Goal: Use online tool/utility: Utilize a website feature to perform a specific function

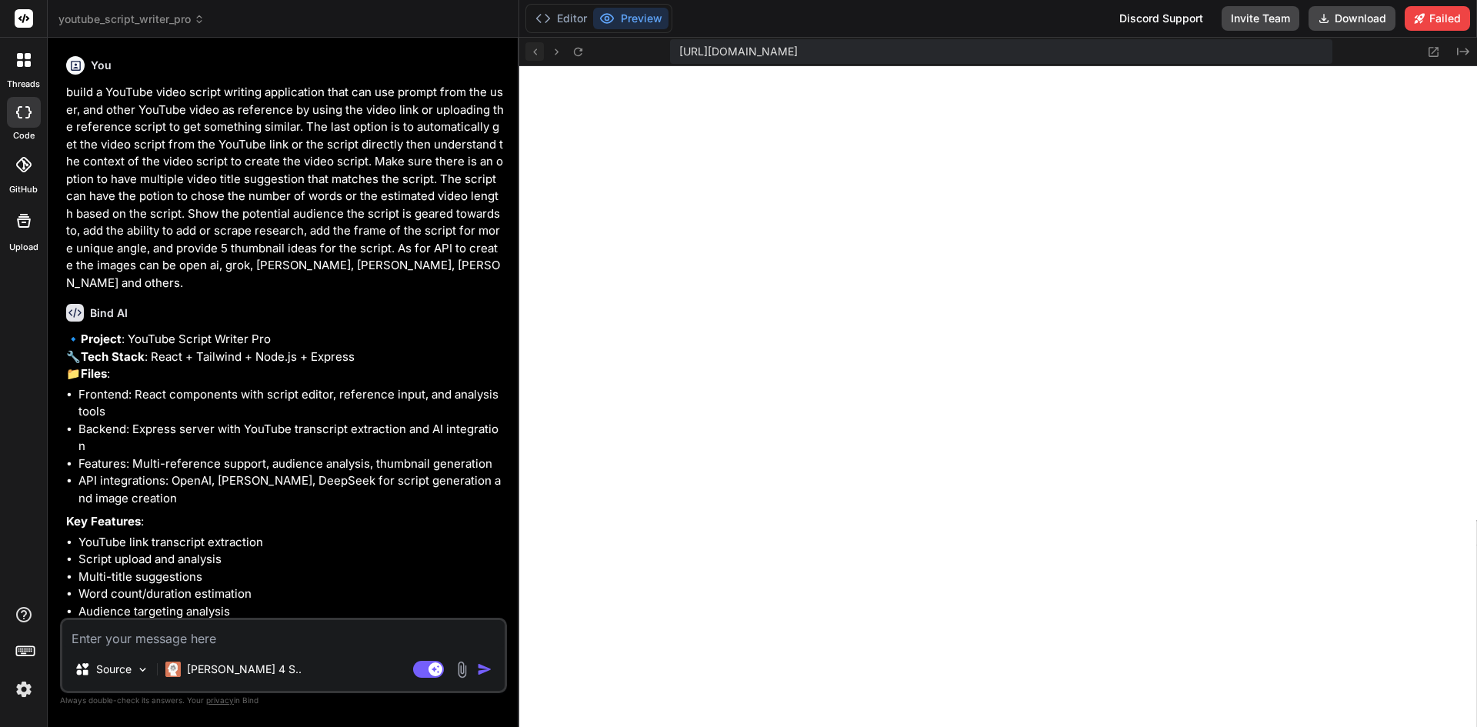
scroll to position [3537, 0]
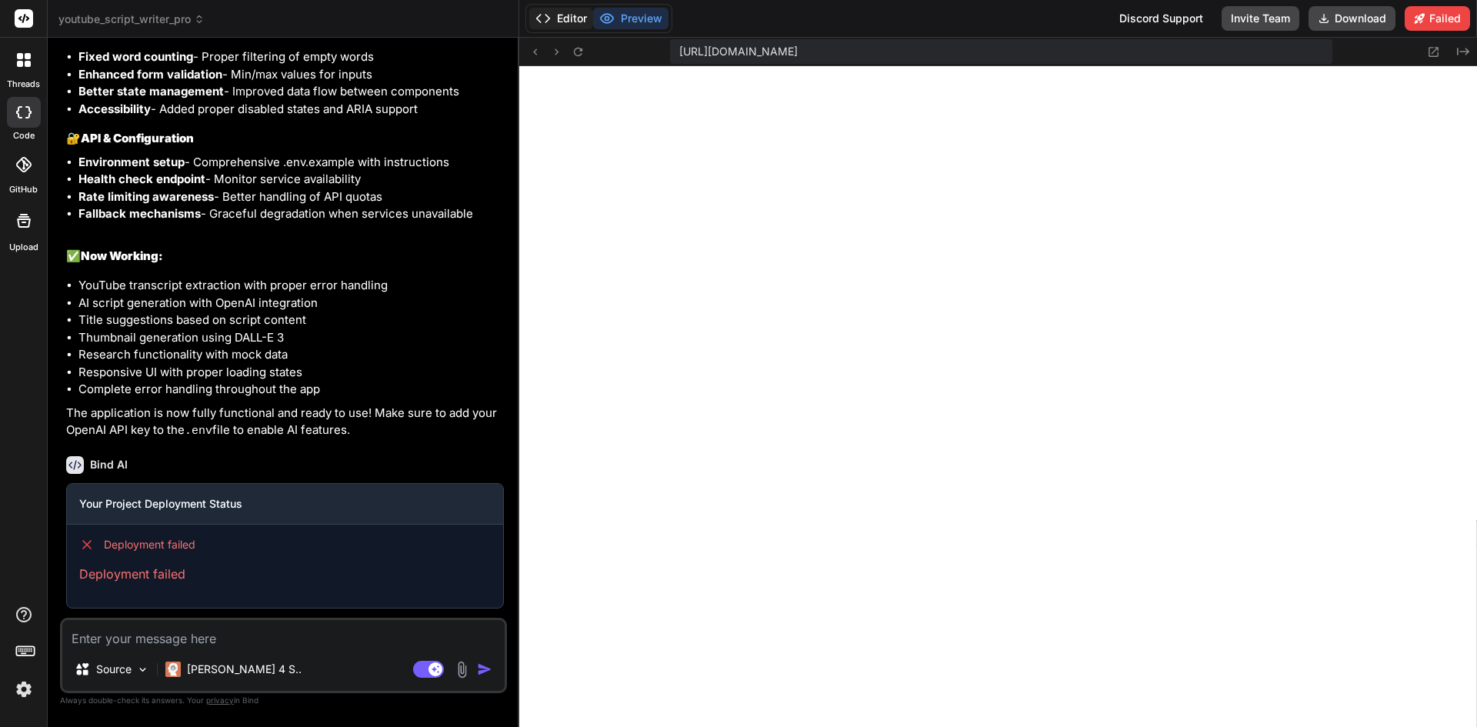
click at [568, 21] on button "Editor" at bounding box center [561, 19] width 64 height 22
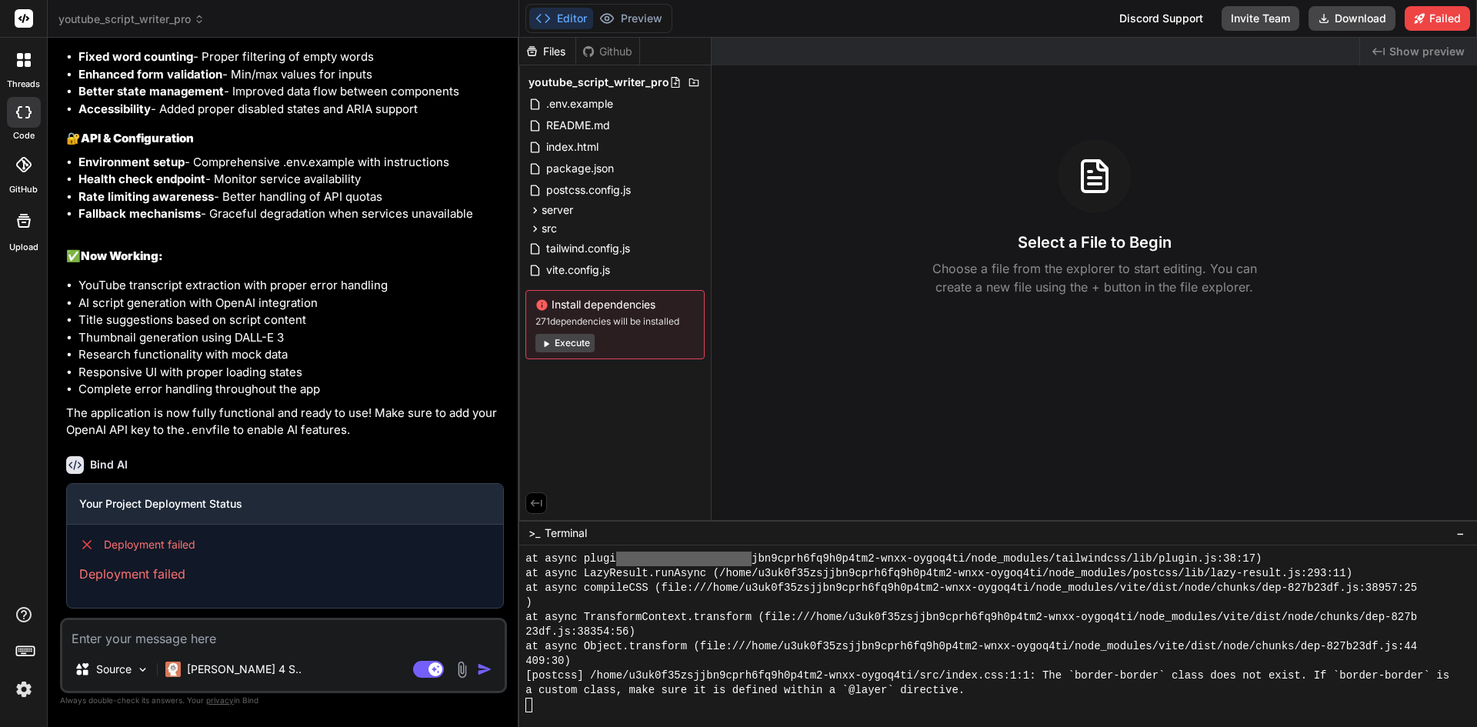
click at [590, 337] on button "Execute" at bounding box center [564, 343] width 59 height 18
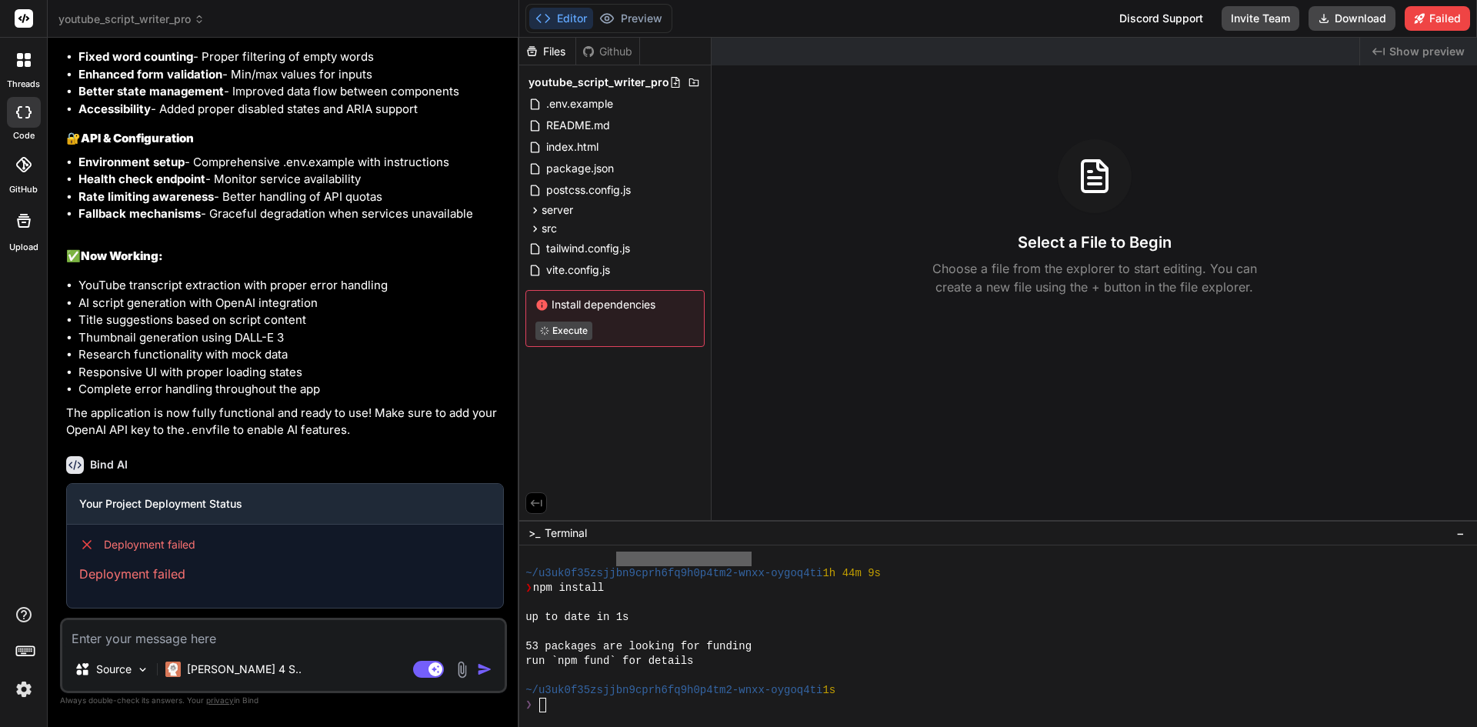
scroll to position [3698, 0]
type textarea "x"
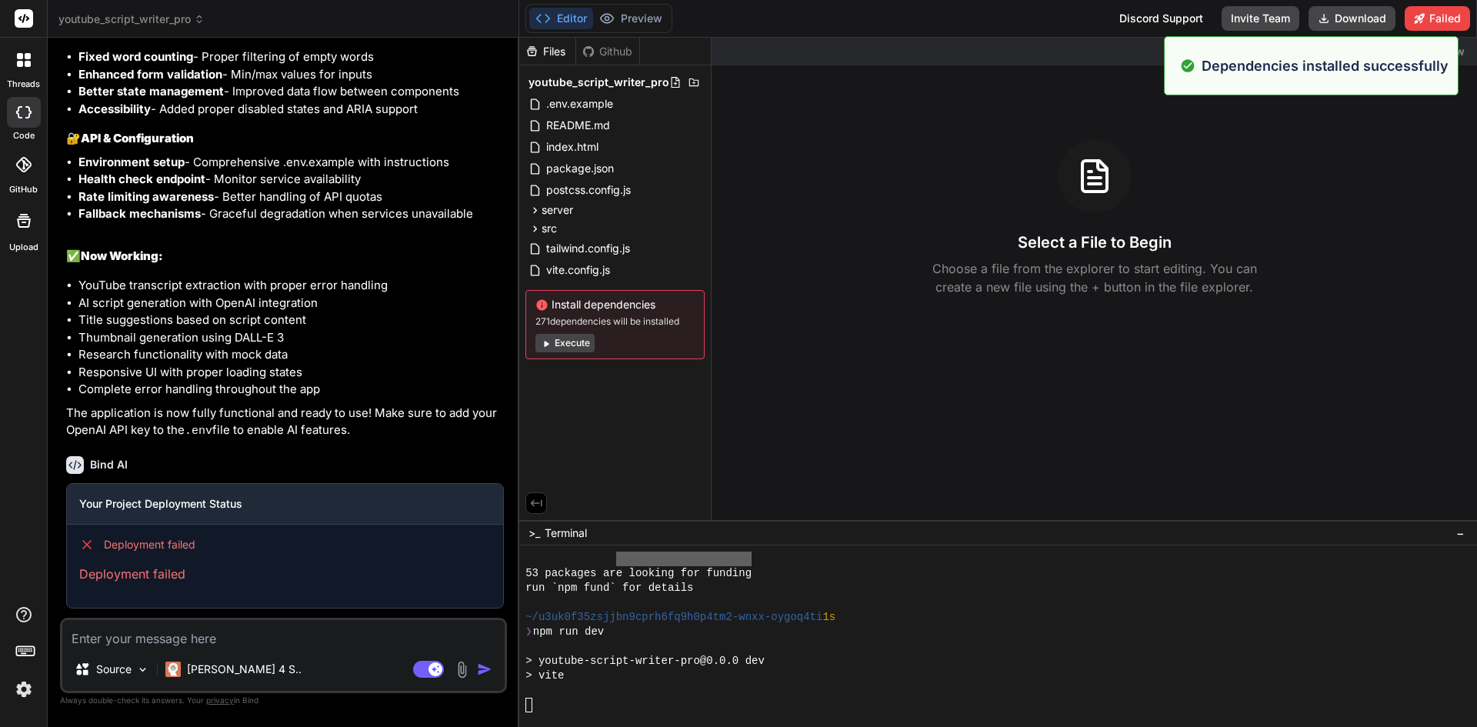
scroll to position [3771, 0]
click at [645, 323] on span "271 dependencies will be installed" at bounding box center [614, 321] width 159 height 12
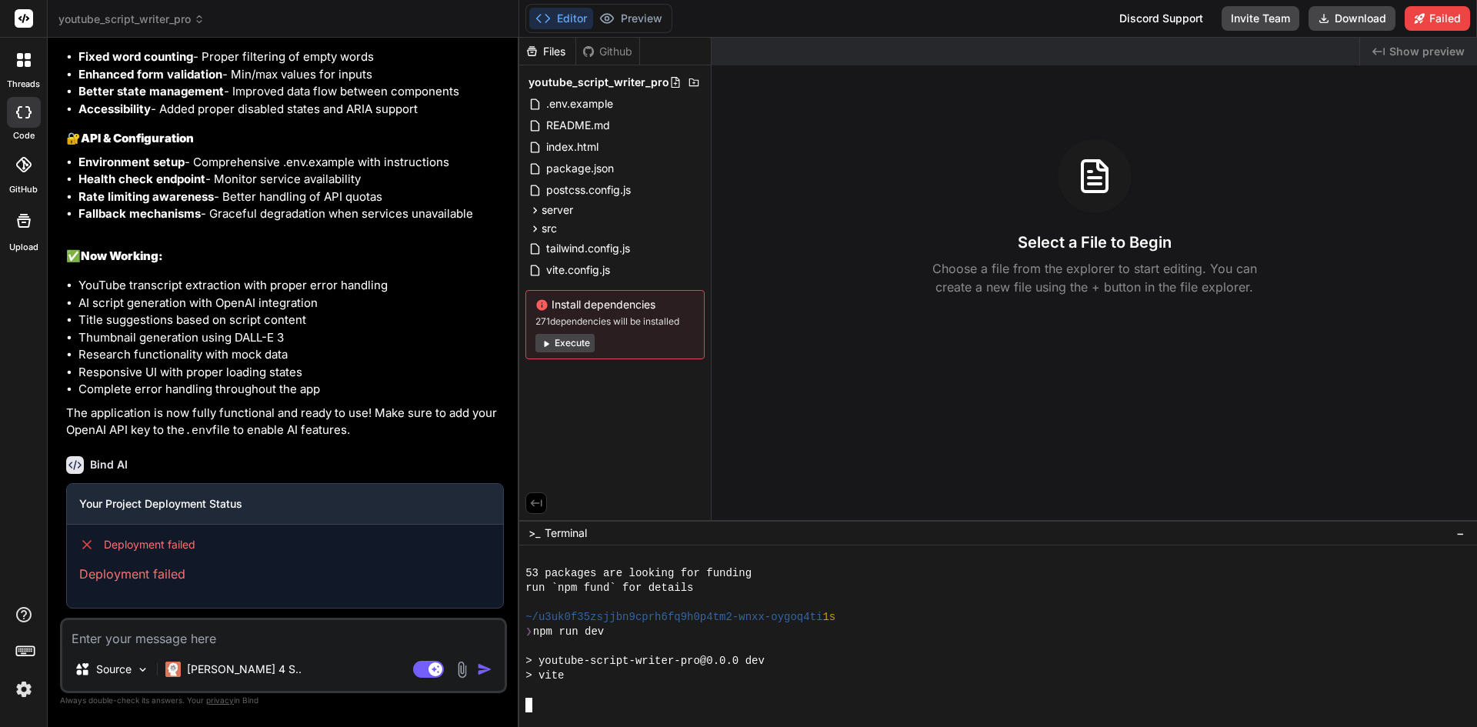
click at [560, 685] on div at bounding box center [990, 690] width 931 height 15
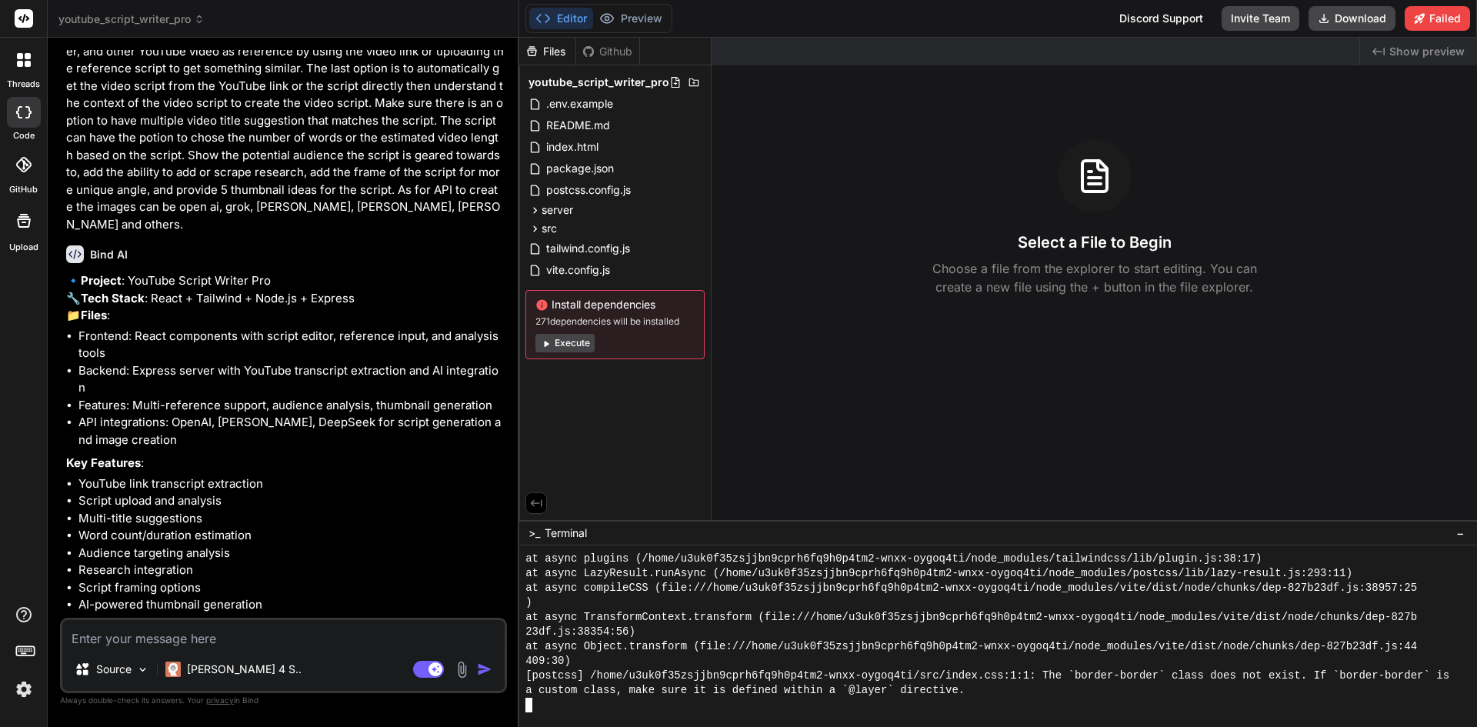
scroll to position [0, 0]
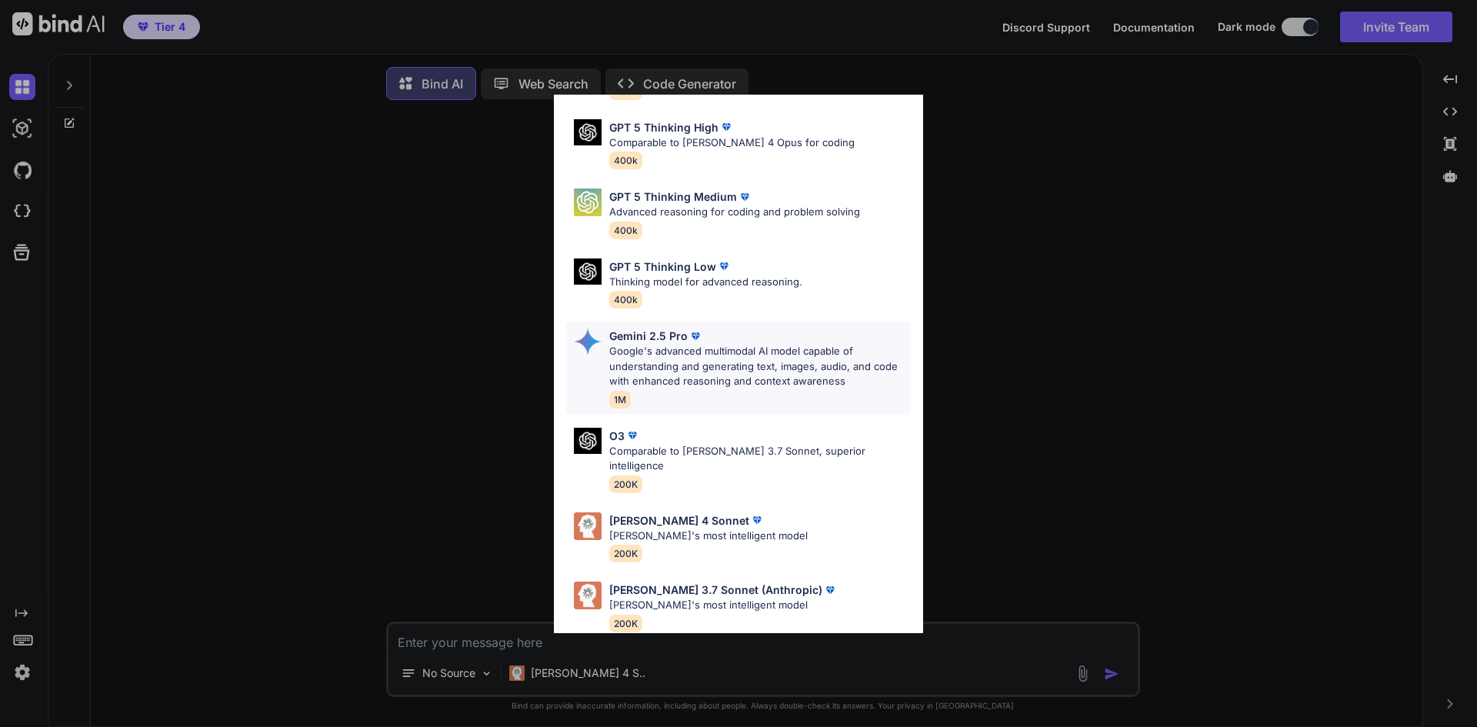
scroll to position [125, 0]
click at [800, 516] on div "[PERSON_NAME] 4 Sonnet [PERSON_NAME]'s most intelligent model 200K" at bounding box center [738, 536] width 345 height 62
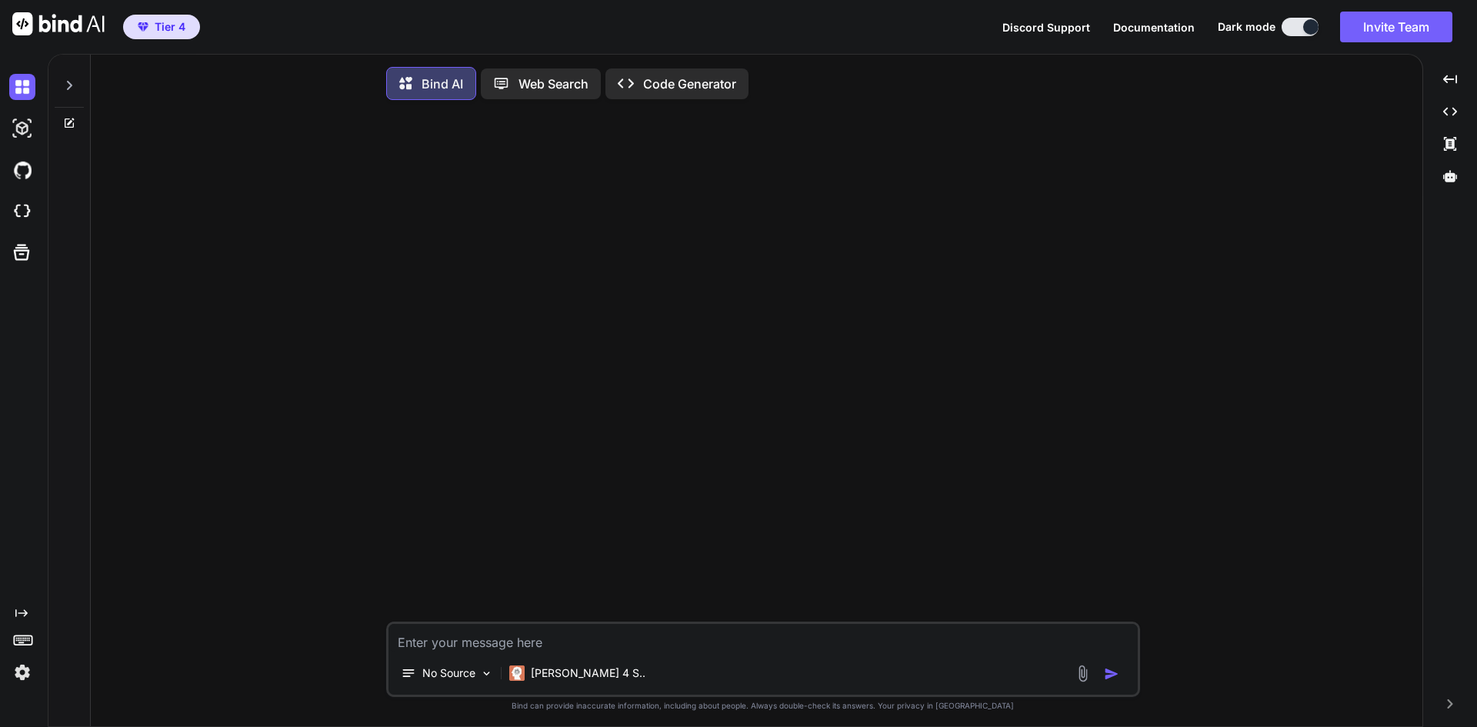
click at [70, 123] on icon at bounding box center [70, 121] width 7 height 7
click at [65, 84] on icon at bounding box center [69, 85] width 12 height 12
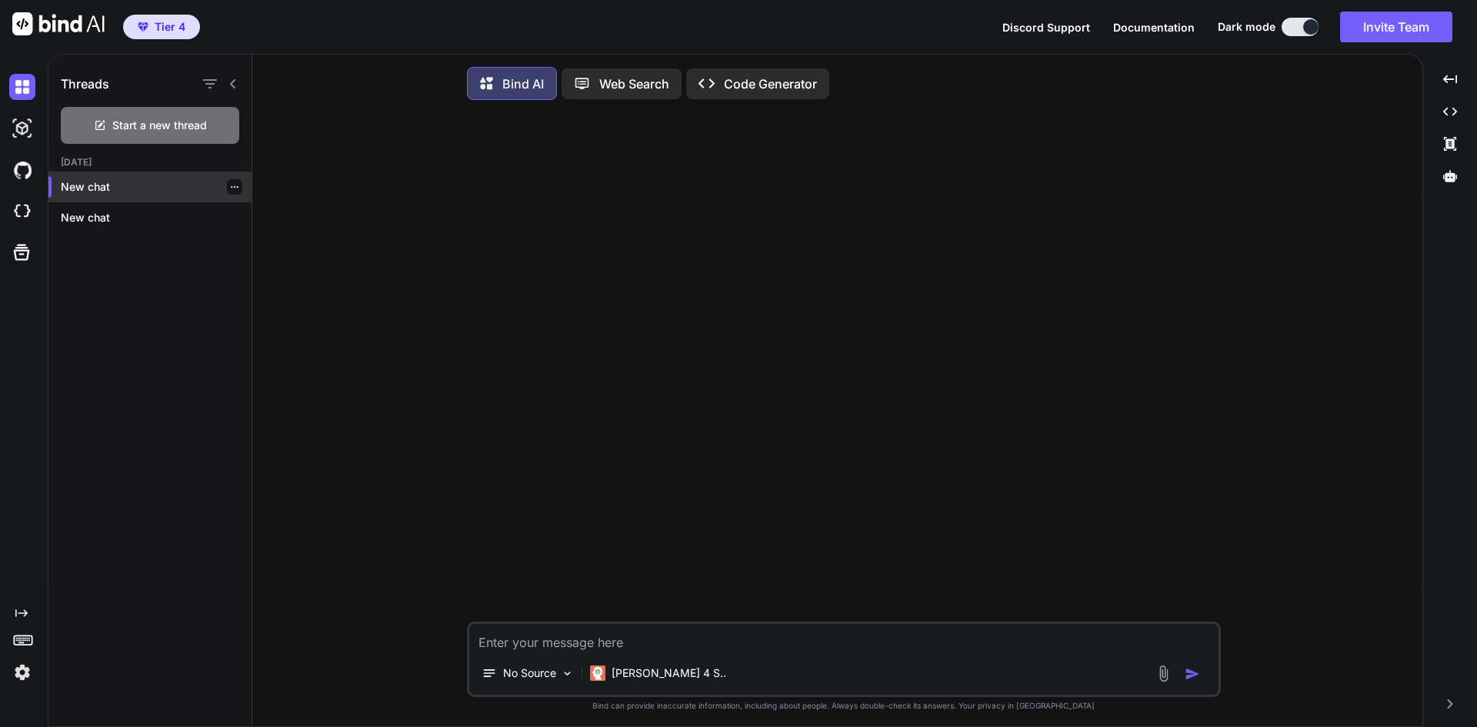
click at [111, 194] on p "New chat" at bounding box center [156, 186] width 191 height 15
click at [125, 226] on div "New chat" at bounding box center [149, 217] width 203 height 31
click at [230, 216] on icon "button" at bounding box center [234, 217] width 9 height 9
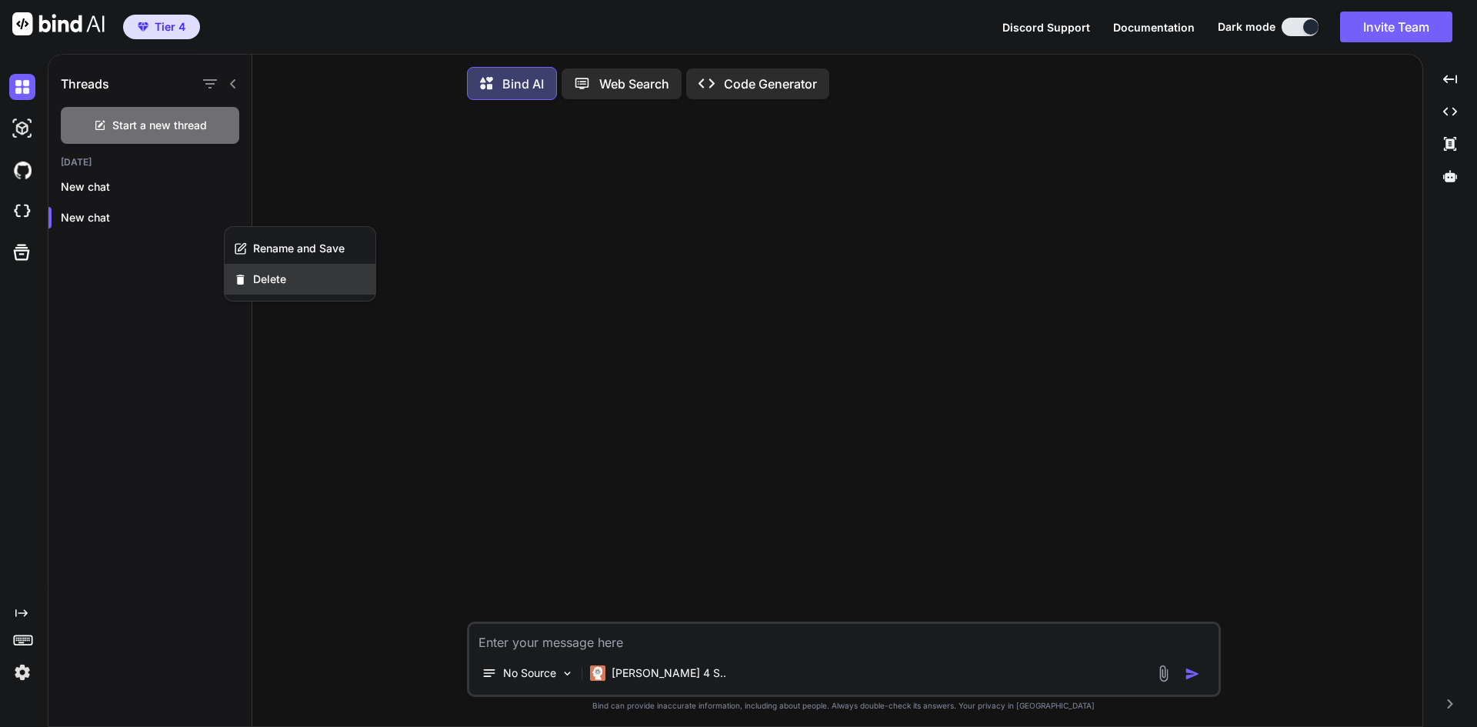
click at [262, 282] on span "Delete" at bounding box center [269, 279] width 33 height 15
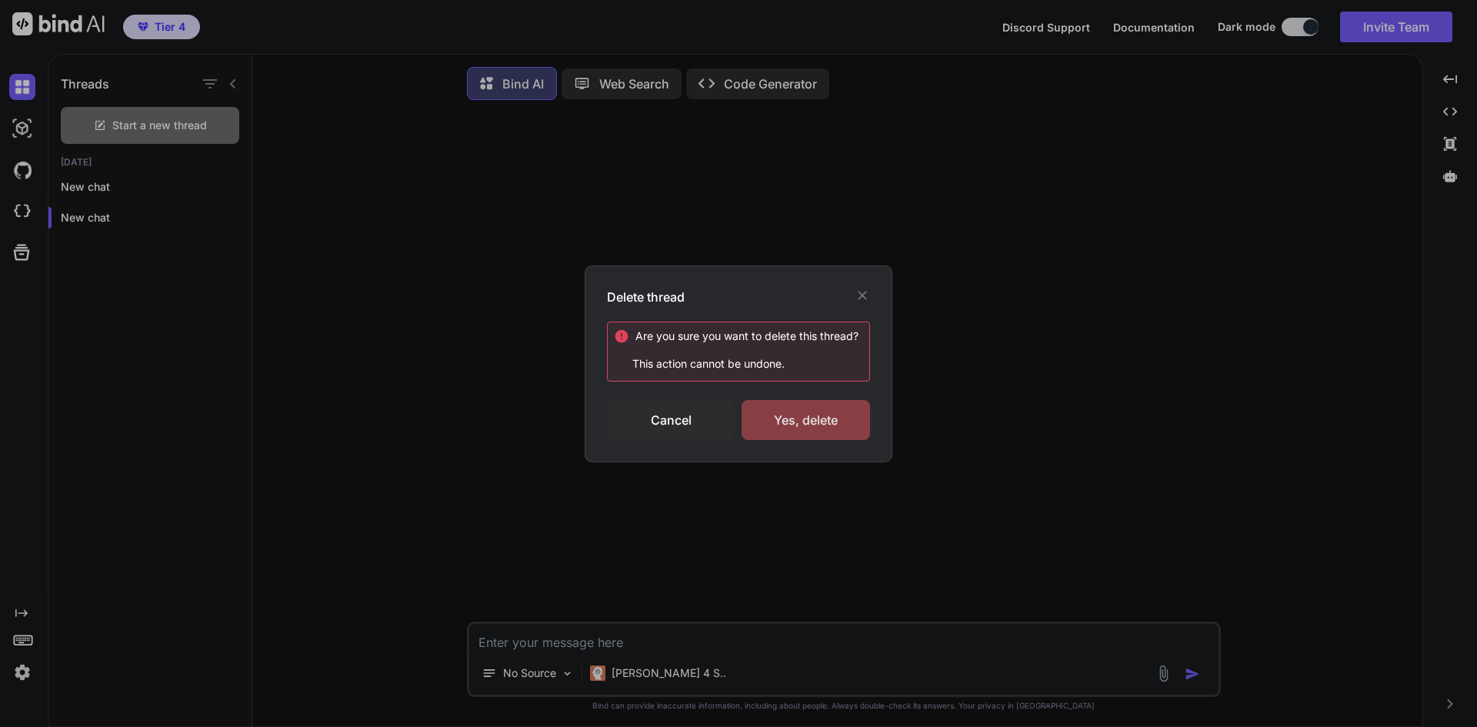
click at [816, 413] on div "Yes, delete" at bounding box center [806, 420] width 128 height 40
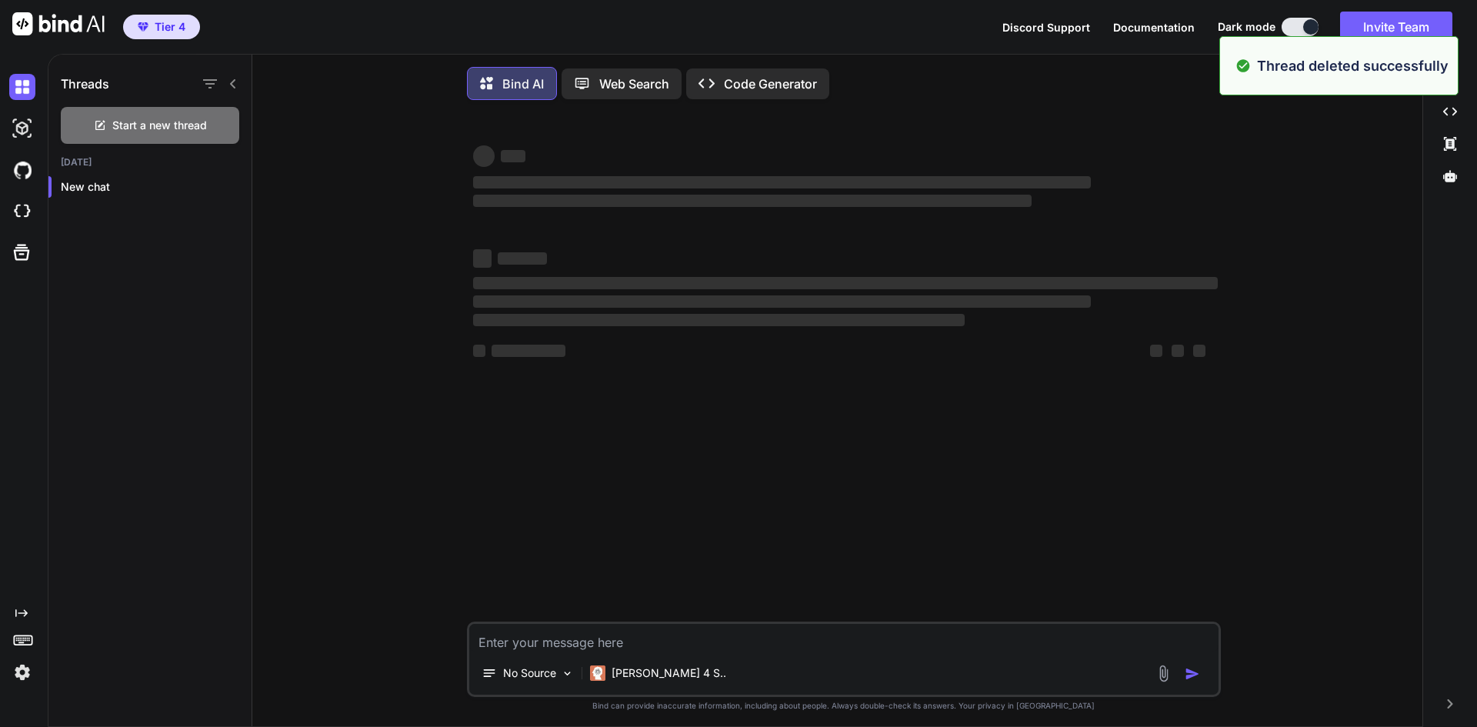
type textarea "x"
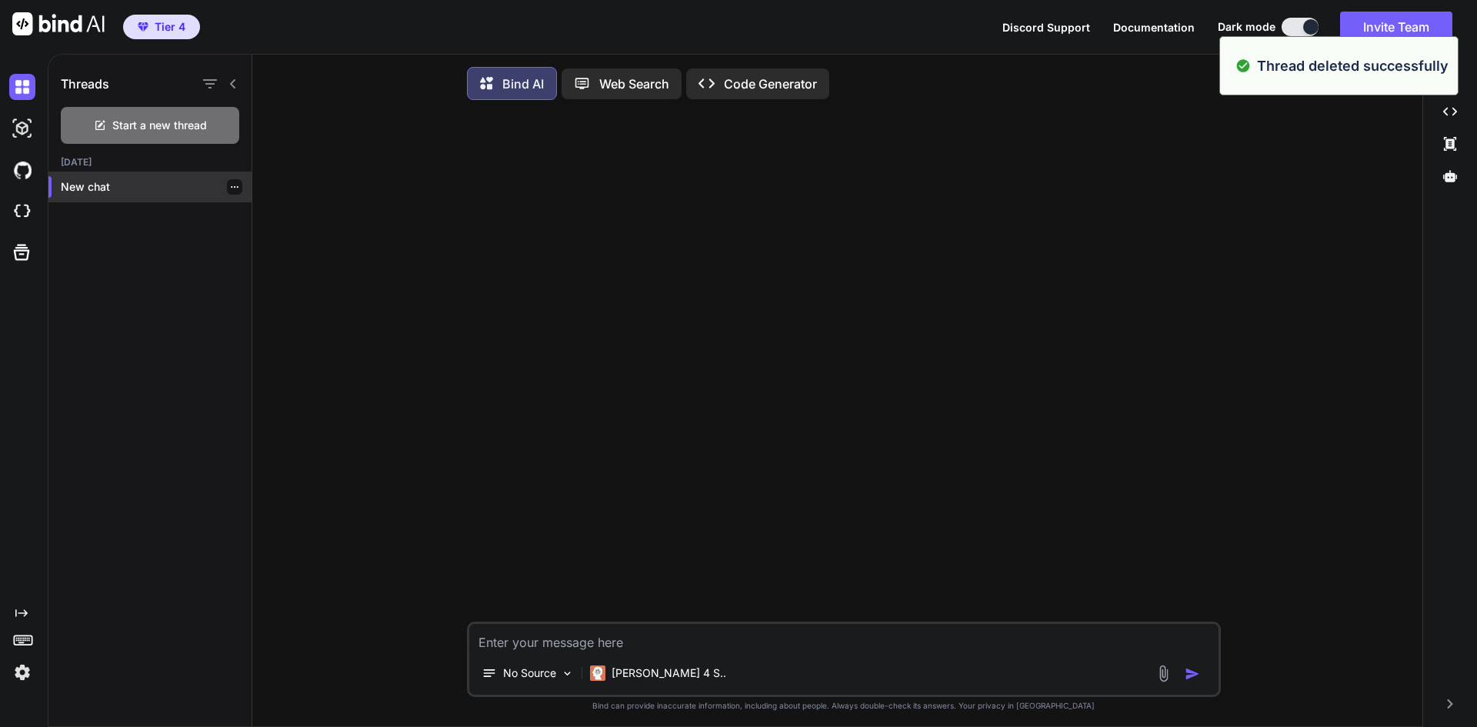
click at [99, 185] on p "New chat" at bounding box center [156, 186] width 191 height 15
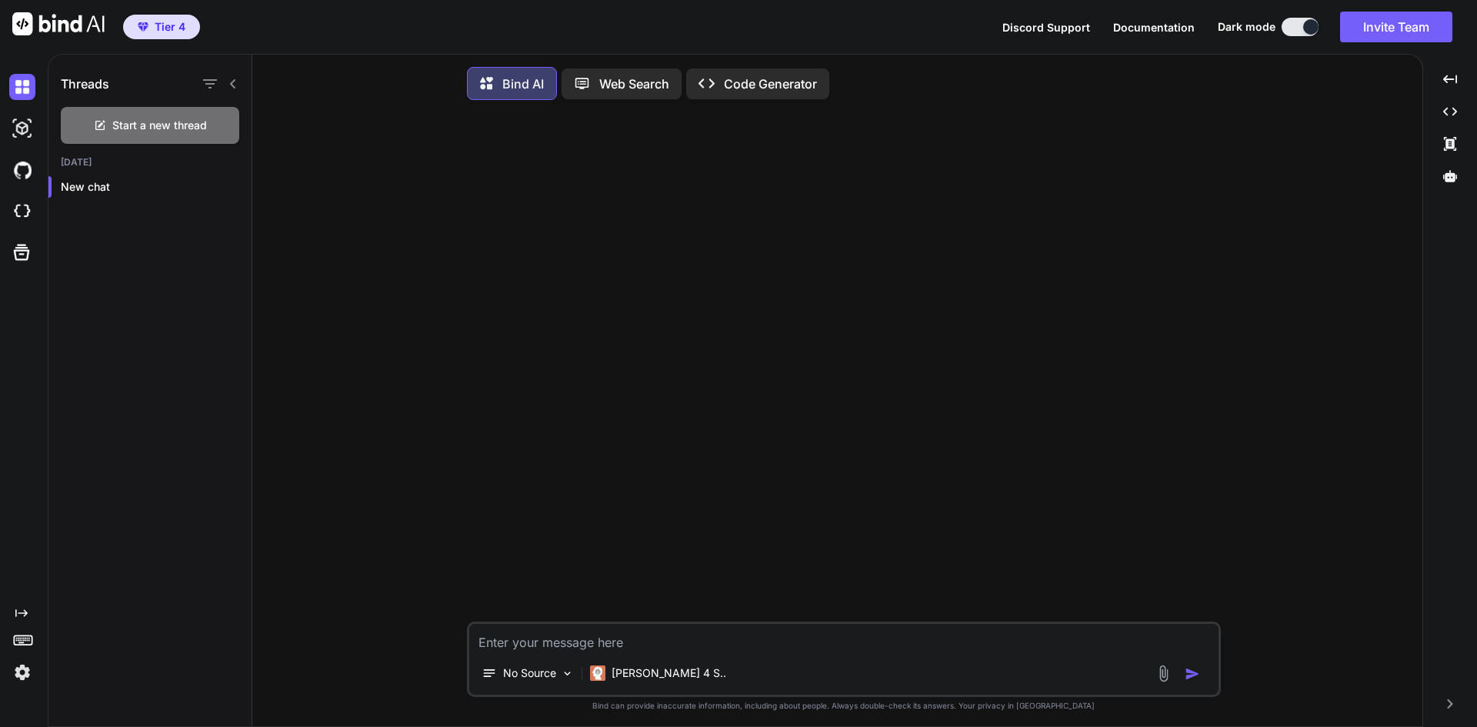
drag, startPoint x: 652, startPoint y: 645, endPoint x: 635, endPoint y: 642, distance: 17.1
click at [651, 643] on textarea at bounding box center [843, 638] width 749 height 28
type textarea "b"
type textarea "x"
type textarea "bu"
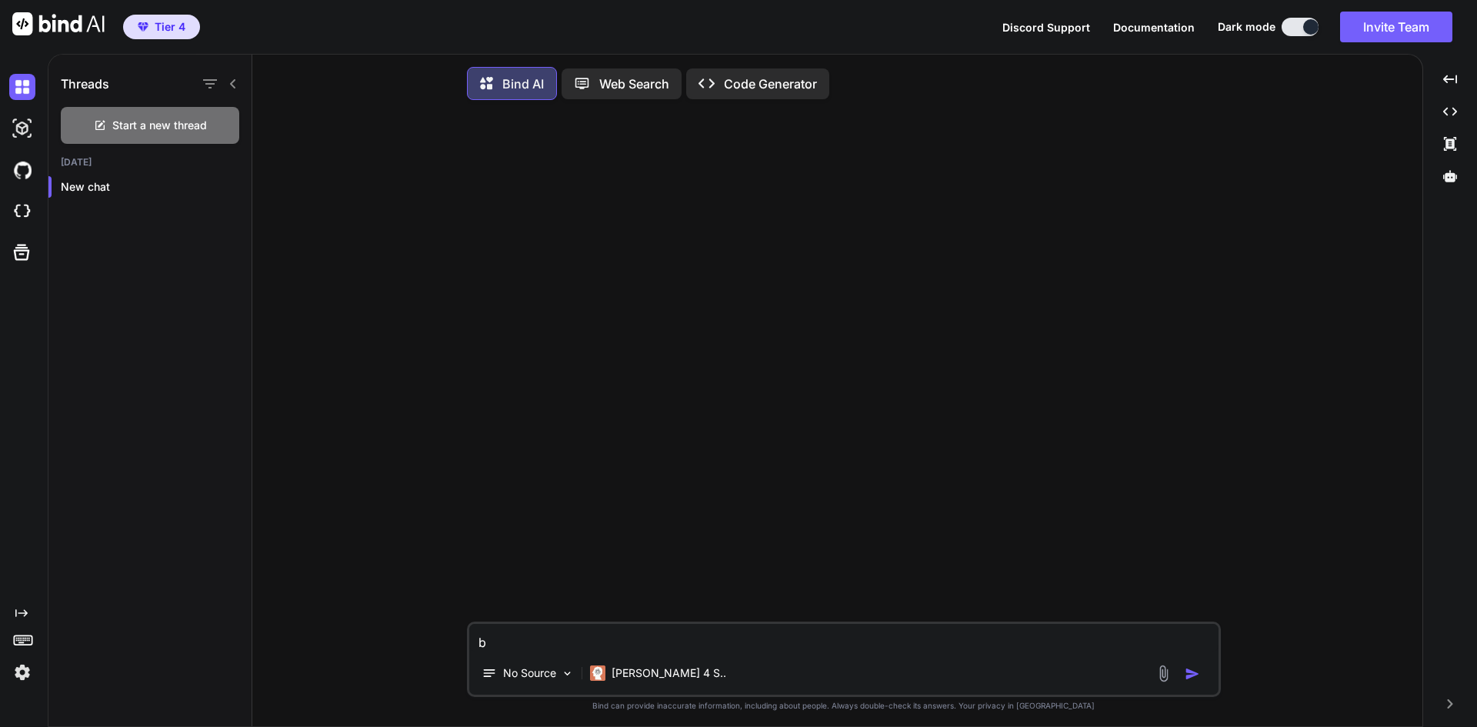
type textarea "x"
type textarea "bui"
type textarea "x"
type textarea "buil"
type textarea "x"
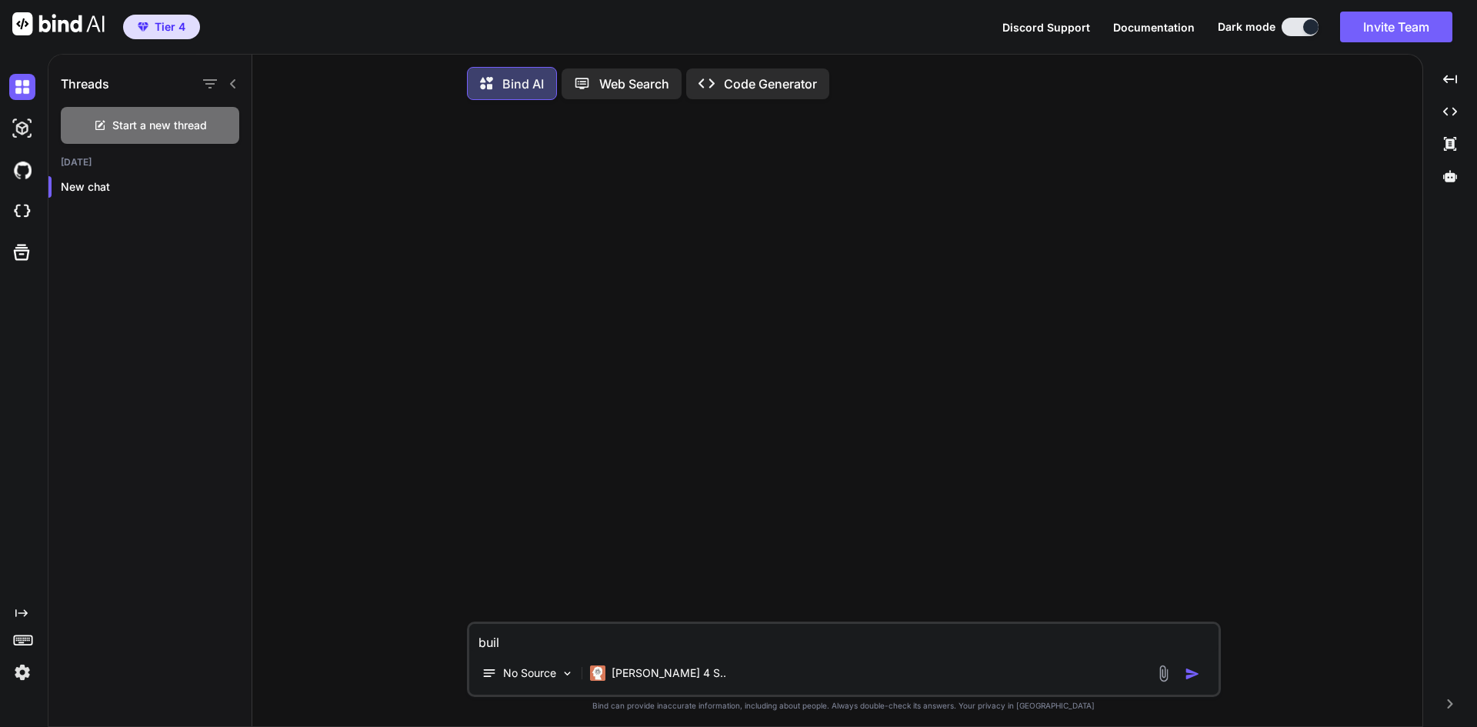
type textarea "buil"
type textarea "x"
type textarea "buil a"
type textarea "x"
type textarea "buil an"
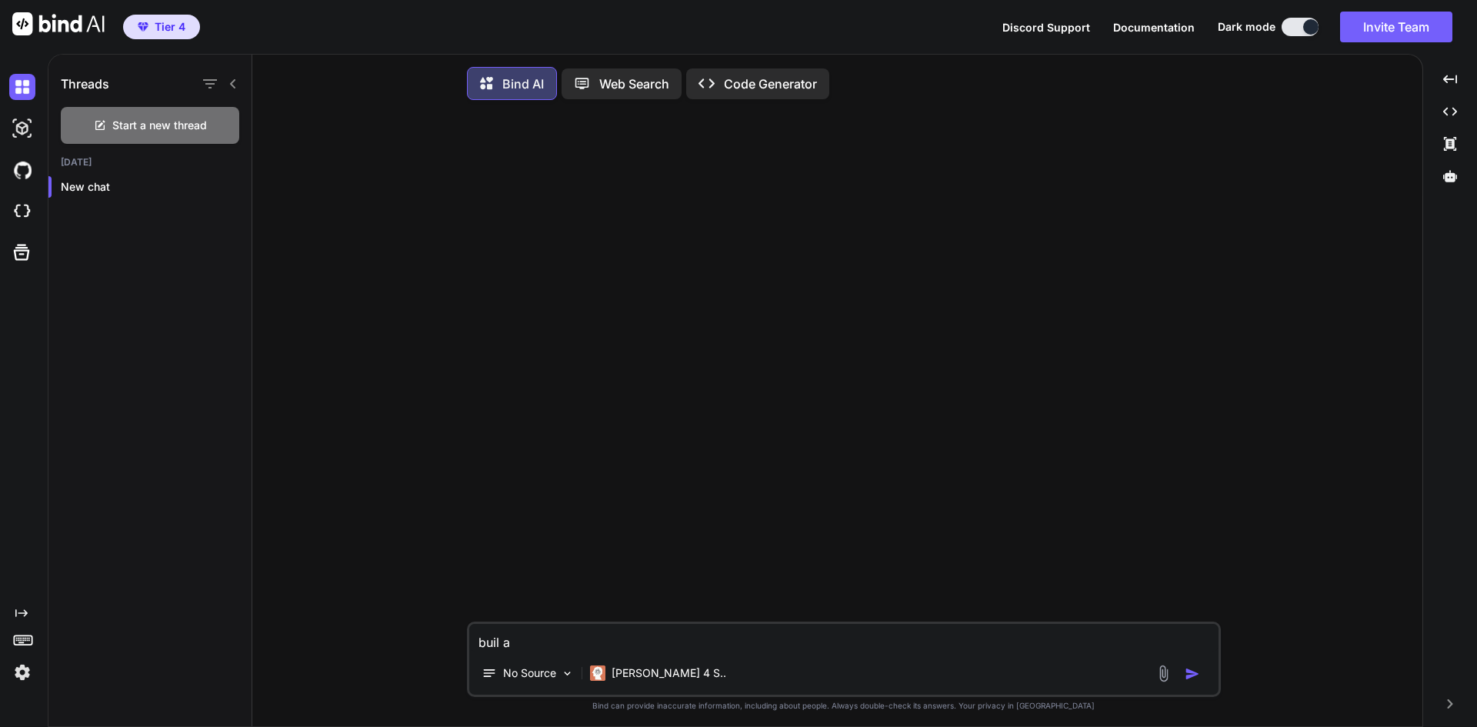
type textarea "x"
type textarea "buil an"
type textarea "x"
type textarea "buil an w"
type textarea "x"
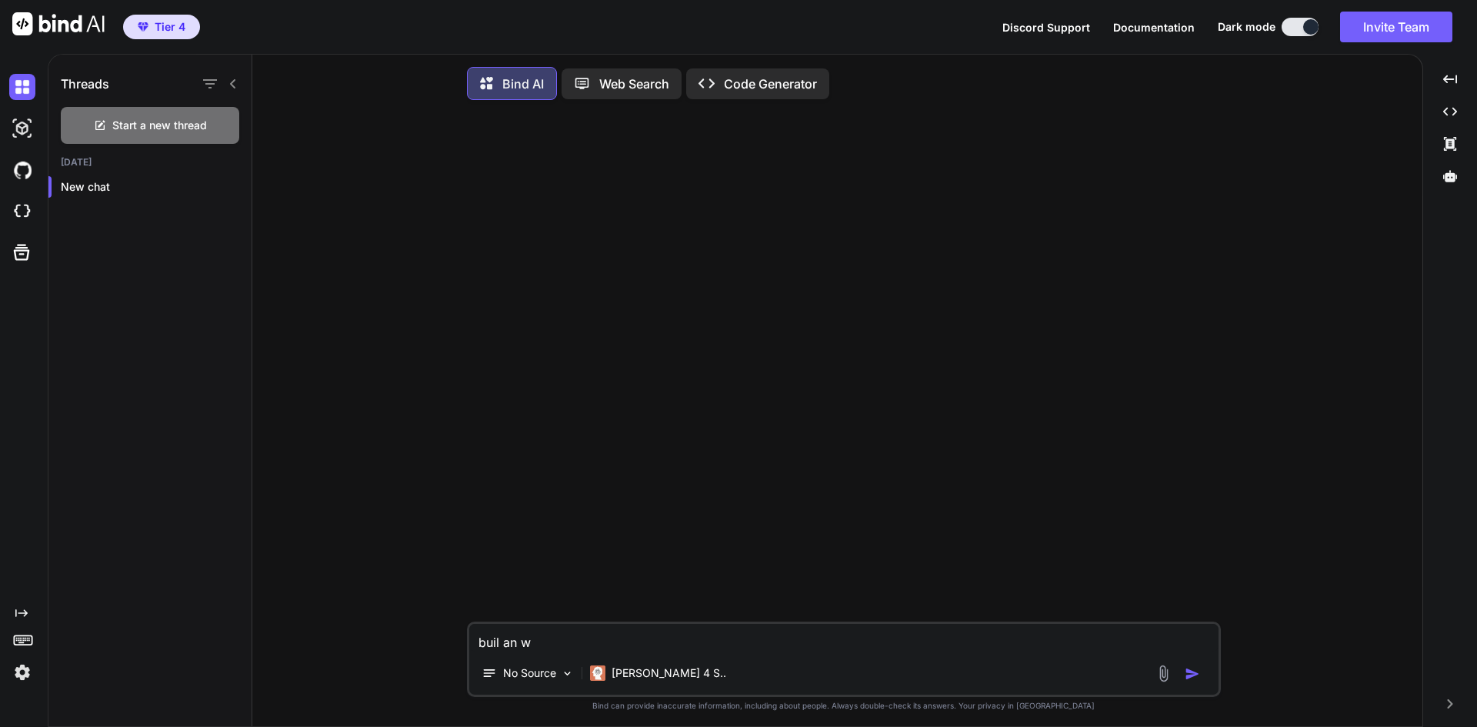
type textarea "buil an we"
type textarea "x"
type textarea "buil an web"
type textarea "x"
type textarea "buil an web"
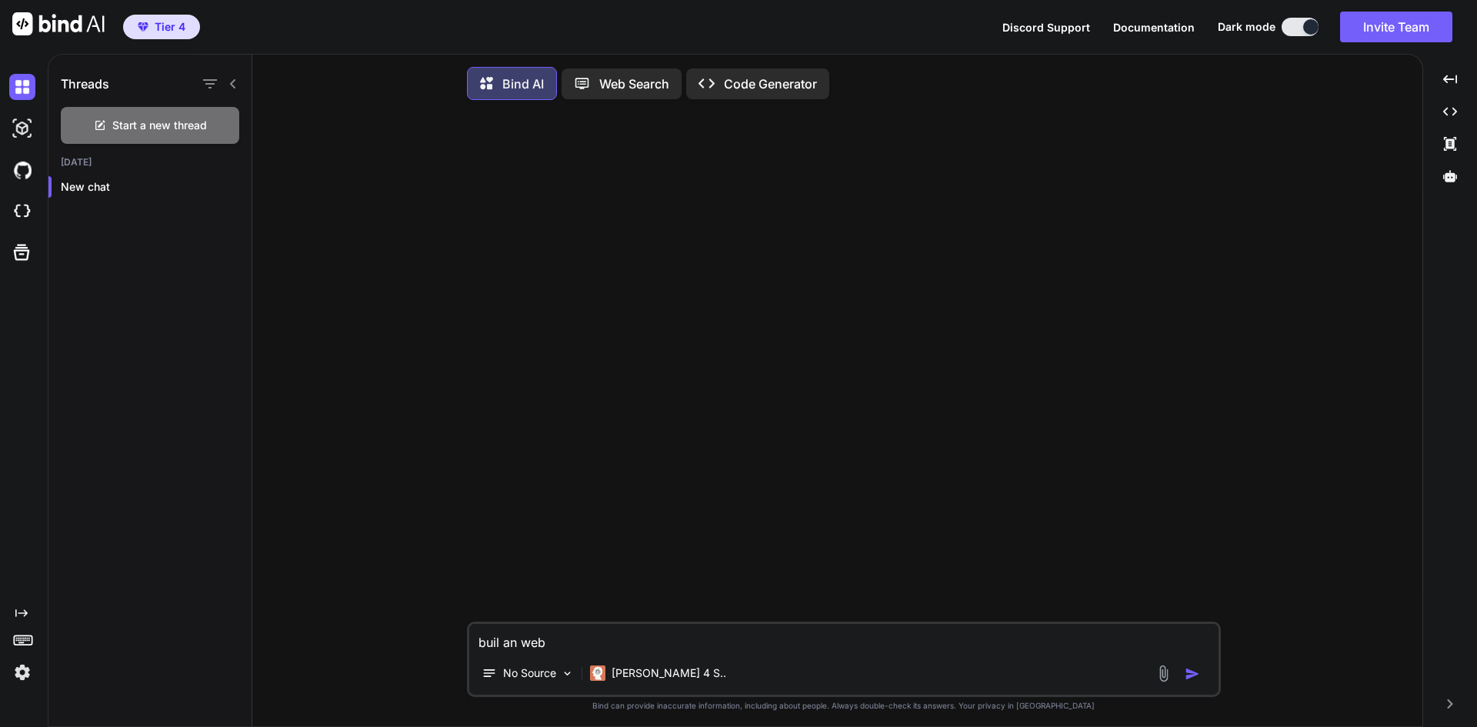
type textarea "x"
type textarea "buil an web a"
type textarea "x"
type textarea "buil an web ap"
type textarea "x"
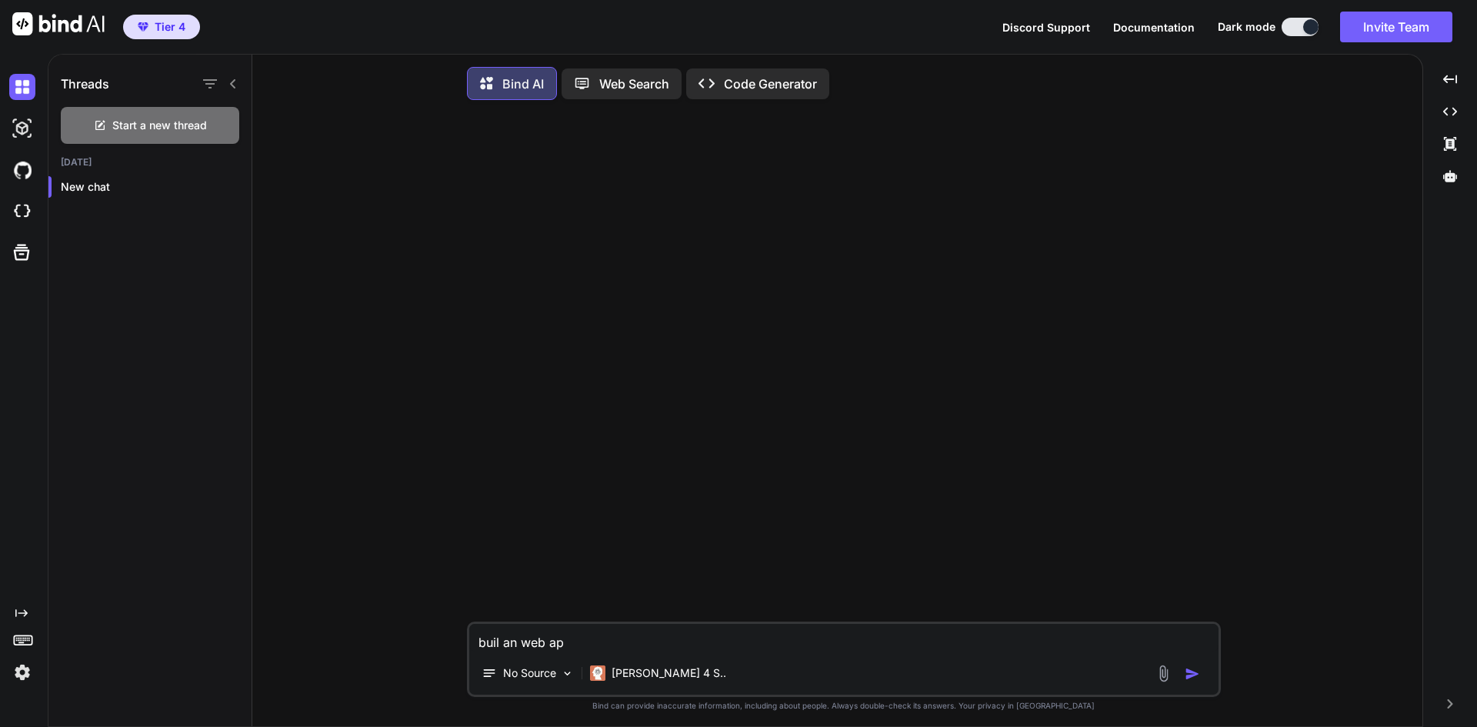
type textarea "buil an web app"
type textarea "x"
type textarea "buil an web appl"
type textarea "x"
type textarea "buil an web appli"
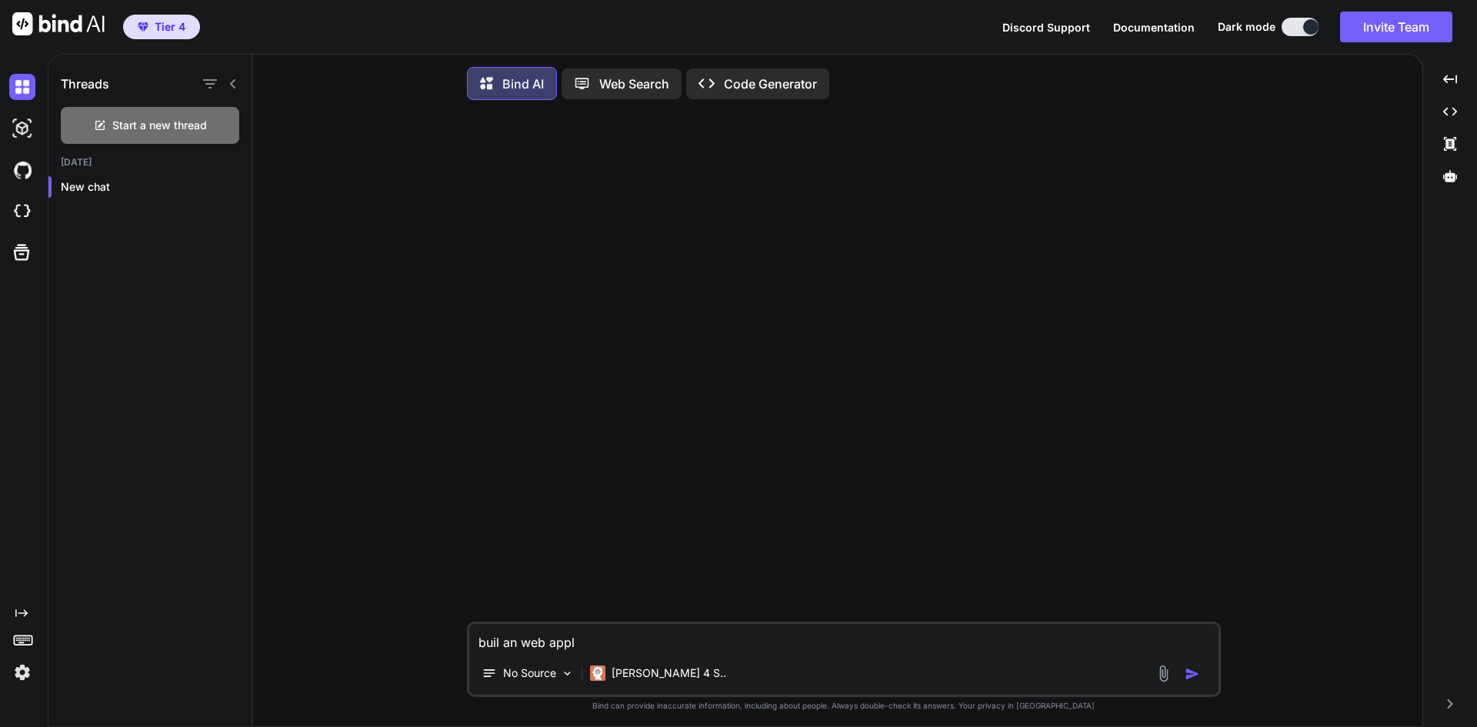
type textarea "x"
type textarea "buil an web applic"
type textarea "x"
type textarea "buil an web applica"
type textarea "x"
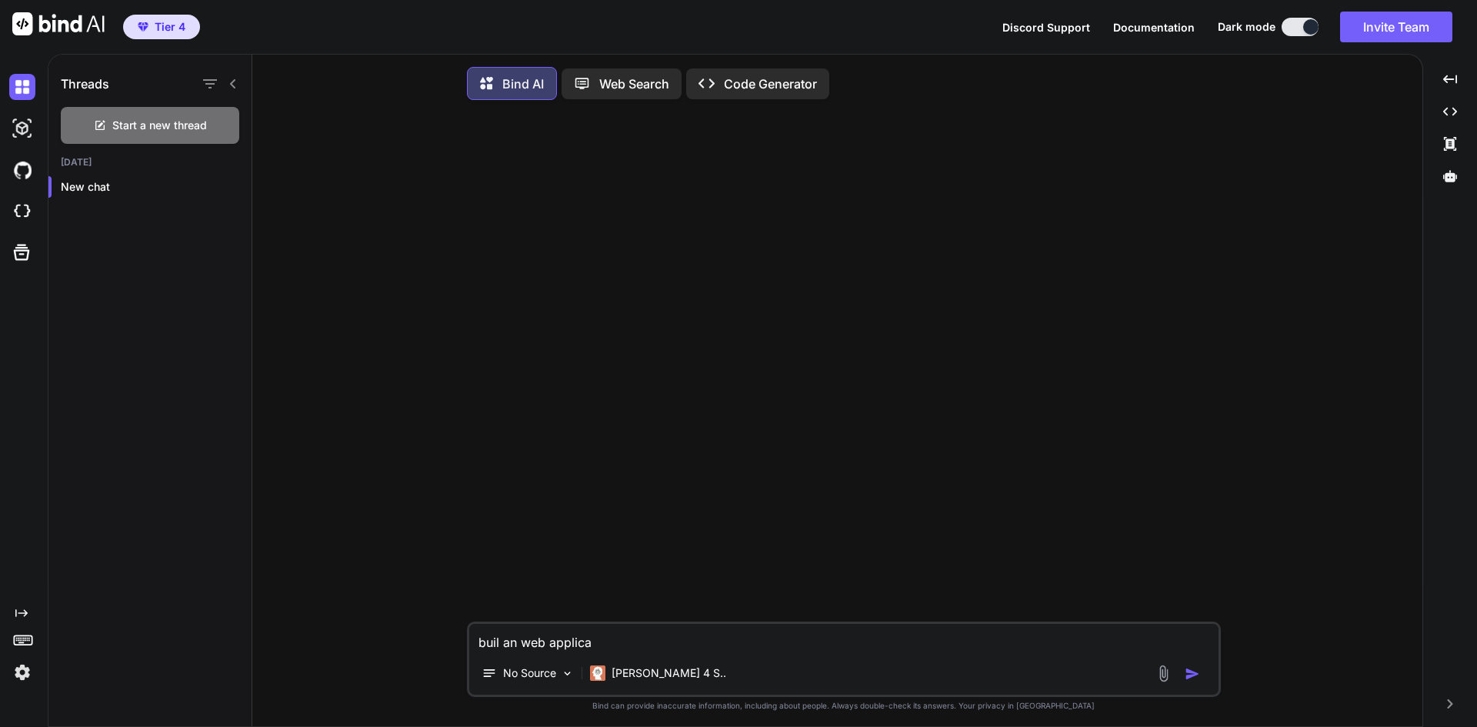
type textarea "buil an web applicat"
type textarea "x"
type textarea "buil an web applicati"
type textarea "x"
type textarea "buil an web applicatio"
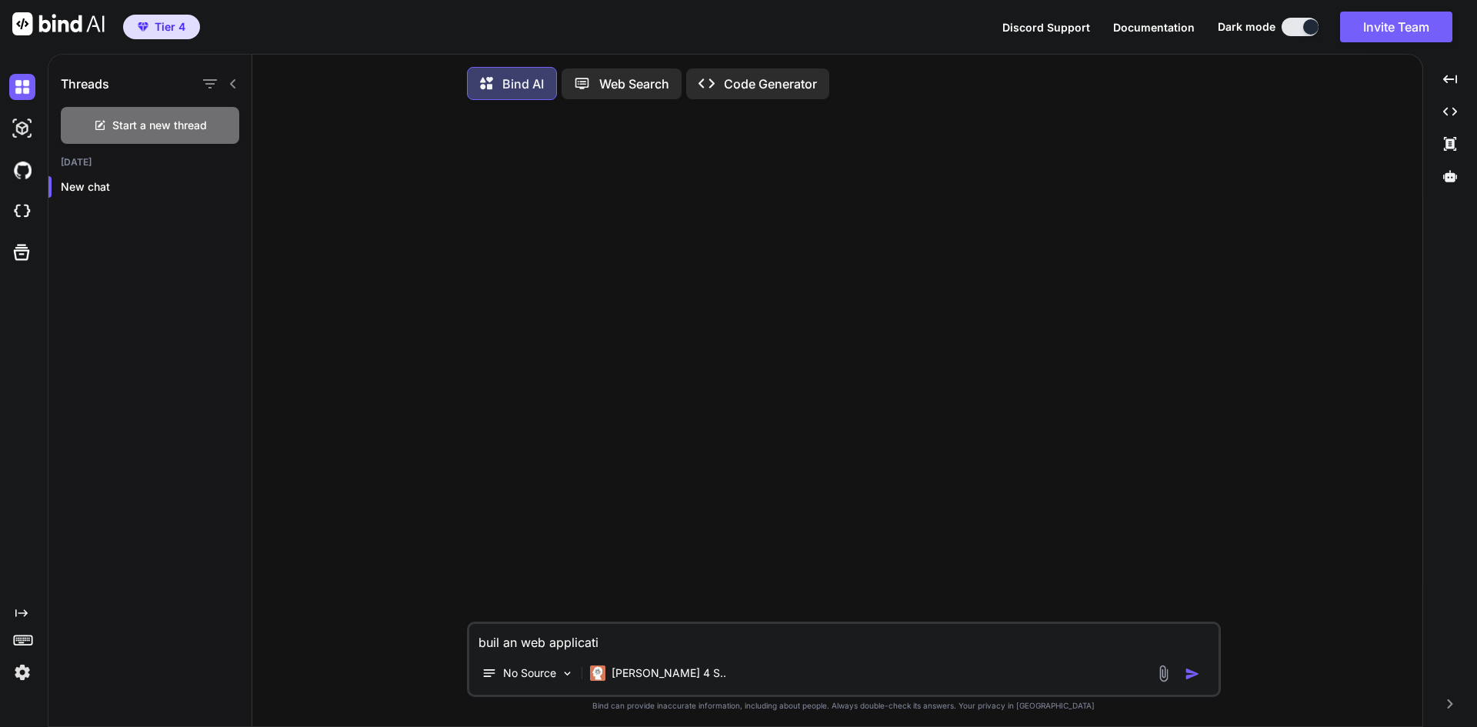
type textarea "x"
type textarea "buil an web application"
type textarea "x"
type textarea "buil an web application"
type textarea "x"
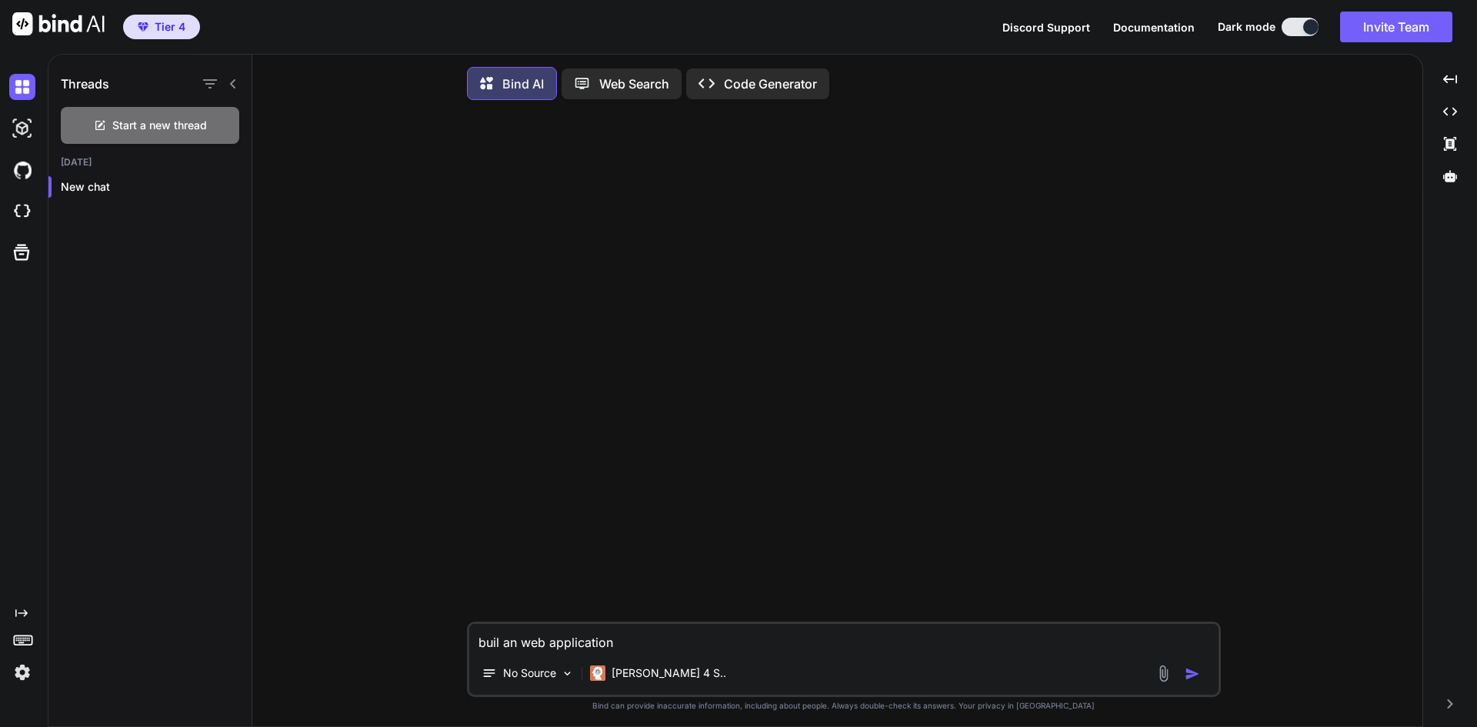
type textarea "buil an web application t"
type textarea "x"
type textarea "buil an web application th"
type textarea "x"
type textarea "buil an web application thA"
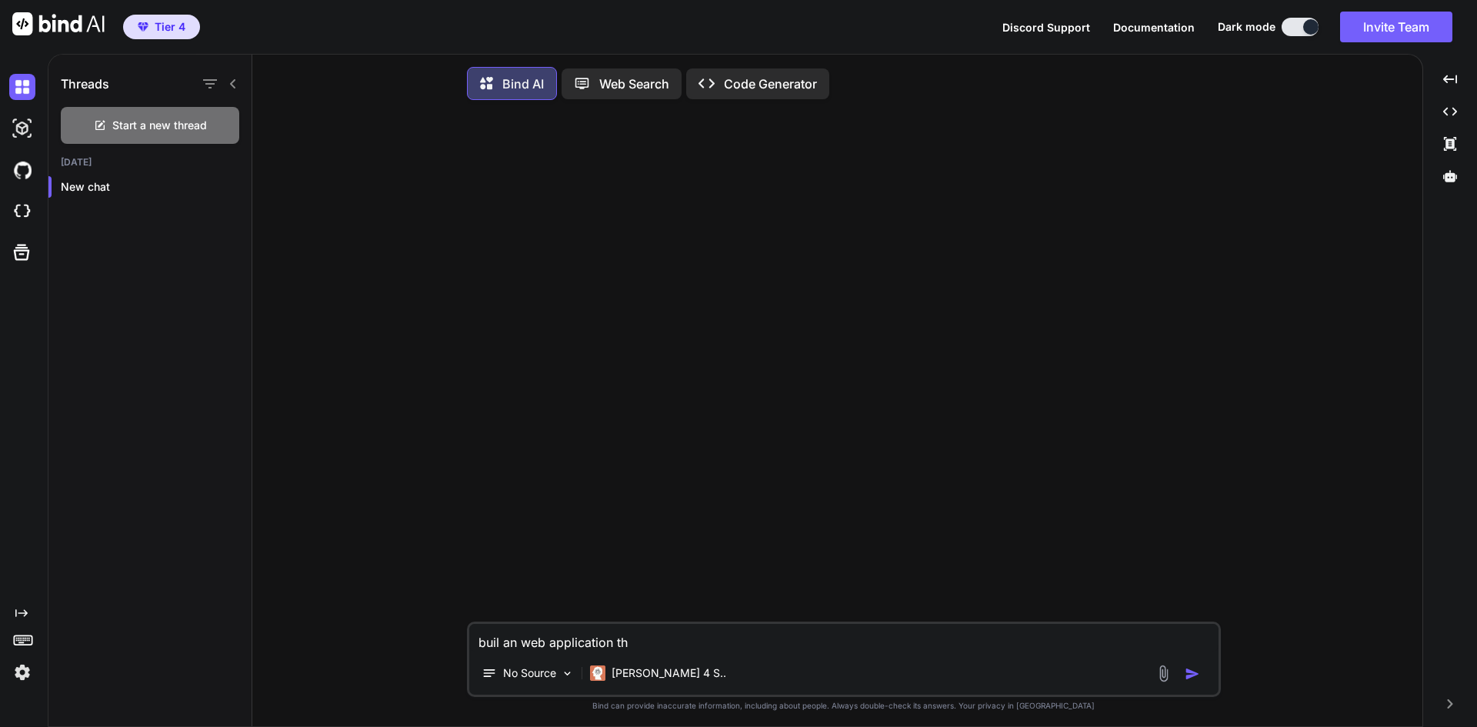
type textarea "x"
type textarea "buil an web application thAT"
type textarea "x"
type textarea "buil an web application thAT"
type textarea "x"
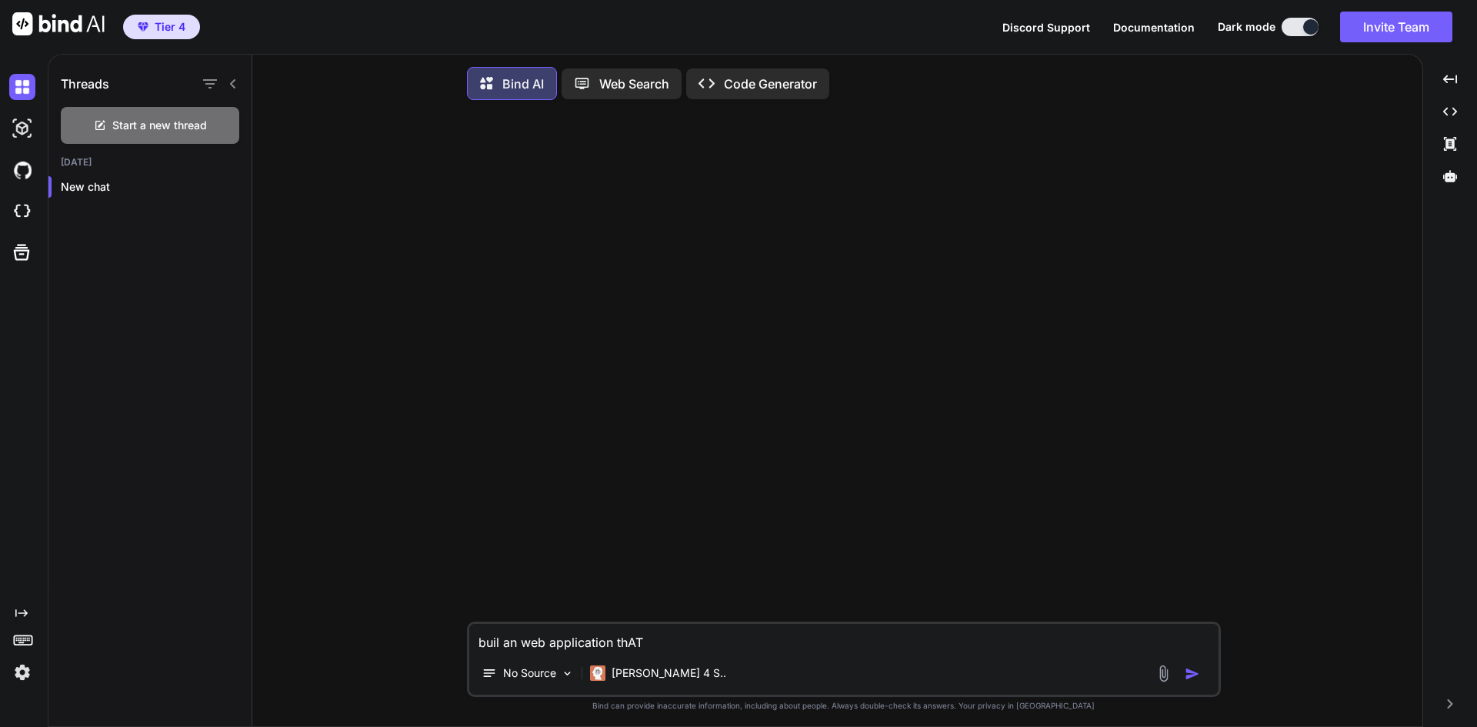
type textarea "buil an web application thAT U"
type textarea "x"
type textarea "buil an web application thAT US"
type textarea "x"
type textarea "buil an web application thAT USE"
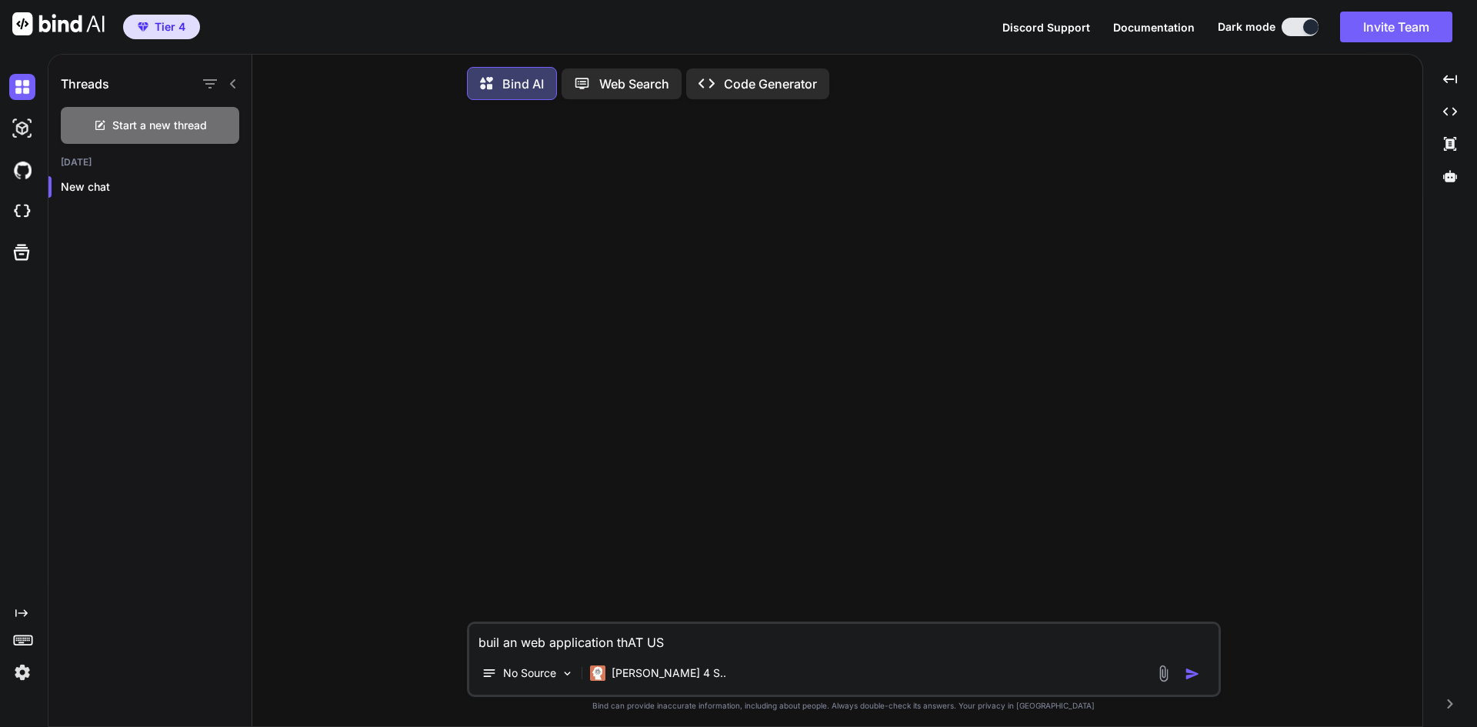
type textarea "x"
type textarea "buil an web application thAT USE"
type textarea "x"
type textarea "buil an web application thAT USE"
type textarea "x"
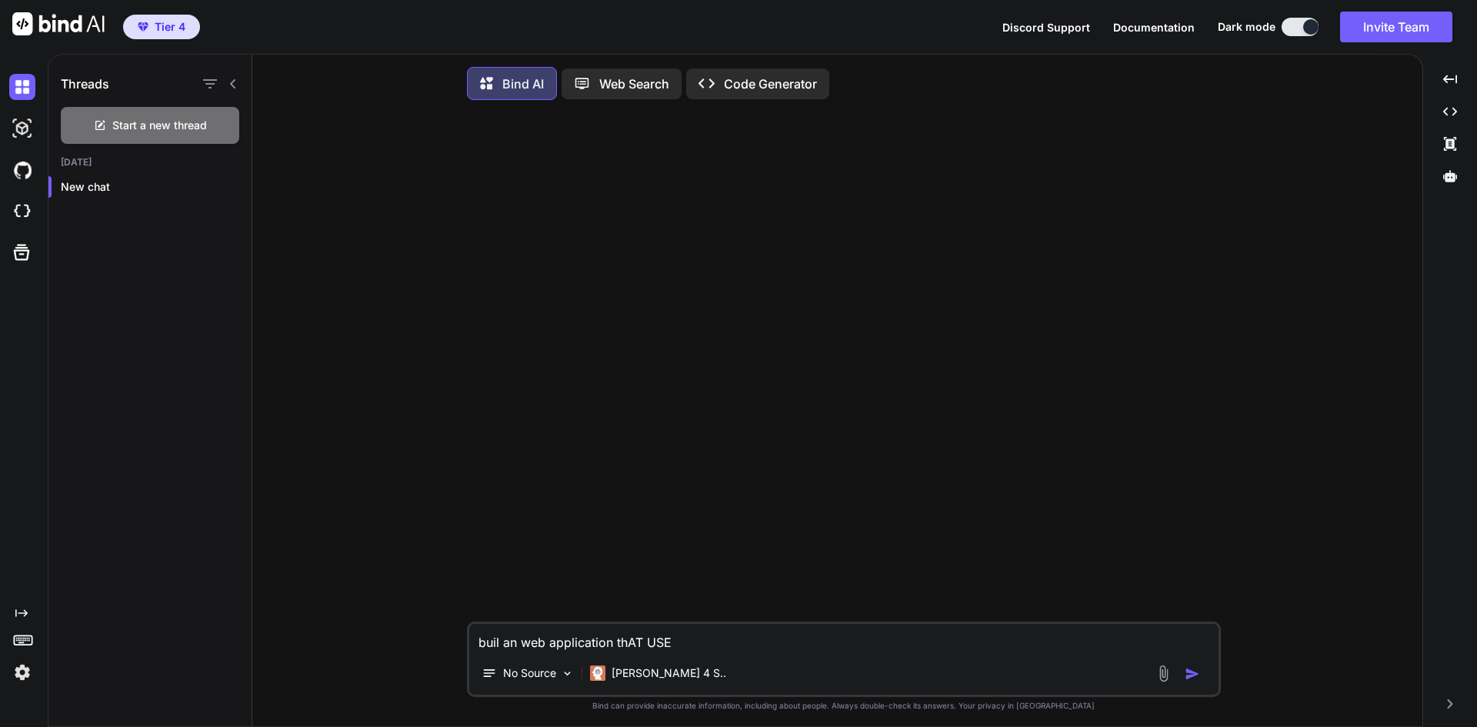
type textarea "buil an web application thAT US"
type textarea "x"
type textarea "buil an web application thAT U"
type textarea "x"
type textarea "buil an web application thAT"
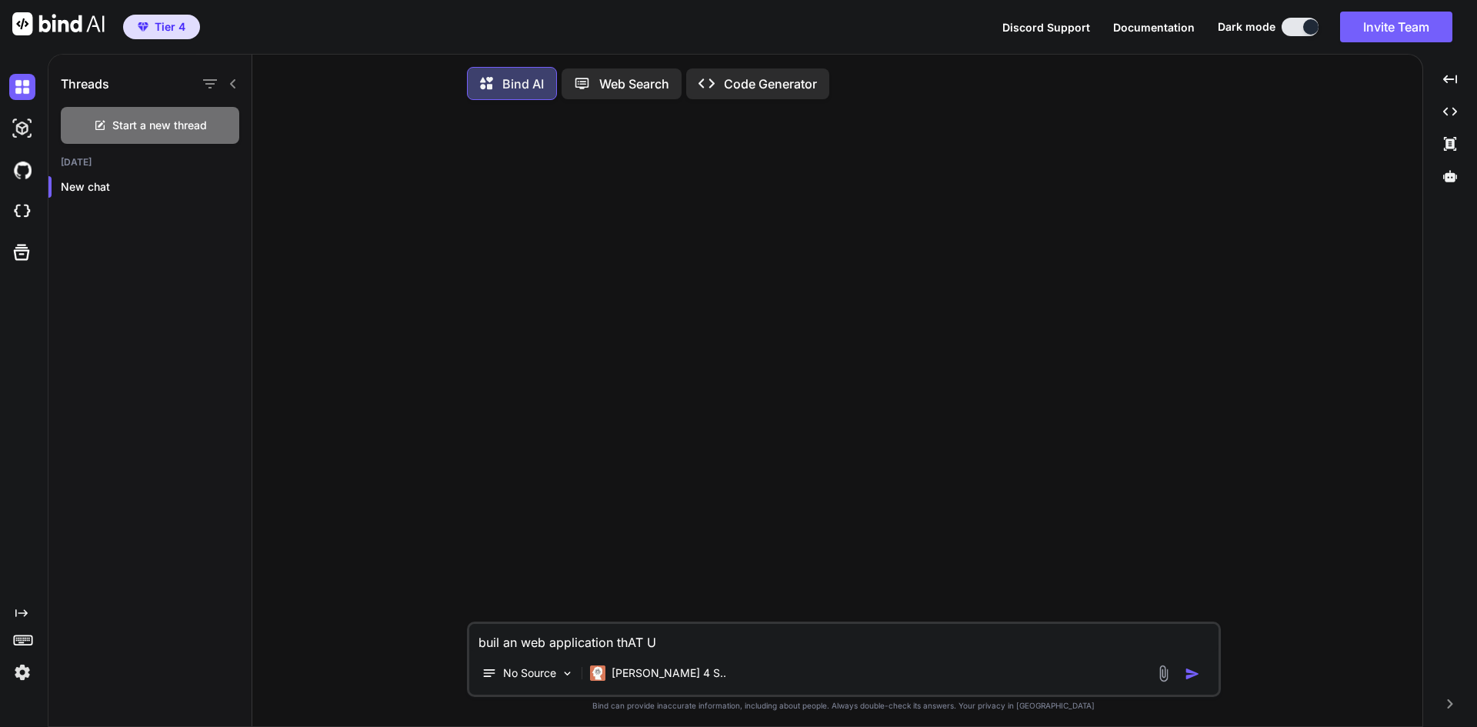
type textarea "x"
type textarea "buil an web application thAT u"
type textarea "x"
type textarea "buil an web application thAT us"
type textarea "x"
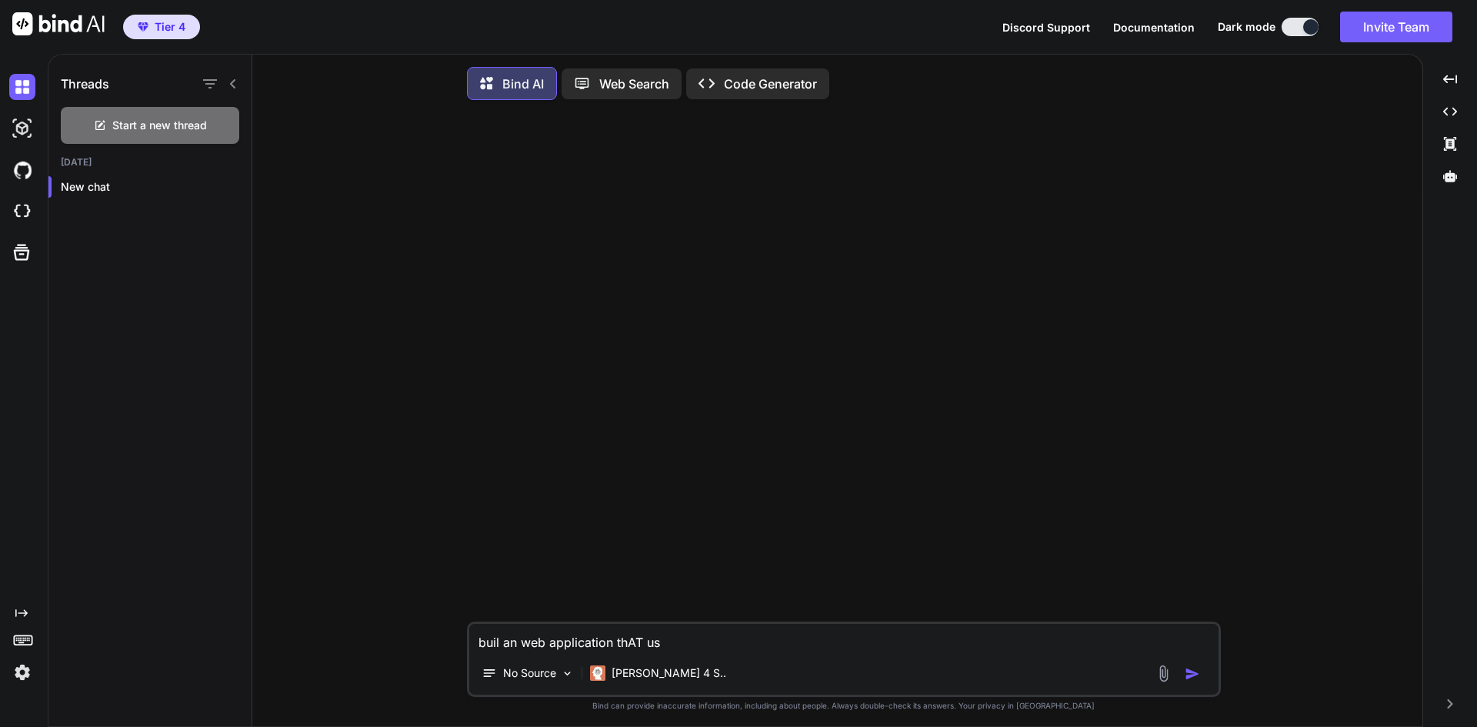
type textarea "buil an web application thAT use"
type textarea "x"
type textarea "buil an web application thAT uses"
type textarea "x"
type textarea "buil an web application thAT uses"
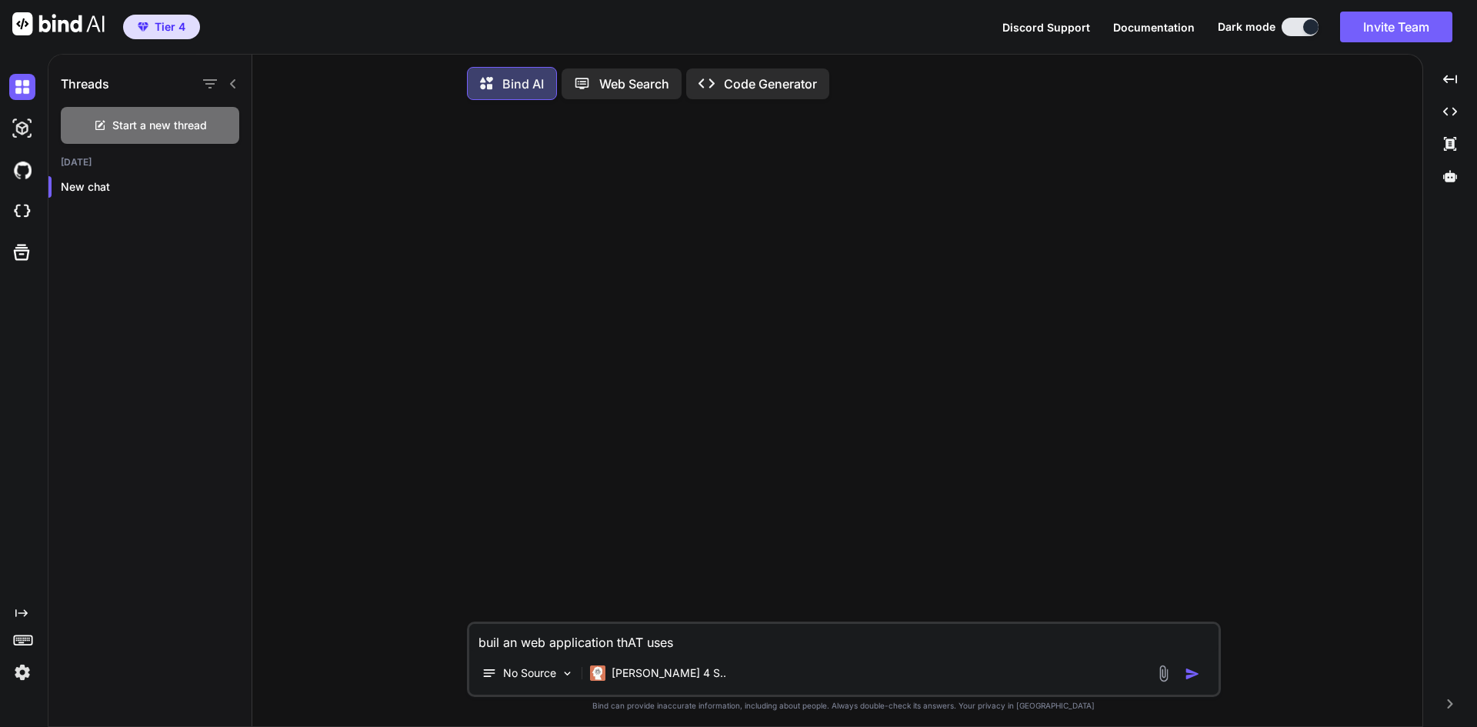
type textarea "x"
type textarea "buil an web application that uses"
type textarea "x"
type textarea "built an web application that uses"
type textarea "x"
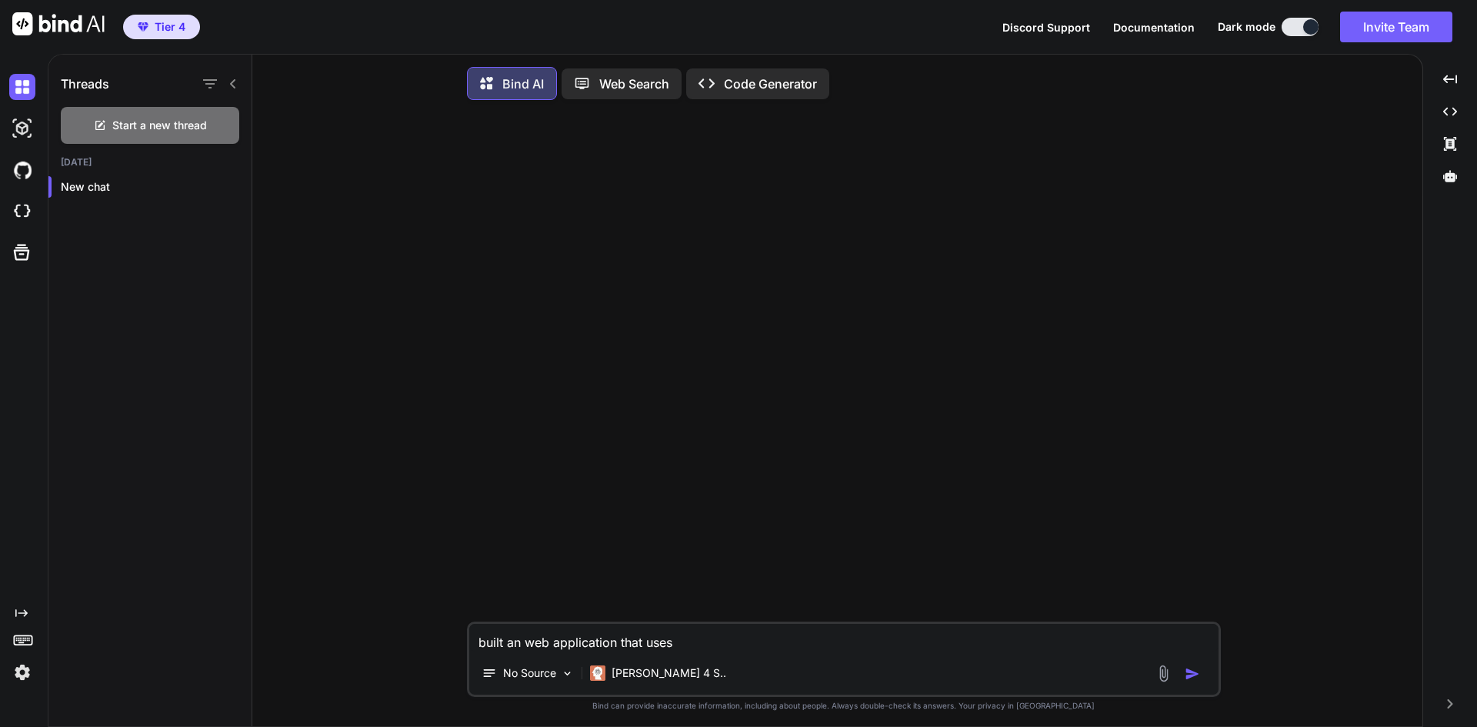
click at [724, 648] on textarea "built an web application that uses" at bounding box center [843, 638] width 749 height 28
type textarea "built an web application that uses t"
type textarea "x"
type textarea "built an web application that uses th"
type textarea "x"
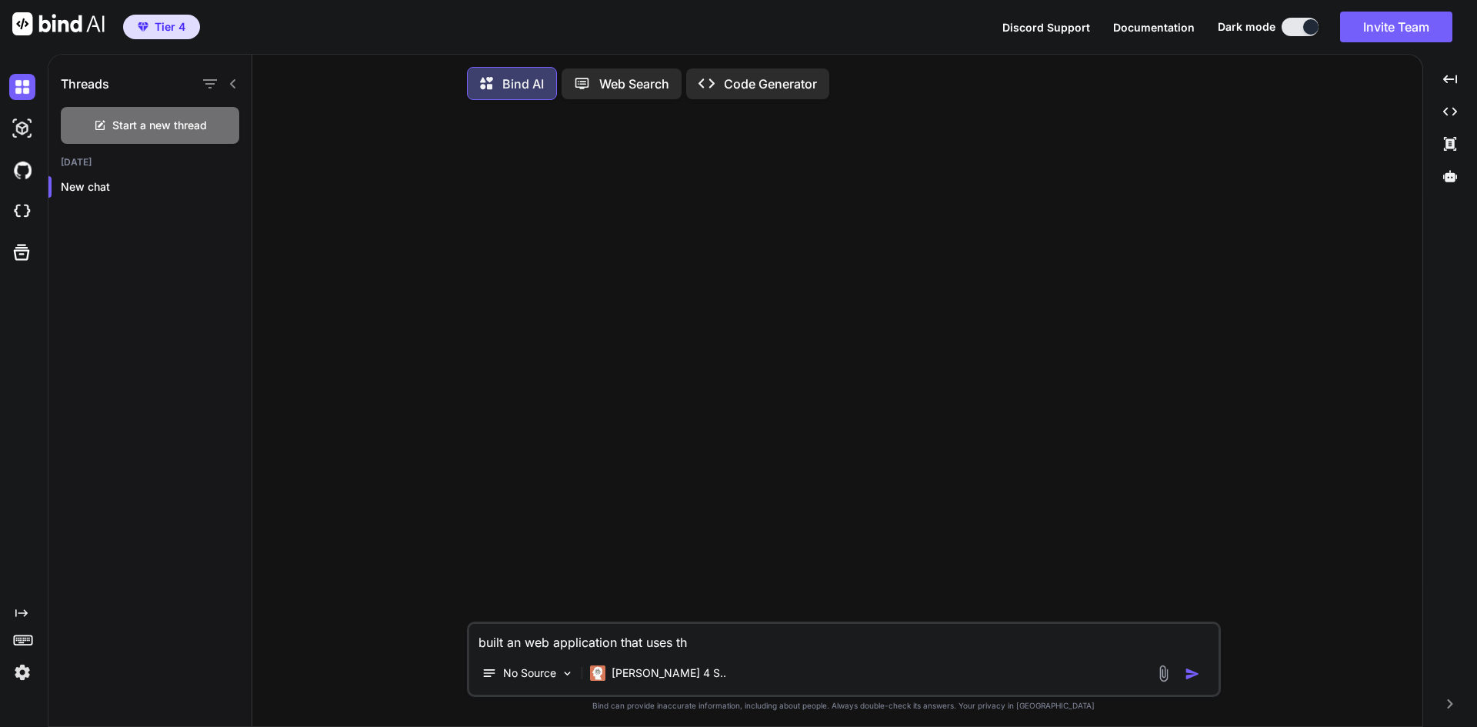
type textarea "built an web application that uses the"
type textarea "x"
type textarea "built an web application that uses the"
type textarea "x"
type textarea "built an web application that uses the"
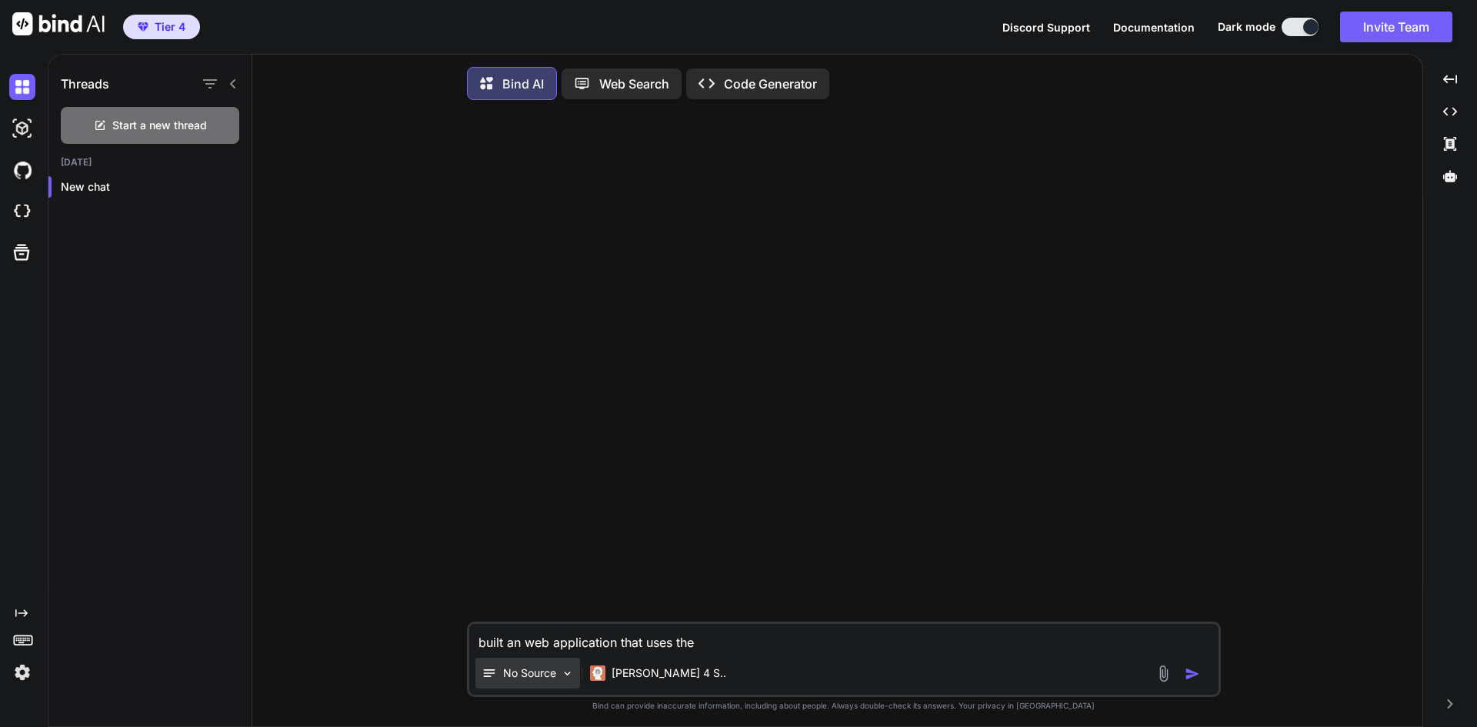
click at [544, 669] on div "No Source" at bounding box center [527, 673] width 105 height 31
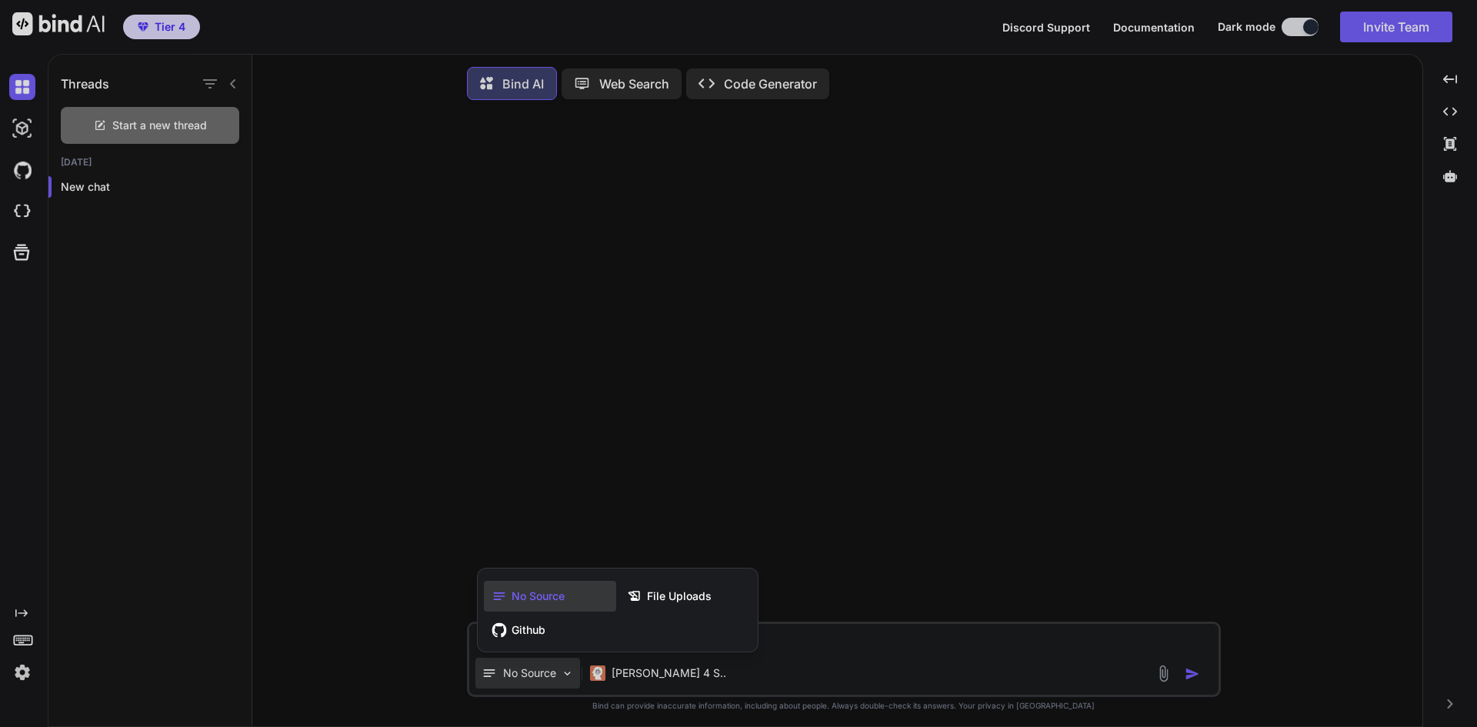
click at [544, 675] on div at bounding box center [738, 363] width 1477 height 727
type textarea "x"
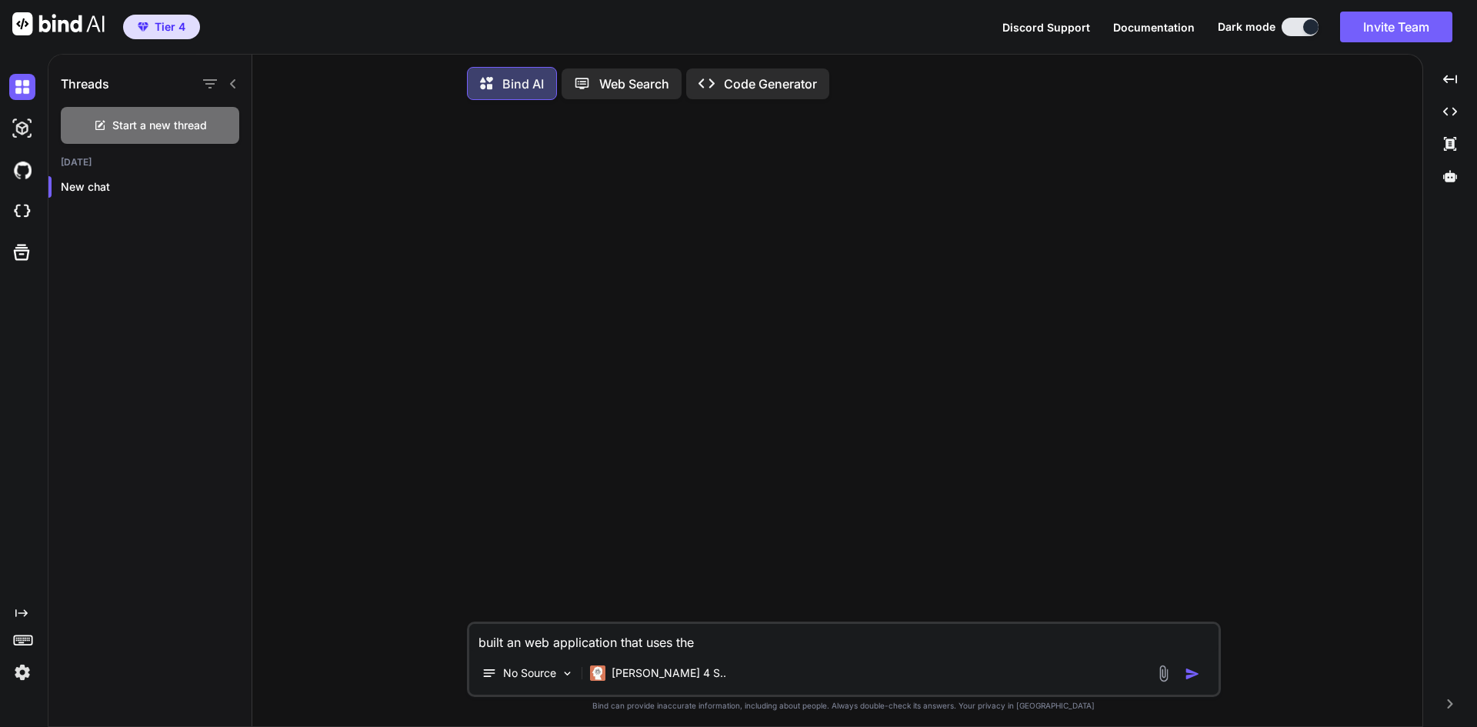
click at [718, 647] on textarea "built an web application that uses the" at bounding box center [843, 638] width 749 height 28
type textarea "built an web application that uses the"
type textarea "x"
type textarea "built an web application that uses the"
type textarea "x"
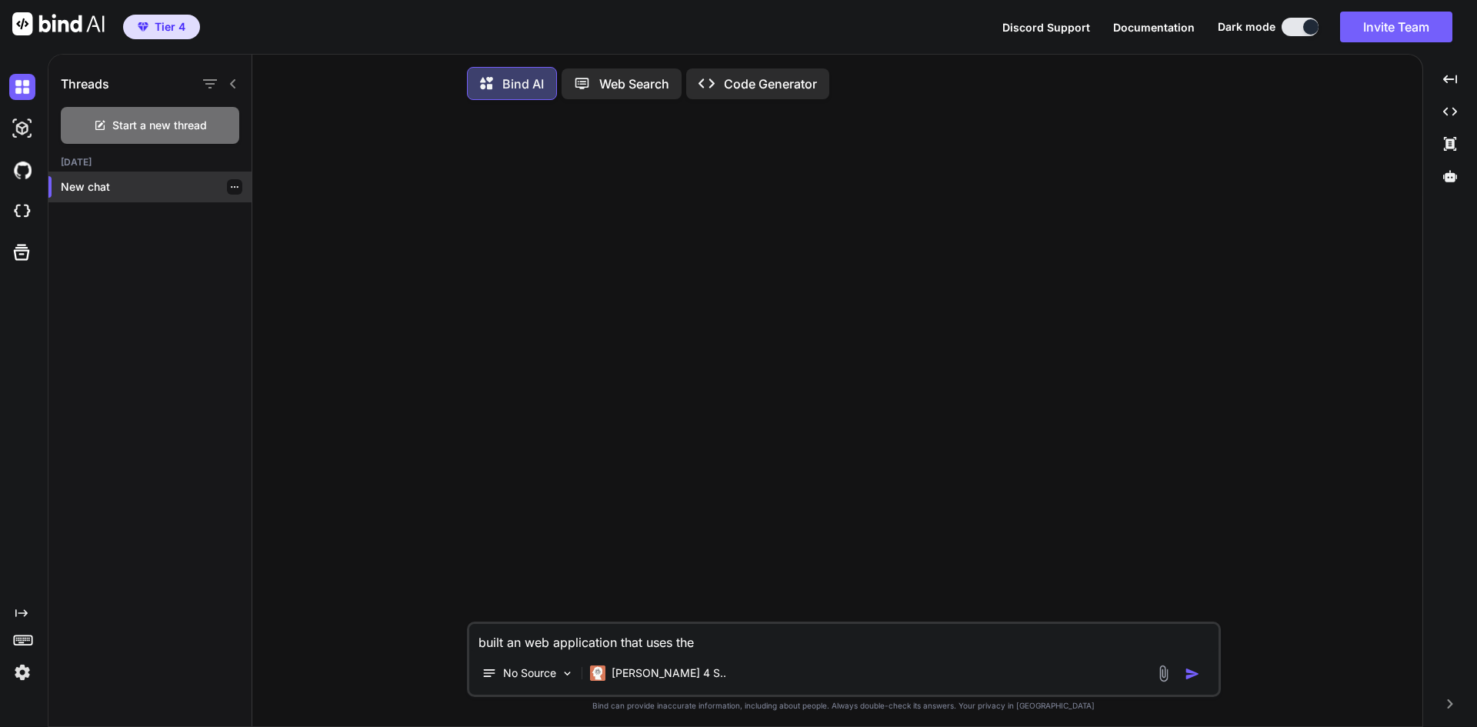
click at [109, 182] on p "New chat" at bounding box center [156, 186] width 191 height 15
click at [727, 650] on textarea "built an web application that uses the" at bounding box center [843, 638] width 749 height 28
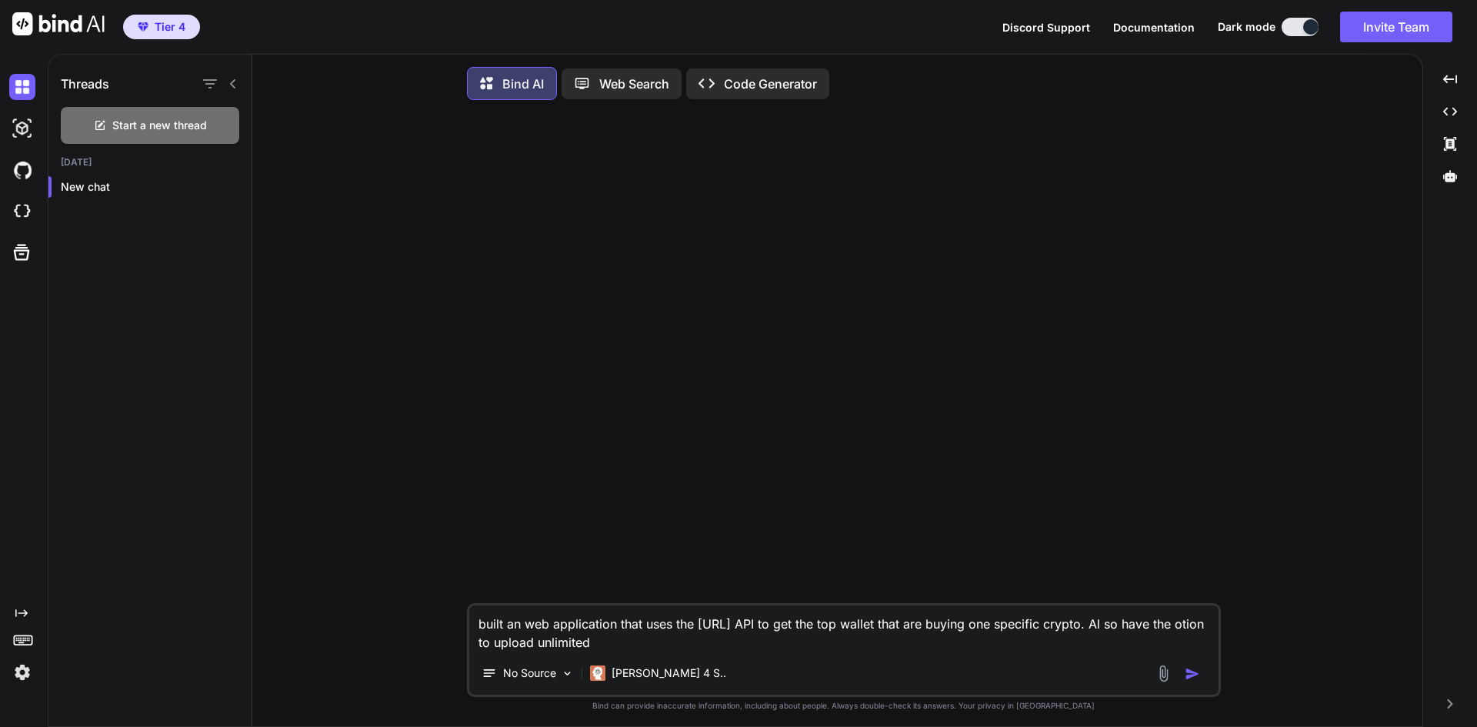
click at [484, 644] on textarea "built an web application that uses the solscan.ai API to get the top wallet tha…" at bounding box center [843, 628] width 749 height 46
click at [654, 645] on textarea "built an web application that uses the solscan.ai API to get the top wallet tha…" at bounding box center [843, 628] width 749 height 46
click at [781, 652] on textarea "built an web application that uses the solscan.ai API to get the top wallet tha…" at bounding box center [843, 628] width 749 height 46
type textarea "built an web application that uses the solscan.ai API to get the top wallet tha…"
click at [1192, 671] on img "button" at bounding box center [1192, 673] width 15 height 15
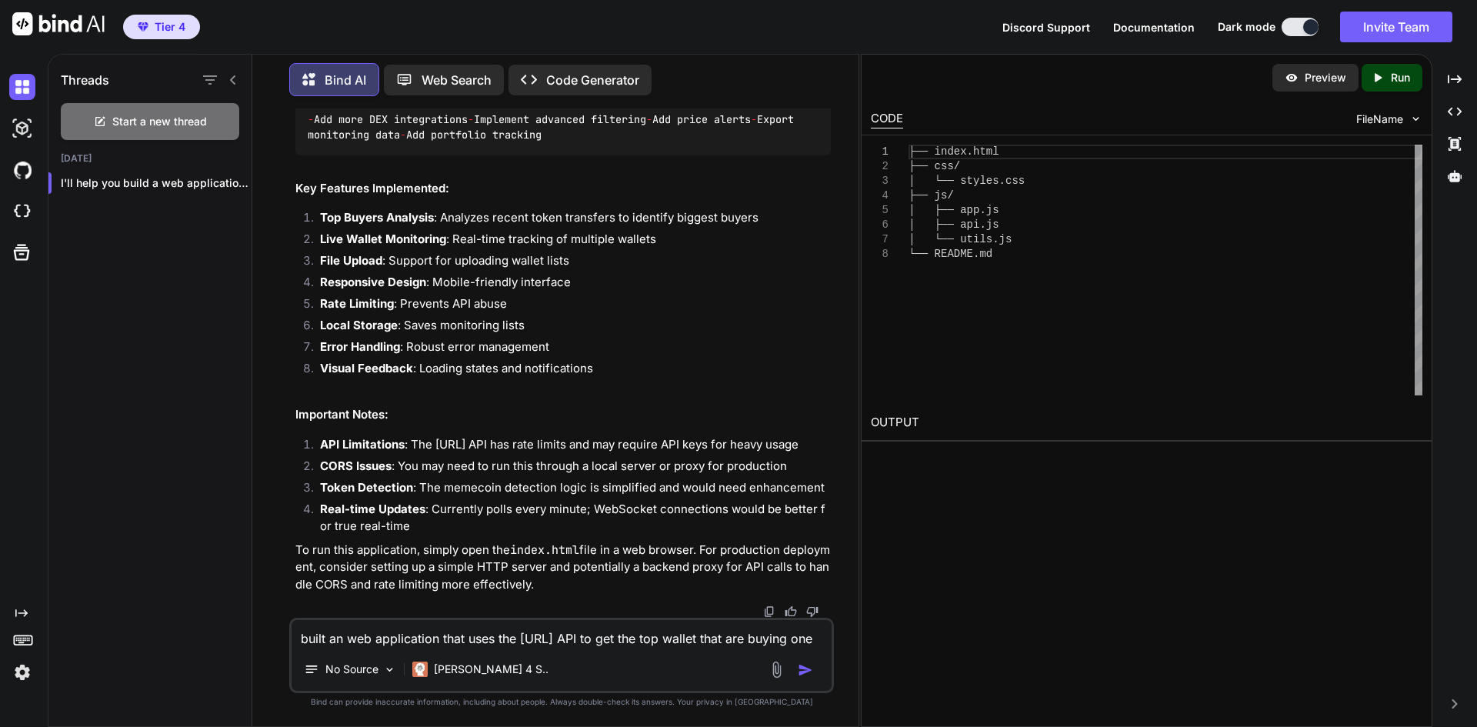
scroll to position [14540, 0]
click at [1400, 79] on p "Run" at bounding box center [1400, 77] width 19 height 15
click at [1336, 75] on p "Preview" at bounding box center [1326, 77] width 42 height 15
click at [126, 176] on p "I'll help you build a web application th..." at bounding box center [156, 182] width 191 height 15
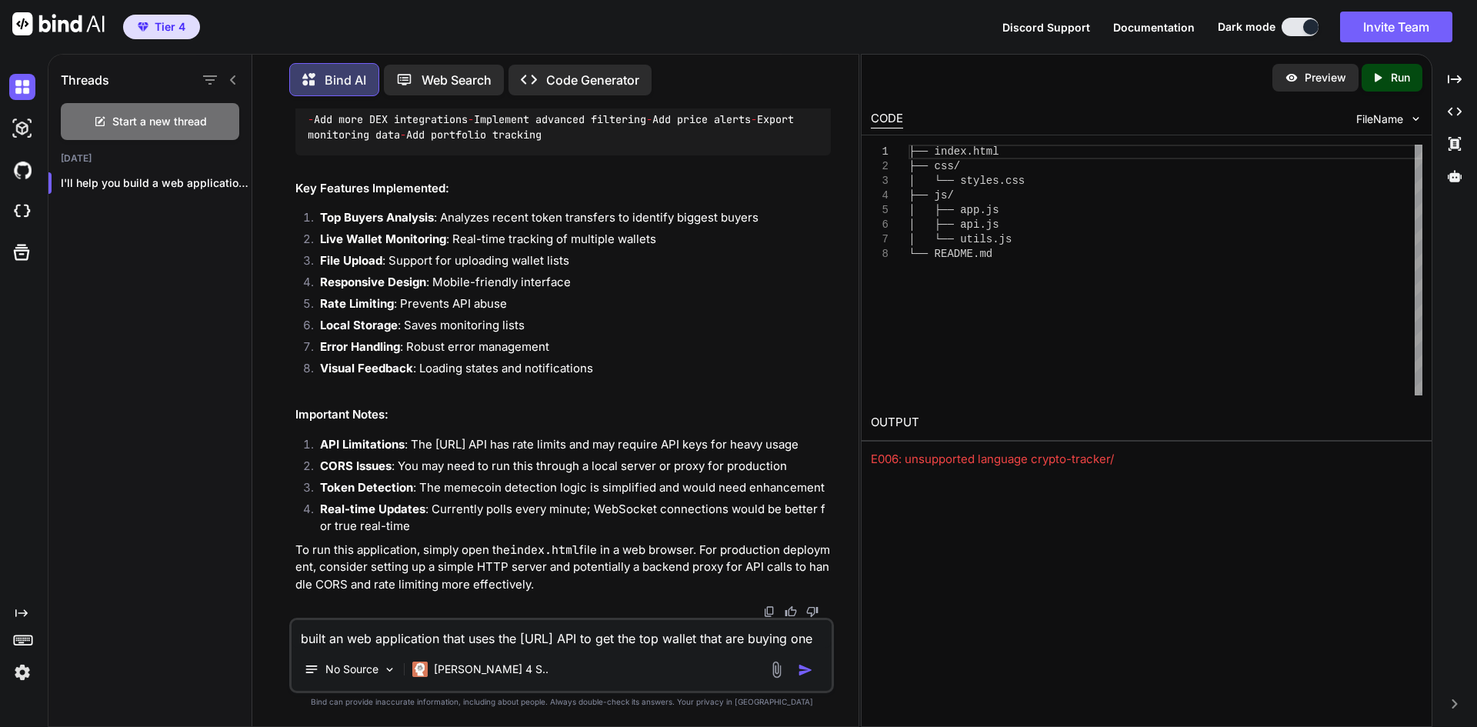
scroll to position [17201, 0]
click at [855, 109] on div "You built an web application that uses the solscan.ai API to get the top wallet…" at bounding box center [562, 417] width 594 height 618
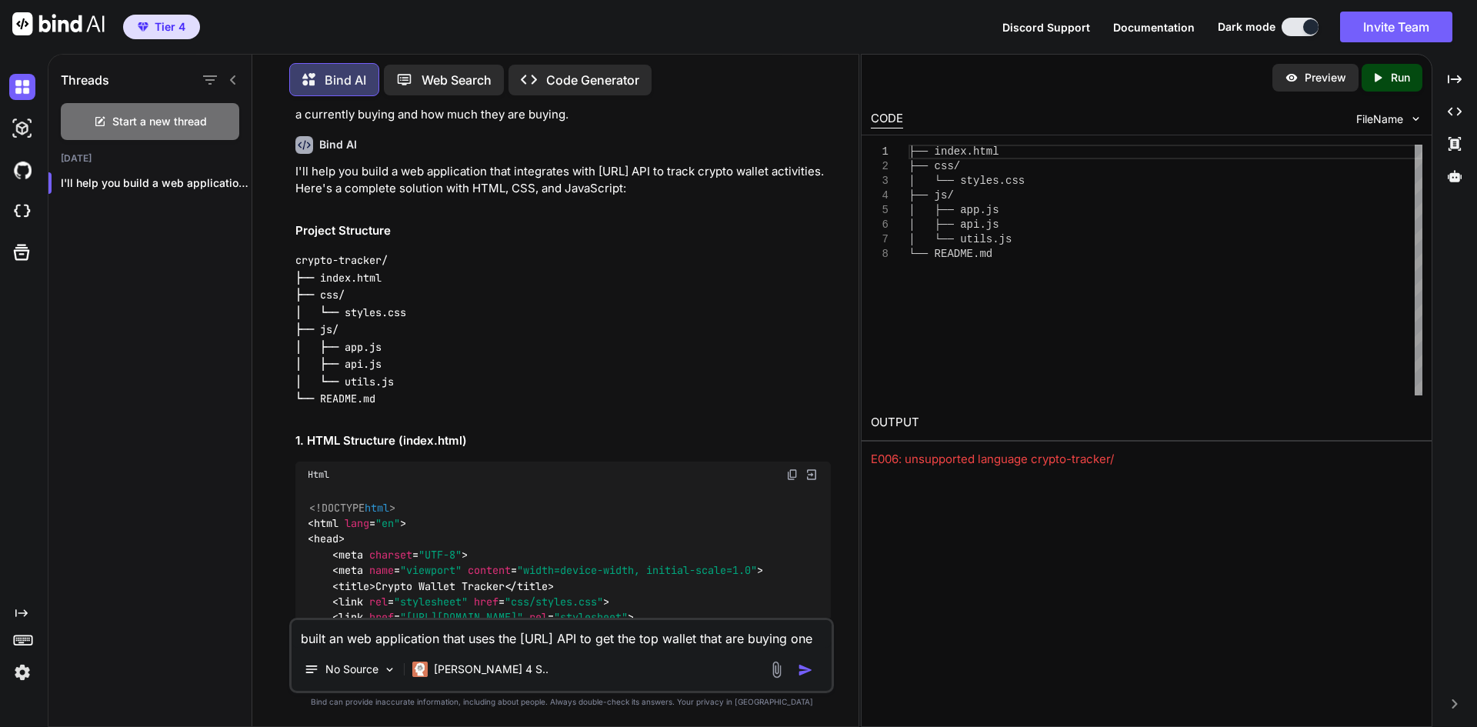
scroll to position [0, 0]
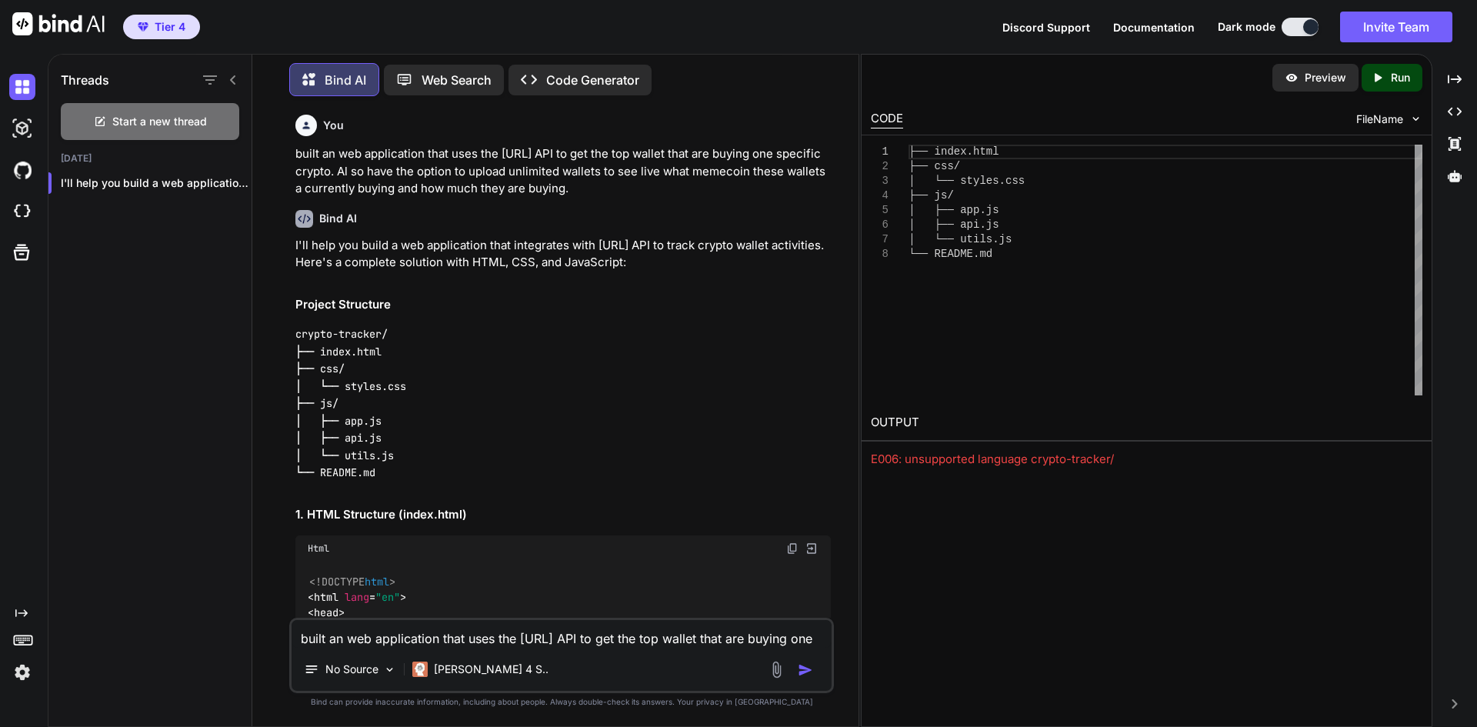
click at [442, 78] on p "Web Search" at bounding box center [457, 80] width 70 height 18
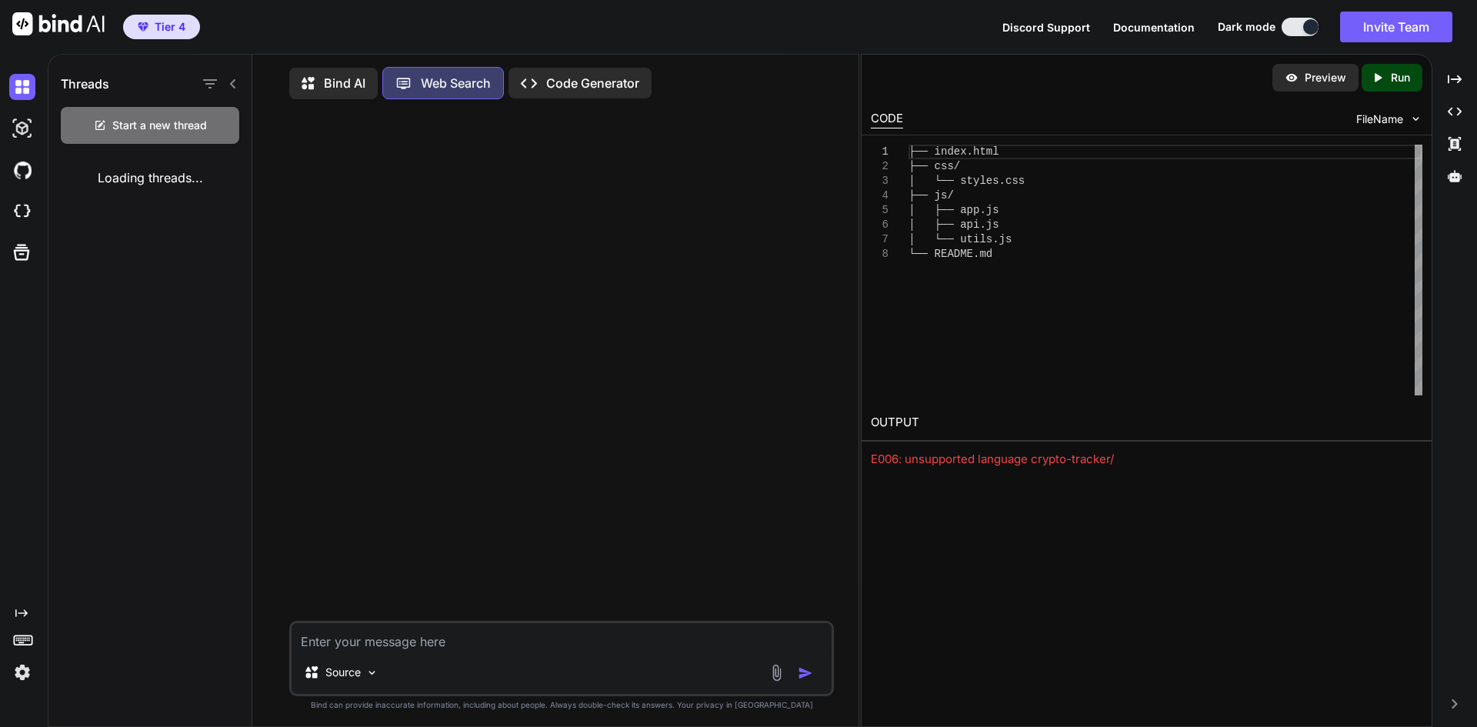
scroll to position [7, 0]
click at [352, 85] on p "Bind AI" at bounding box center [345, 80] width 42 height 18
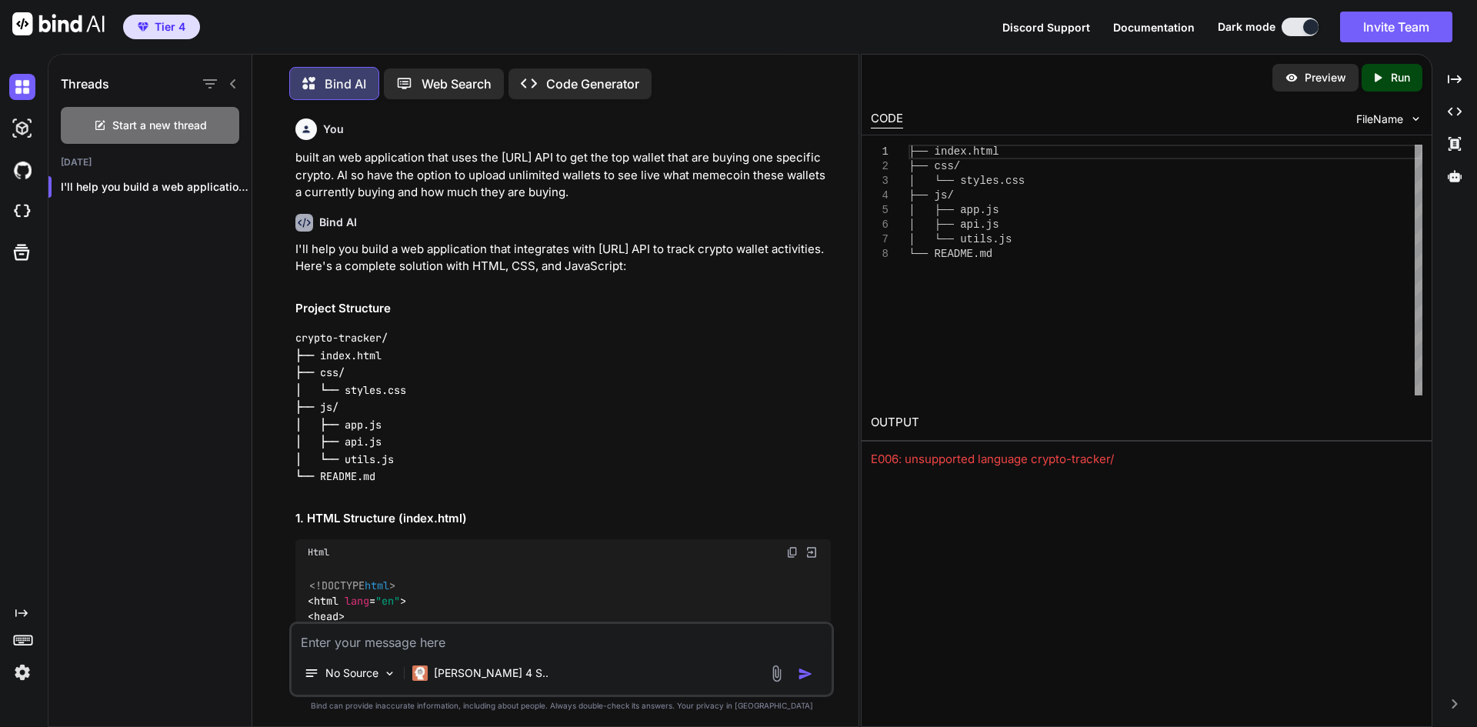
scroll to position [8, 0]
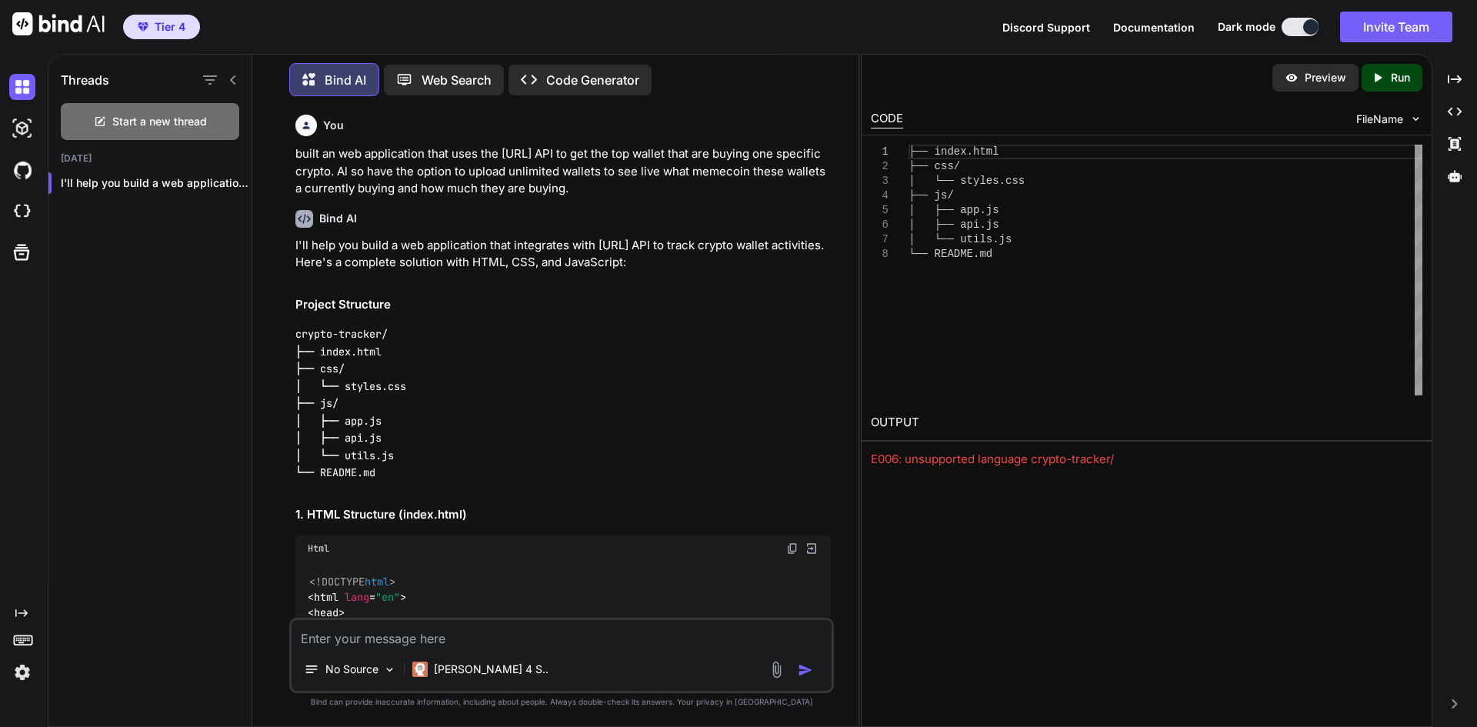
drag, startPoint x: 579, startPoint y: 188, endPoint x: 295, endPoint y: 156, distance: 284.9
click at [295, 156] on p "built an web application that uses the solscan.ai API to get the top wallet tha…" at bounding box center [562, 171] width 535 height 52
copy p "built an web application that uses the solscan.ai API to get the top wallet tha…"
click at [24, 126] on img at bounding box center [22, 128] width 26 height 26
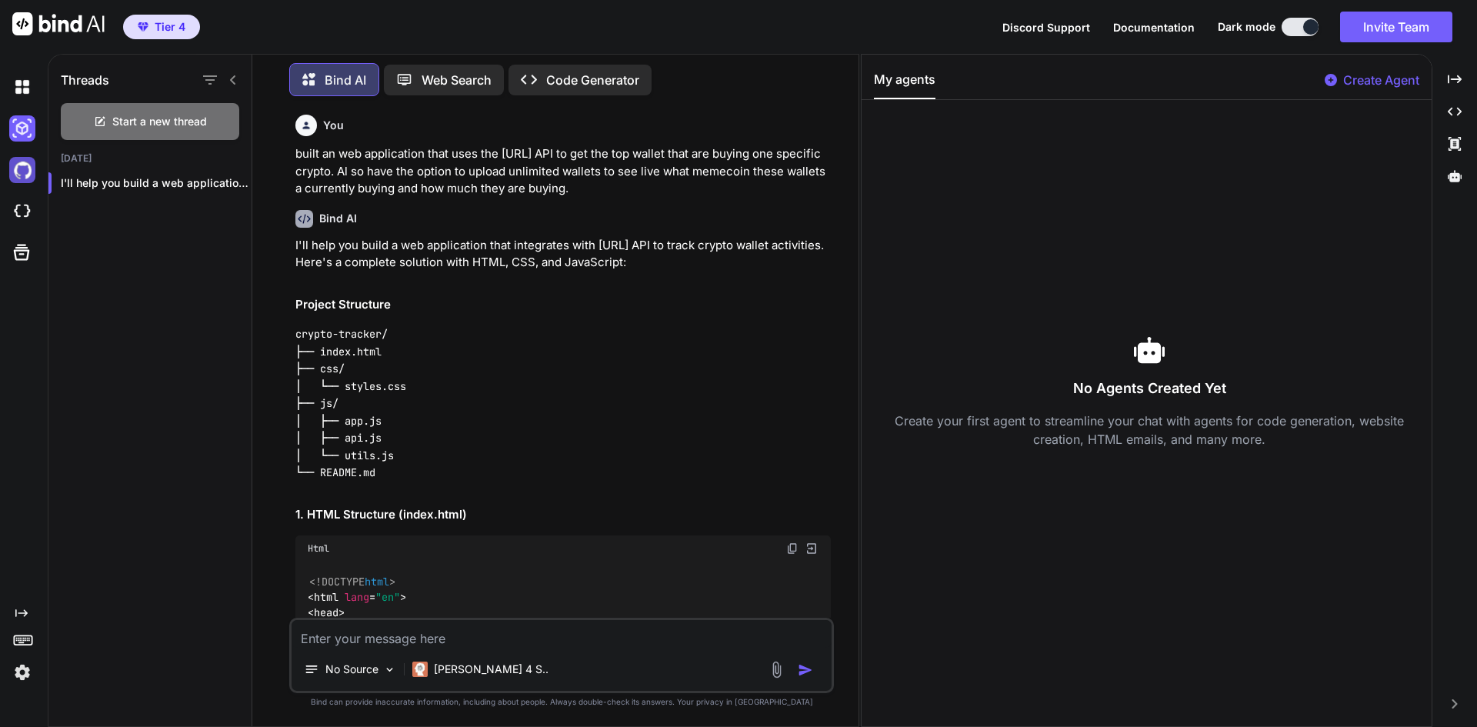
click at [23, 172] on img at bounding box center [22, 170] width 26 height 26
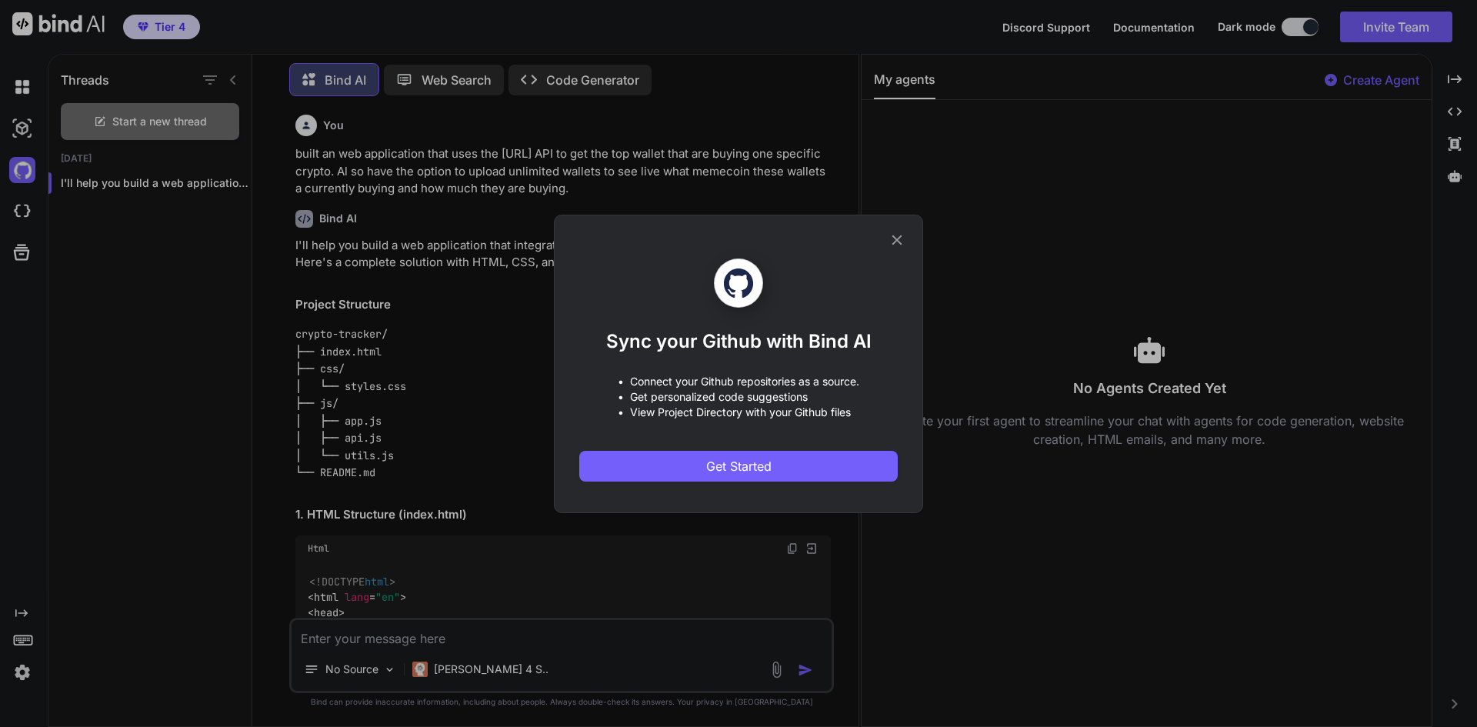
click at [903, 244] on icon at bounding box center [897, 240] width 17 height 17
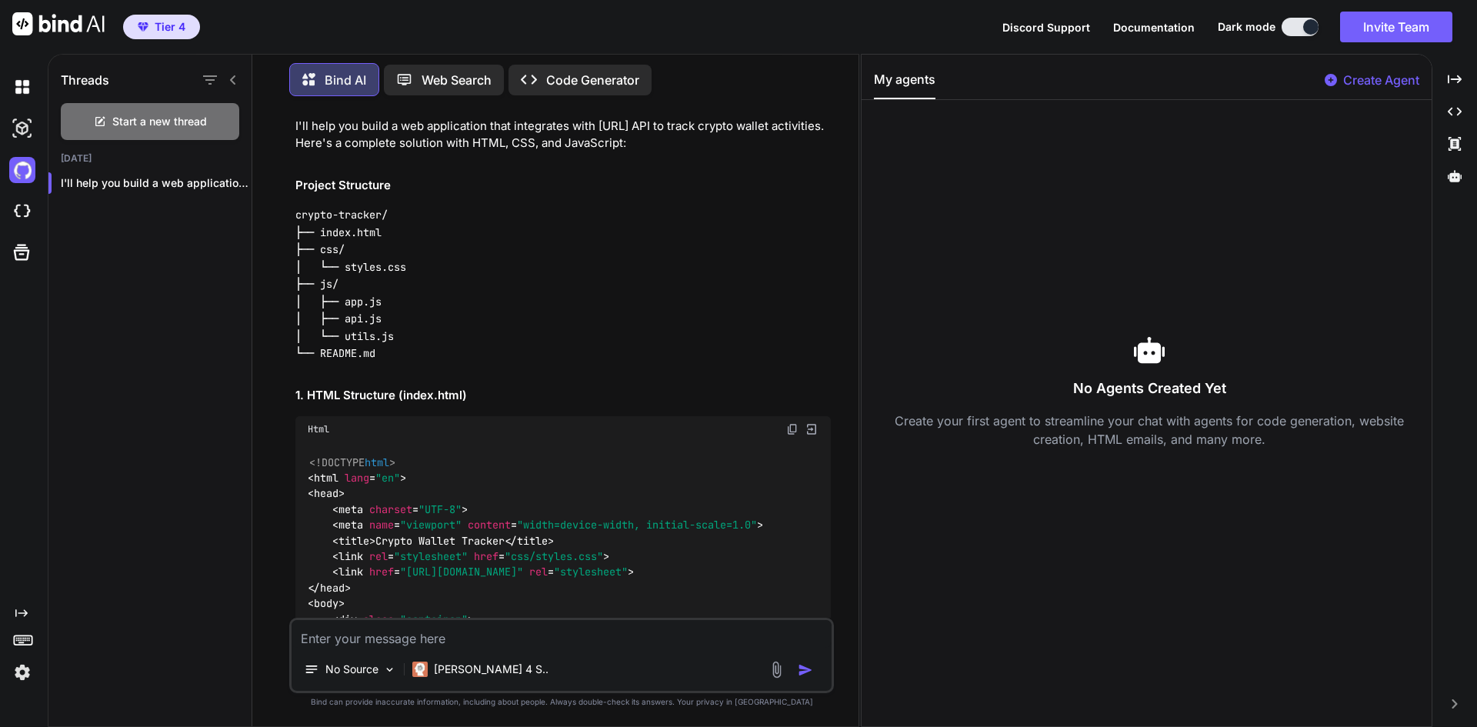
scroll to position [308, 0]
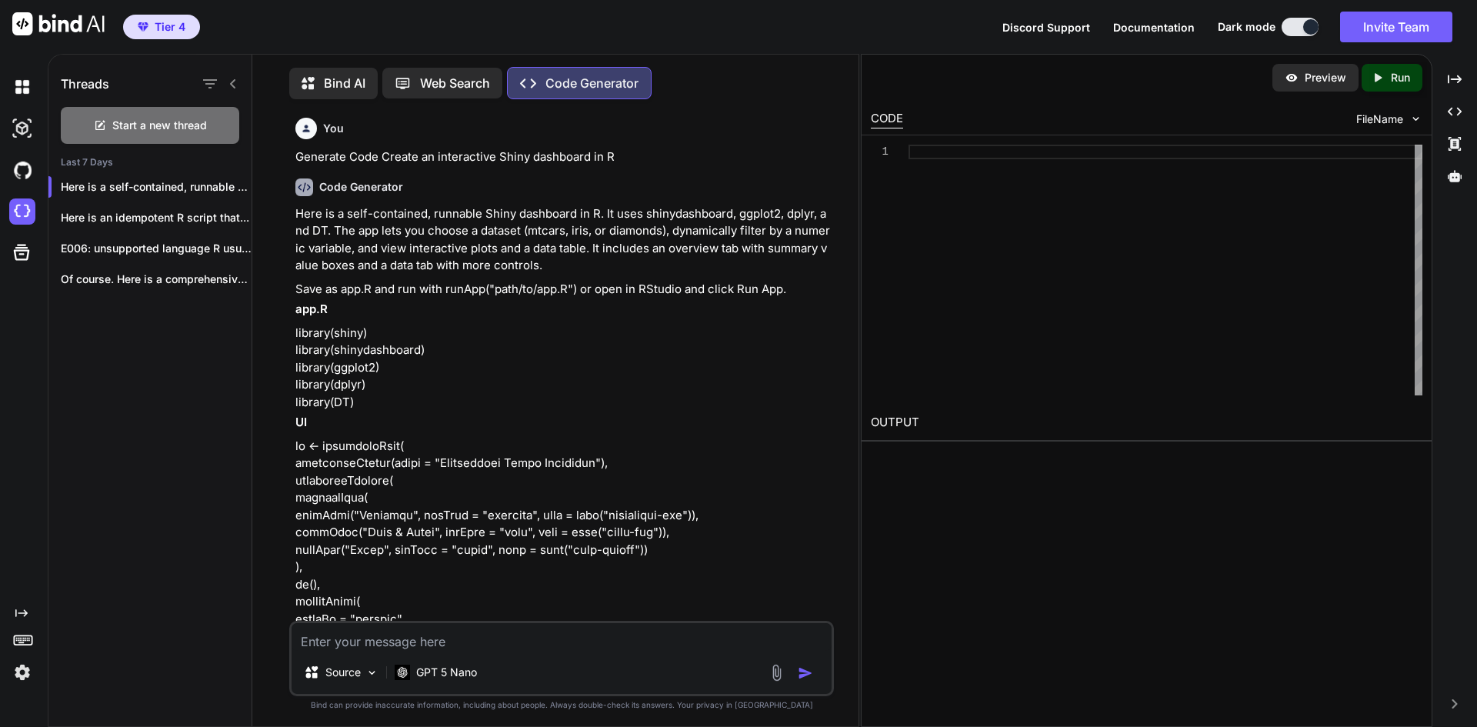
scroll to position [7, 0]
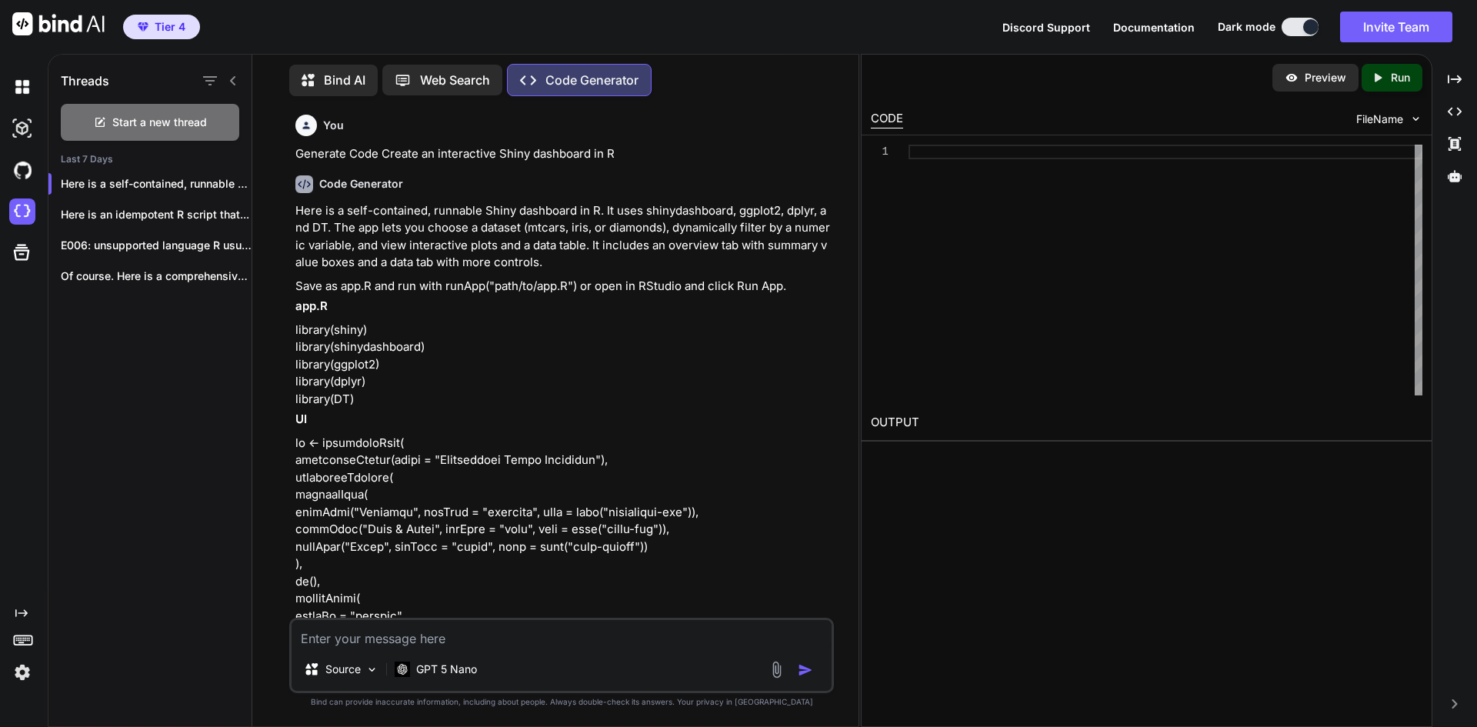
click at [331, 74] on p "Bind AI" at bounding box center [345, 80] width 42 height 18
type textarea "x"
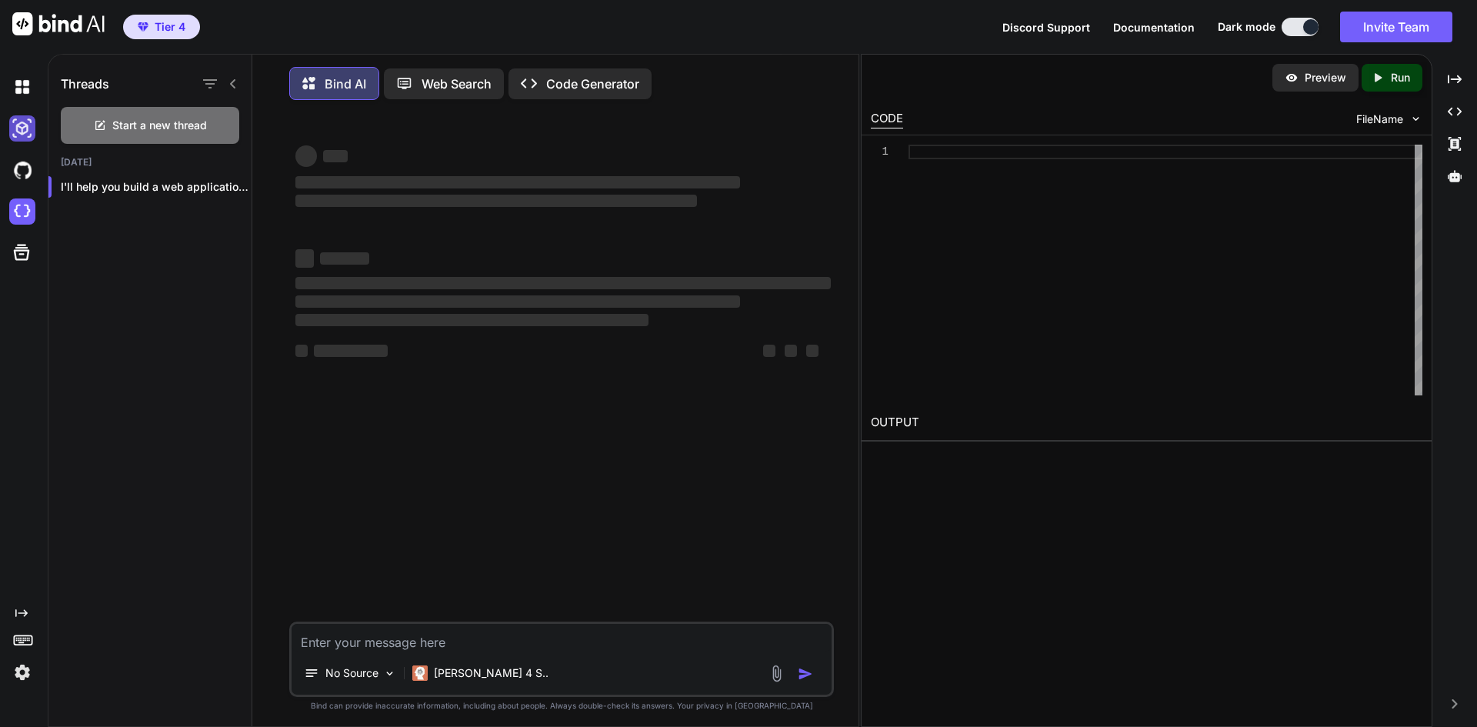
click at [23, 123] on img at bounding box center [22, 128] width 26 height 26
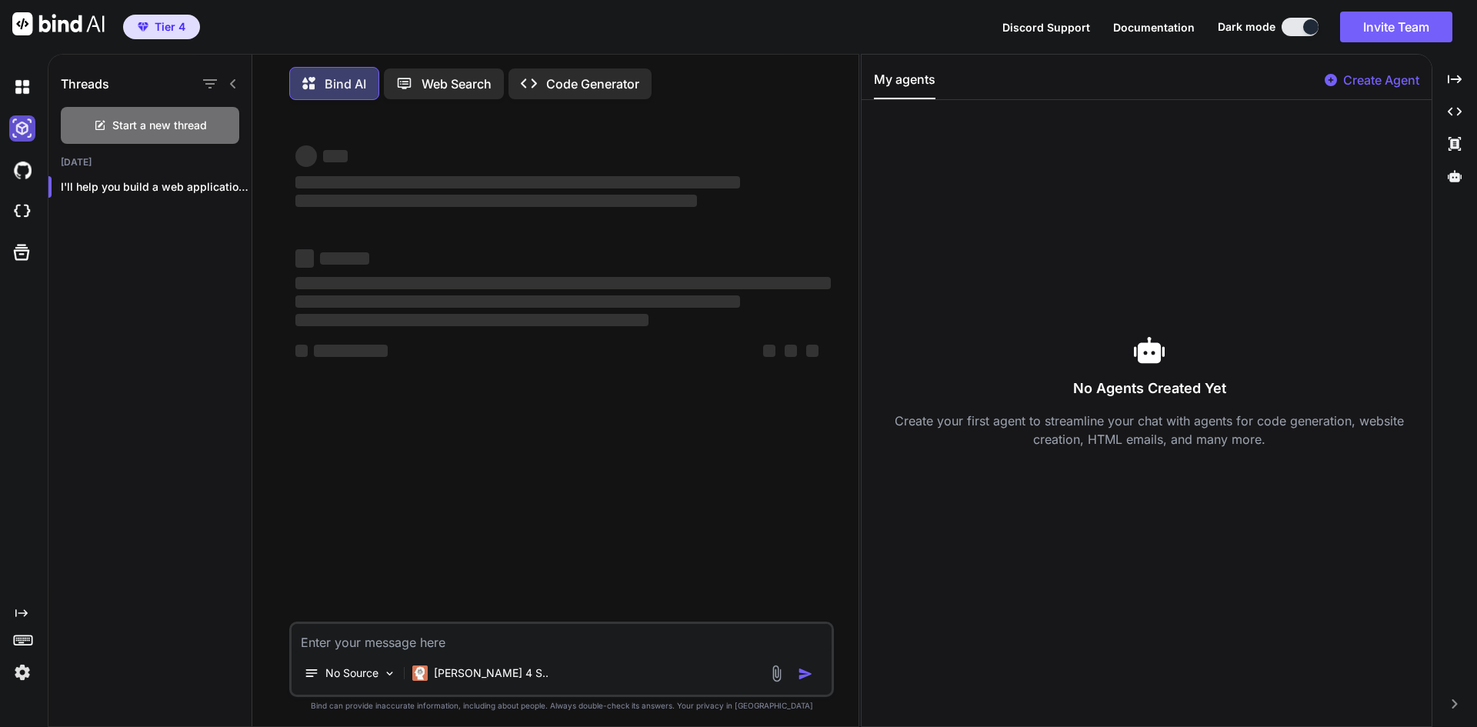
click at [25, 130] on img at bounding box center [22, 128] width 26 height 26
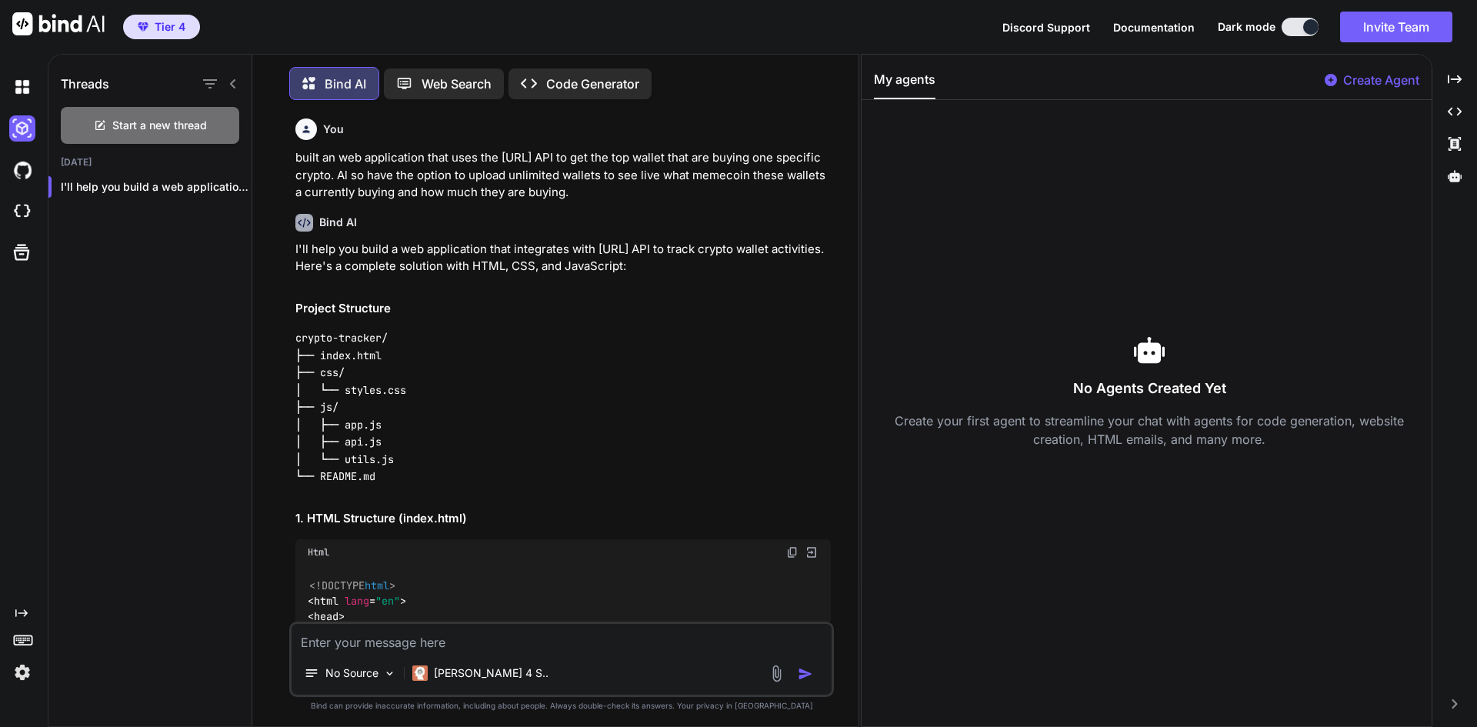
scroll to position [8, 0]
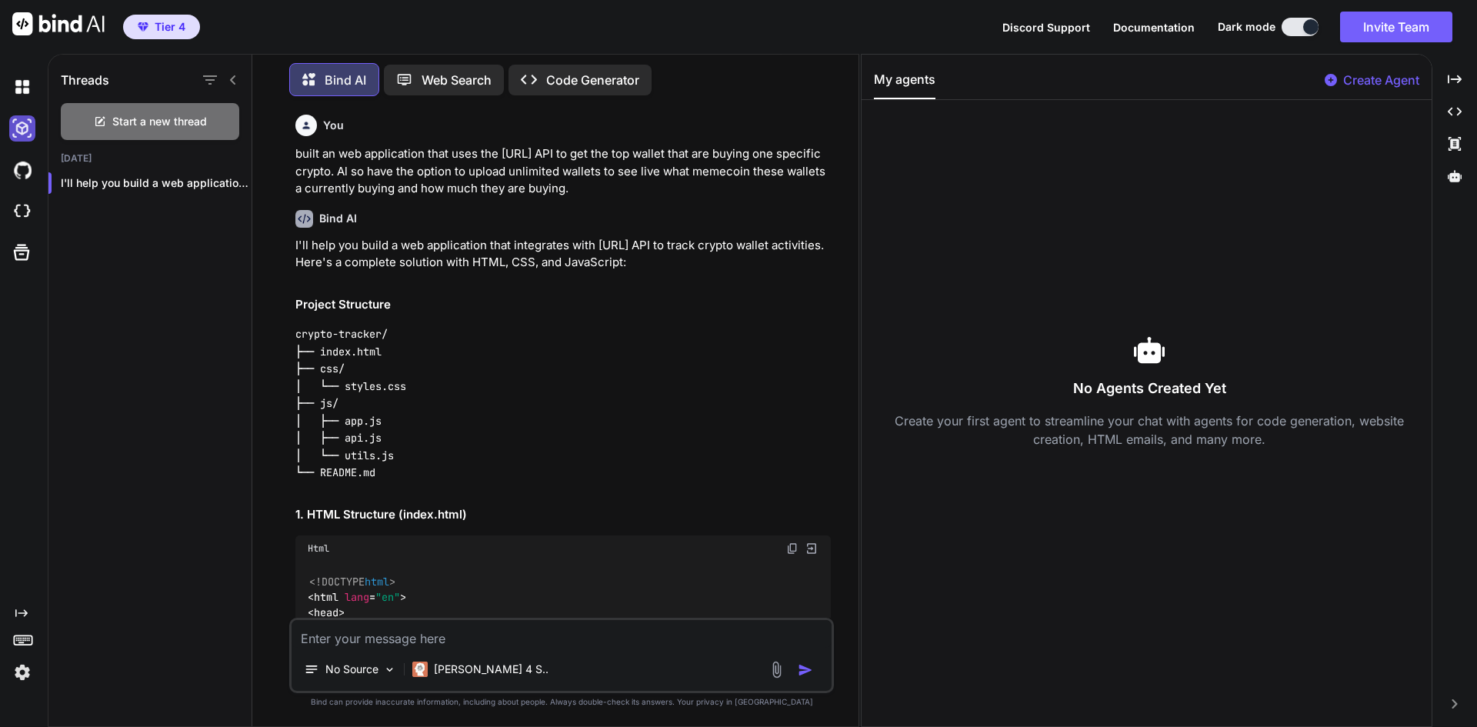
click at [18, 135] on img at bounding box center [22, 128] width 26 height 26
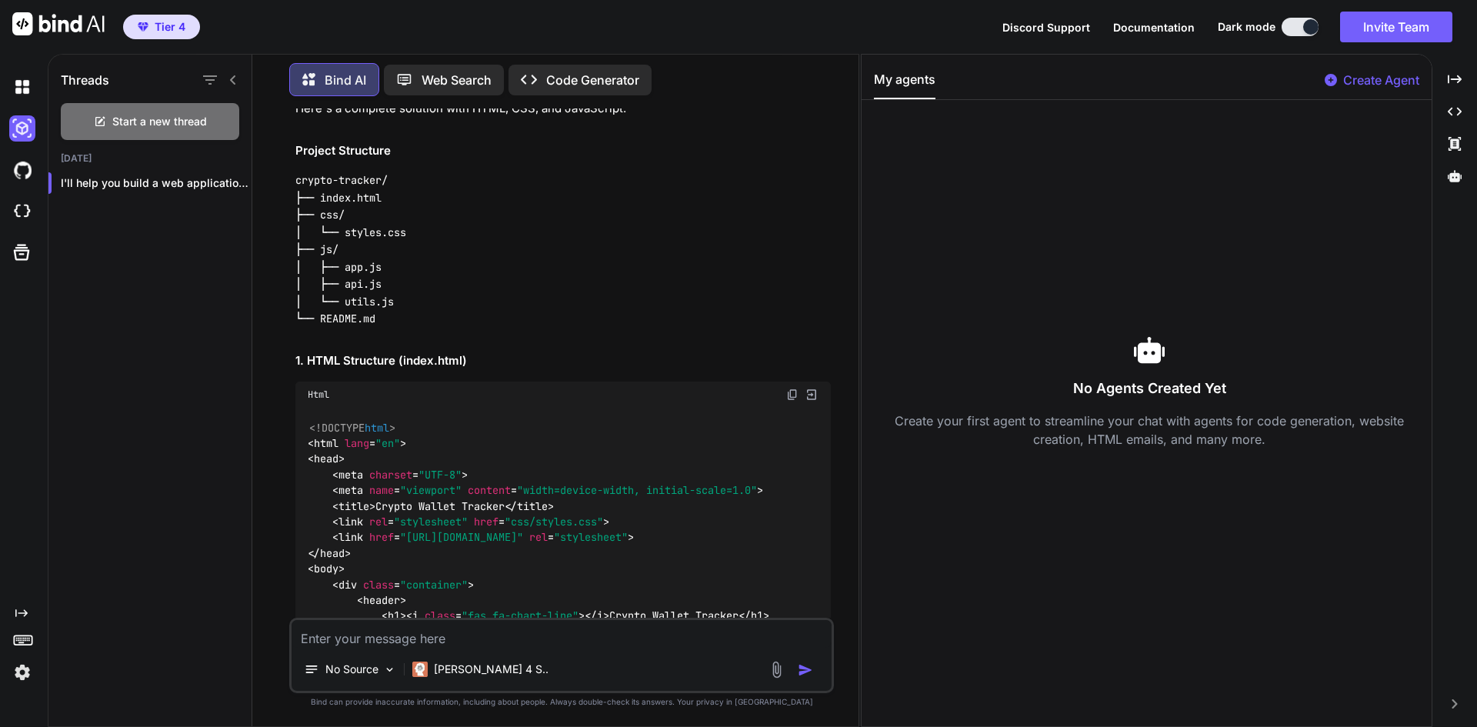
scroll to position [692, 0]
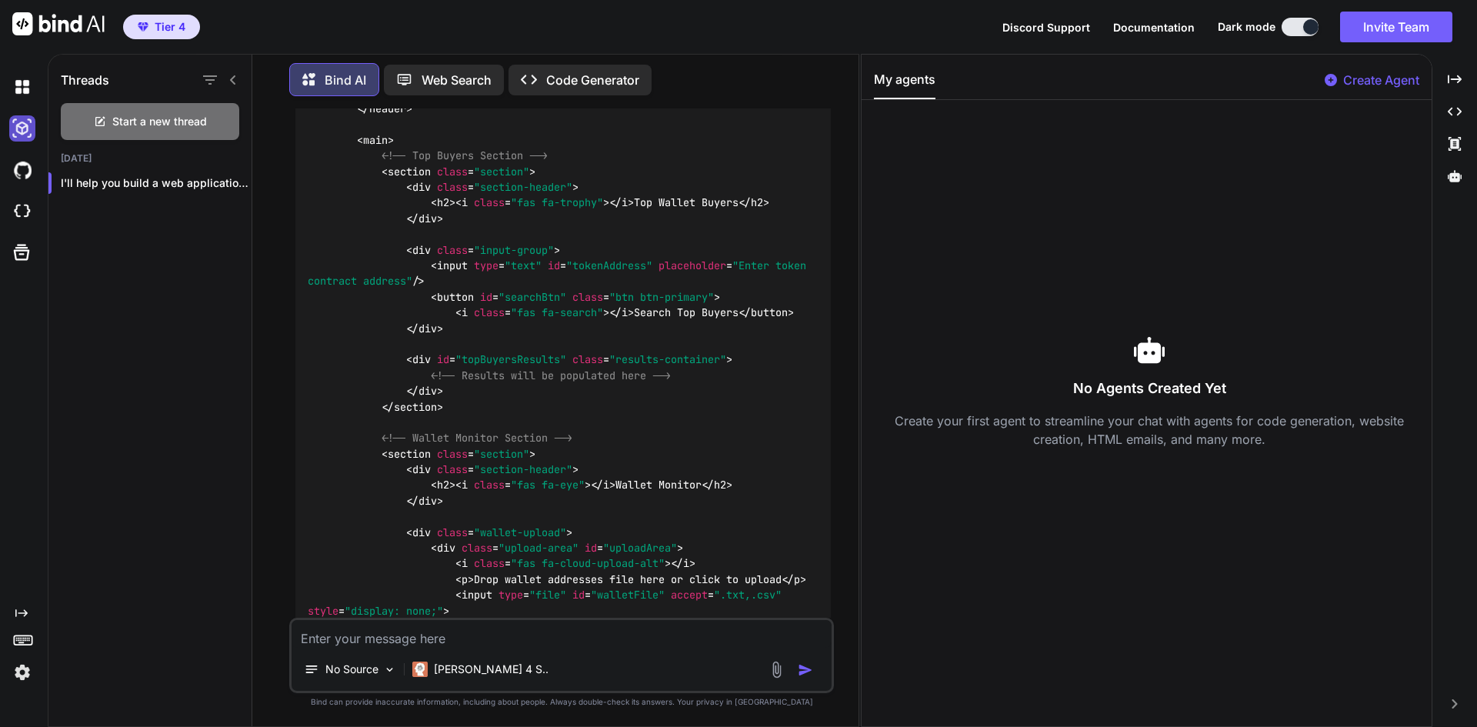
click at [20, 124] on img at bounding box center [22, 128] width 26 height 26
drag, startPoint x: 15, startPoint y: 612, endPoint x: 18, endPoint y: 602, distance: 9.5
click at [16, 611] on icon at bounding box center [21, 613] width 12 height 8
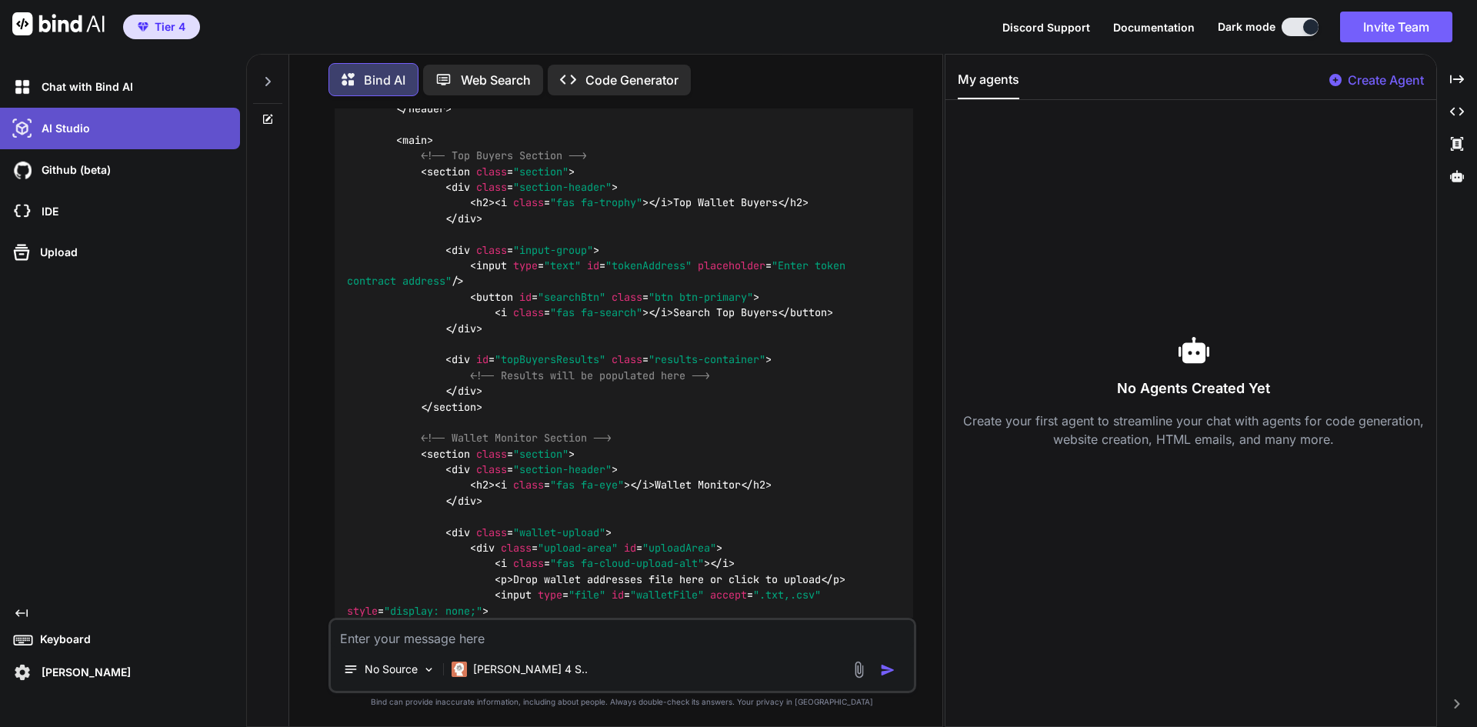
click at [75, 136] on div "AI Studio" at bounding box center [124, 128] width 231 height 26
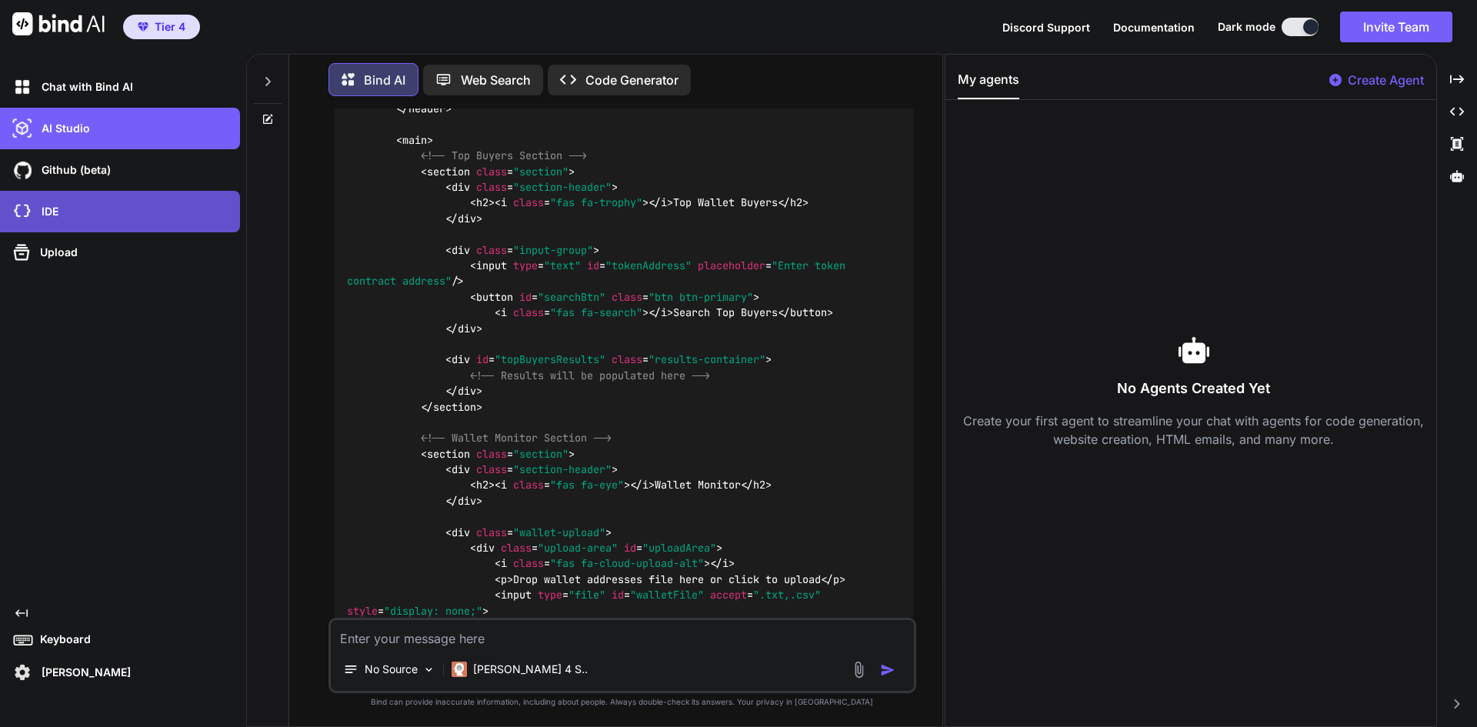
click at [77, 214] on div "IDE" at bounding box center [124, 211] width 231 height 26
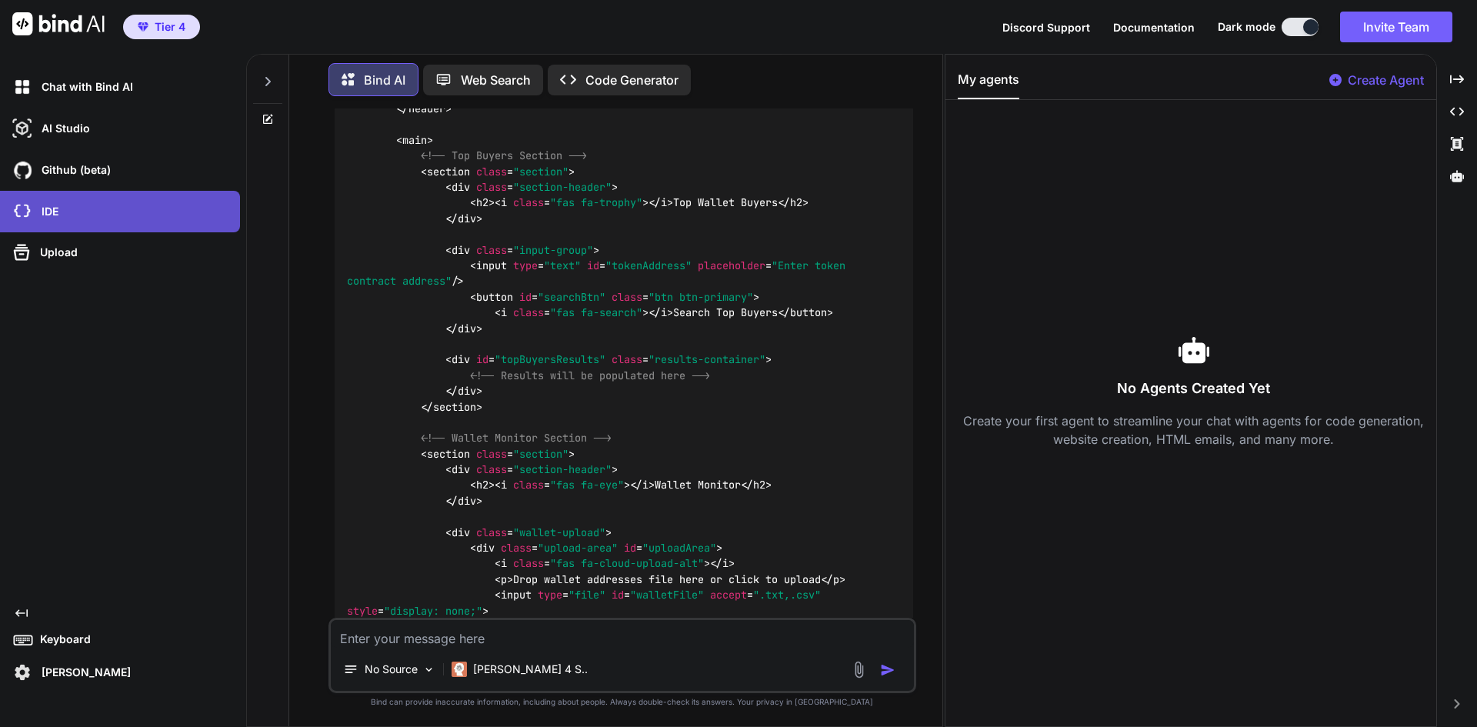
click at [101, 218] on div "IDE" at bounding box center [124, 211] width 231 height 26
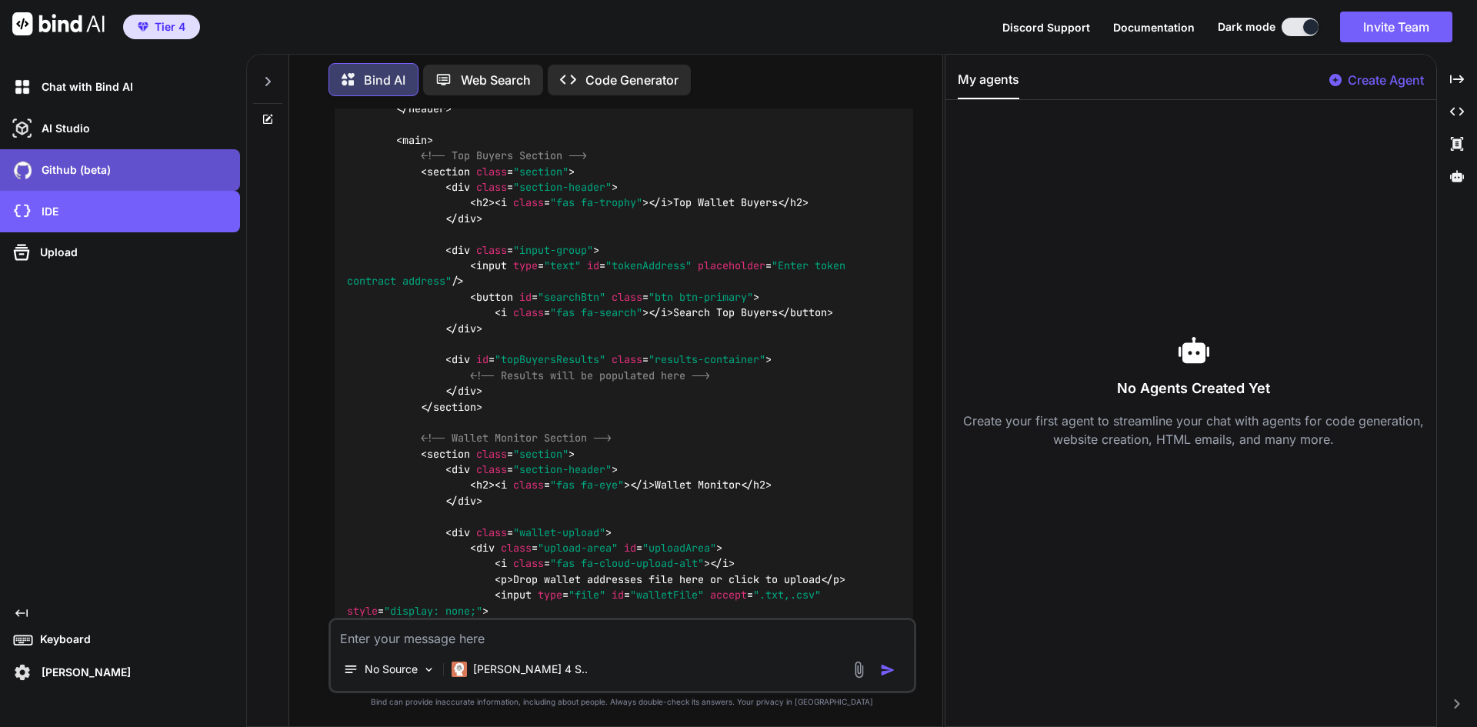
click at [90, 167] on p "Github (beta)" at bounding box center [72, 169] width 75 height 15
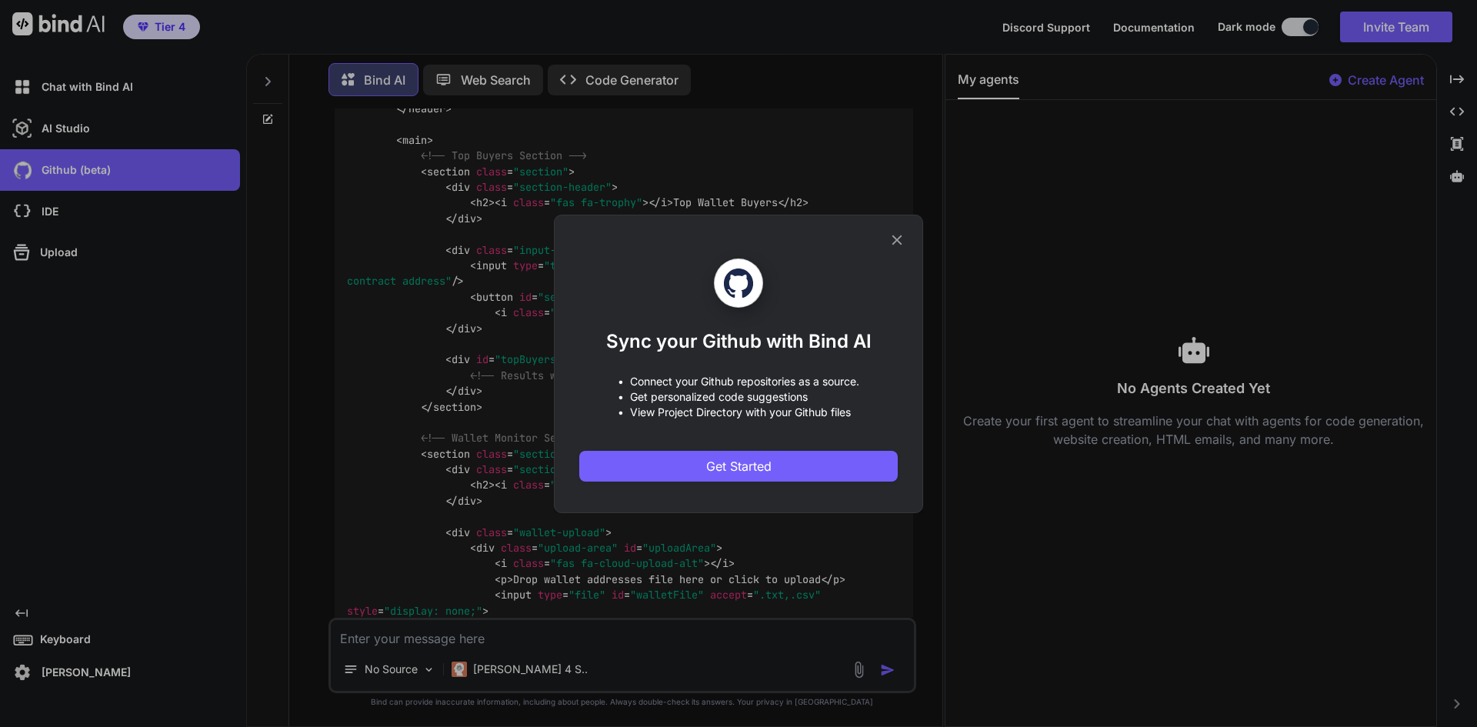
click at [901, 232] on icon at bounding box center [897, 240] width 17 height 17
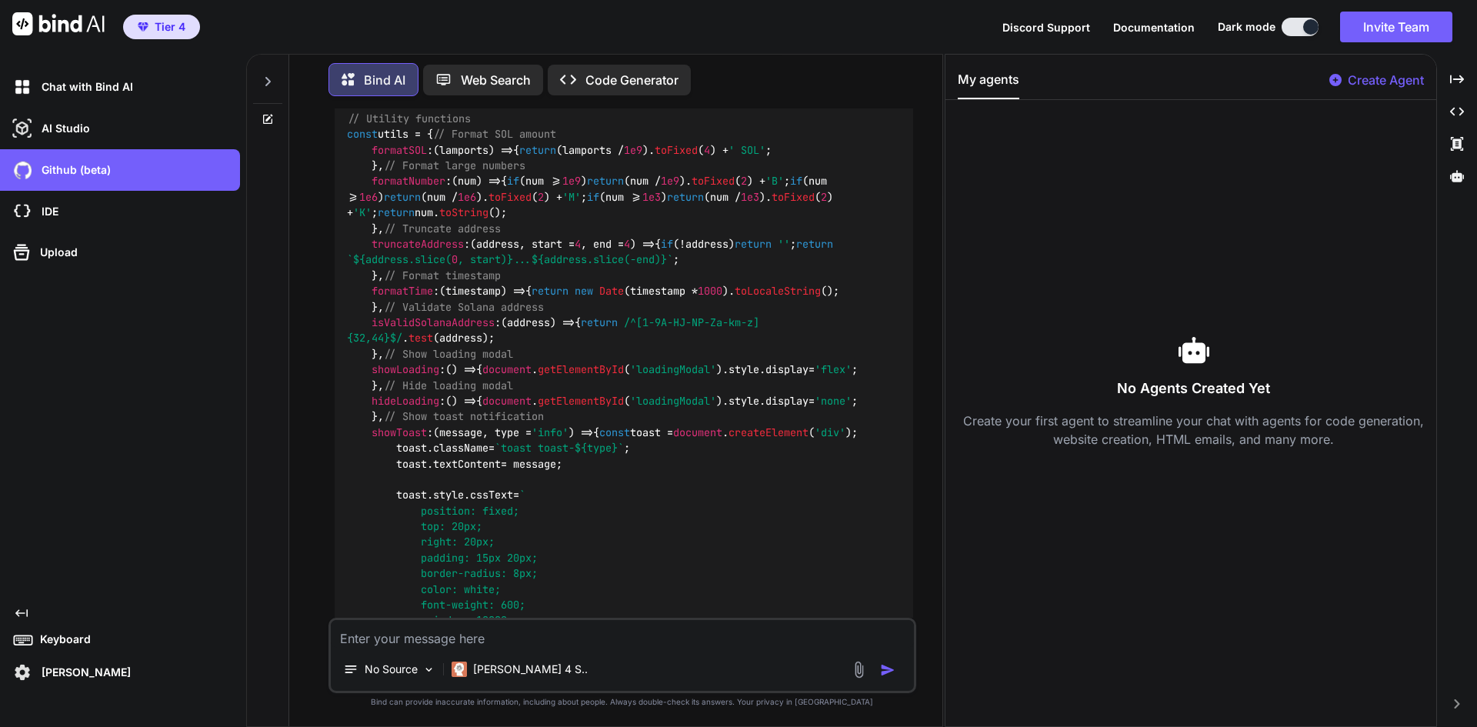
scroll to position [4385, 0]
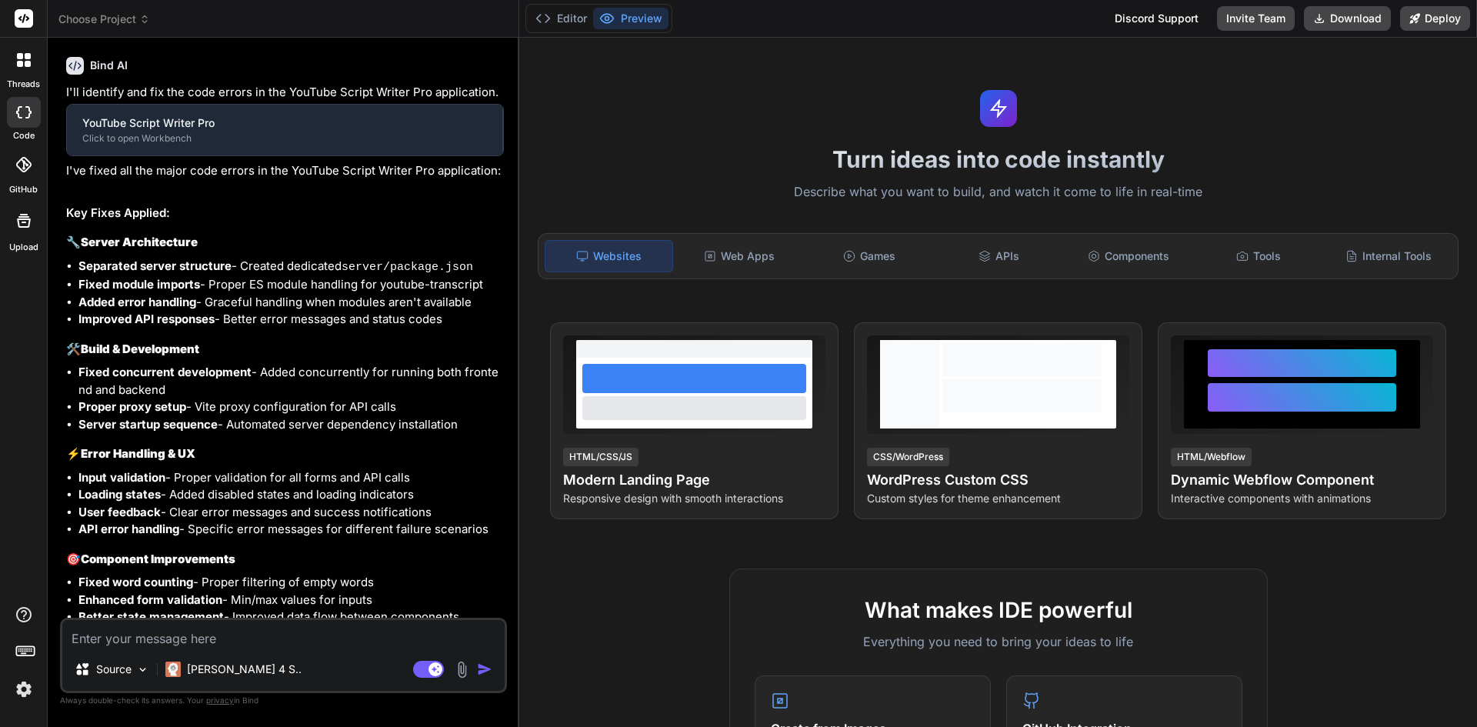
scroll to position [924, 0]
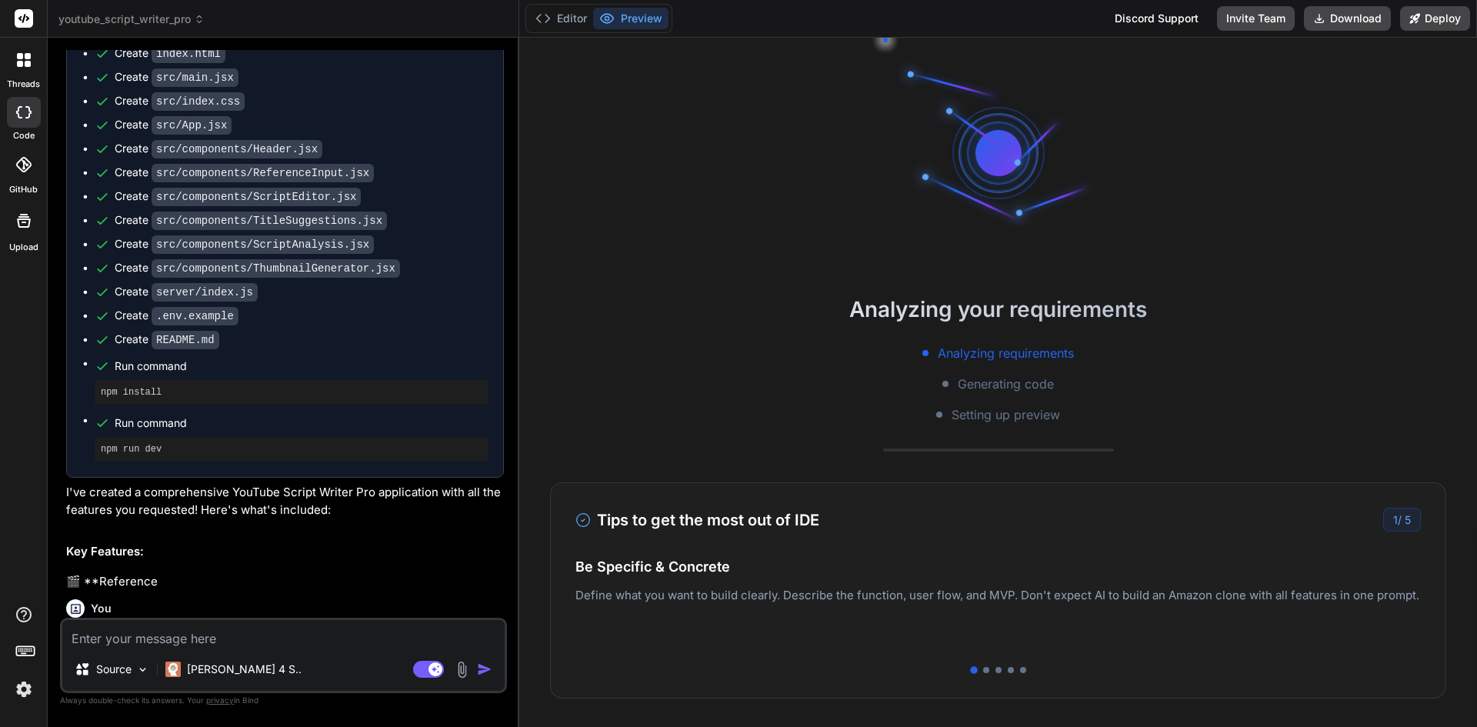
type textarea "x"
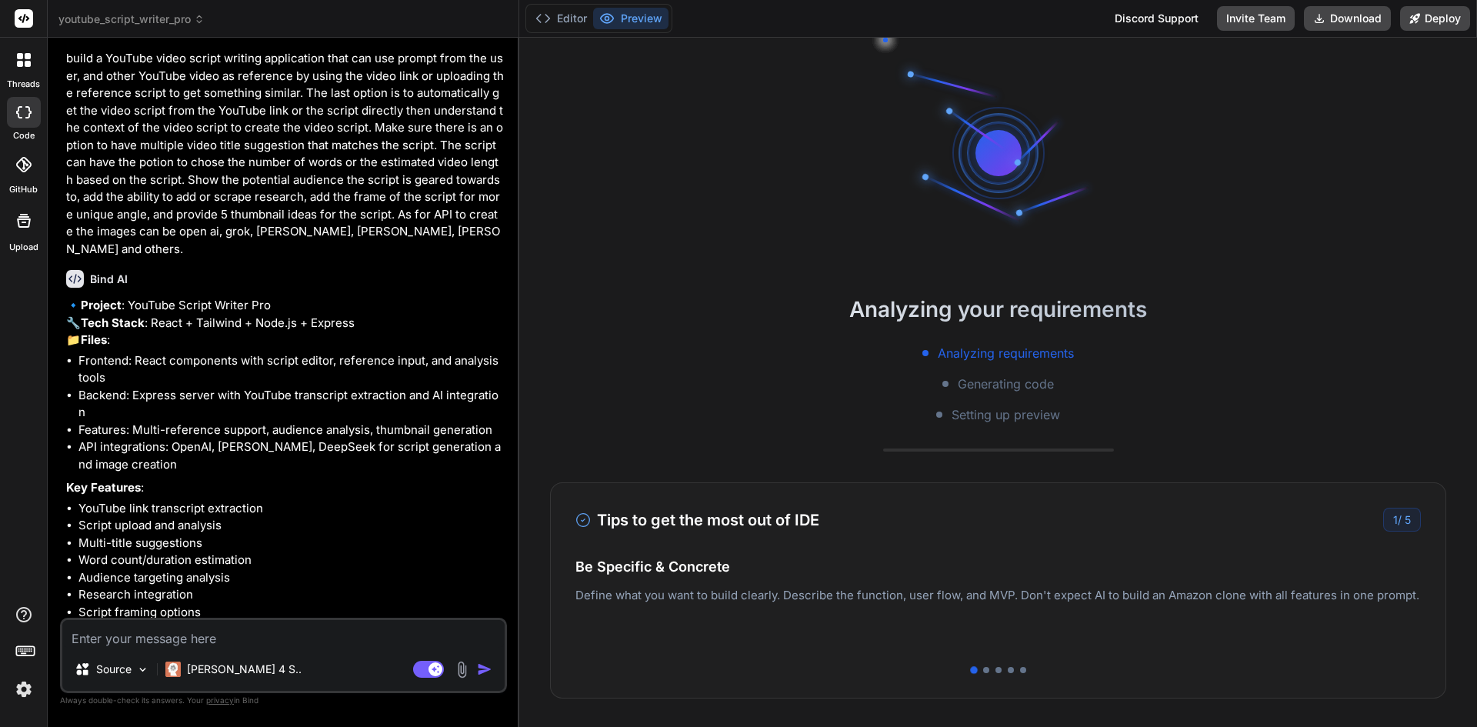
scroll to position [0, 0]
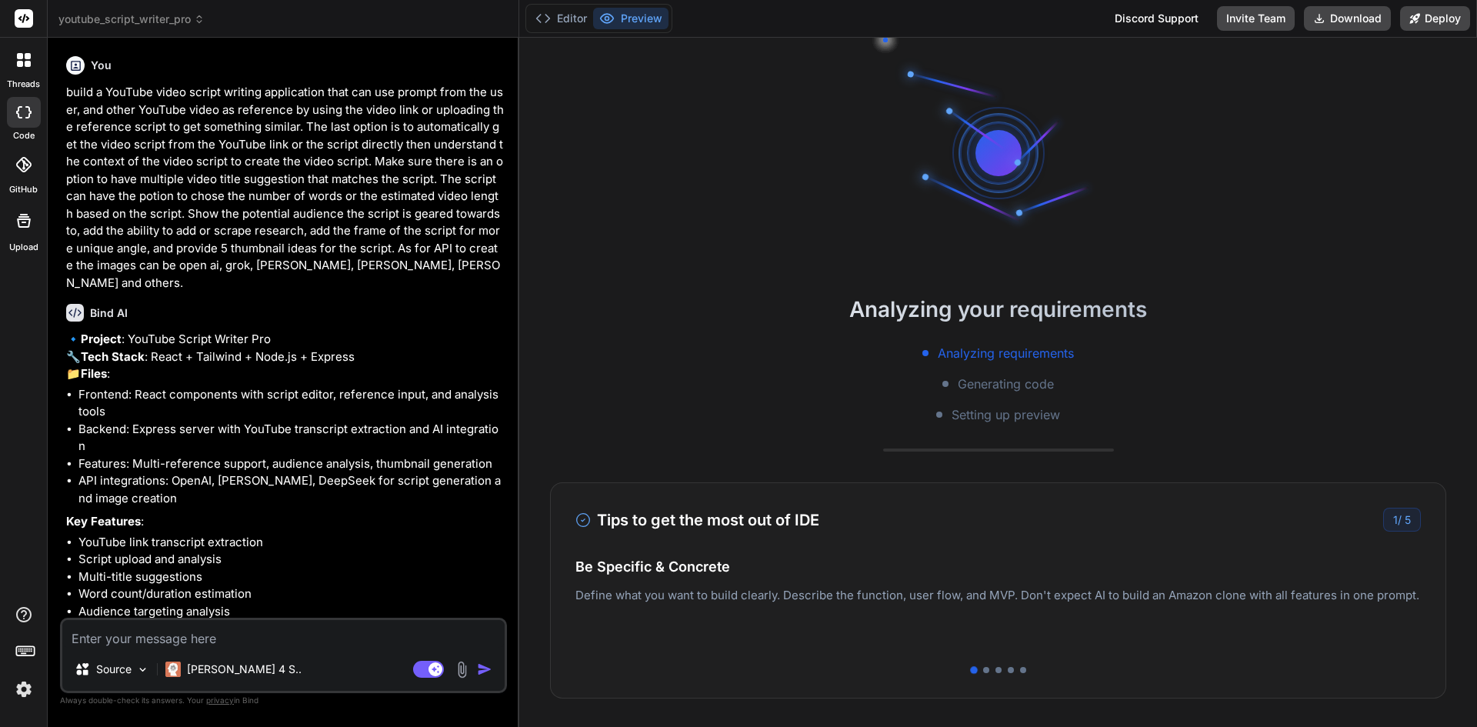
click at [125, 14] on span "youtube_script_writer_pro" at bounding box center [131, 19] width 146 height 15
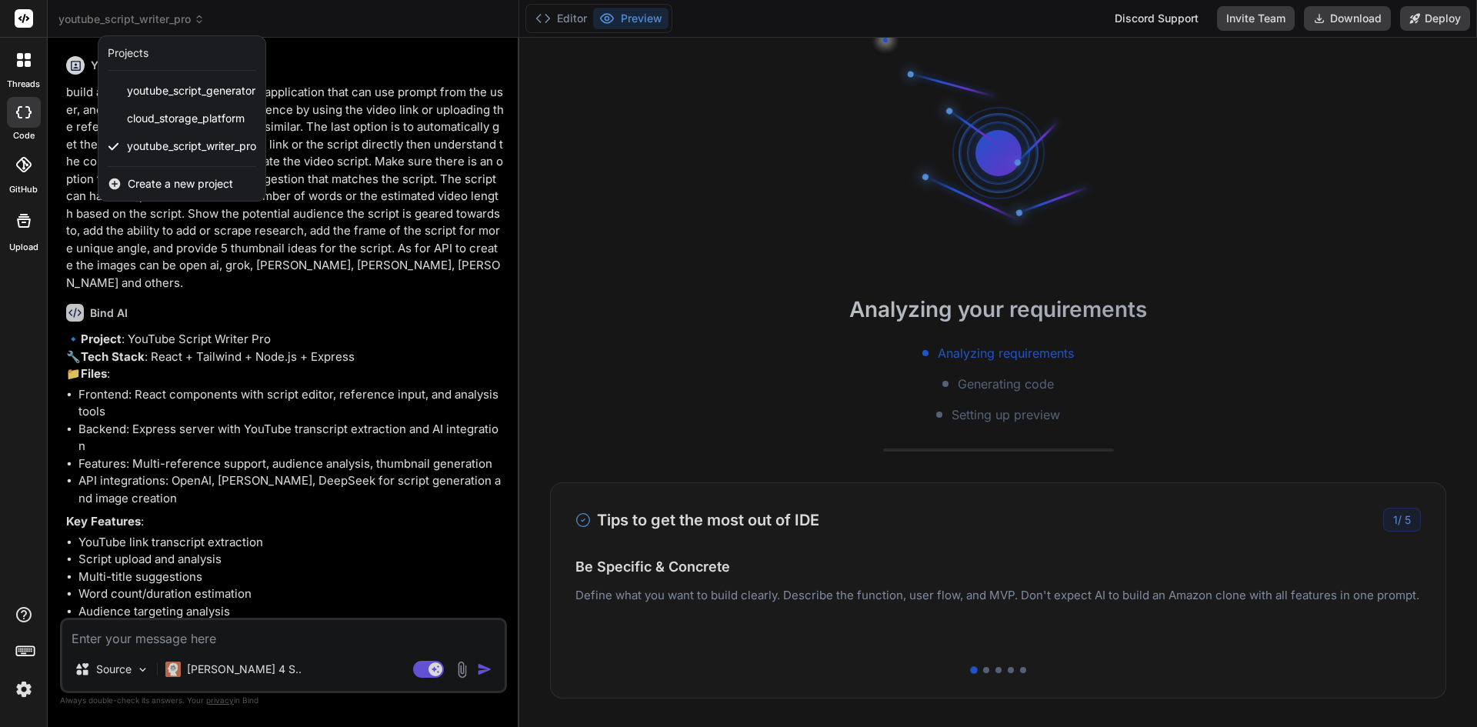
click at [152, 183] on span "Create a new project" at bounding box center [180, 183] width 105 height 15
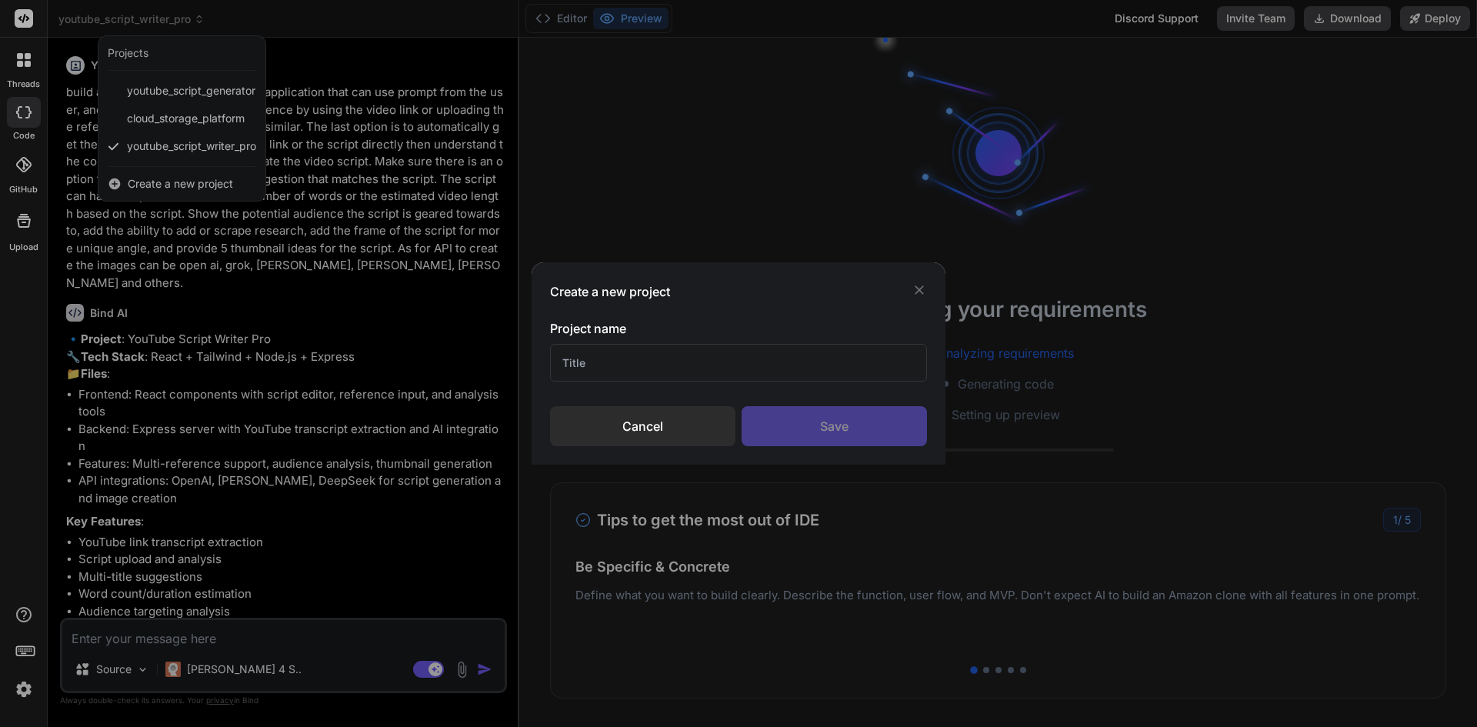
click at [662, 355] on input "text" at bounding box center [738, 363] width 377 height 38
type input "solscan"
click at [813, 415] on div "Save" at bounding box center [834, 426] width 185 height 40
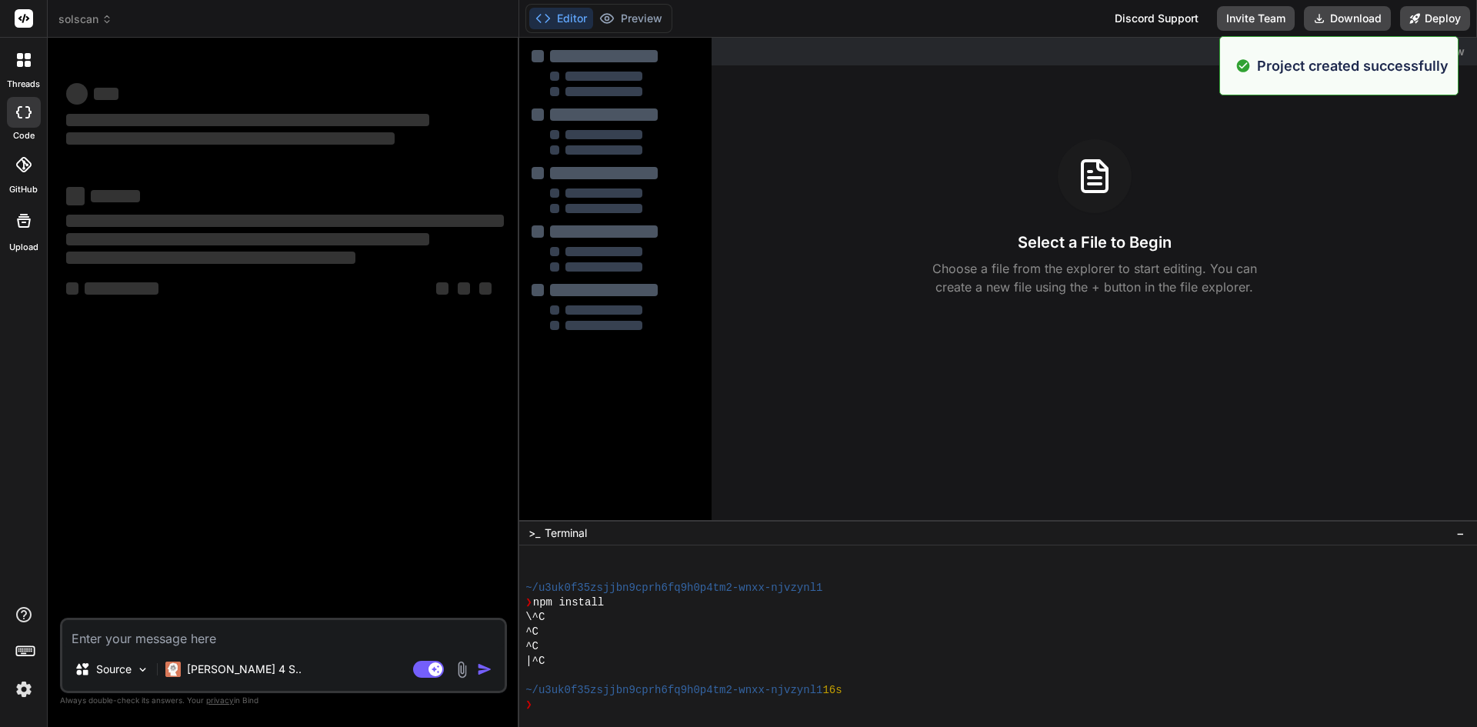
scroll to position [58, 0]
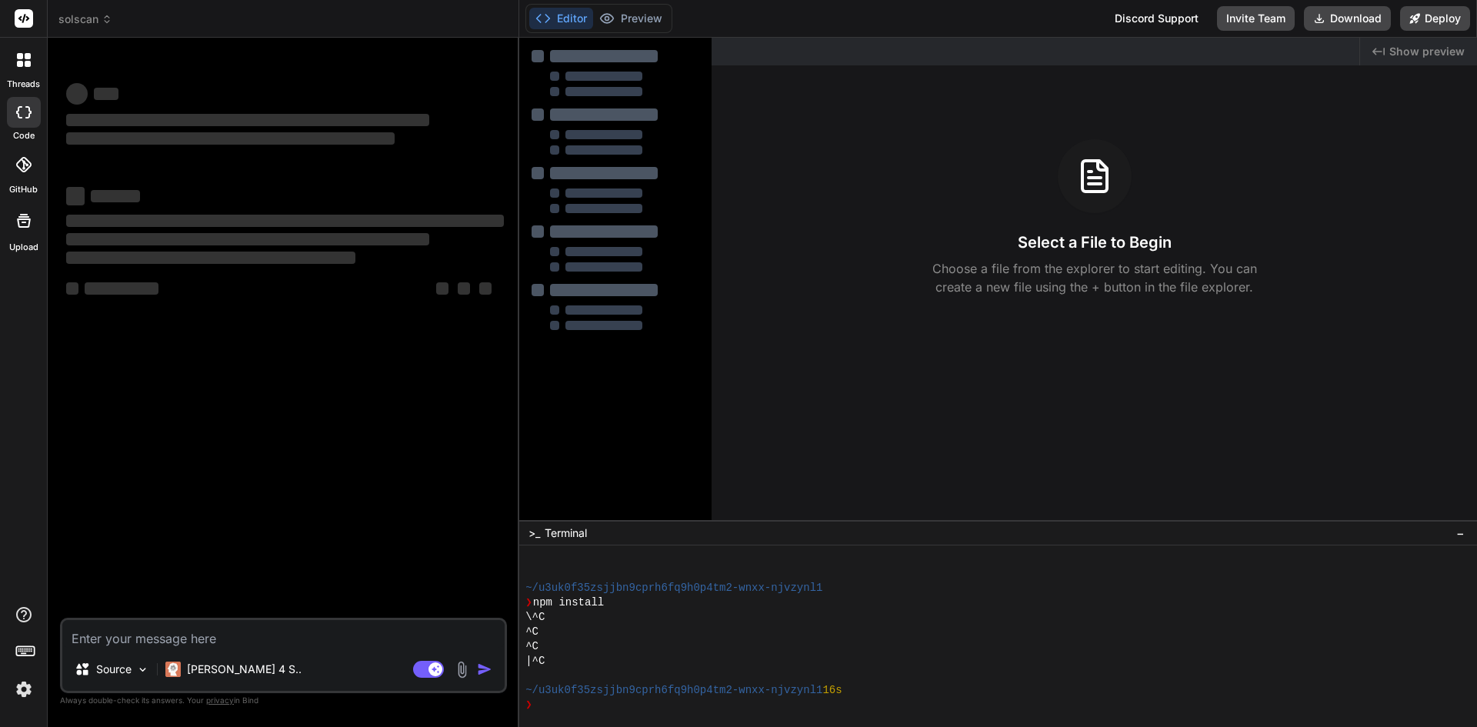
paste textarea "built an web application that uses the [URL] API to get the top wallet that are…"
type textarea "x"
type textarea "built an web application that uses the [URL] API to get the top wallet that are…"
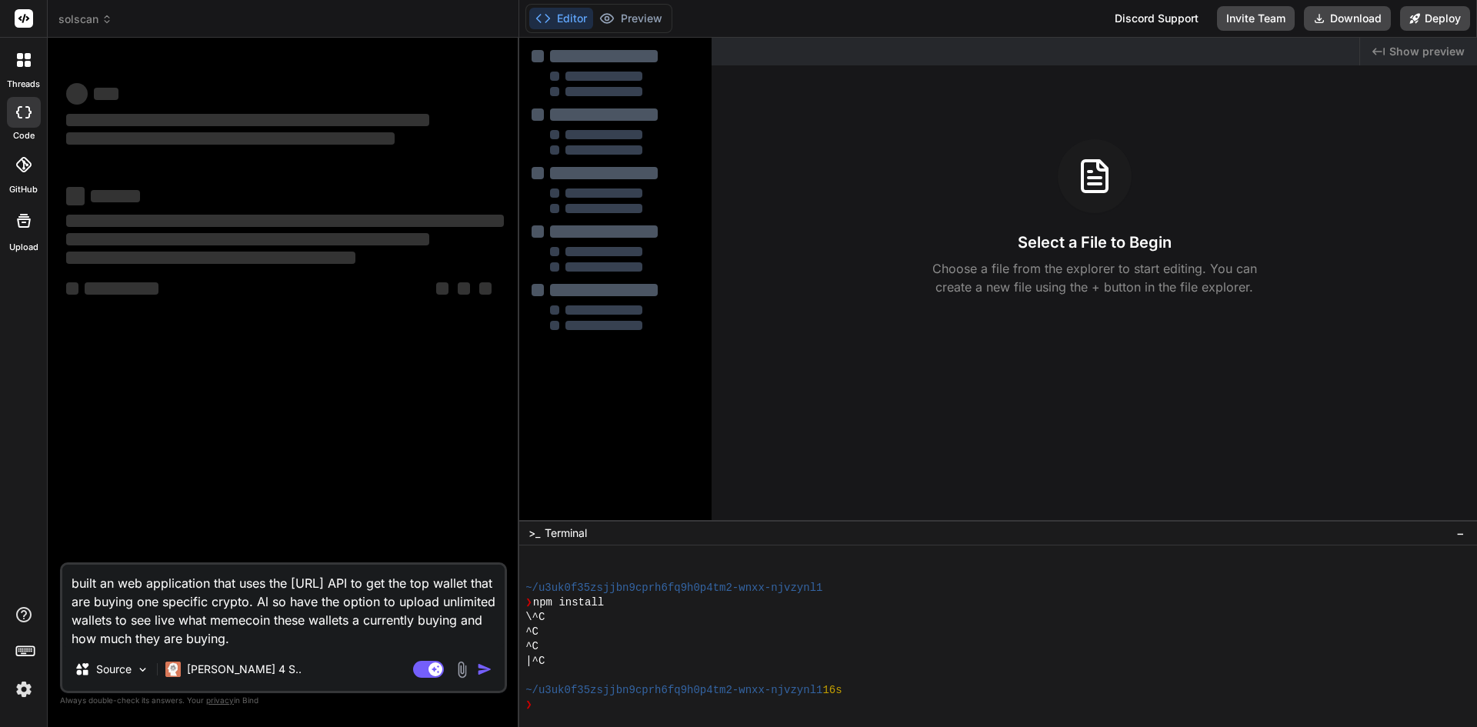
type textarea "x"
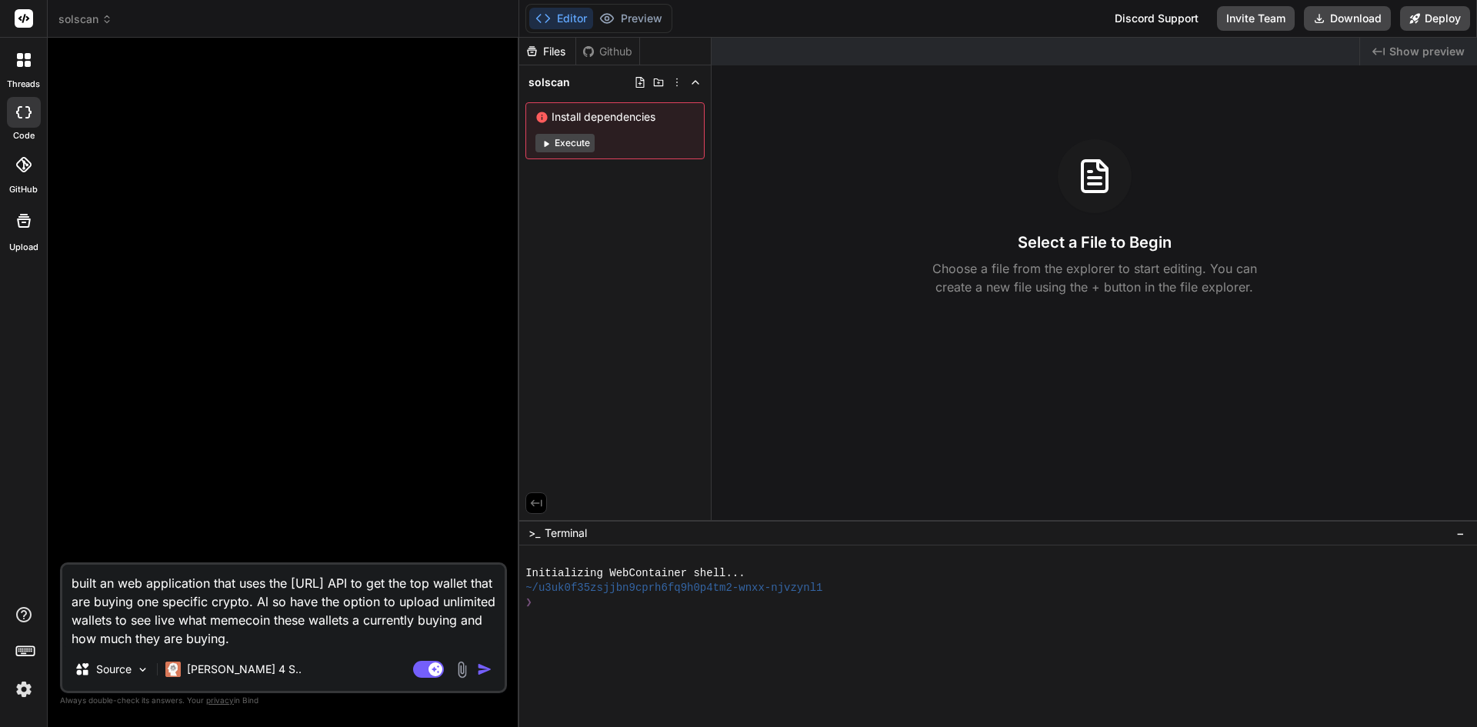
click at [480, 665] on img "button" at bounding box center [484, 669] width 15 height 15
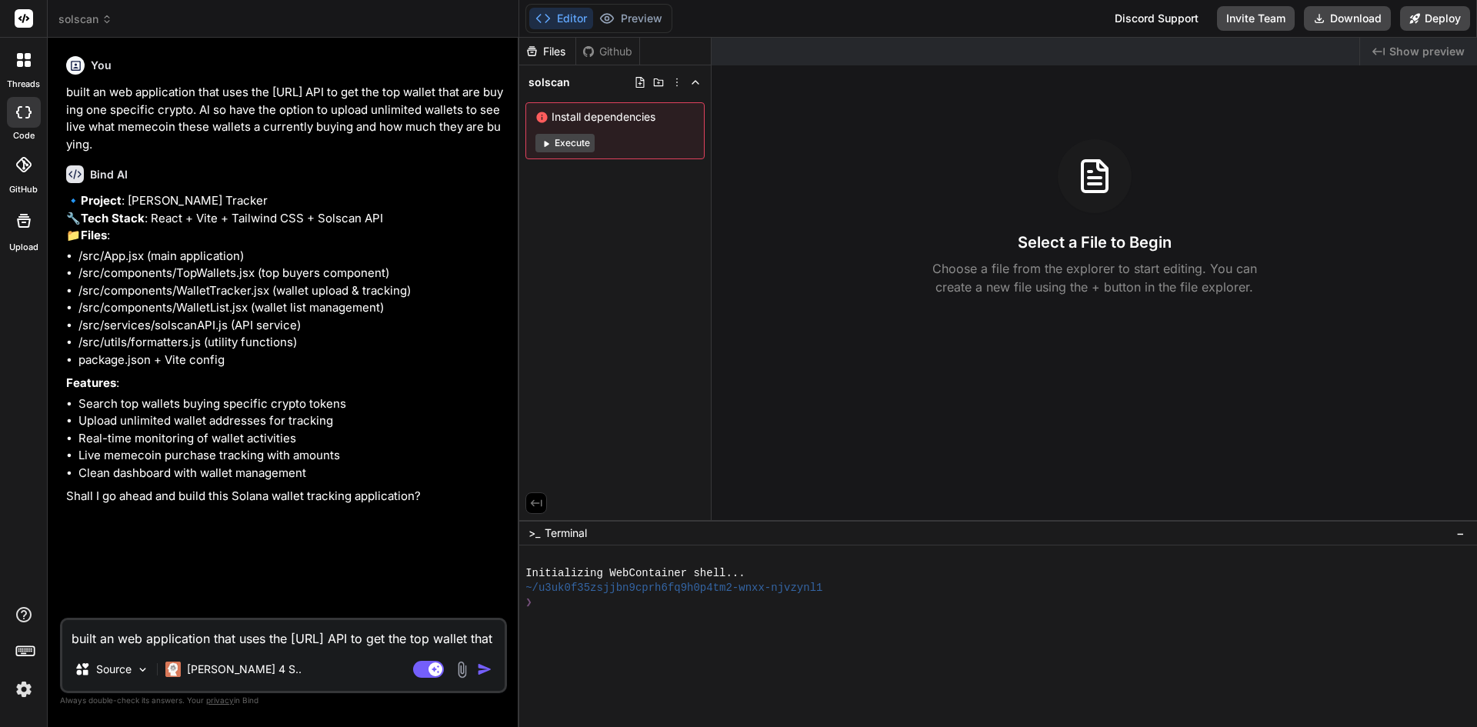
type textarea "x"
click at [220, 639] on textarea "built an web application that uses the [URL] API to get the top wallet that are…" at bounding box center [283, 634] width 442 height 28
type textarea "s"
type textarea "x"
type textarea "su"
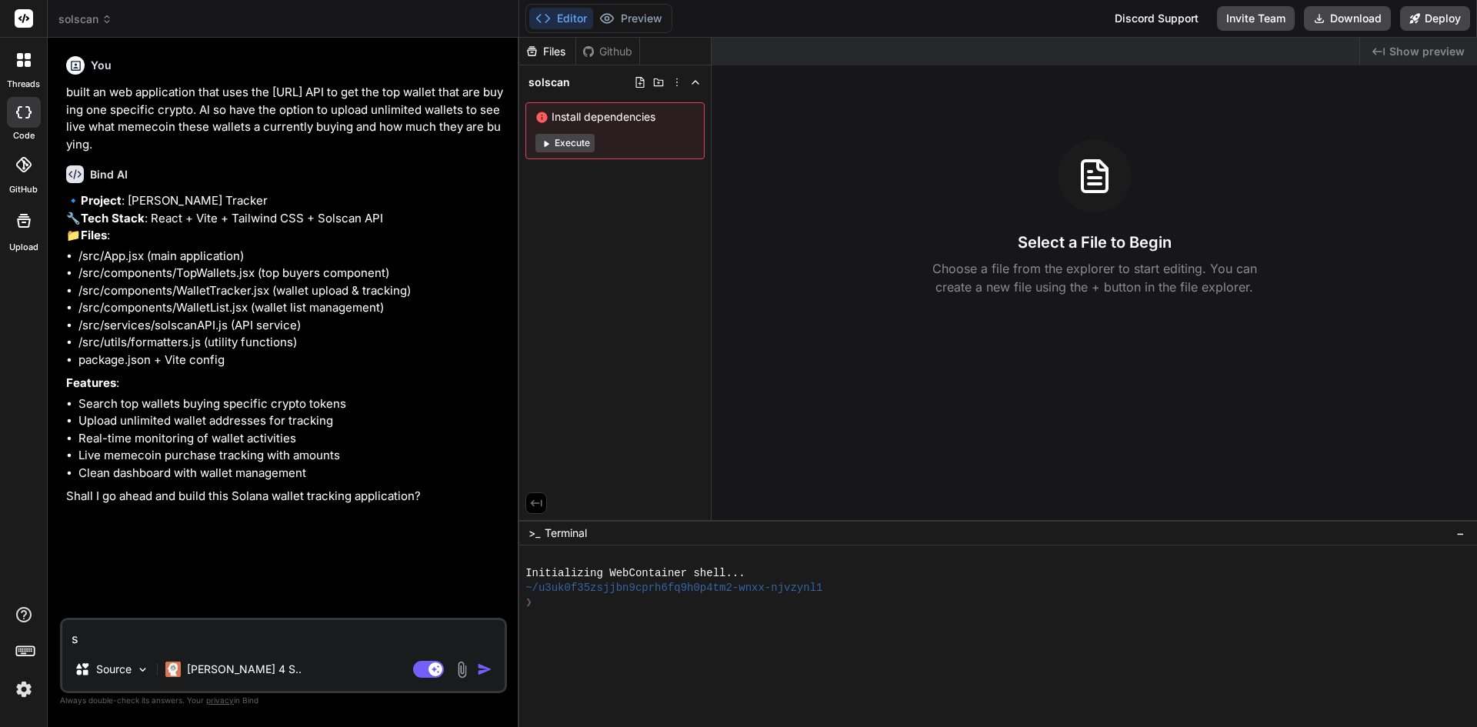
type textarea "x"
type textarea "sur"
type textarea "x"
type textarea "sure"
type textarea "x"
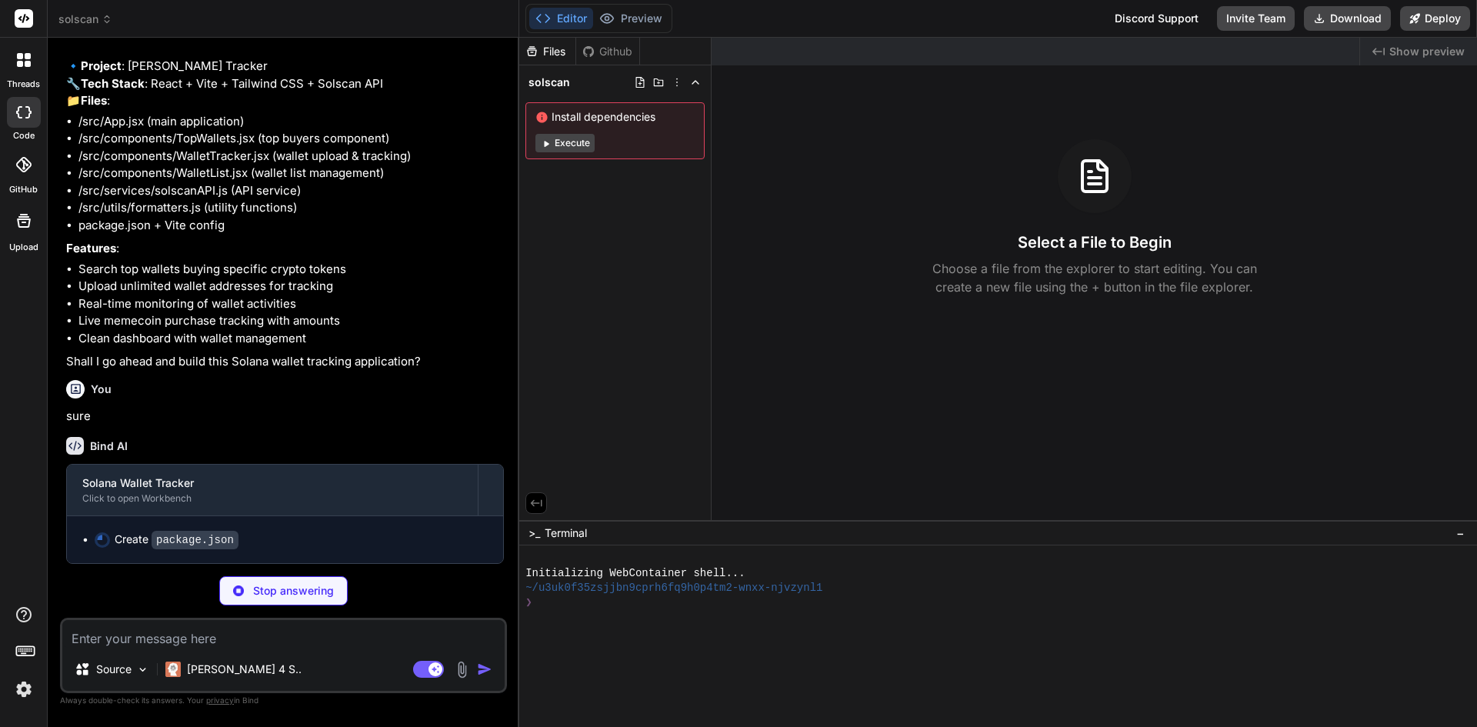
scroll to position [169, 0]
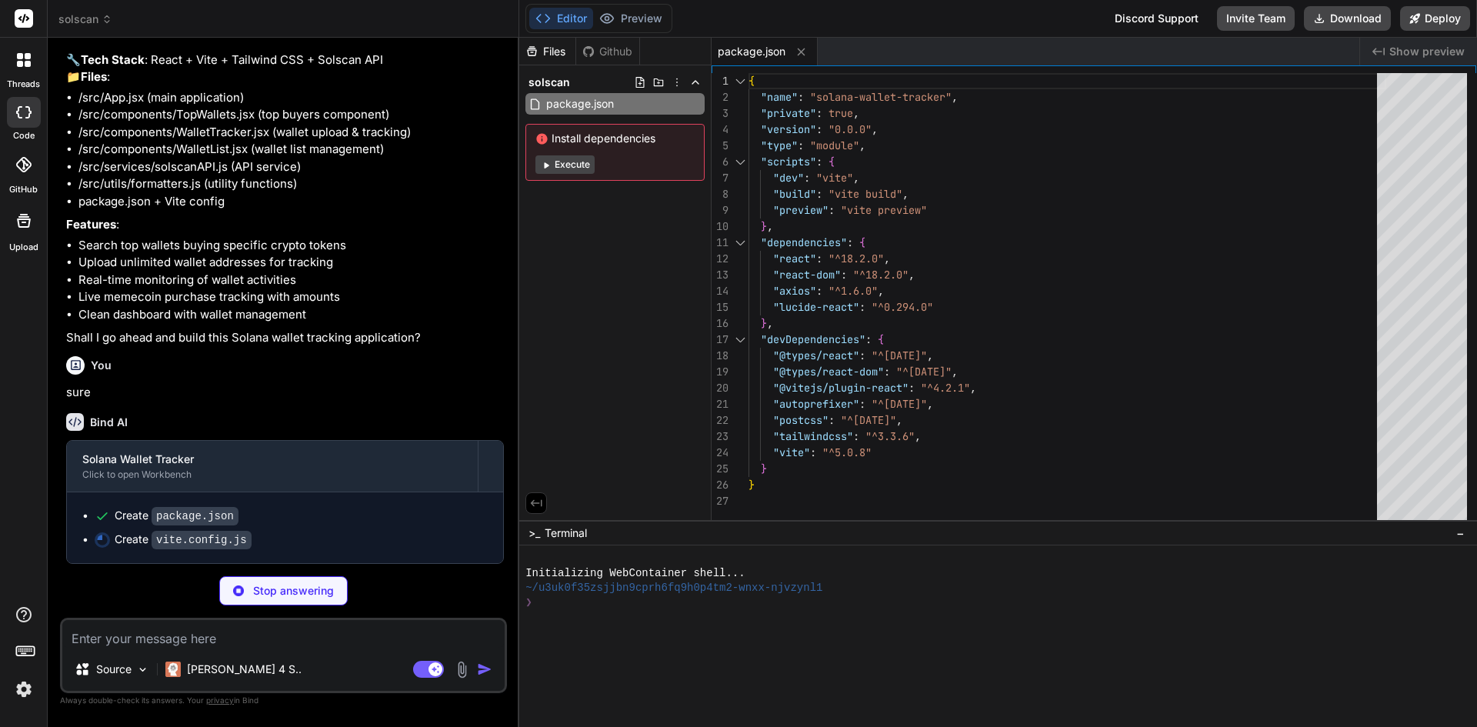
type textarea "x"
type textarea "import { defineConfig } from 'vite' import react from '@vitejs/plugin-react' ex…"
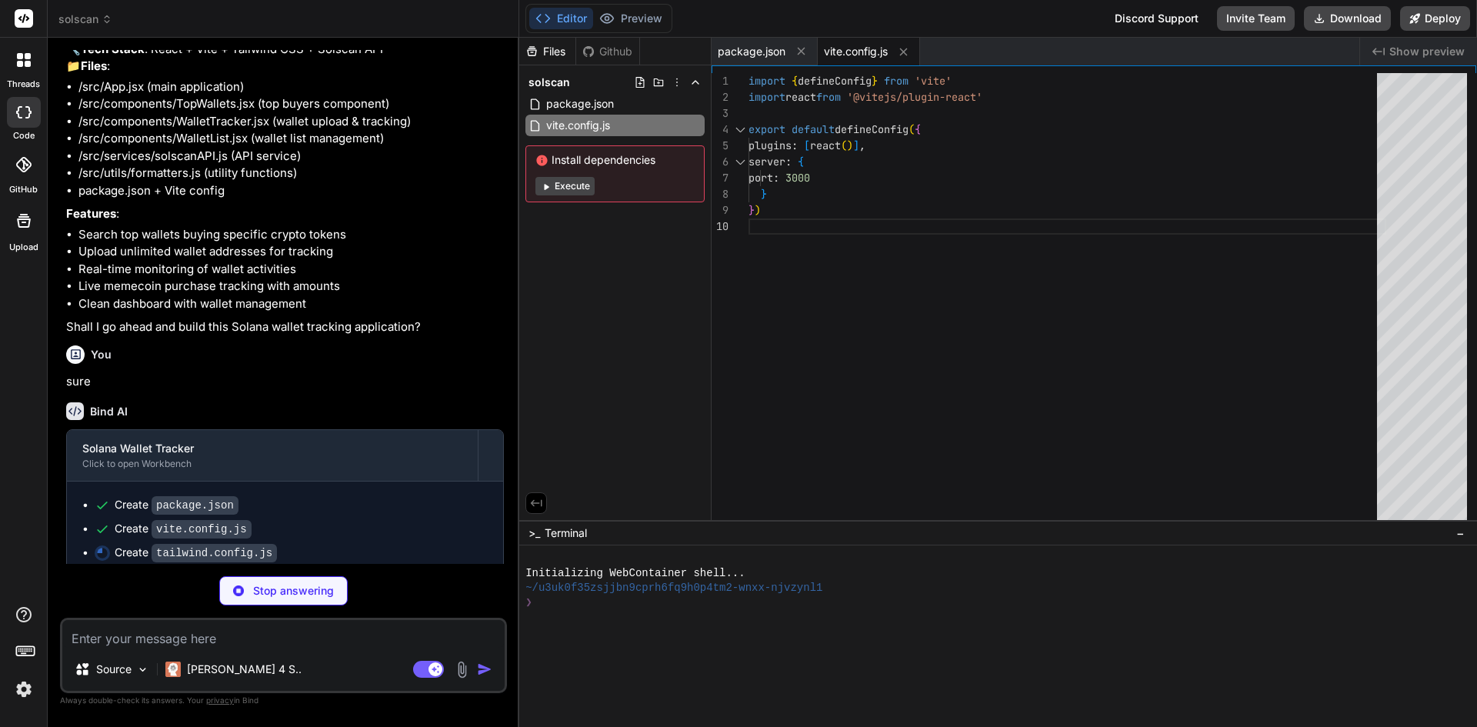
type textarea "x"
type textarea "}"
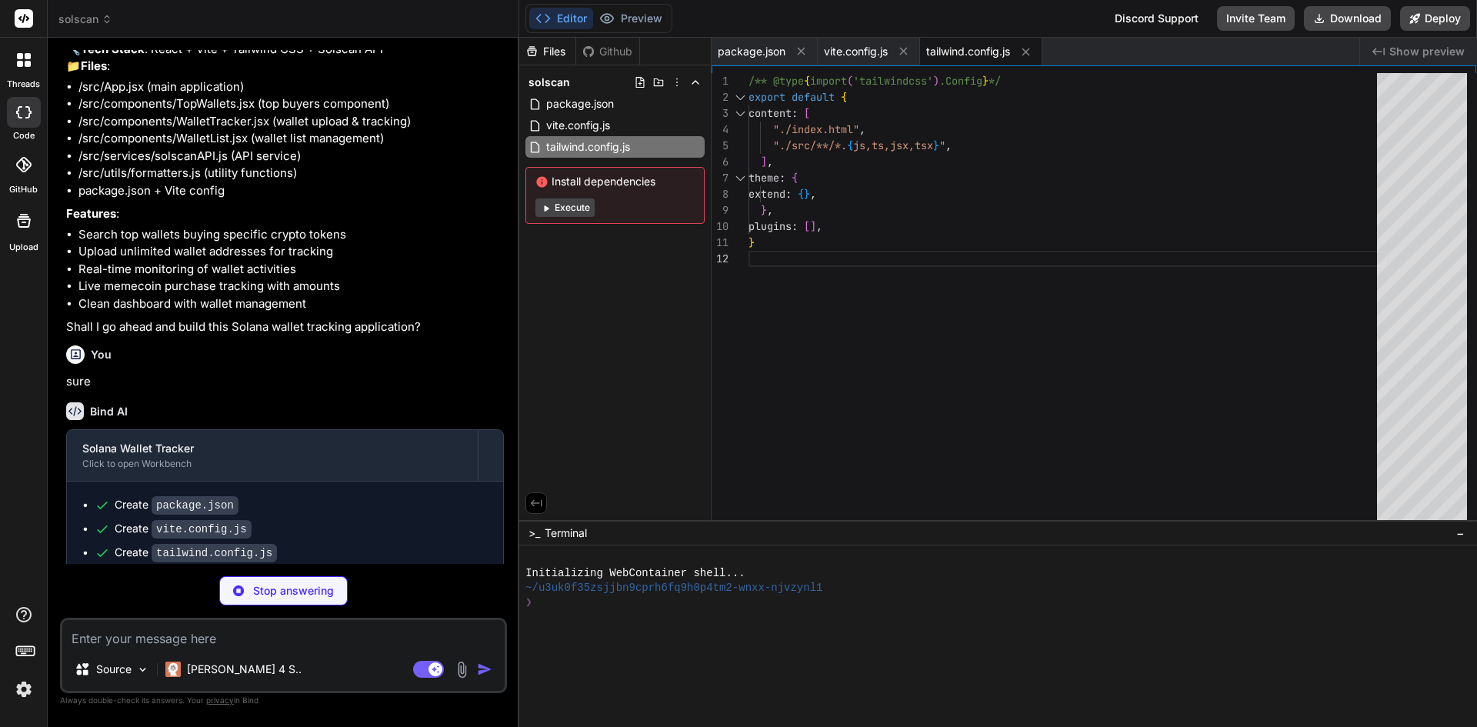
type textarea "x"
type textarea "export default { plugins: { tailwindcss: {}, autoprefixer: {}, }, }"
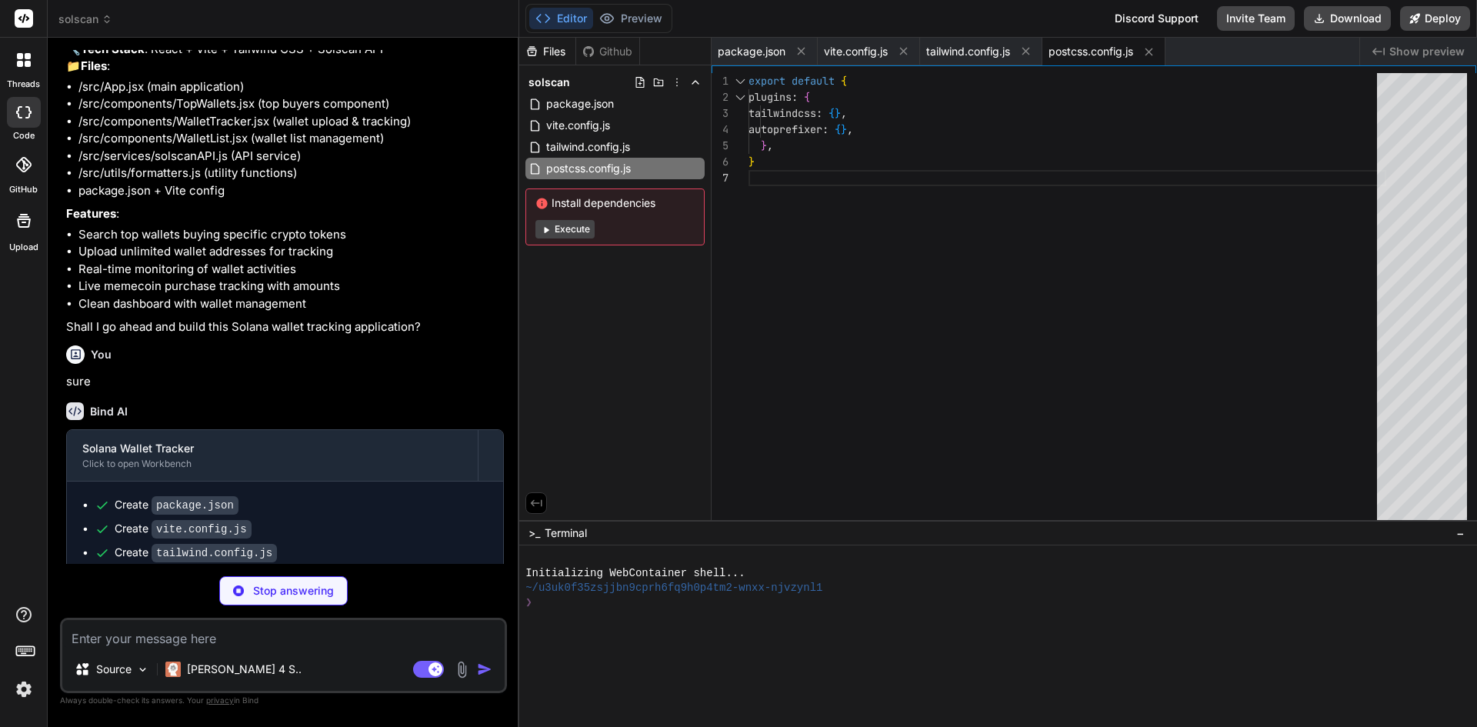
type textarea "x"
type textarea "<script type="module" src="/src/main.jsx"></script> </body> </html>"
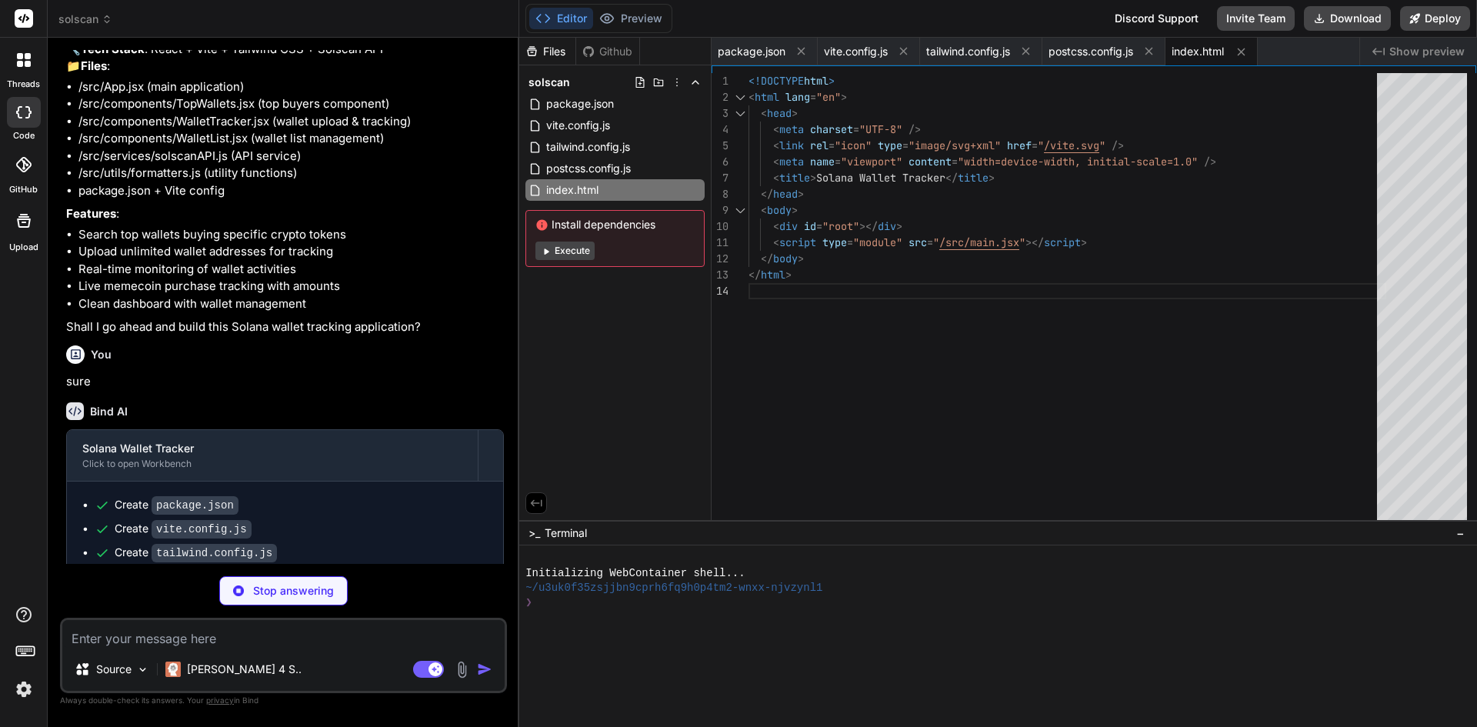
type textarea "x"
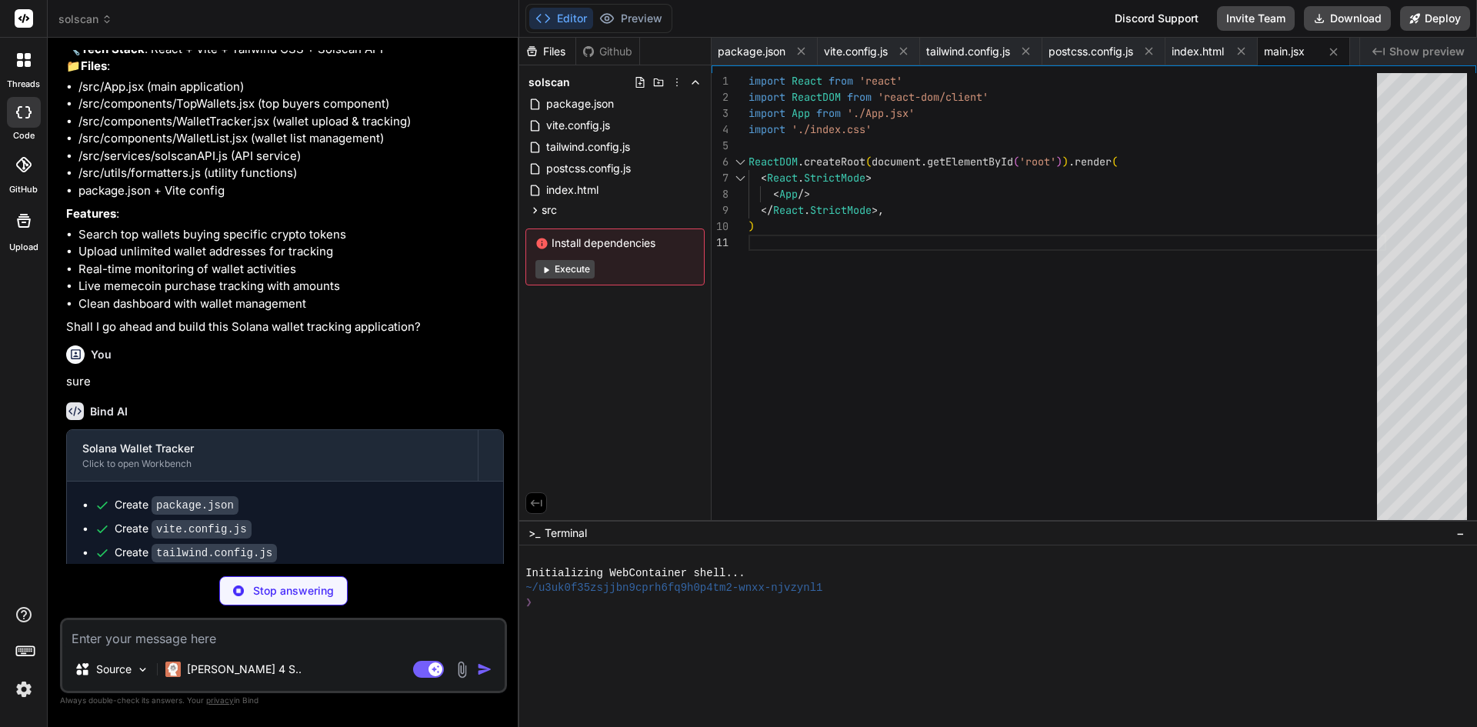
type textarea "x"
type textarea "@apply bg-gray-600 hover:bg-gray-700 text-white px-4 py-2 rounded-lg transition…"
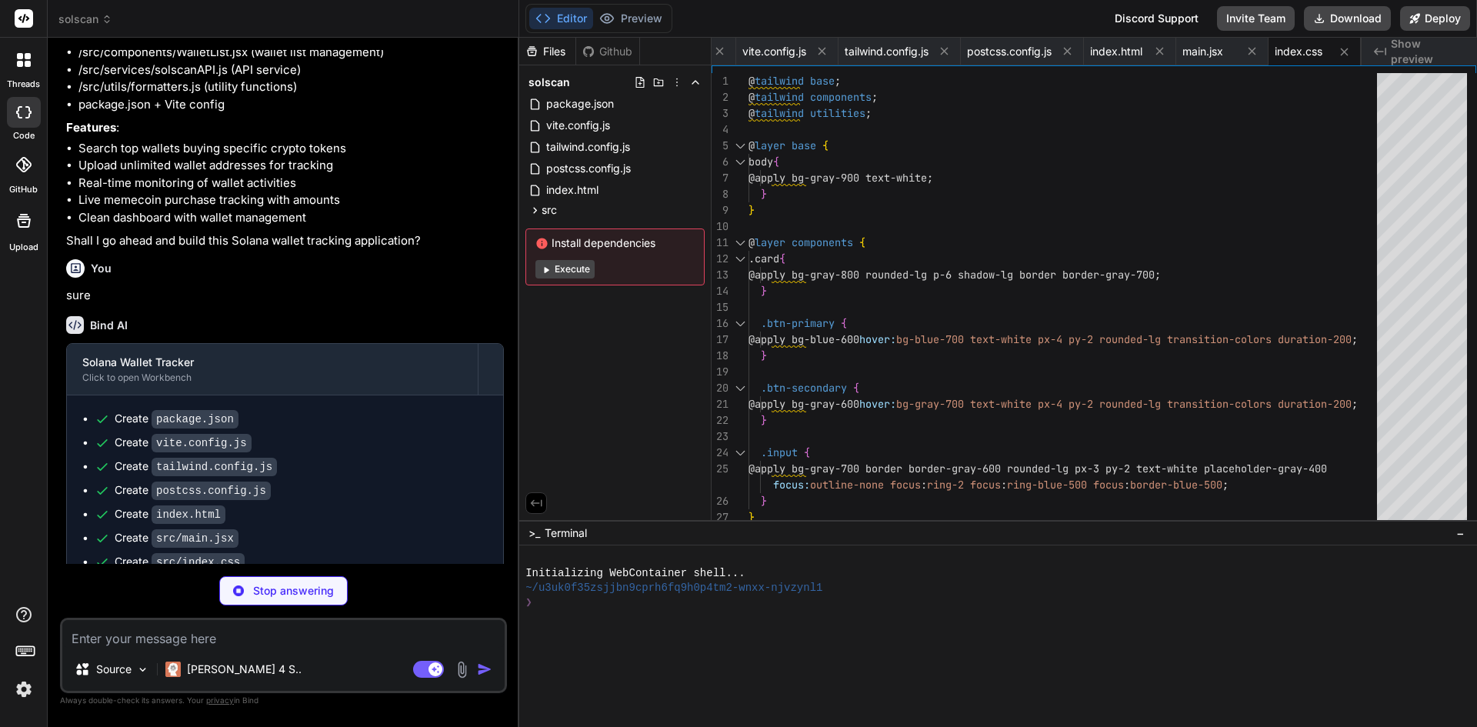
scroll to position [336, 0]
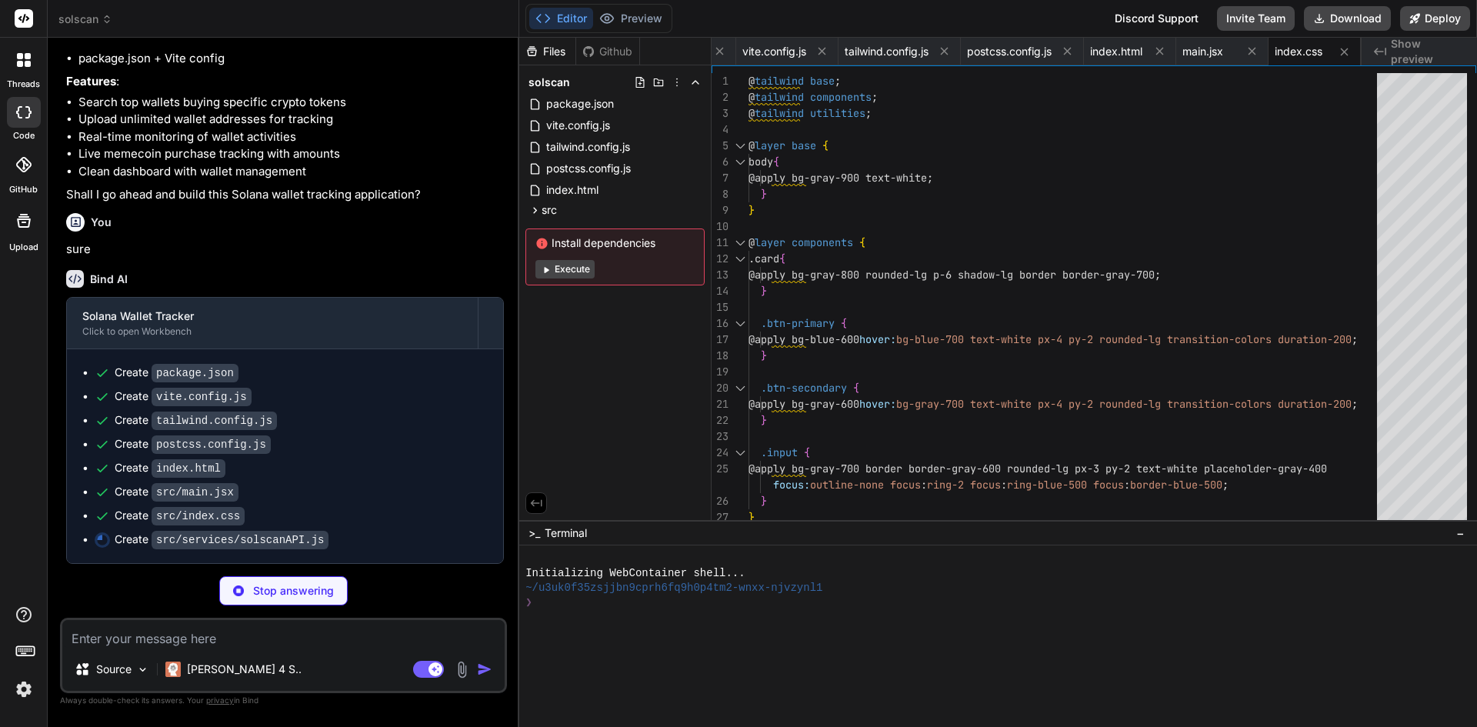
type textarea "x"
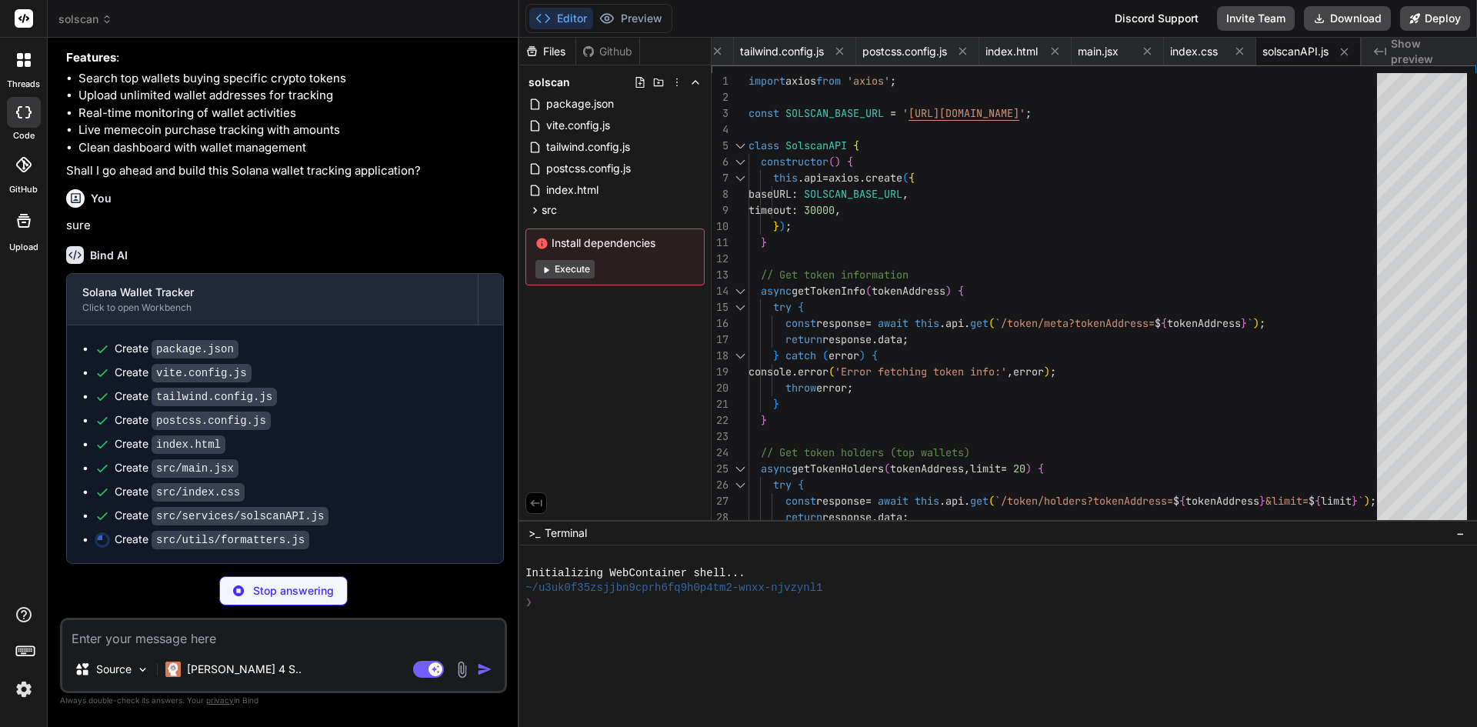
scroll to position [360, 0]
type textarea "x"
type textarea "export const isValidSolanaAddress = (address) => { return address && address.le…"
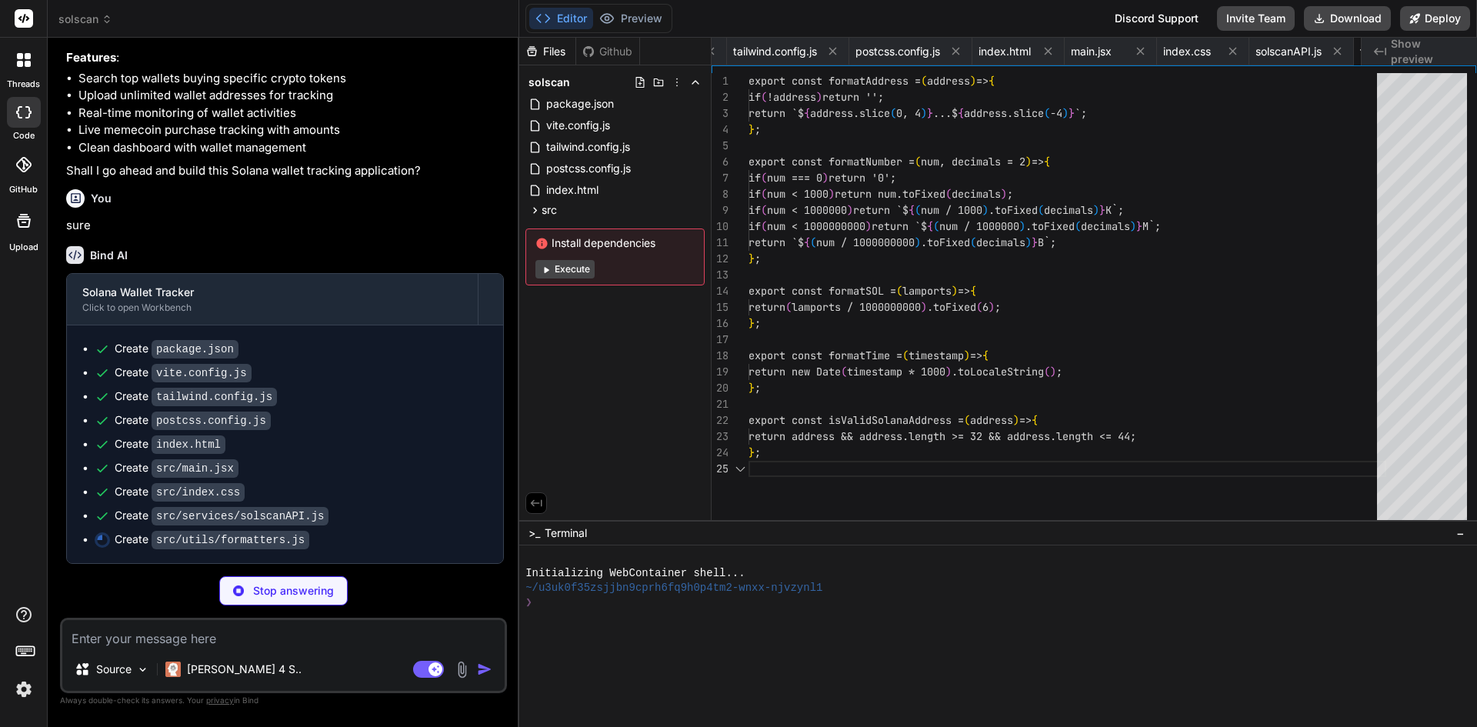
scroll to position [0, 295]
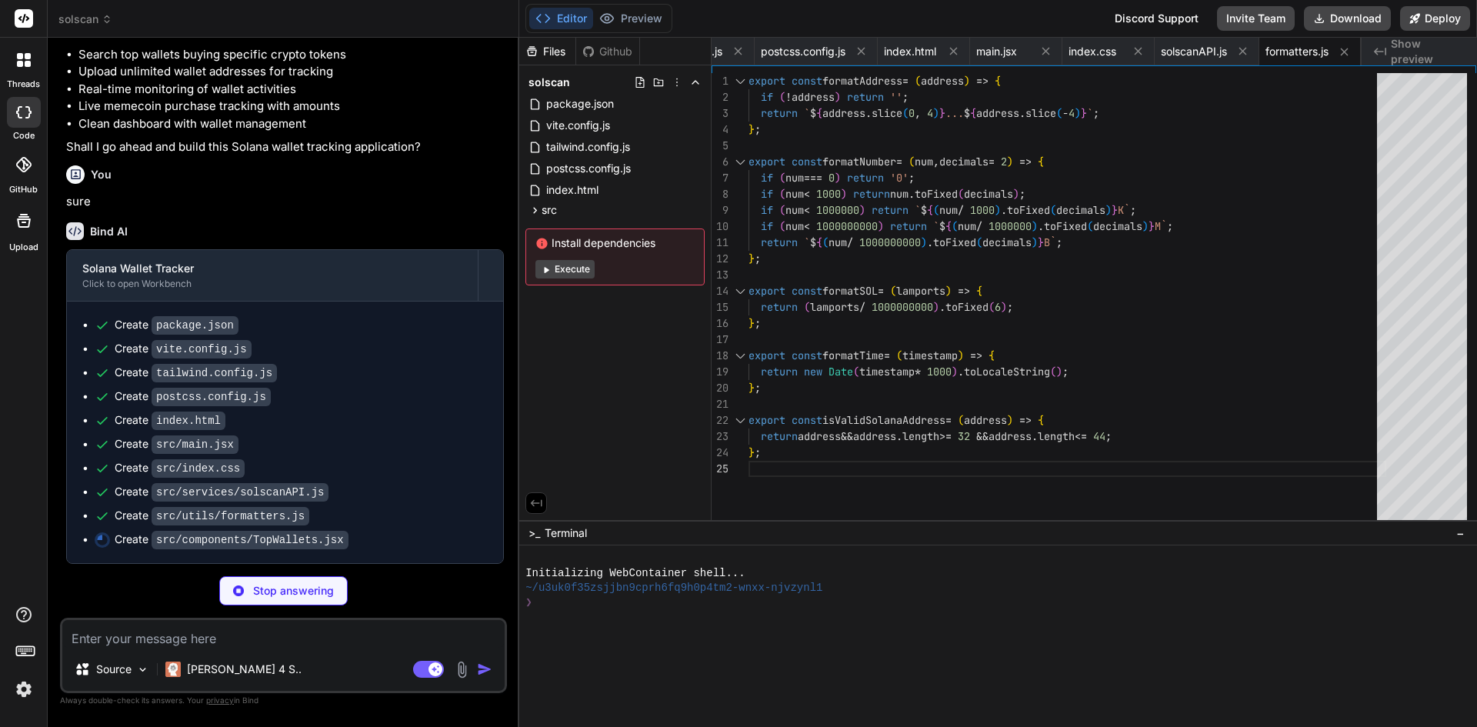
type textarea "x"
type textarea "</div> )} </div> ); }; export default TopWallets;"
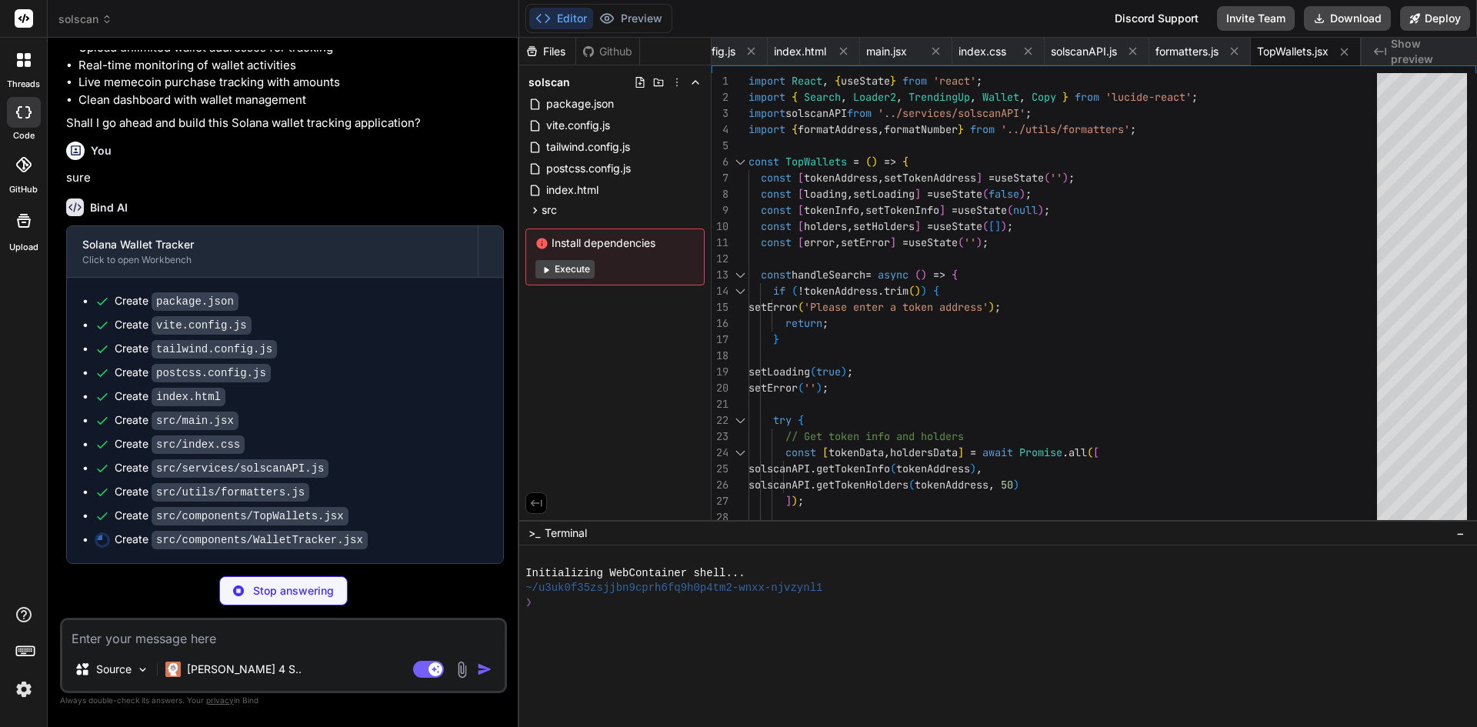
scroll to position [408, 0]
type textarea "x"
type textarea ")} </div> ); }; export default WalletTracker;"
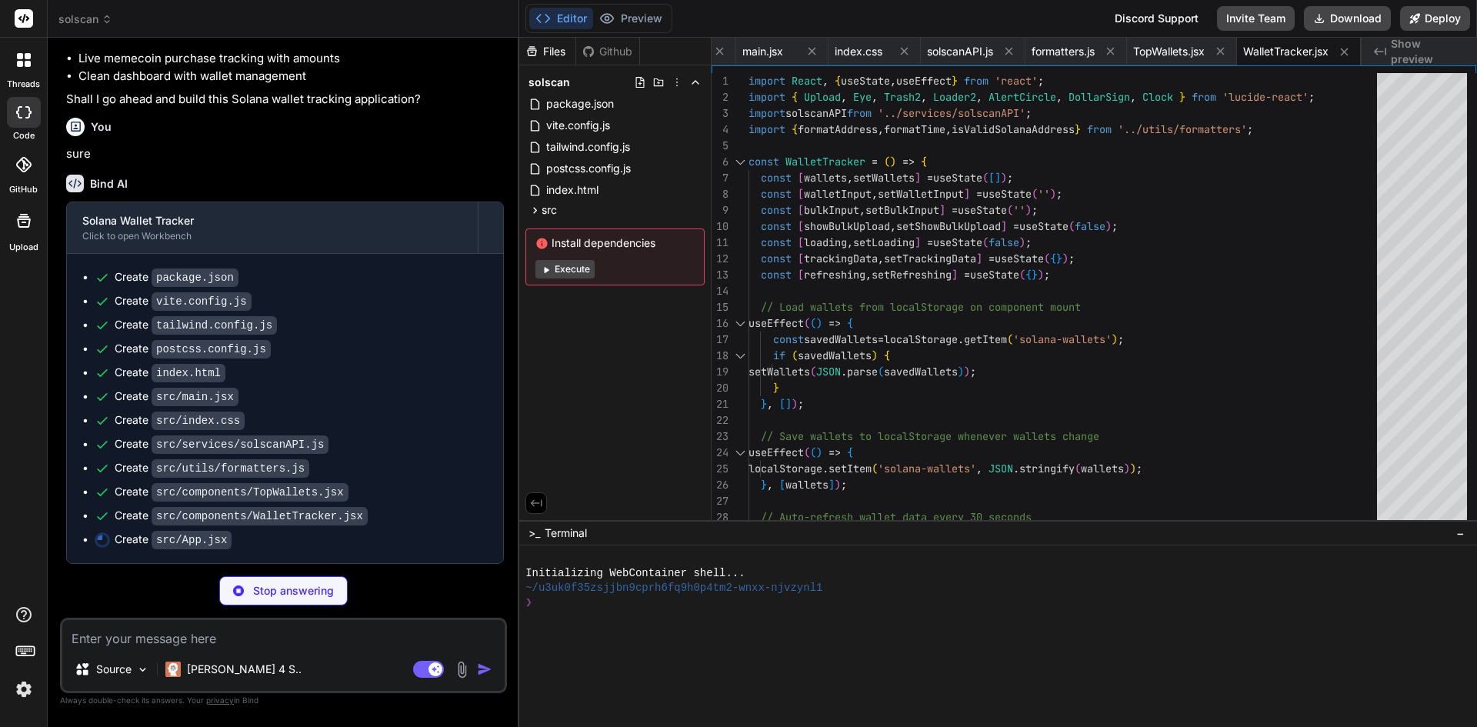
scroll to position [432, 0]
type textarea "x"
type textarea "export default App;"
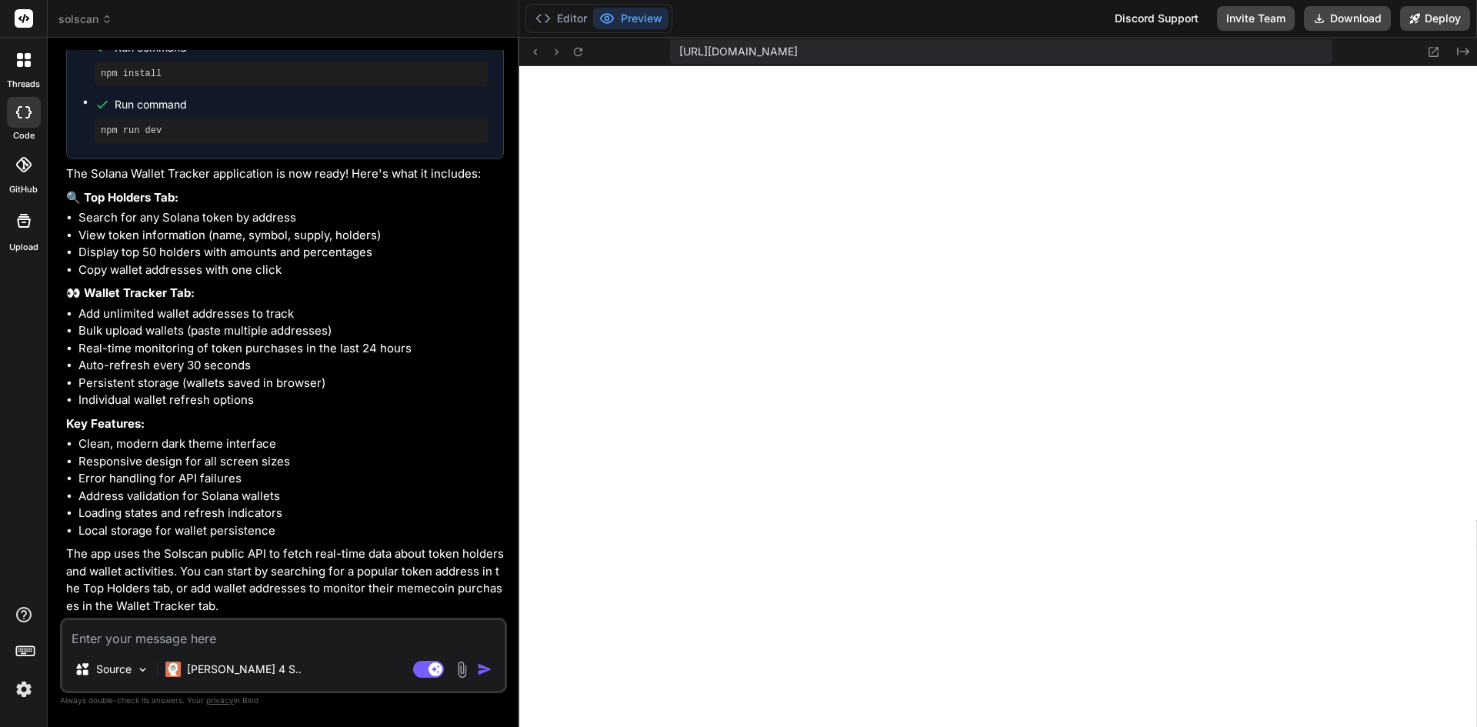
scroll to position [950, 0]
click at [295, 630] on textarea at bounding box center [283, 634] width 442 height 28
click at [559, 16] on button "Editor" at bounding box center [561, 19] width 64 height 22
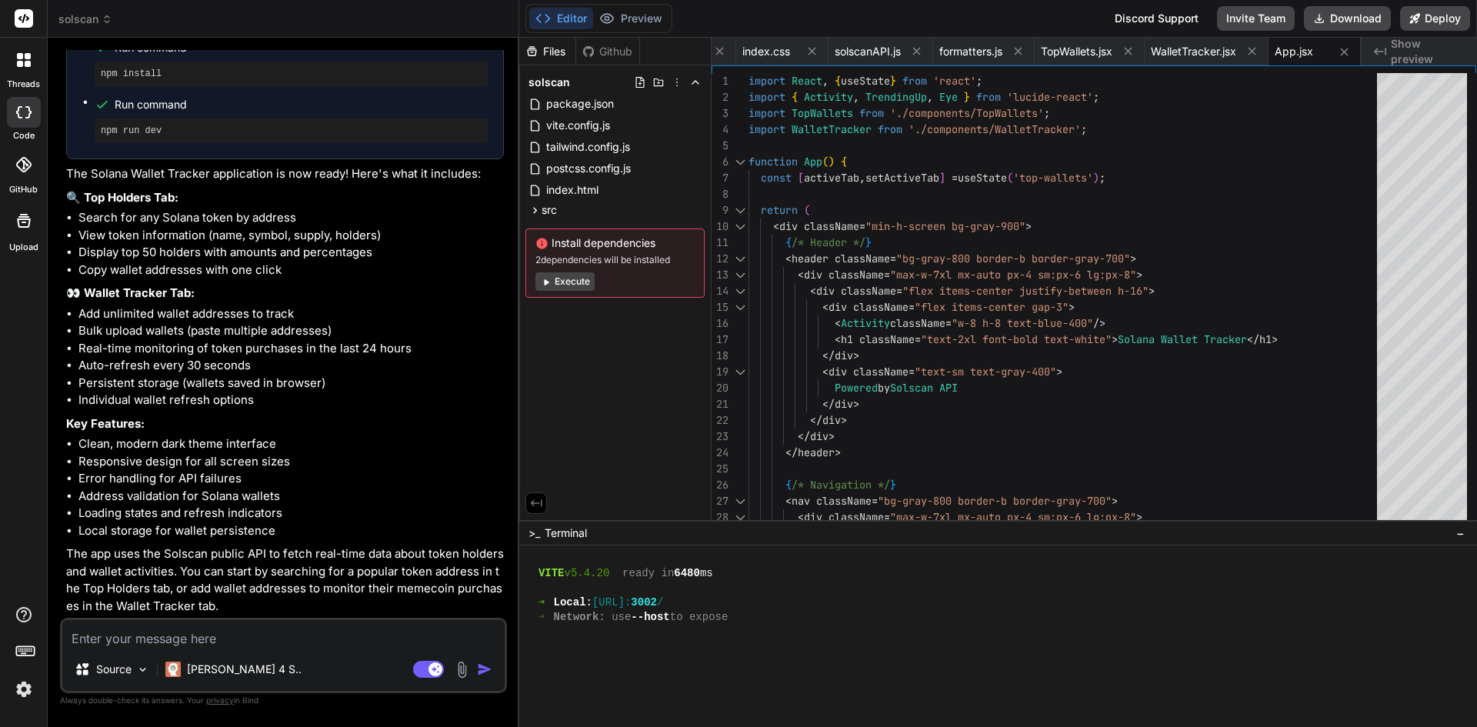
click at [585, 282] on button "Execute" at bounding box center [564, 281] width 59 height 18
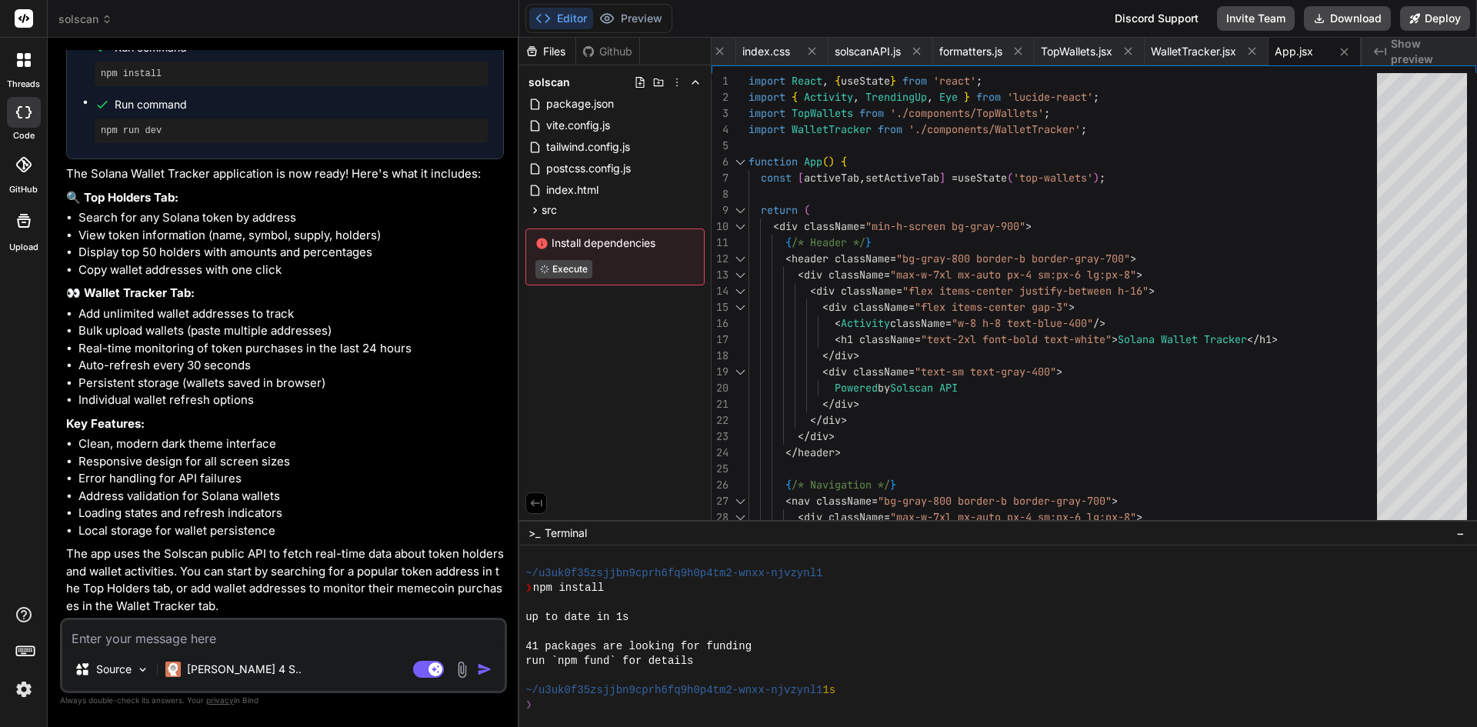
type textarea "x"
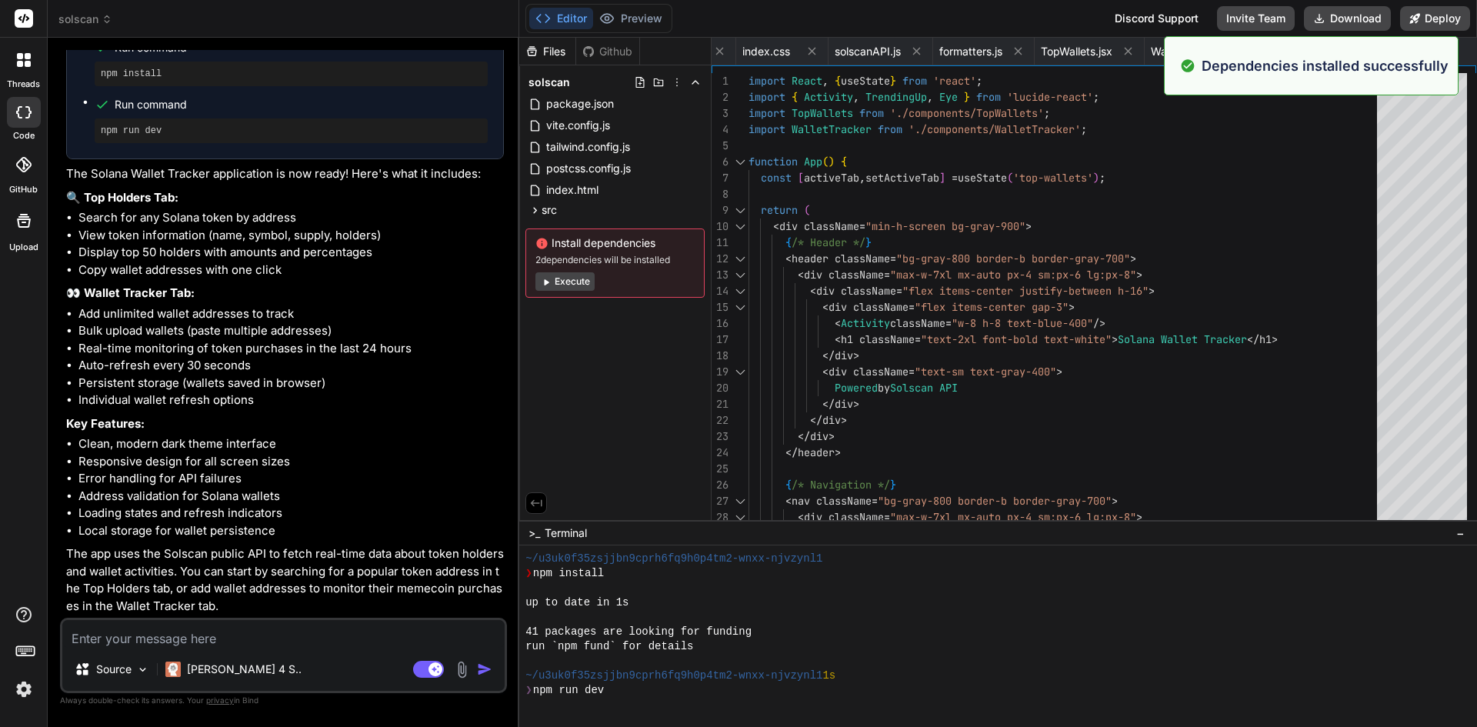
scroll to position [1257, 0]
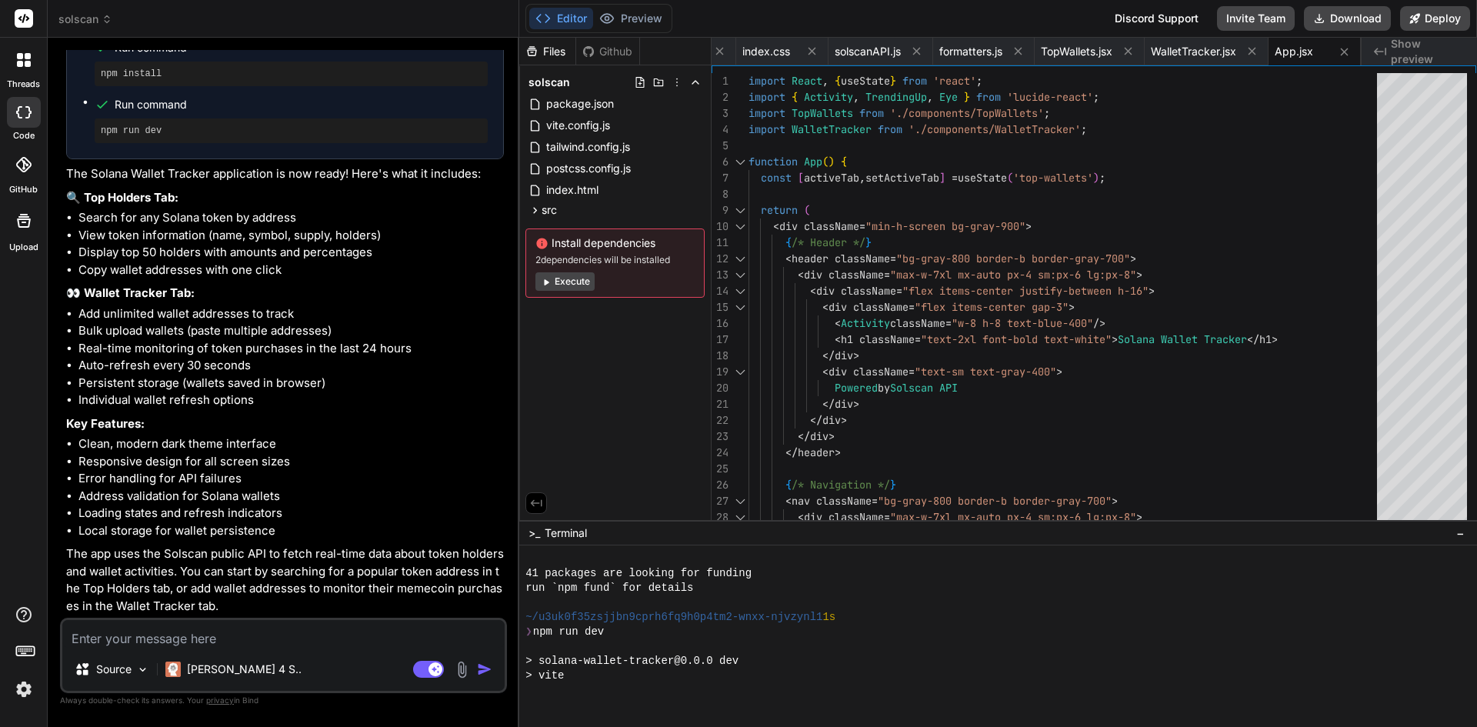
click at [623, 51] on div "Github" at bounding box center [607, 51] width 63 height 15
click at [632, 15] on button "Preview" at bounding box center [630, 19] width 75 height 22
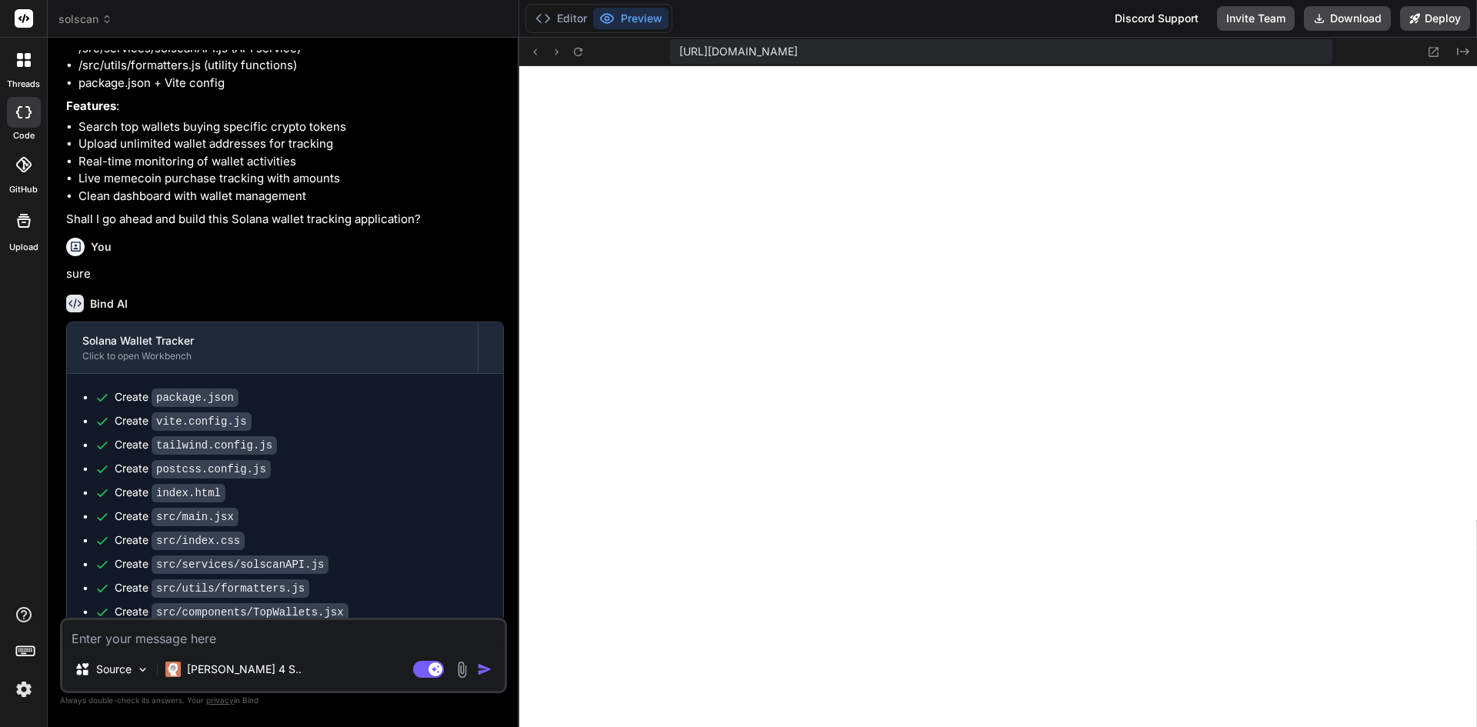
scroll to position [0, 0]
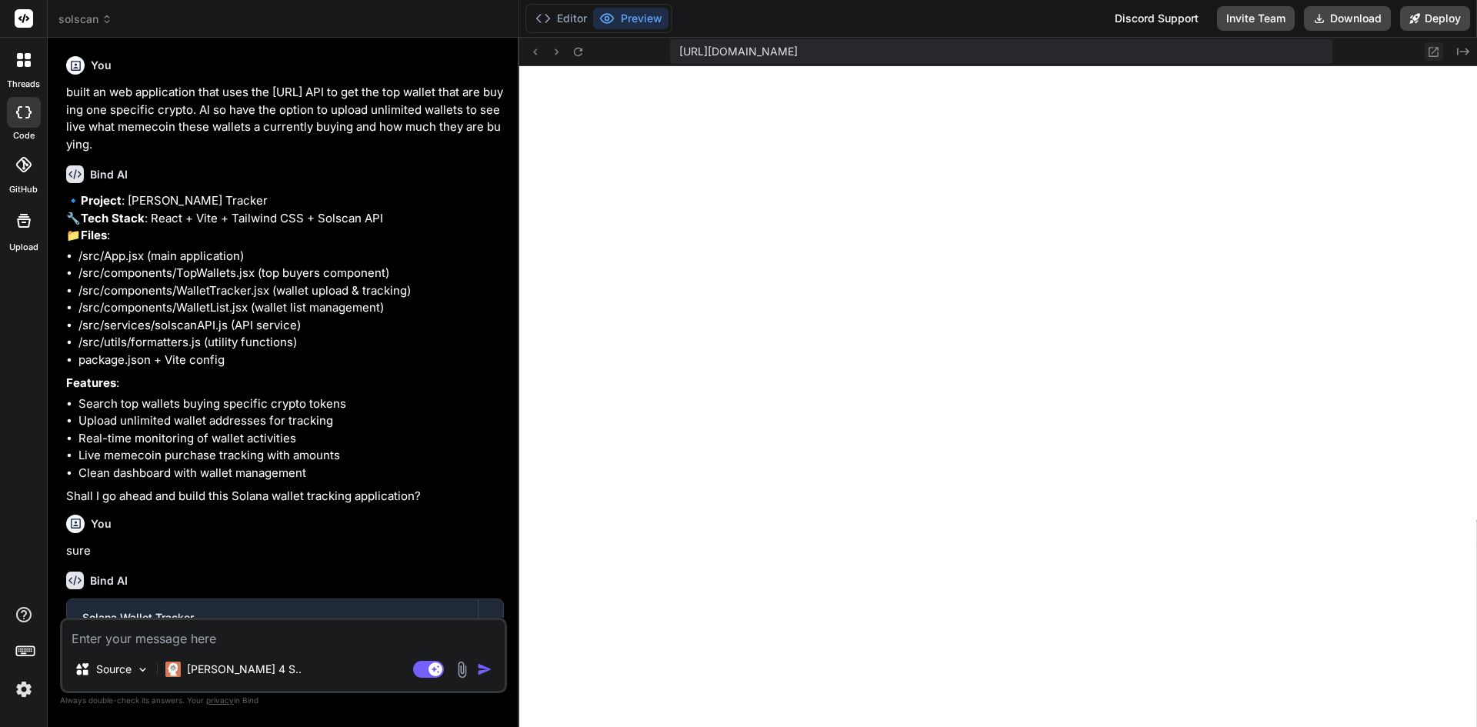
click at [1436, 56] on icon at bounding box center [1434, 52] width 10 height 10
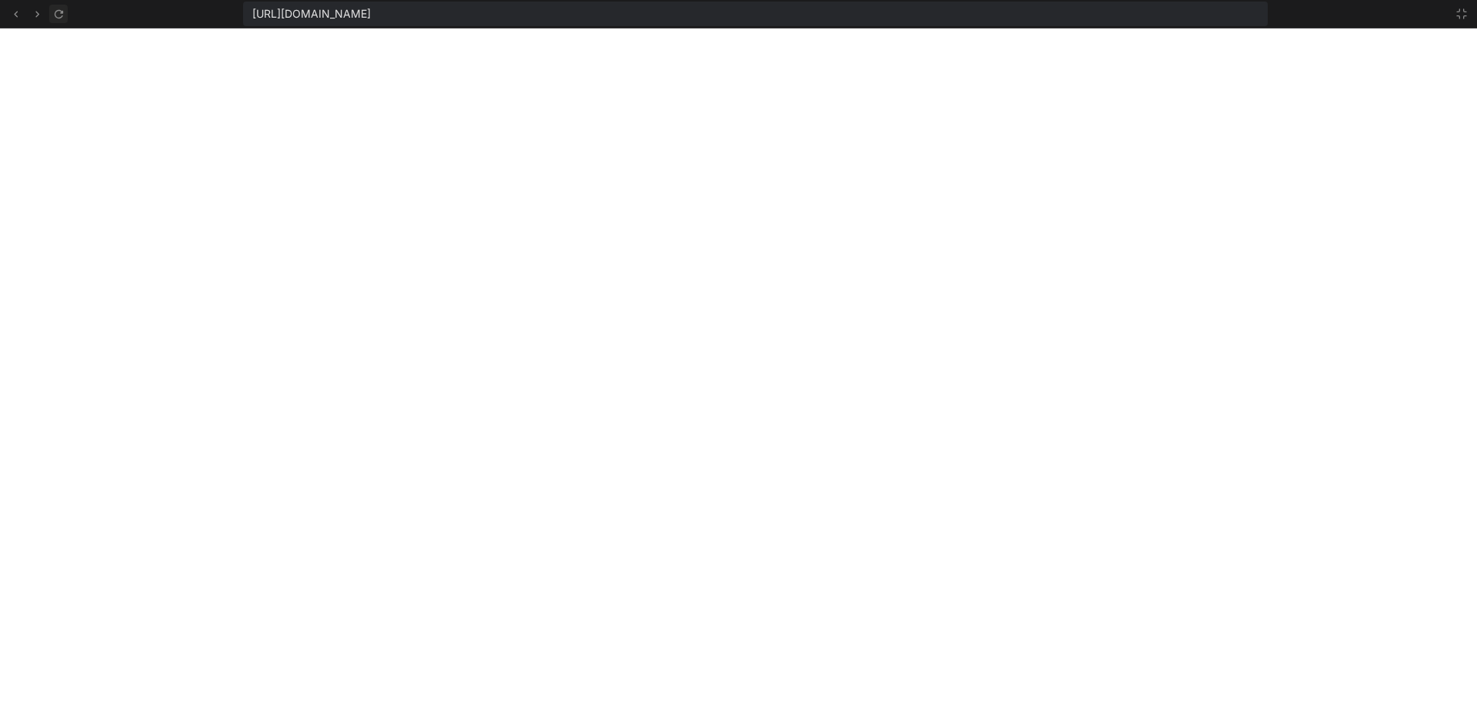
click at [62, 18] on icon at bounding box center [58, 14] width 13 height 13
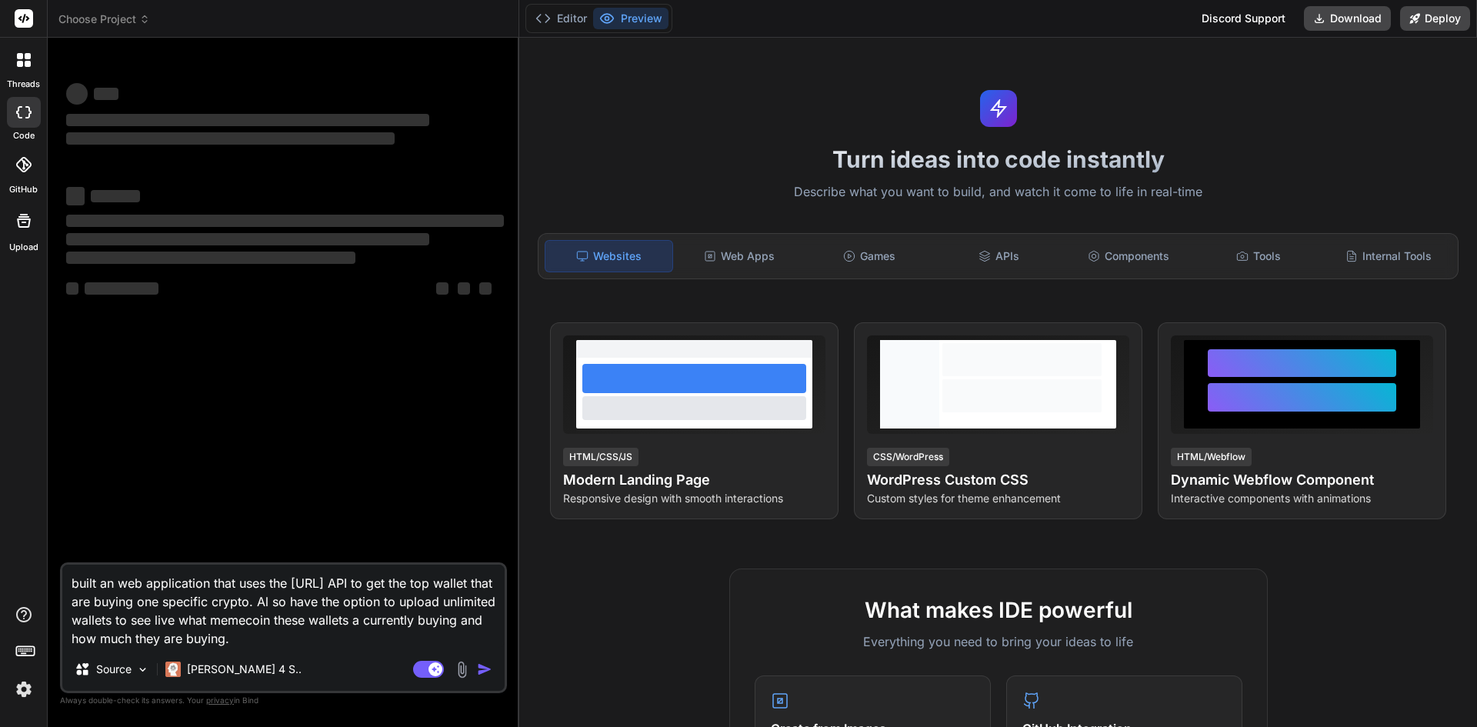
type textarea "x"
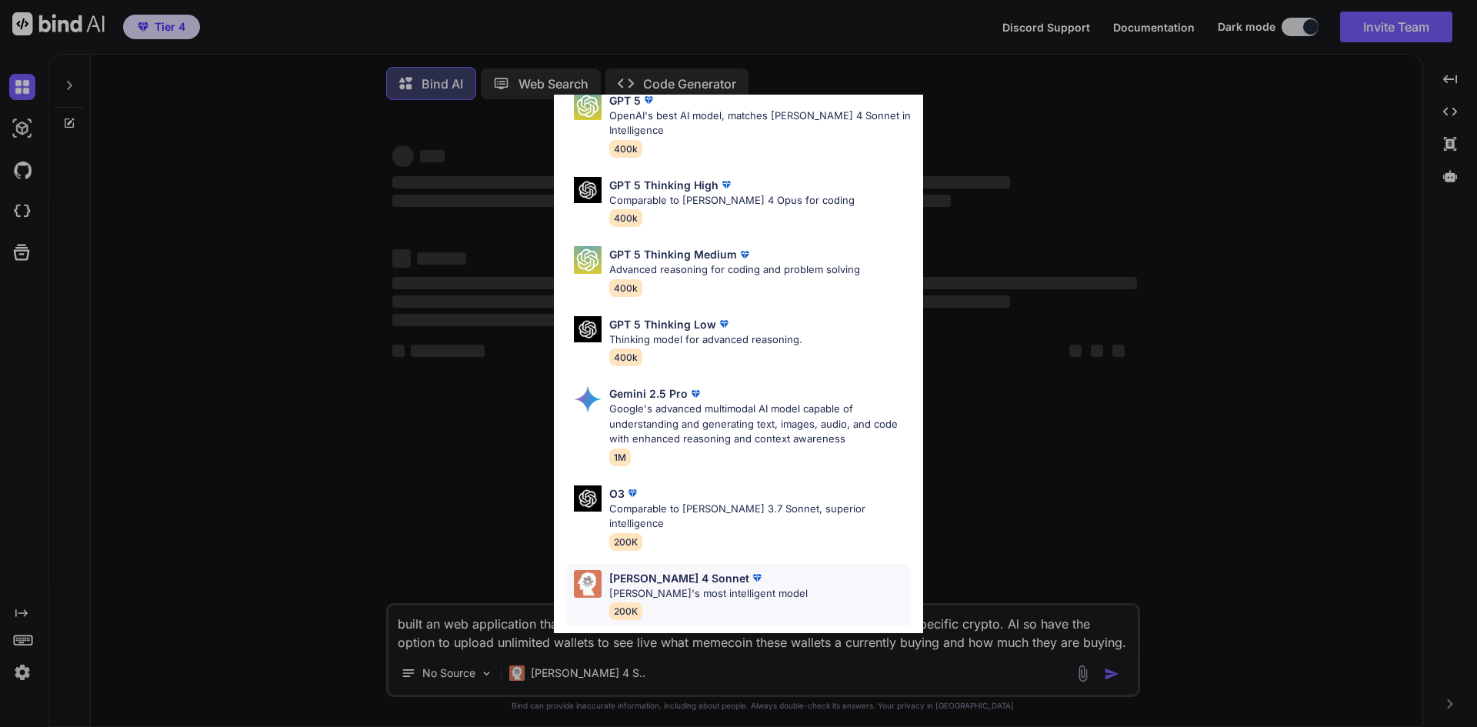
scroll to position [125, 0]
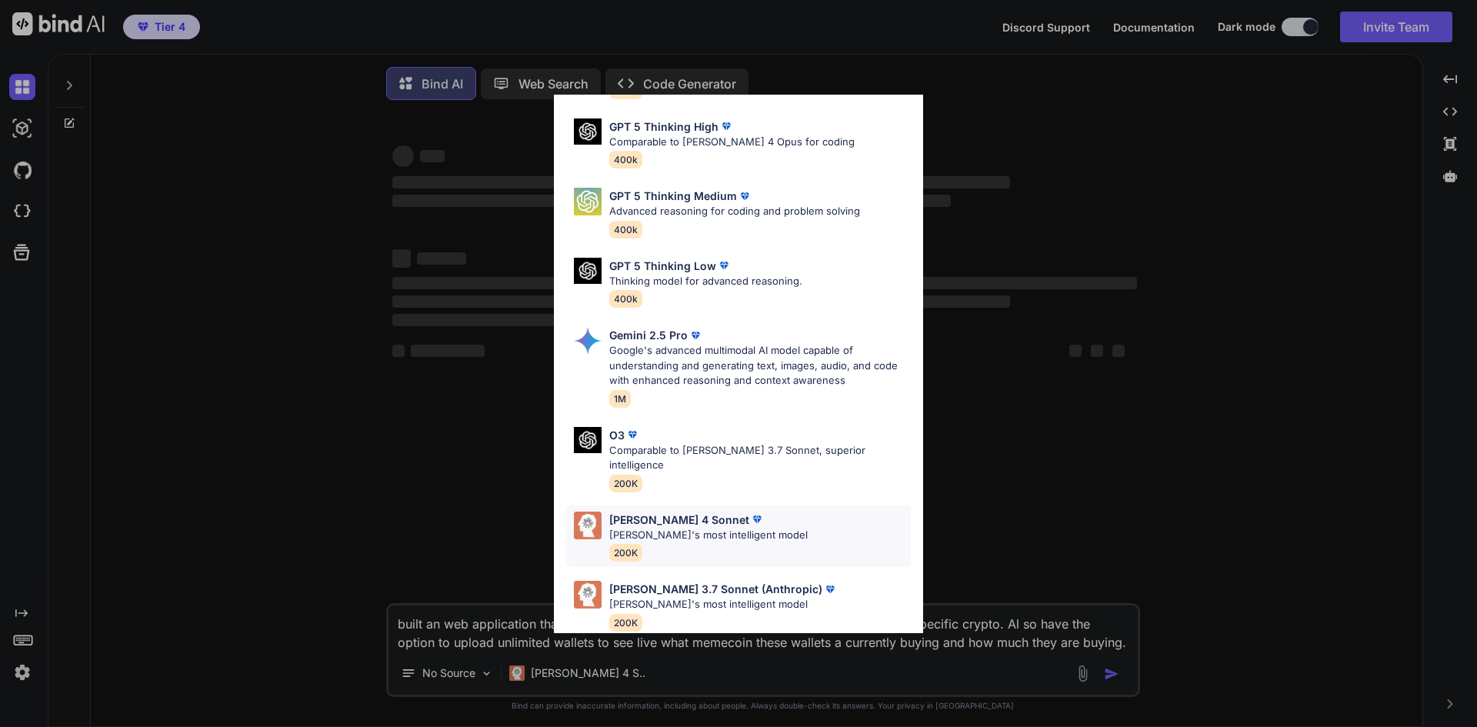
click at [770, 518] on div "Claude 4 Sonnet Claude's most intelligent model 200K" at bounding box center [738, 536] width 345 height 62
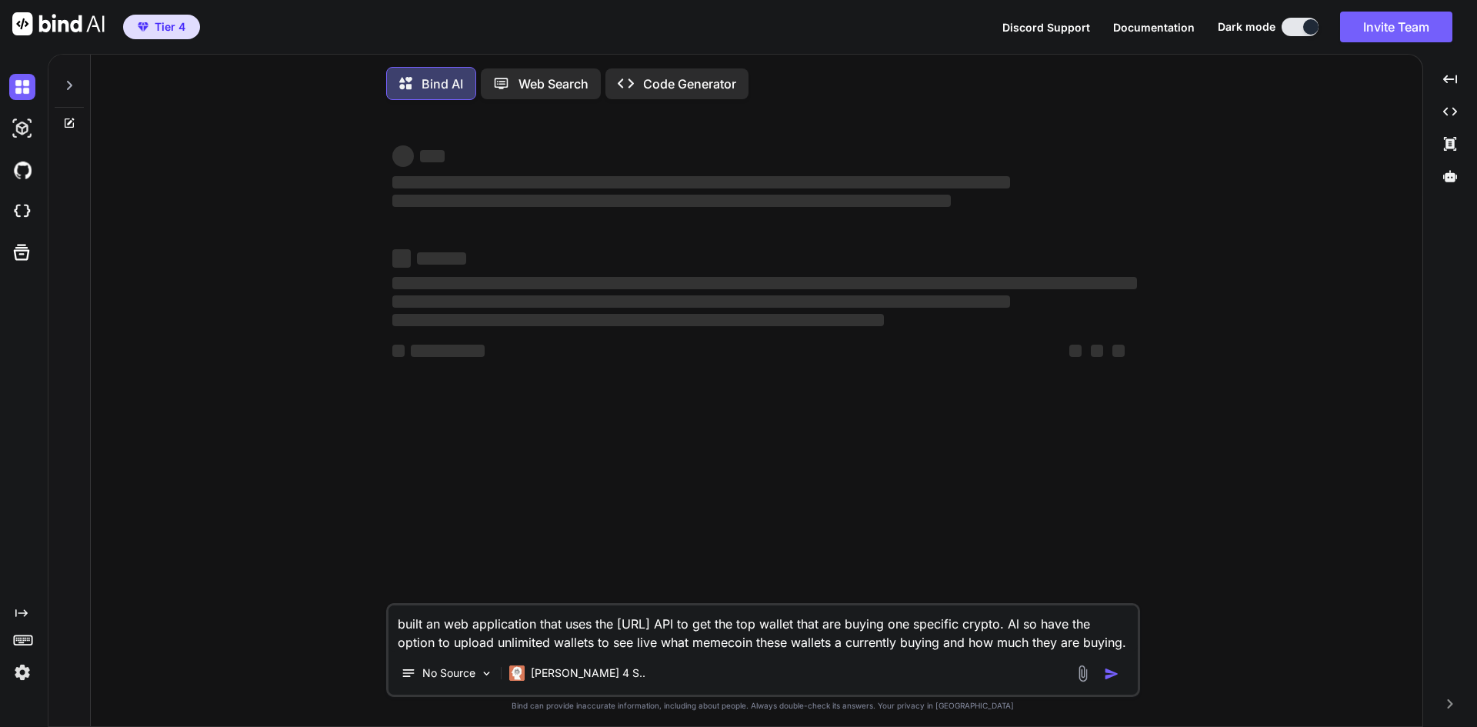
click at [579, 298] on span "‌" at bounding box center [701, 301] width 618 height 15
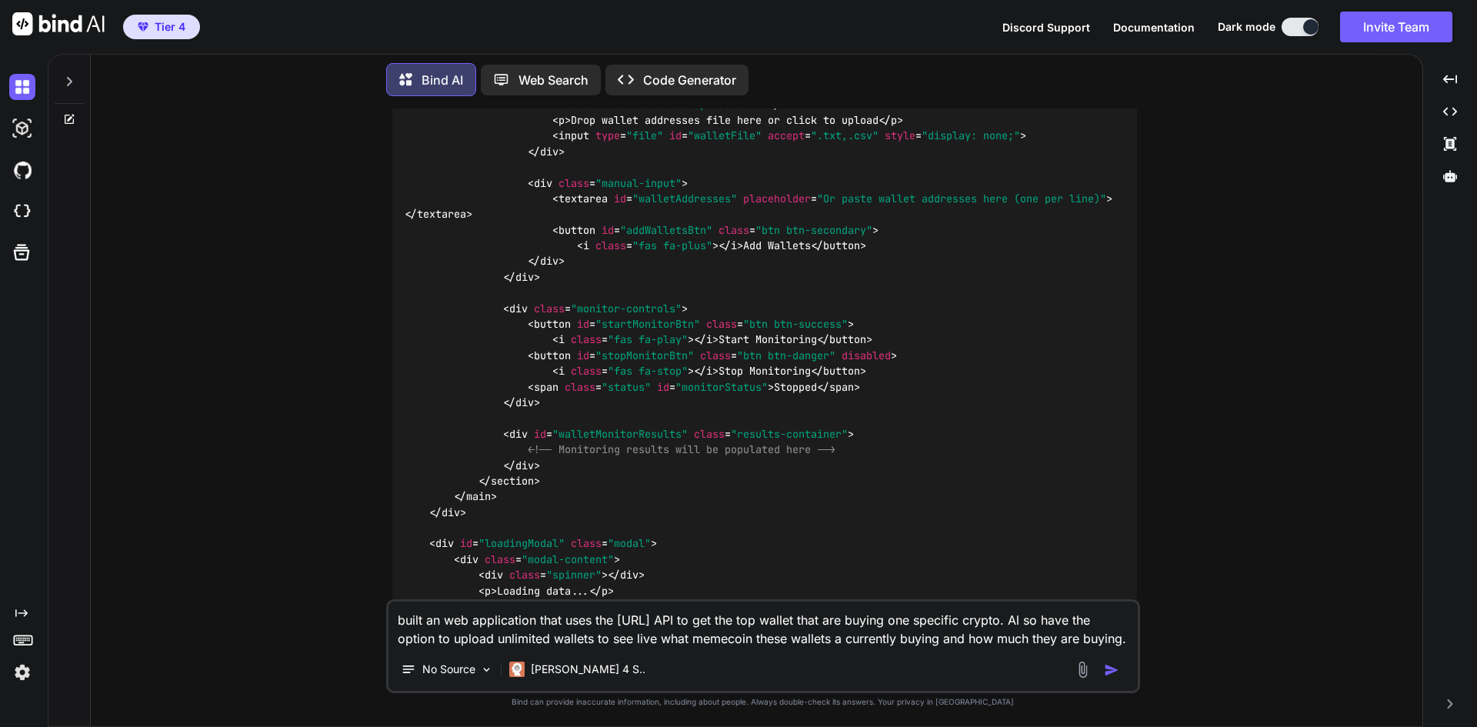
scroll to position [1385, 0]
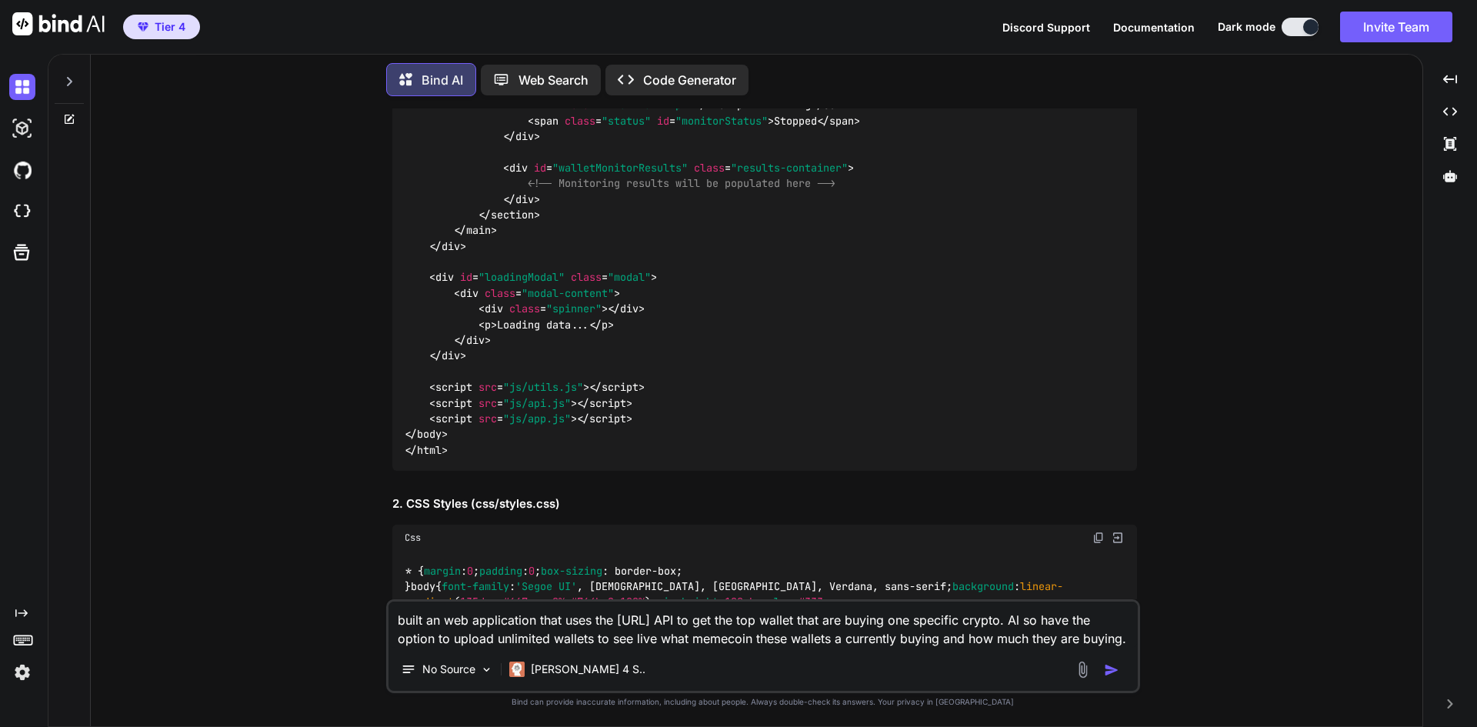
click at [564, 78] on p "Web Search" at bounding box center [554, 80] width 70 height 18
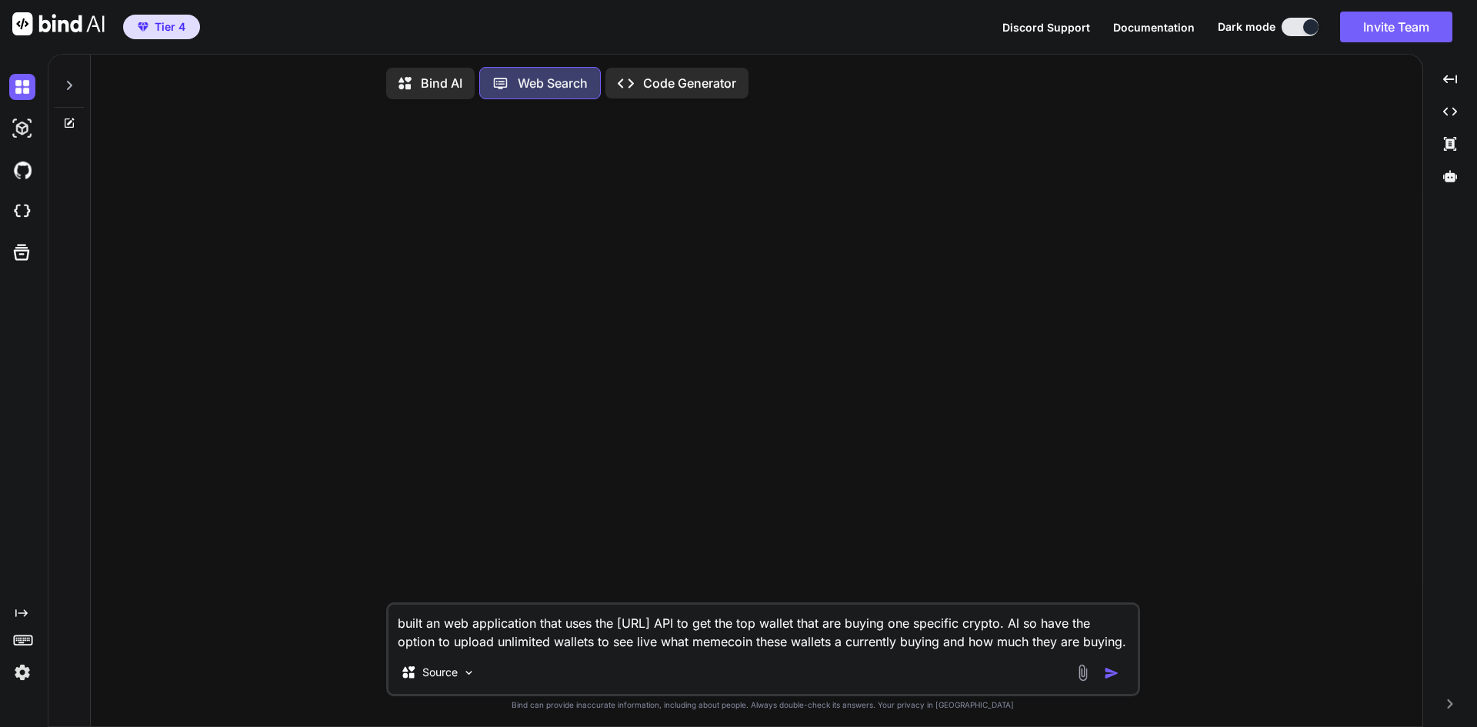
scroll to position [7, 0]
click at [451, 79] on p "Bind AI" at bounding box center [442, 80] width 42 height 18
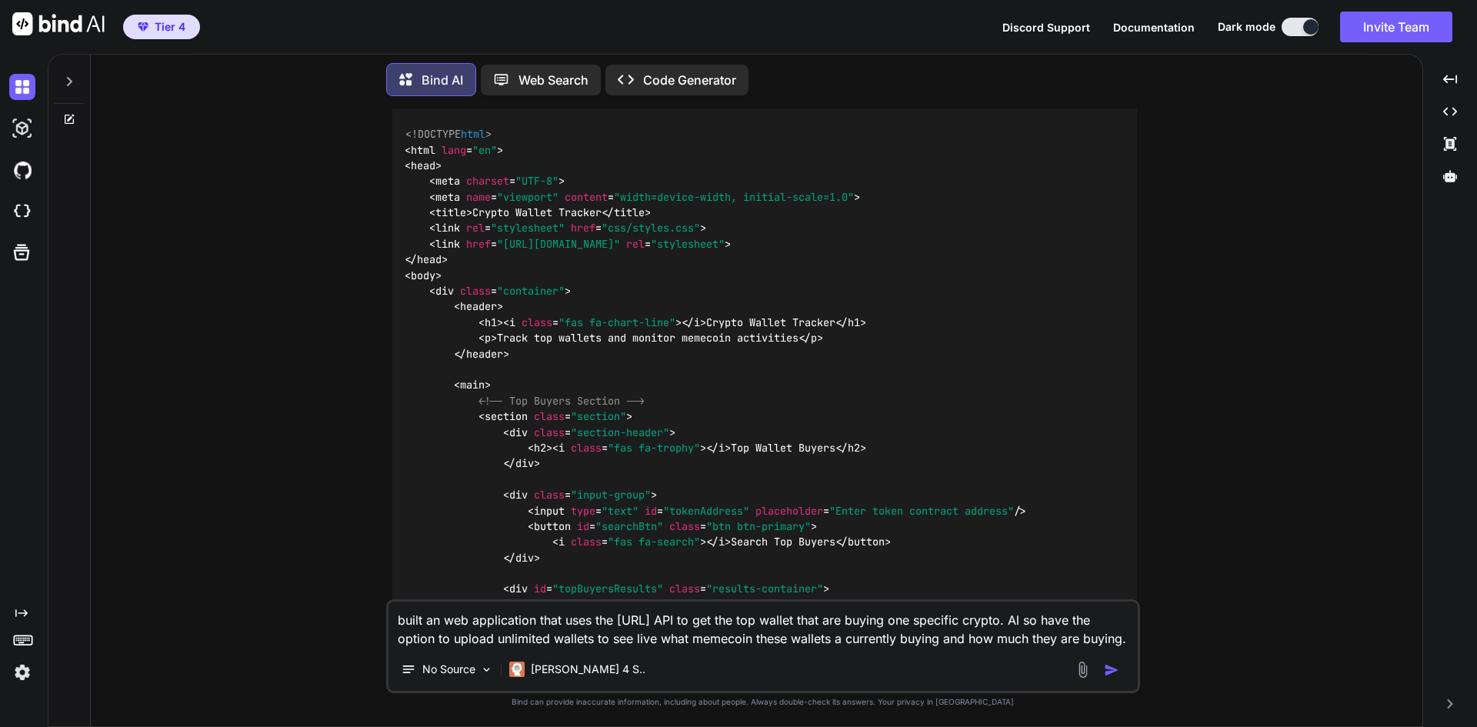
scroll to position [231, 0]
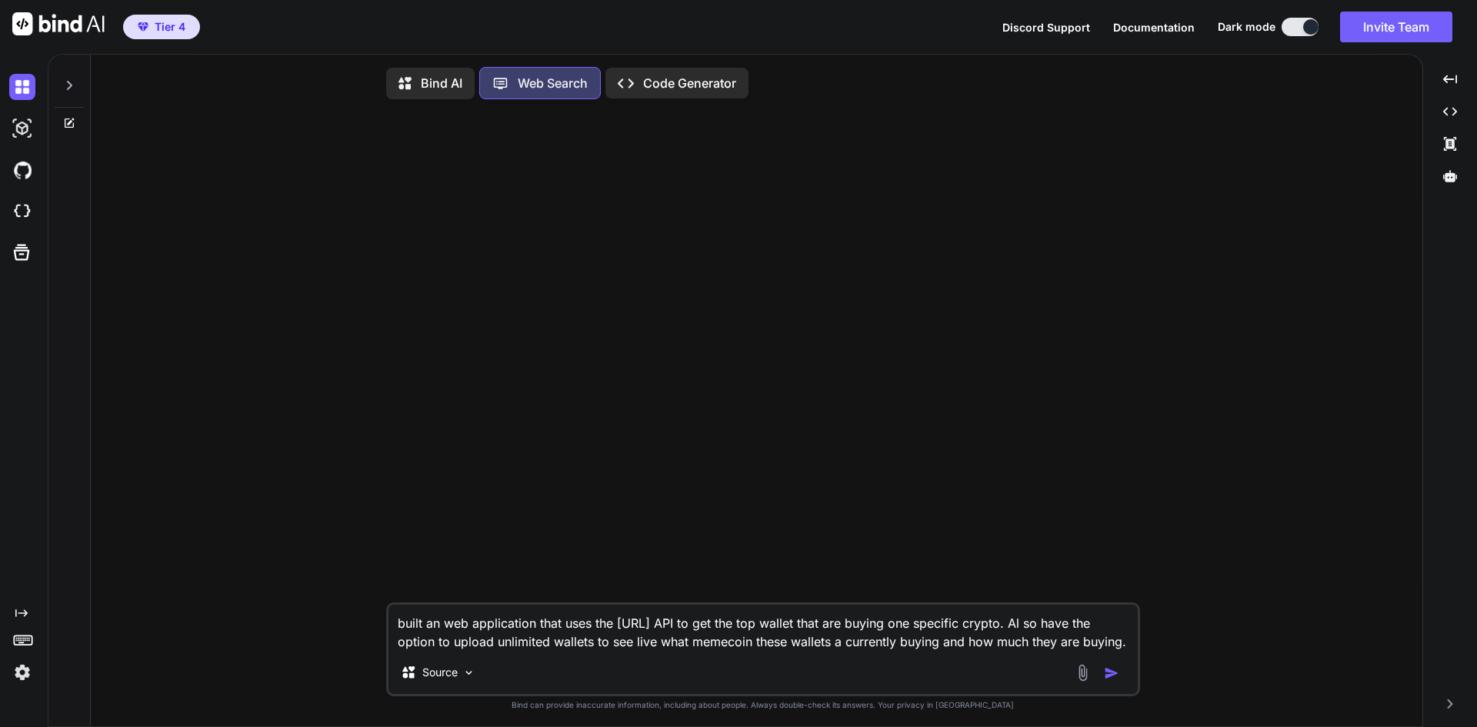
scroll to position [7, 0]
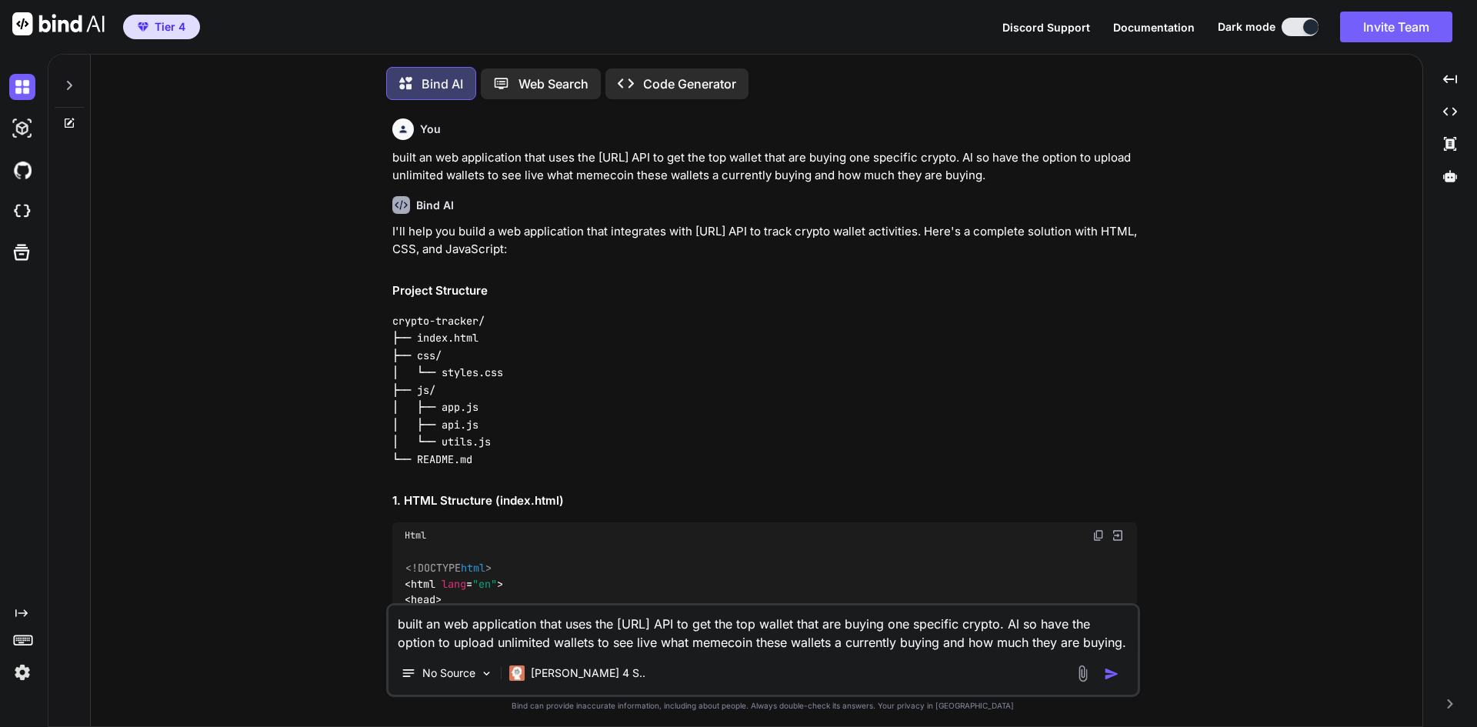
scroll to position [8, 0]
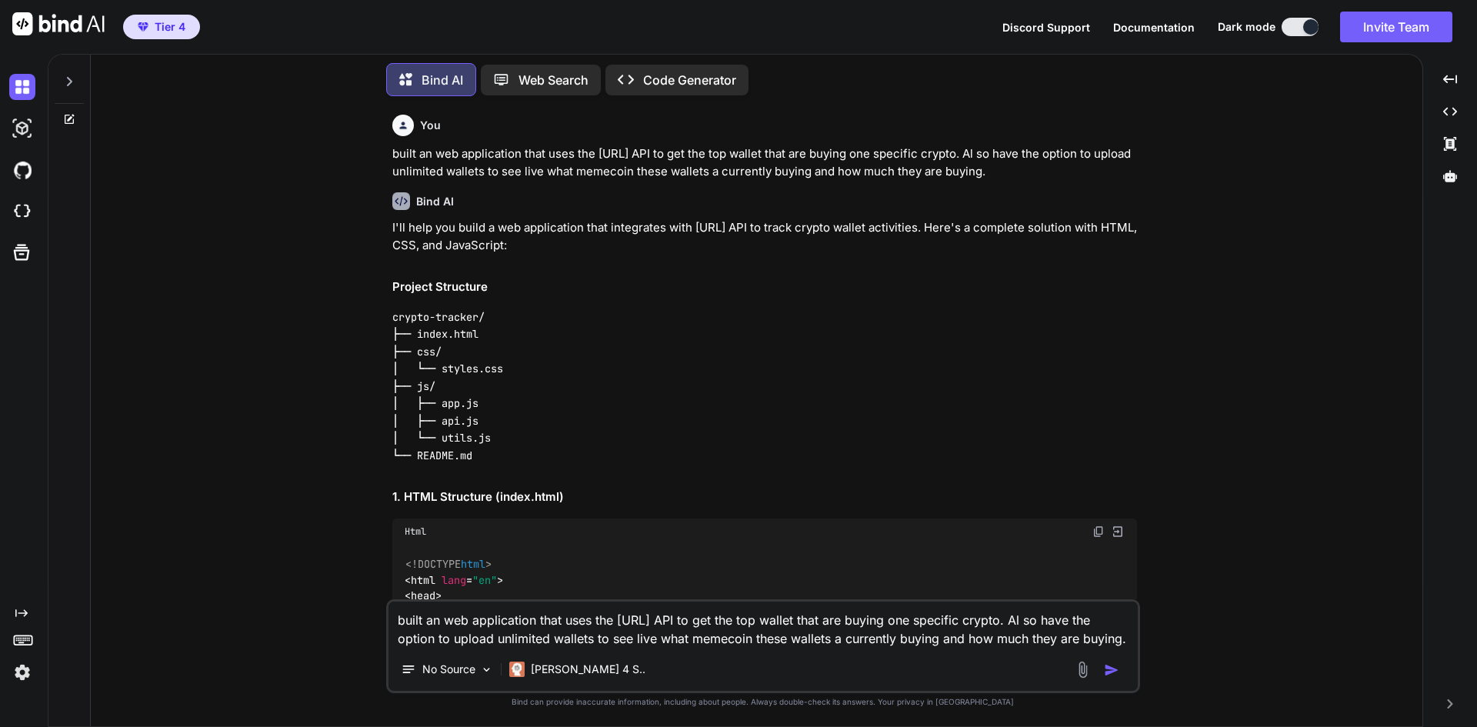
click at [68, 75] on icon at bounding box center [69, 81] width 12 height 12
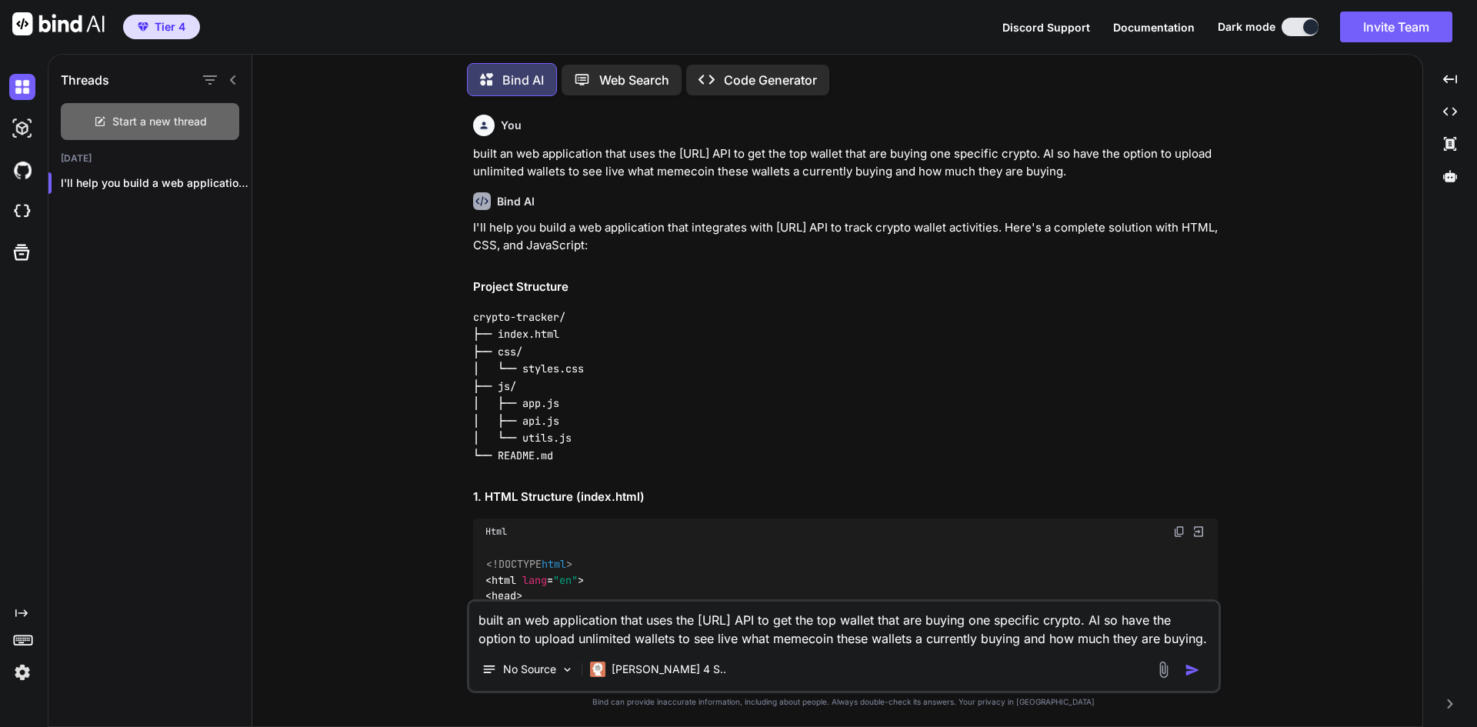
click at [151, 119] on span "Start a new thread" at bounding box center [159, 121] width 95 height 15
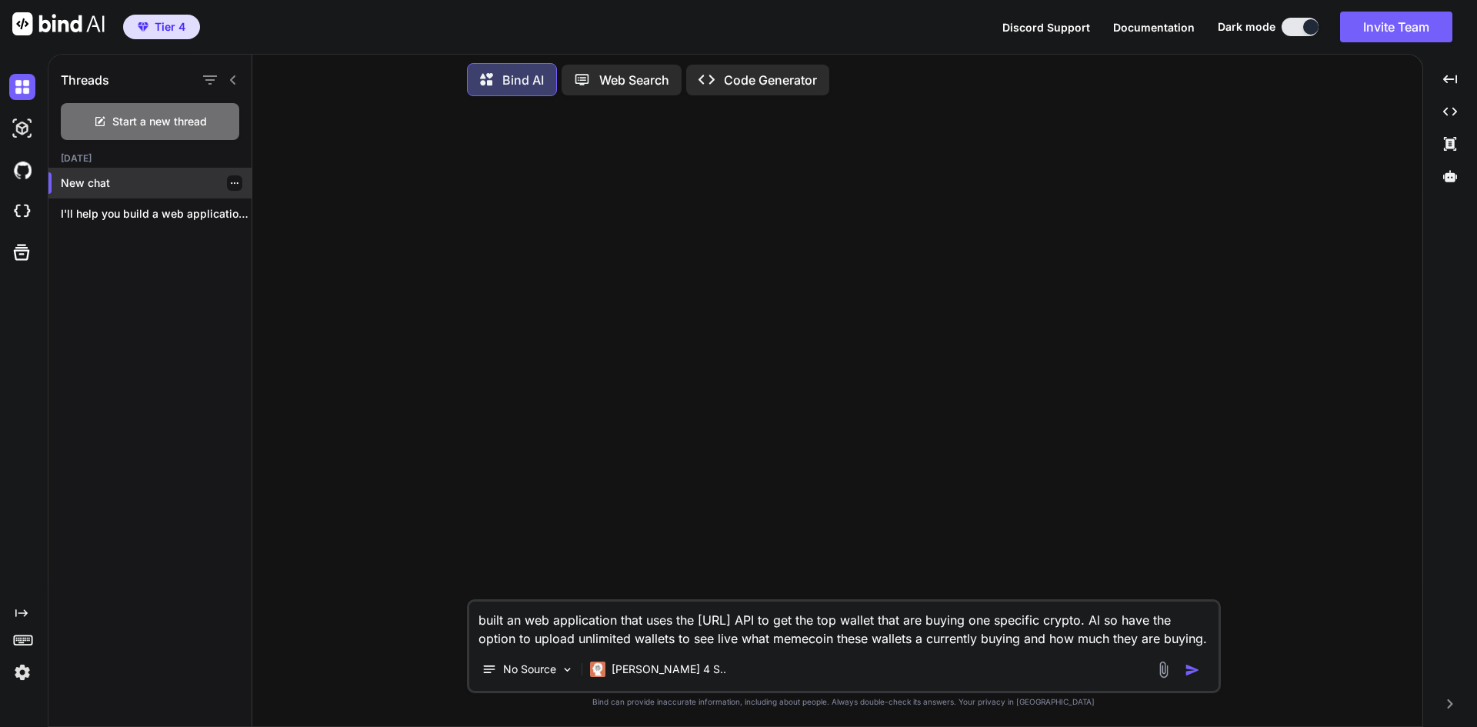
click at [96, 183] on p "New chat" at bounding box center [156, 182] width 191 height 15
click at [1192, 673] on img "button" at bounding box center [1192, 669] width 15 height 15
type textarea "x"
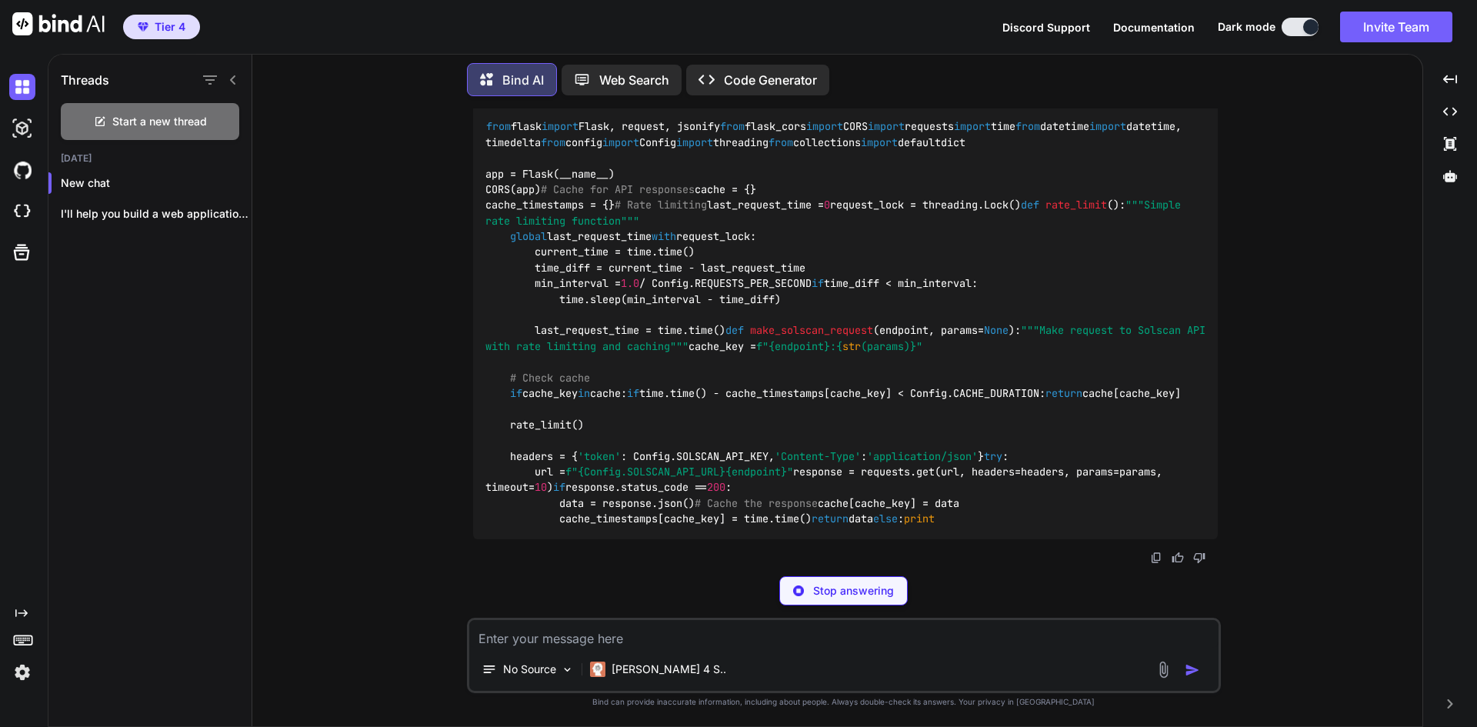
scroll to position [1517, 0]
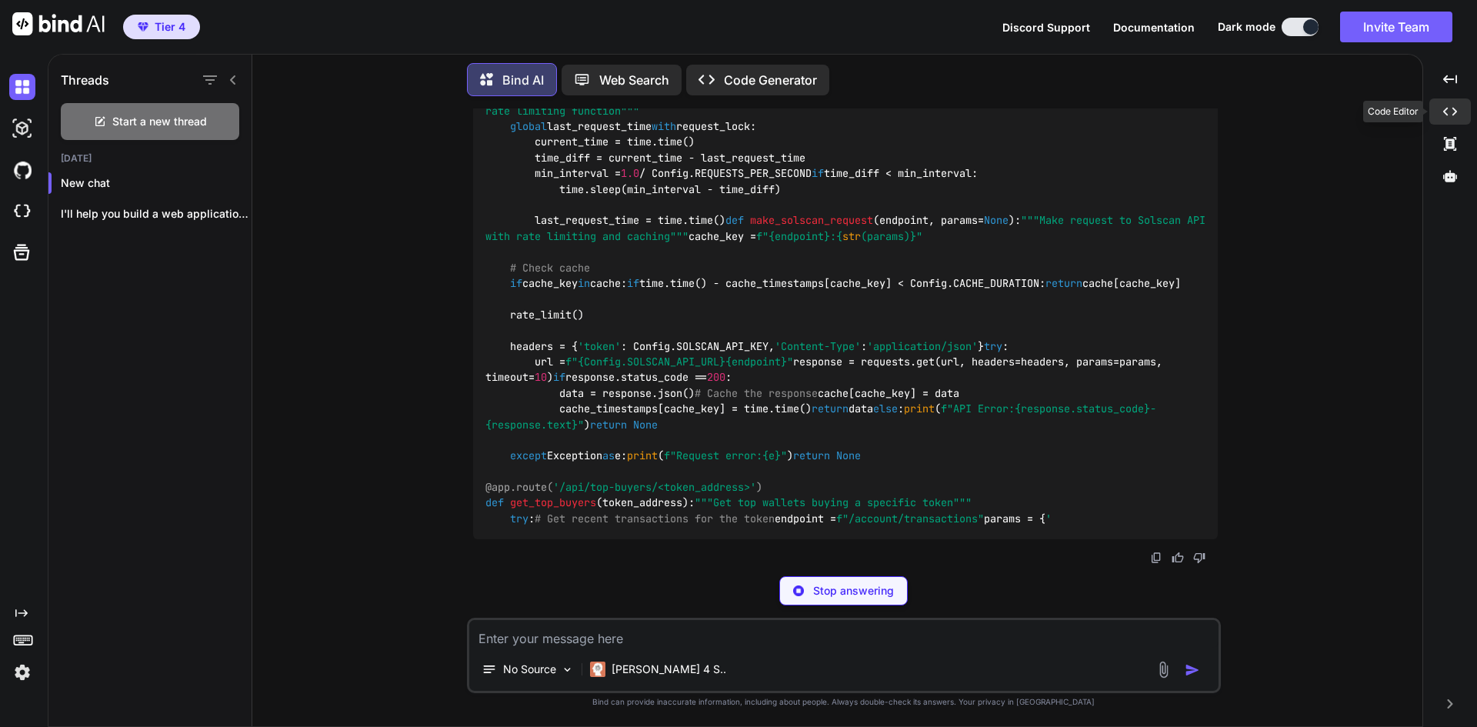
click at [1462, 112] on div "Created with Pixso." at bounding box center [1450, 111] width 42 height 26
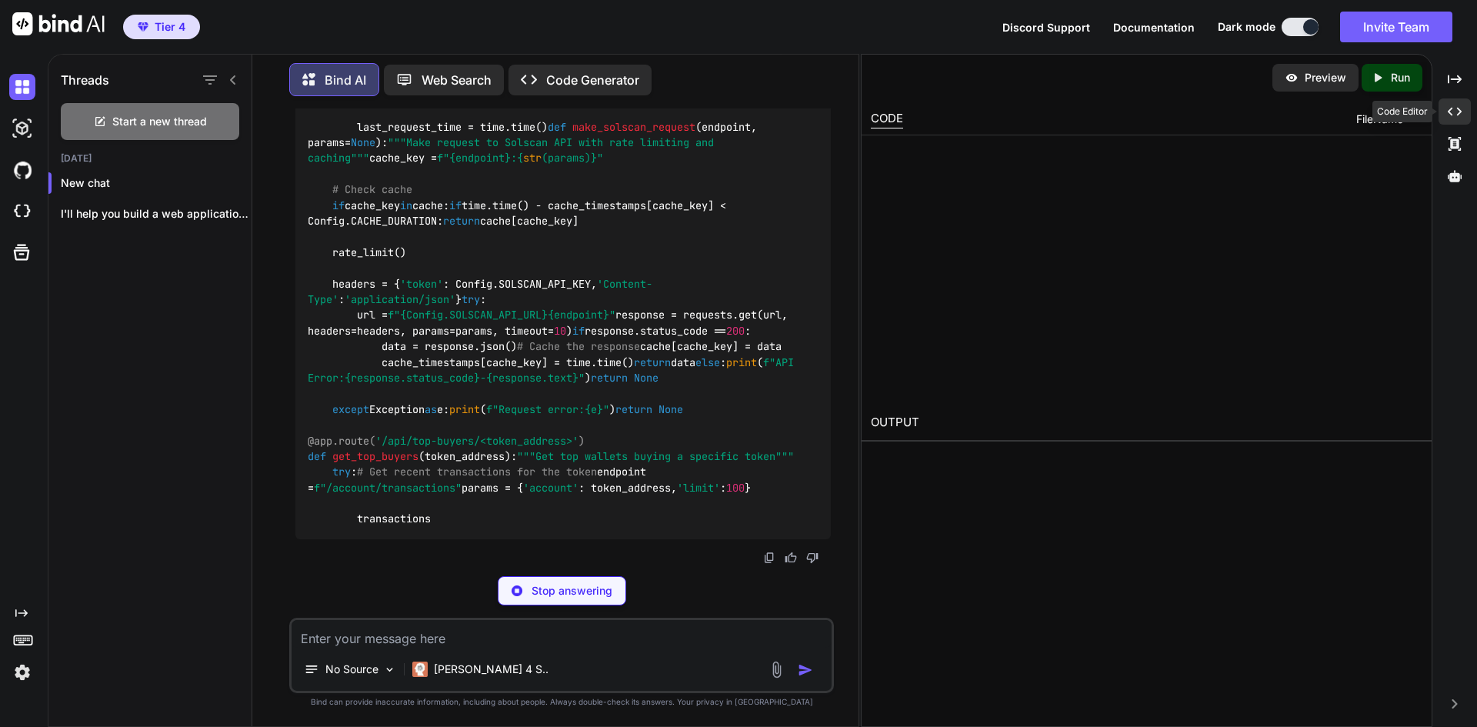
scroll to position [1535, 0]
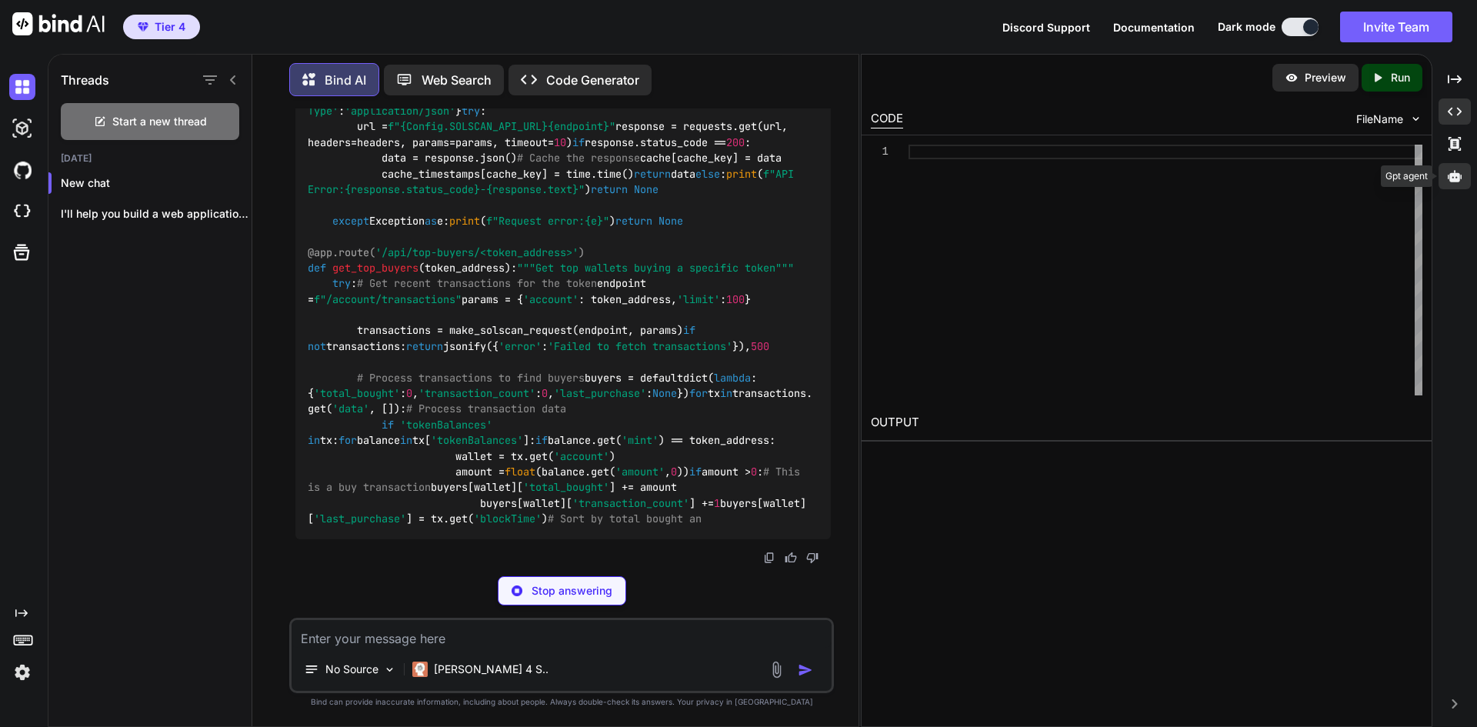
click at [1457, 172] on icon at bounding box center [1455, 176] width 14 height 14
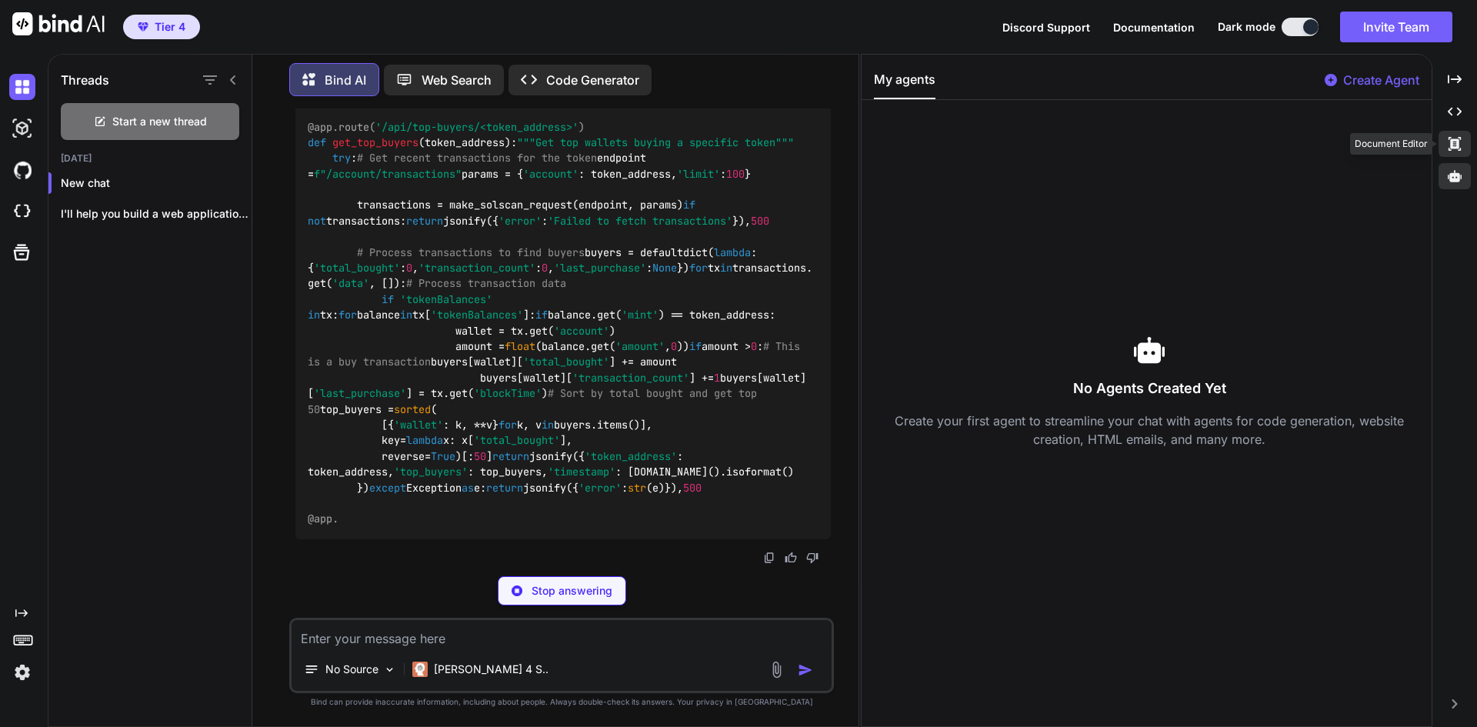
click at [1456, 134] on div "Created with Pixso." at bounding box center [1455, 144] width 32 height 26
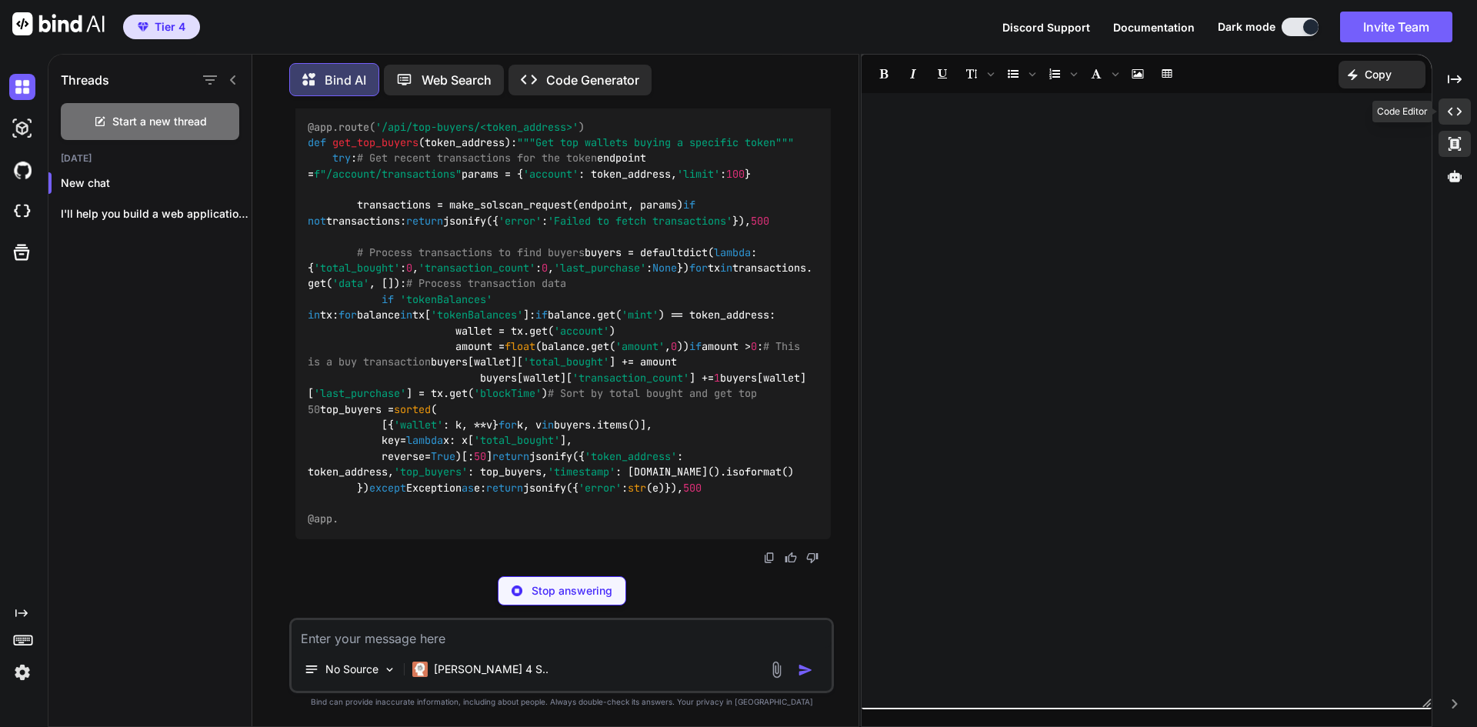
click at [1453, 115] on icon "Created with Pixso." at bounding box center [1455, 112] width 14 height 14
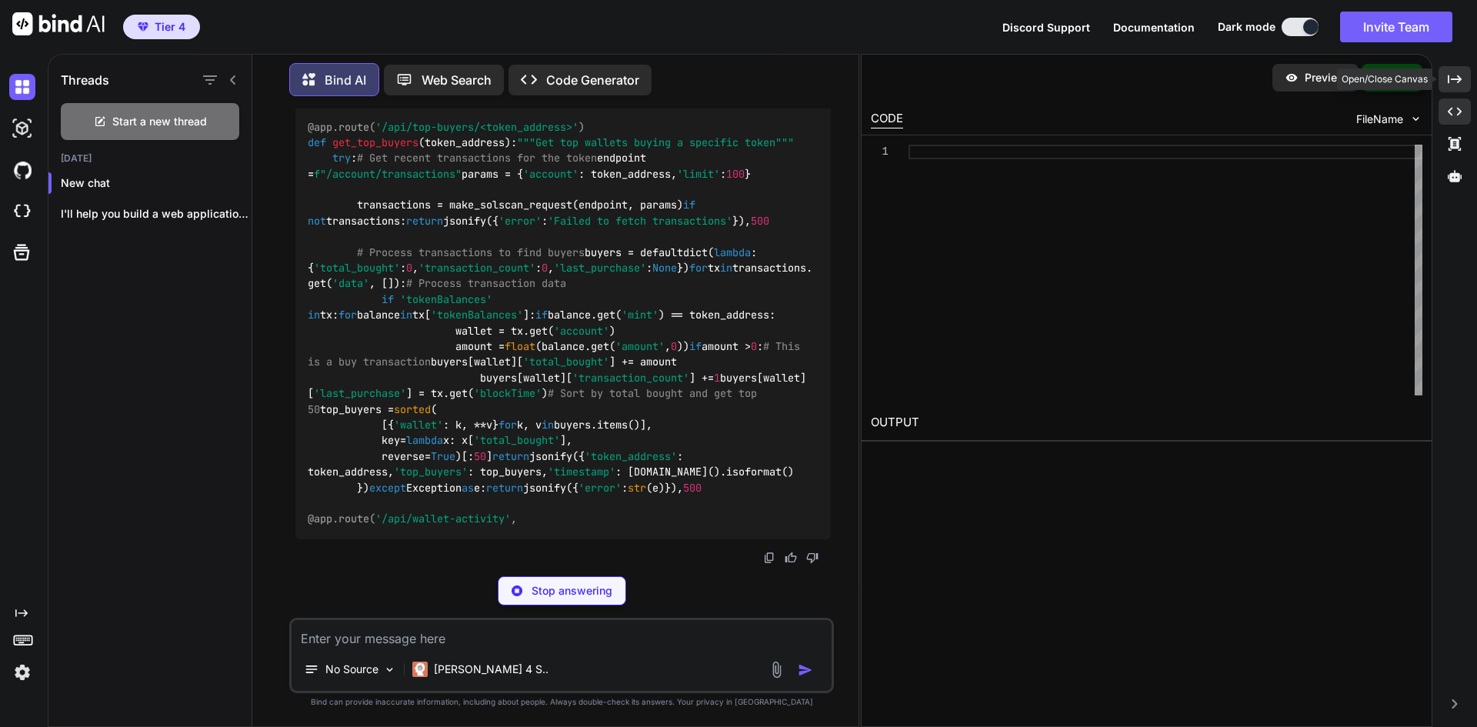
click at [1453, 82] on icon "Created with Pixso." at bounding box center [1455, 79] width 14 height 14
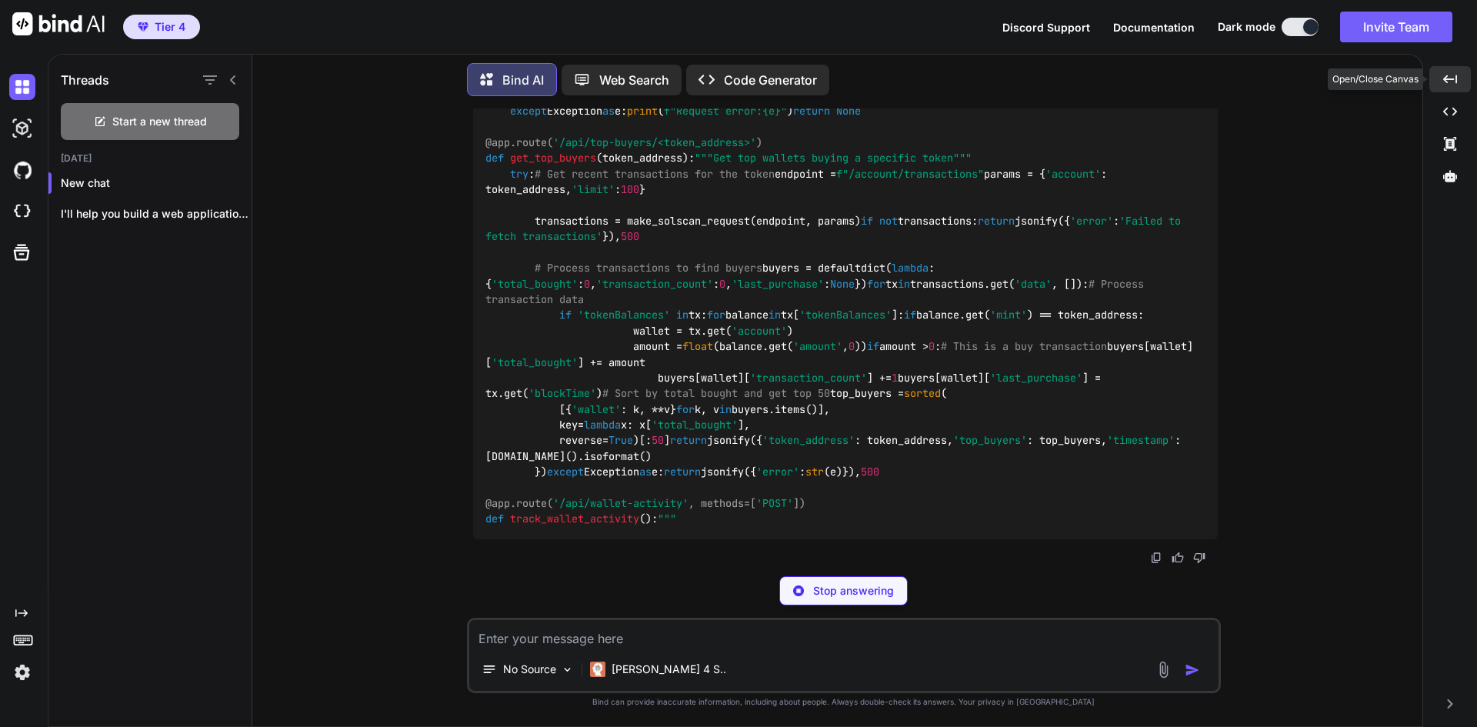
click at [1453, 82] on icon "Created with Pixso." at bounding box center [1450, 79] width 14 height 14
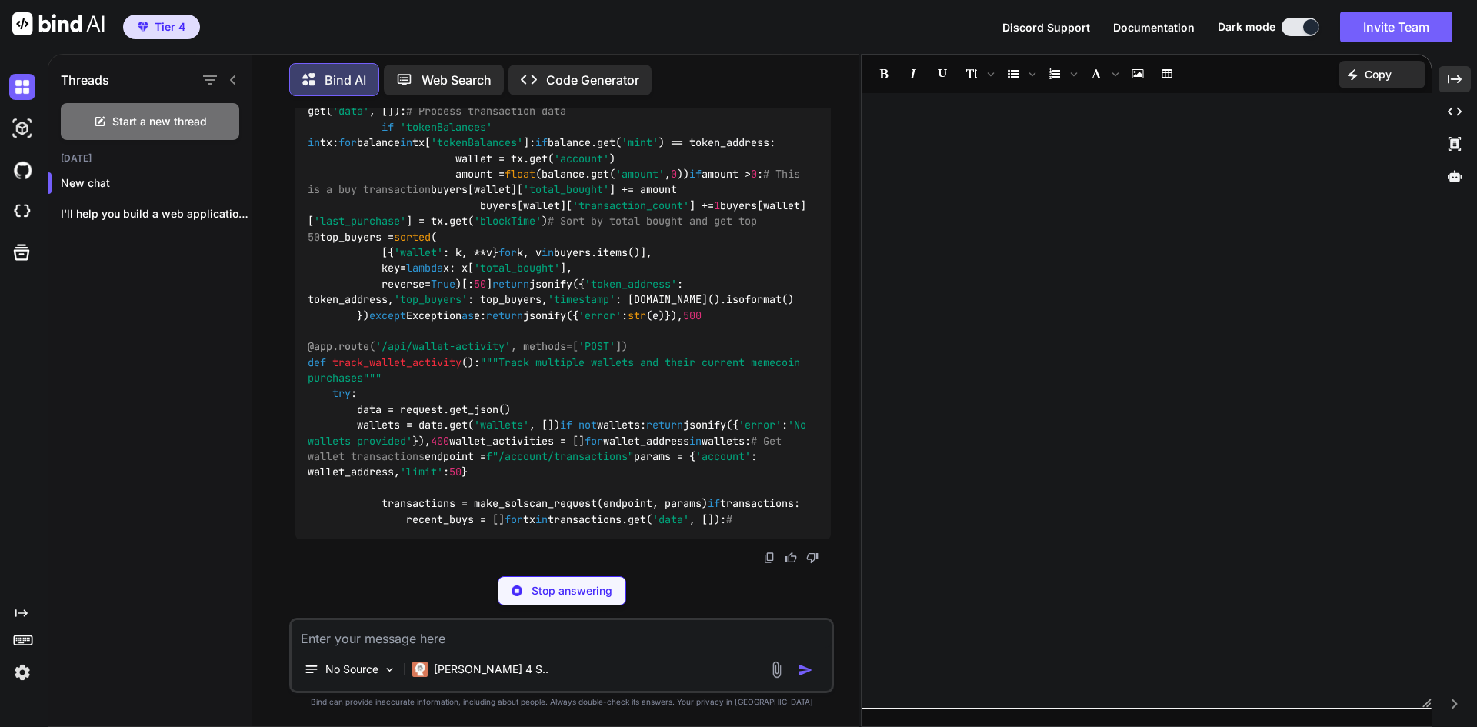
scroll to position [2821, 0]
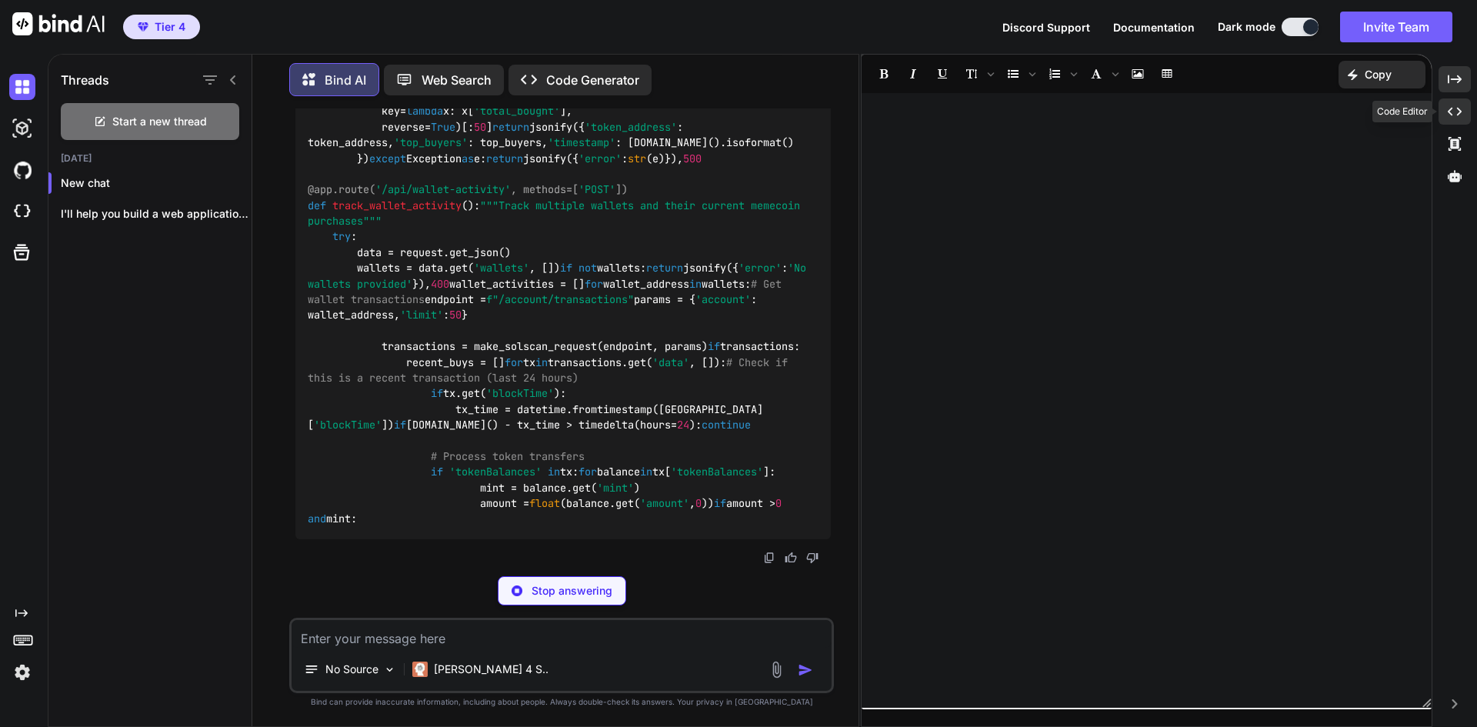
click at [1459, 114] on icon at bounding box center [1455, 112] width 14 height 8
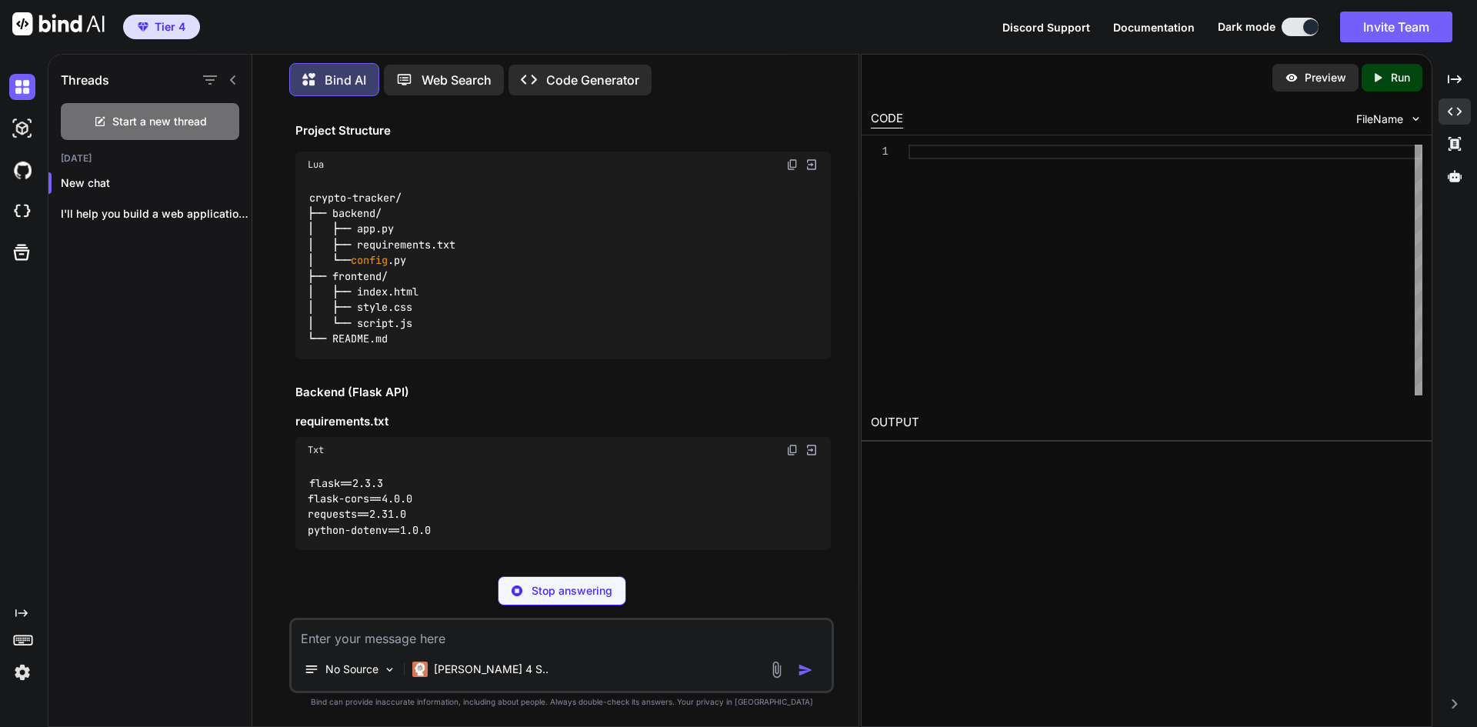
scroll to position [385, 0]
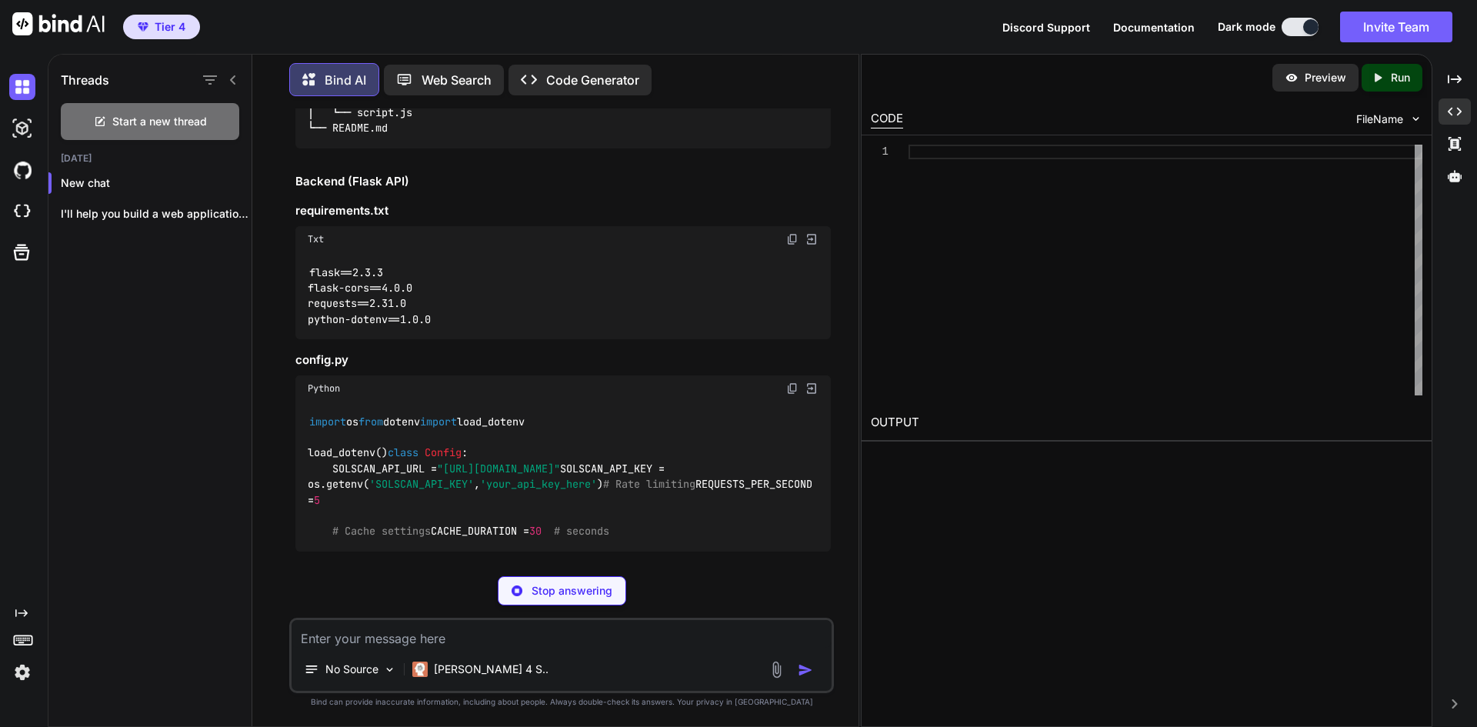
type textarea "x"
click at [808, 241] on img at bounding box center [812, 239] width 14 height 14
type textarea "flask==2.3.3 flask-cors==4.0.0 requests==2.31.0 python-dotenv==1.0.0"
click at [1410, 81] on div "Open/Close Canvas" at bounding box center [1384, 79] width 95 height 22
click at [1385, 88] on div "Created with Pixso. Run" at bounding box center [1392, 78] width 61 height 28
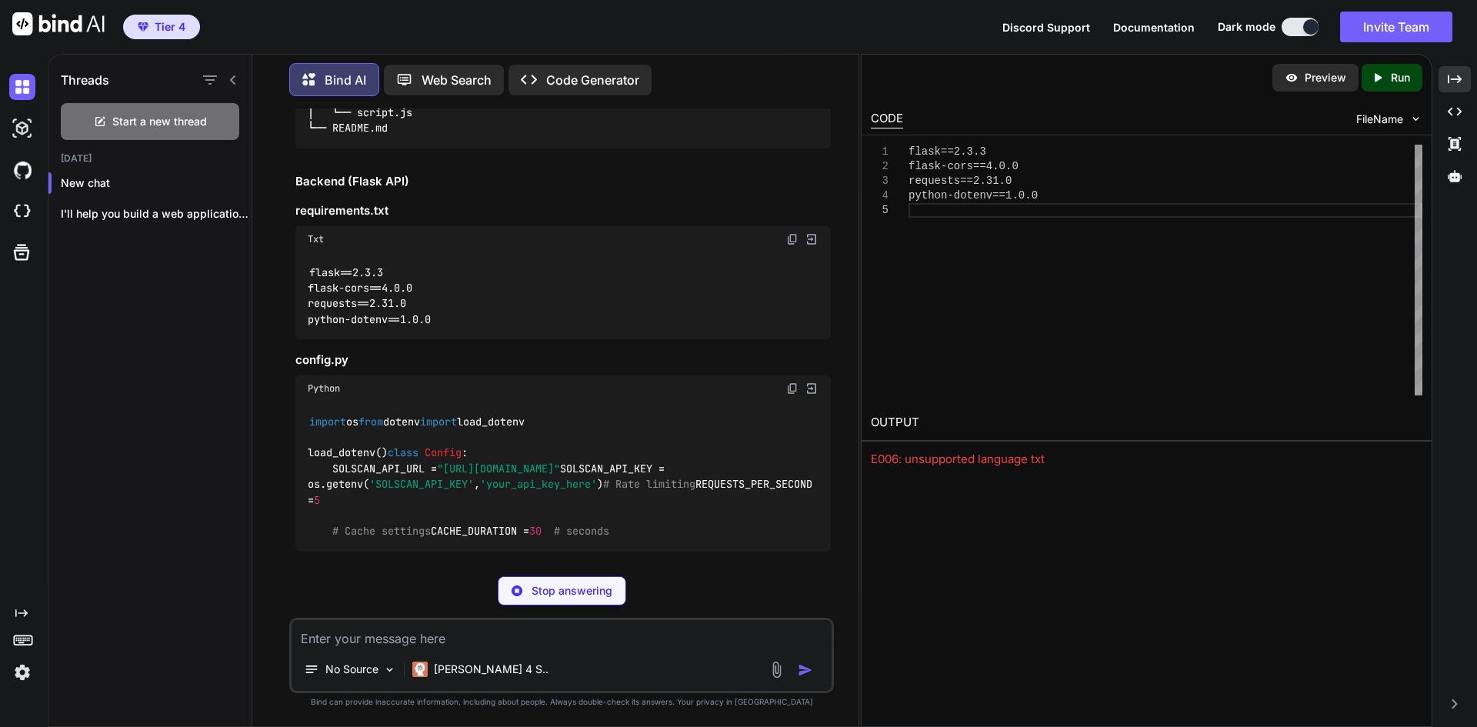
scroll to position [462, 0]
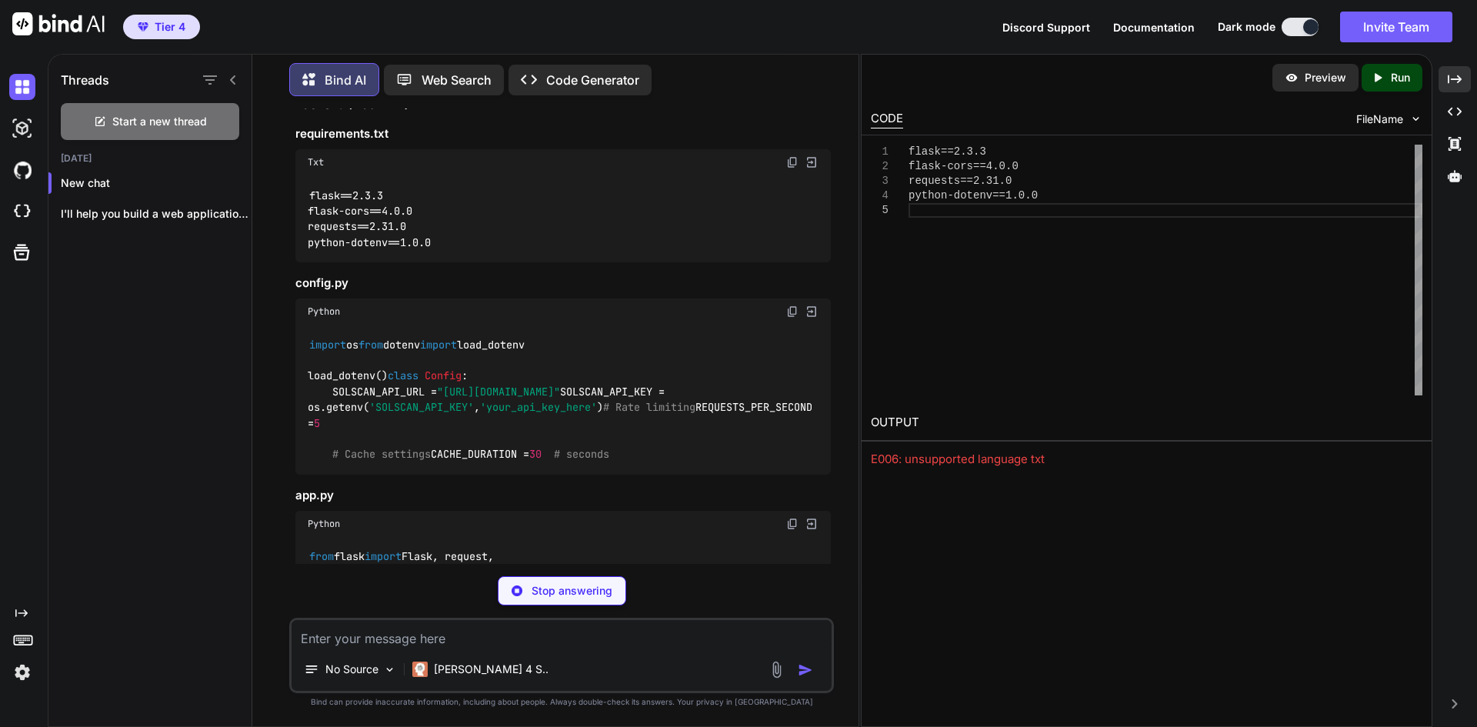
type textarea "x"
click at [813, 311] on img at bounding box center [812, 312] width 14 height 14
type textarea "REQUESTS_PER_SECOND = 5 # Cache settings CACHE_DURATION = 30 # seconds"
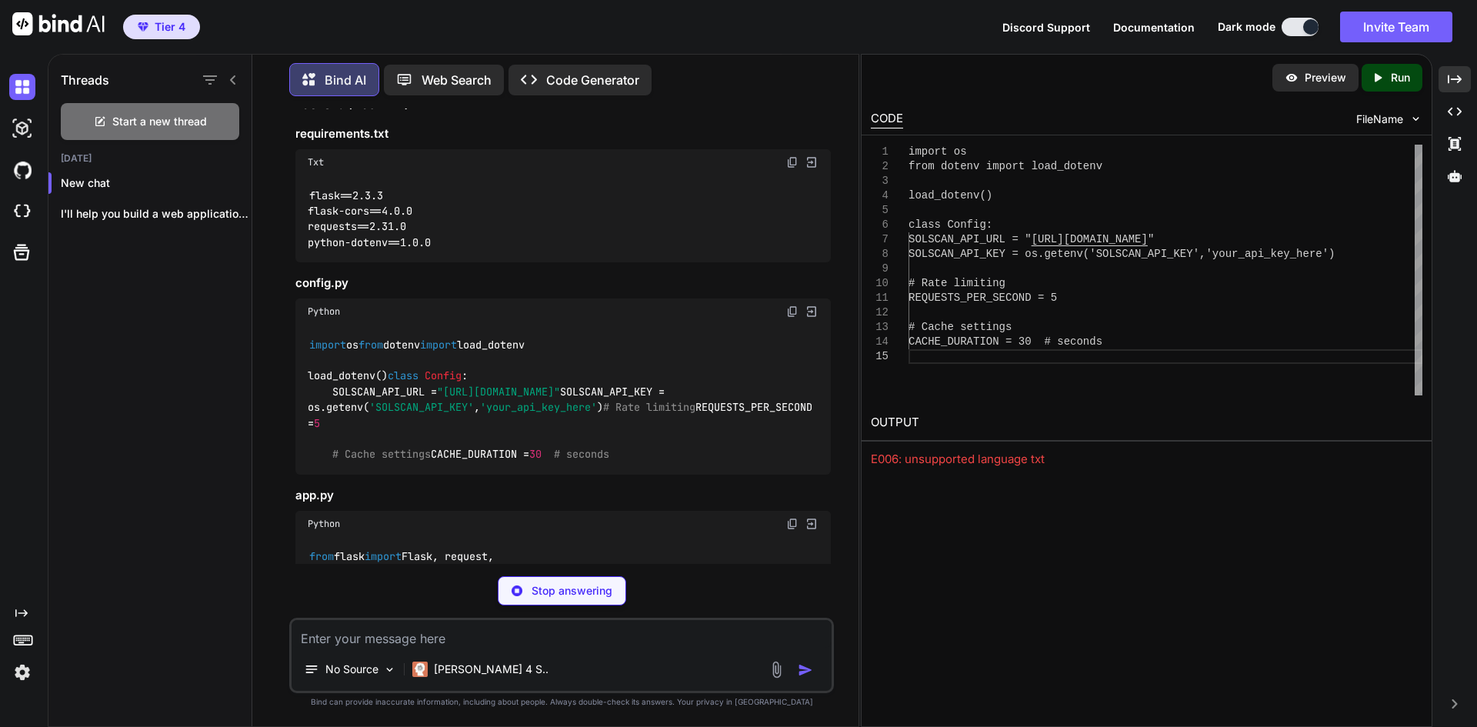
click at [1393, 85] on p "Run" at bounding box center [1400, 77] width 19 height 15
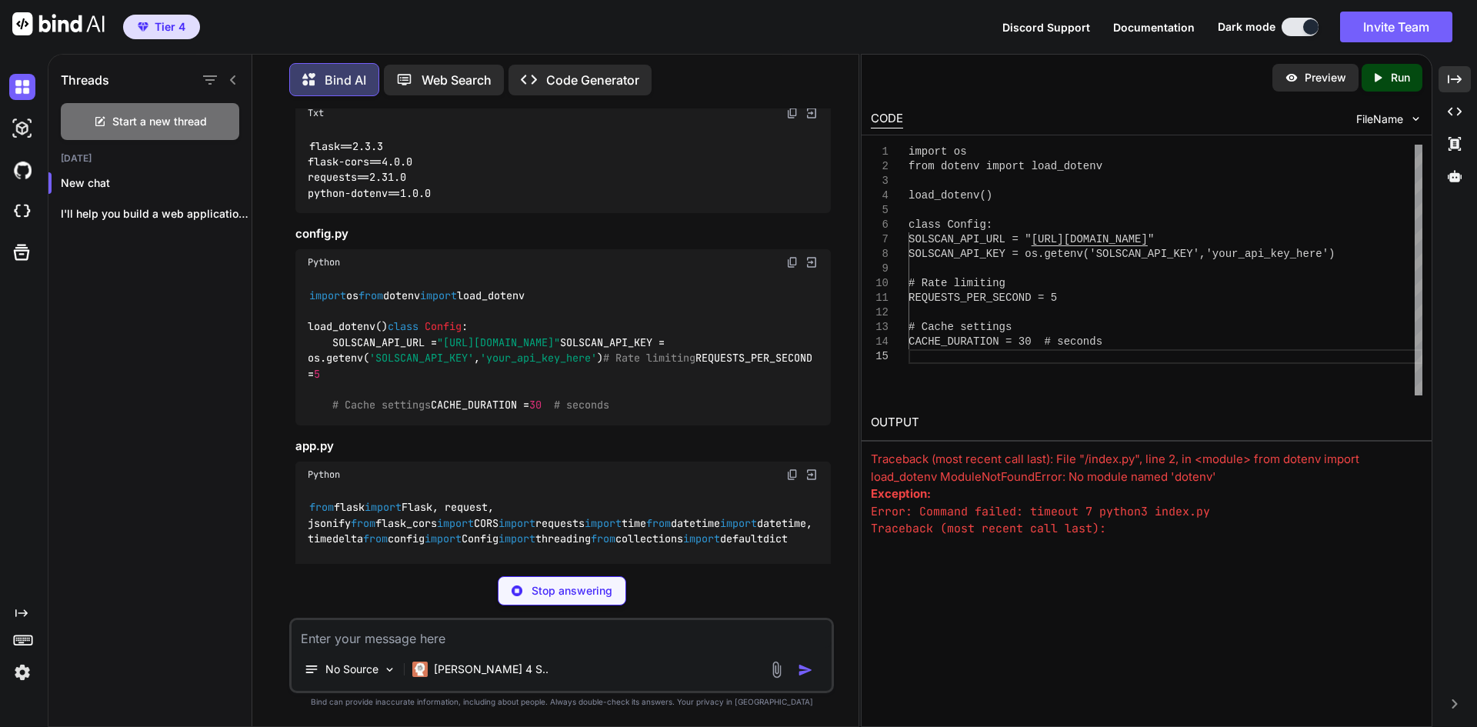
scroll to position [539, 0]
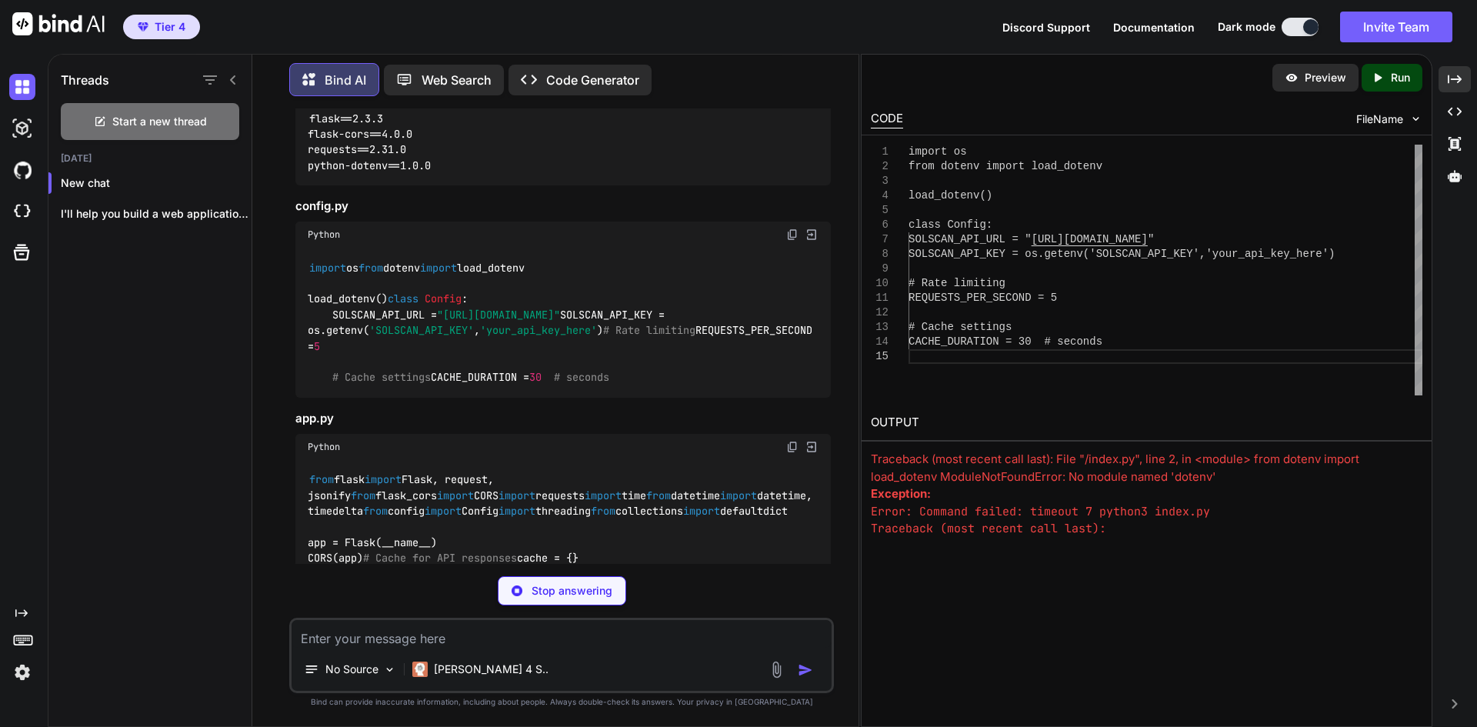
click at [815, 236] on img at bounding box center [812, 235] width 14 height 14
click at [1385, 78] on icon "Created with Pixso." at bounding box center [1381, 78] width 20 height 14
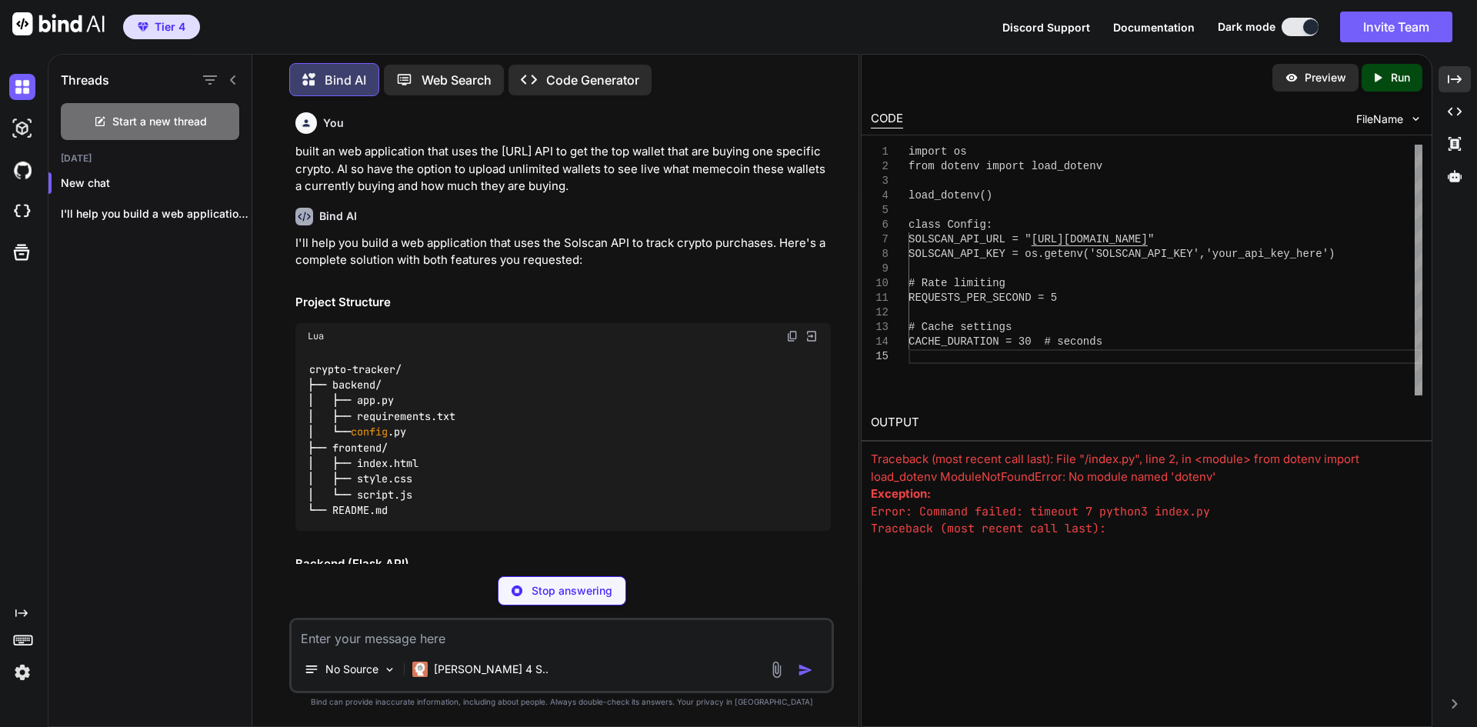
scroll to position [0, 0]
type textarea "x"
drag, startPoint x: 583, startPoint y: 188, endPoint x: 292, endPoint y: 154, distance: 293.6
click at [290, 154] on div "You built an web application that uses the solscan.ai API to get the top wallet…" at bounding box center [561, 417] width 545 height 618
copy p "built an web application that uses the solscan.ai API to get the top wallet tha…"
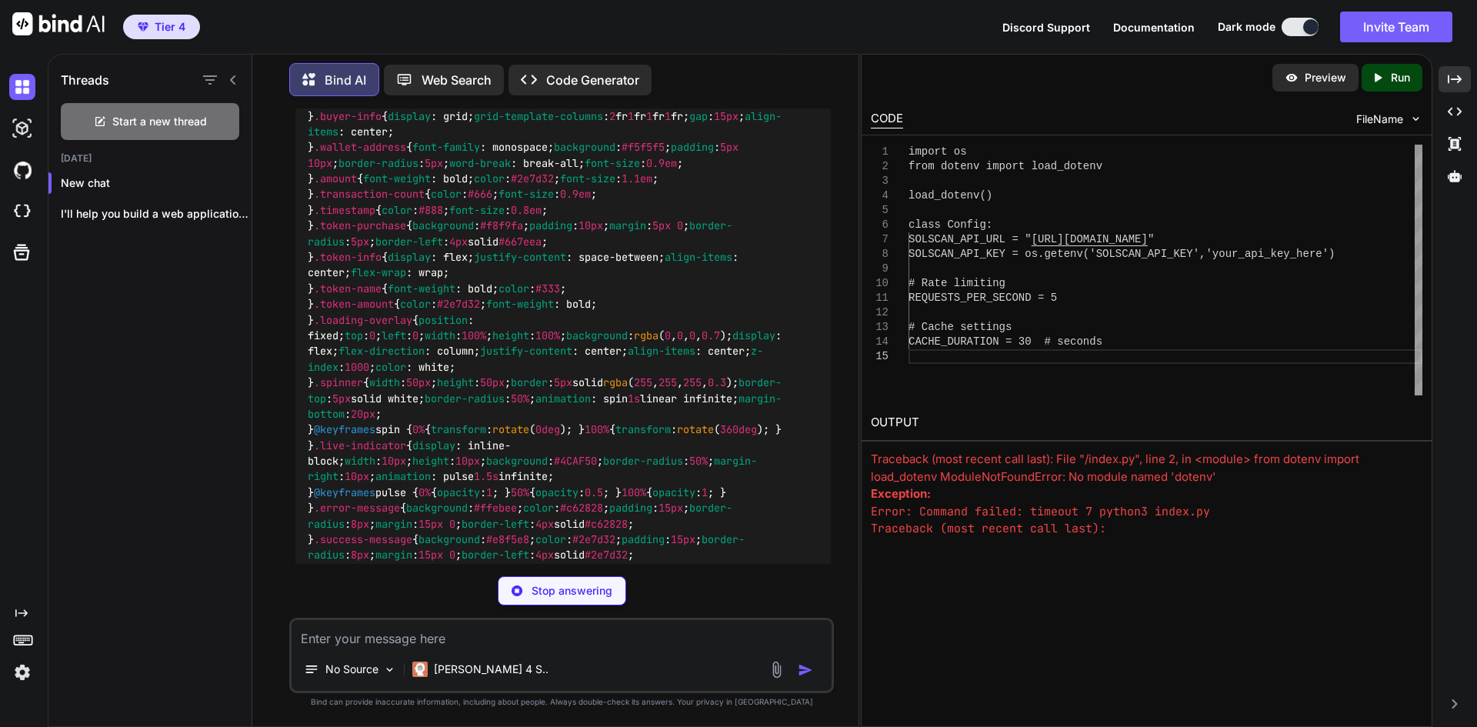
scroll to position [4539, 0]
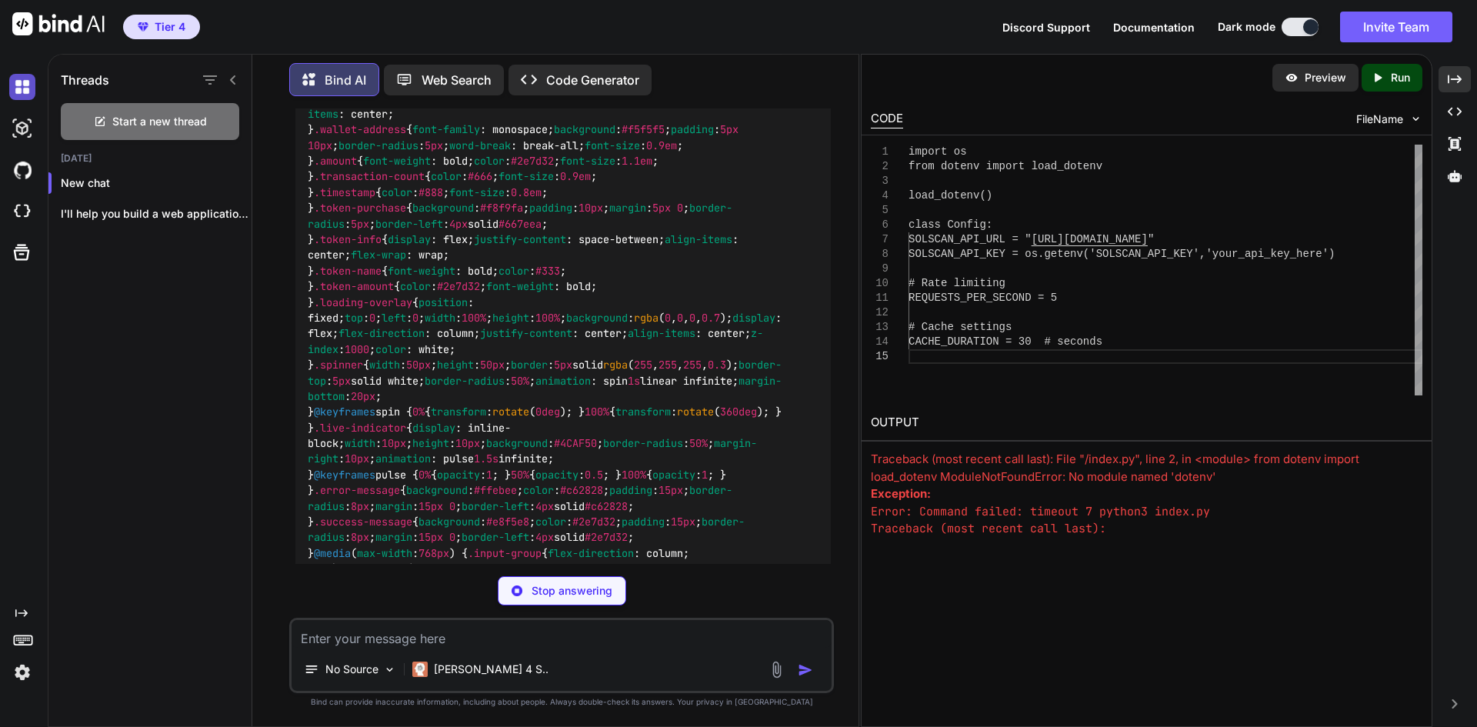
click at [27, 84] on img at bounding box center [22, 87] width 26 height 26
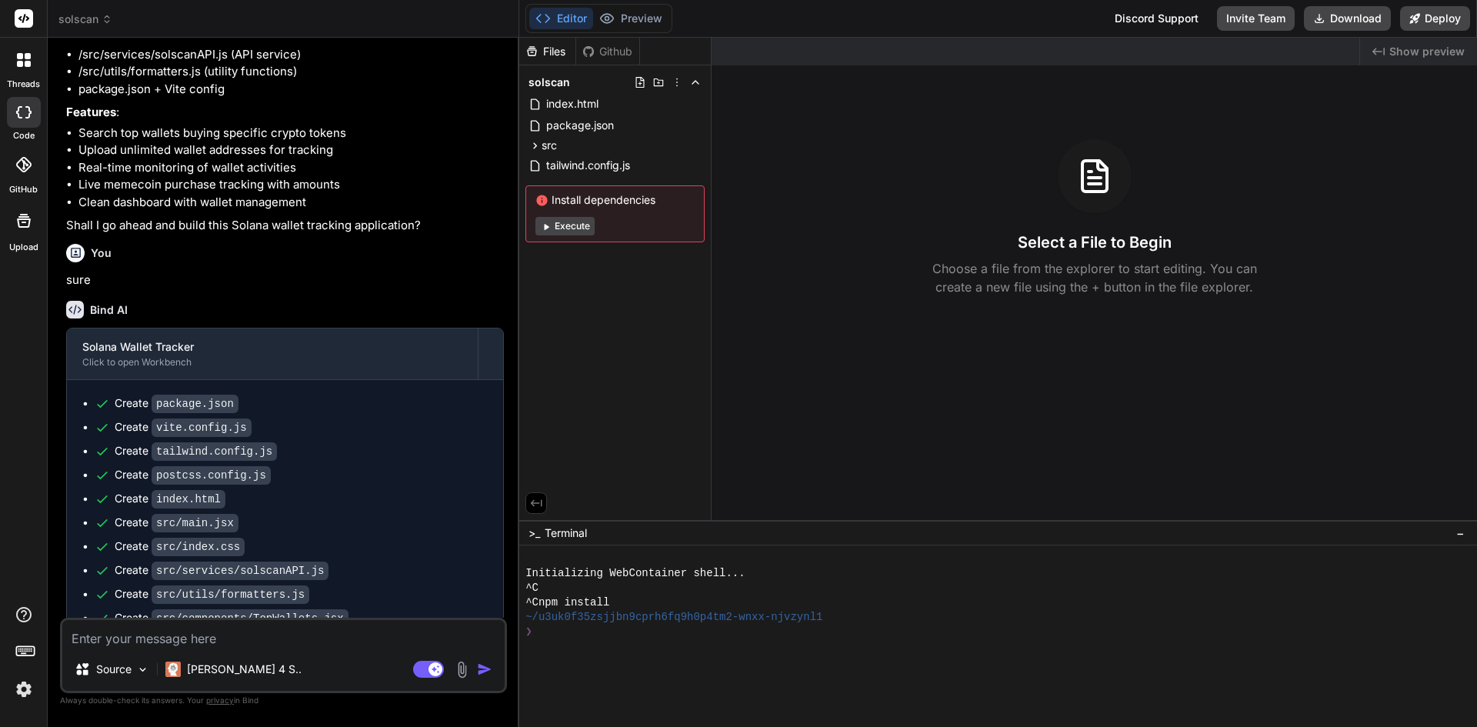
scroll to position [308, 0]
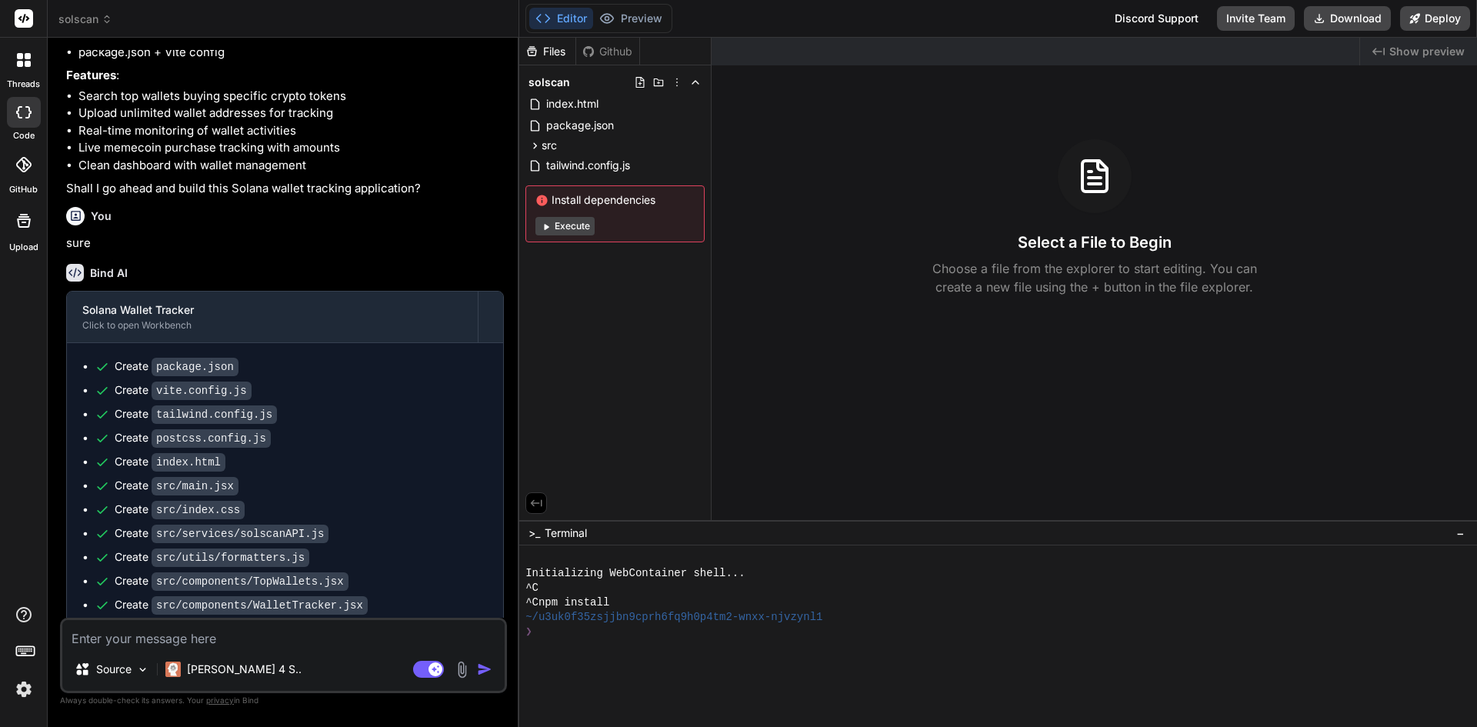
click at [565, 226] on button "Execute" at bounding box center [564, 226] width 59 height 18
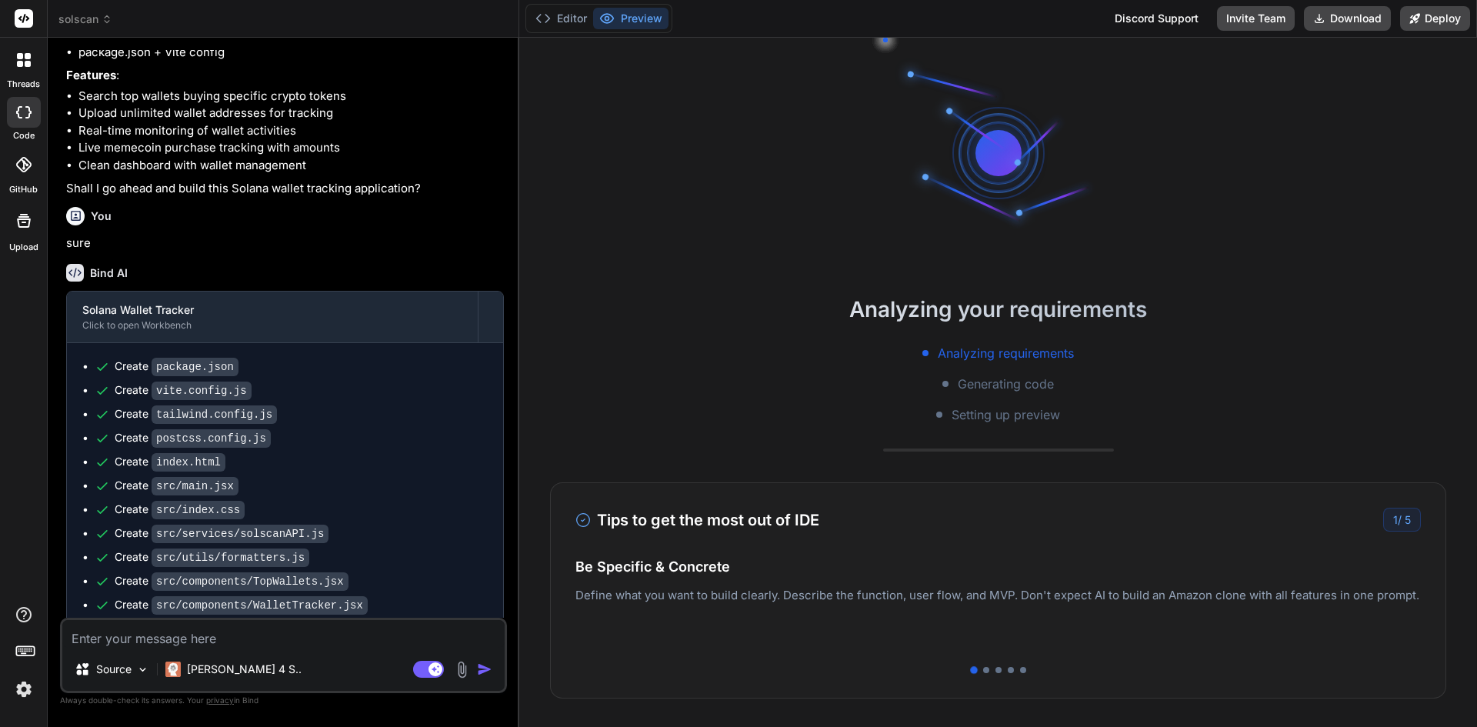
type textarea "x"
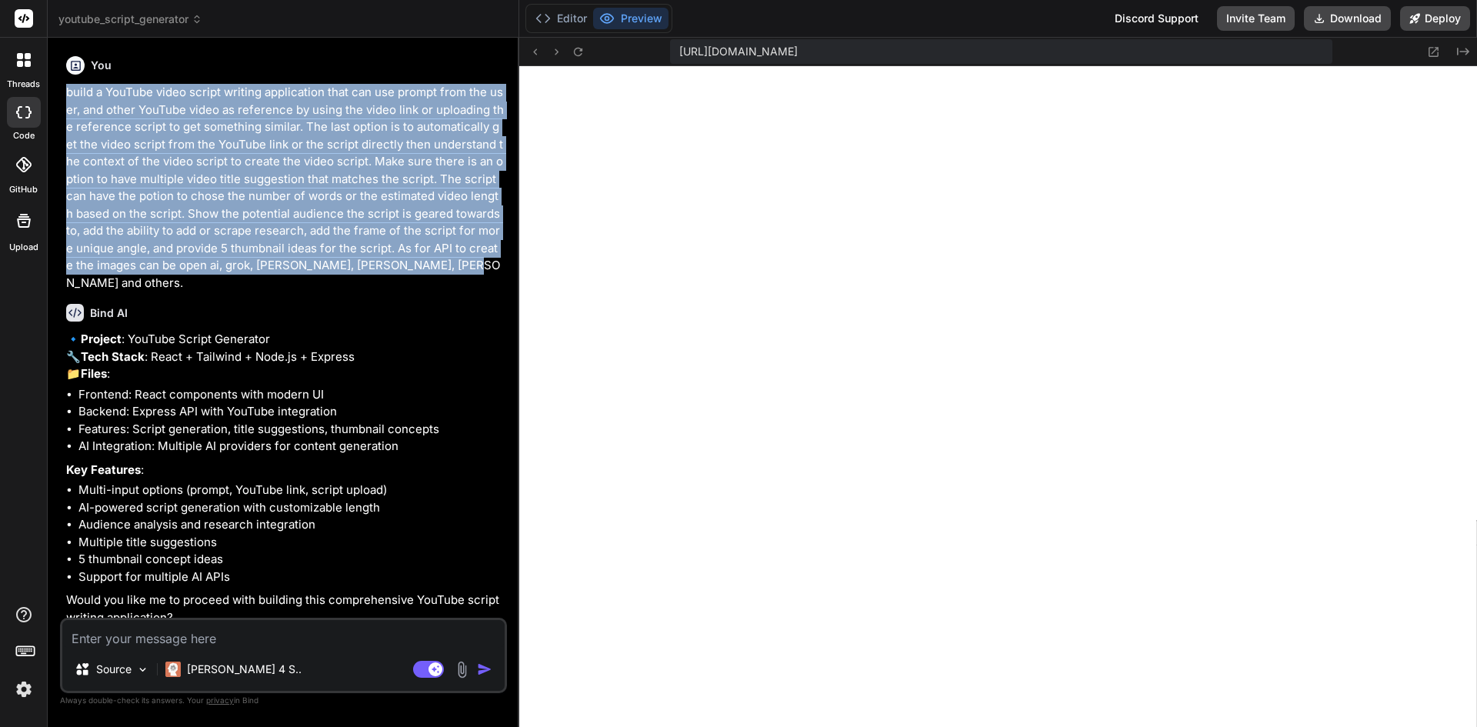
scroll to position [468, 0]
